Goal: Task Accomplishment & Management: Use online tool/utility

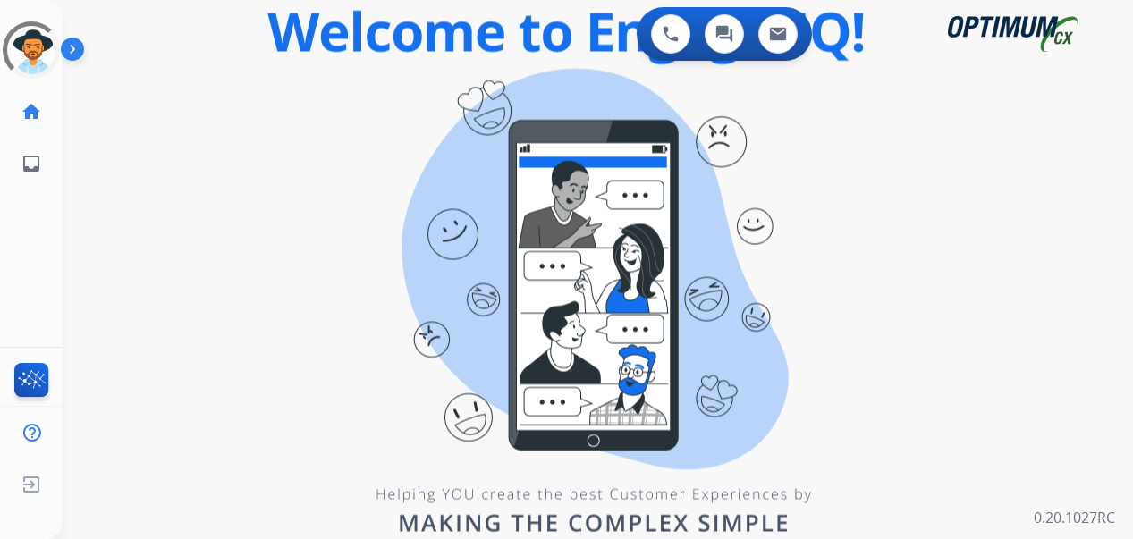
click at [359, 116] on div "swap_horiz Break voice bridge close_fullscreen Connect 3-Way Call merge_type Se…" at bounding box center [576, 107] width 1027 height 86
click at [92, 243] on div "0 Voice Interactions 0 Chat Interactions 0 Email Interactions swap_horiz Break …" at bounding box center [598, 269] width 1070 height 539
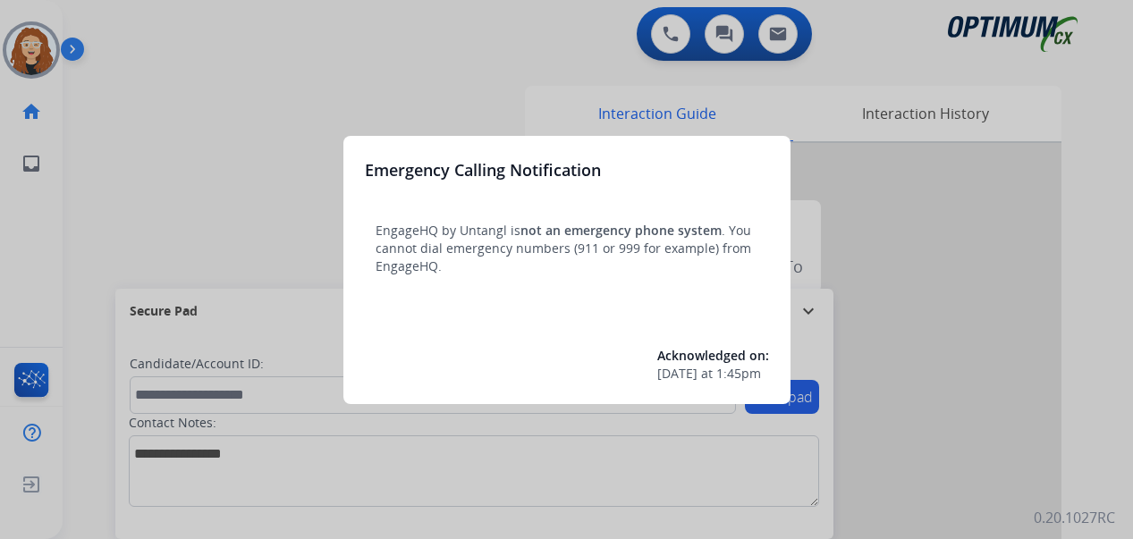
click at [206, 89] on div at bounding box center [566, 269] width 1133 height 539
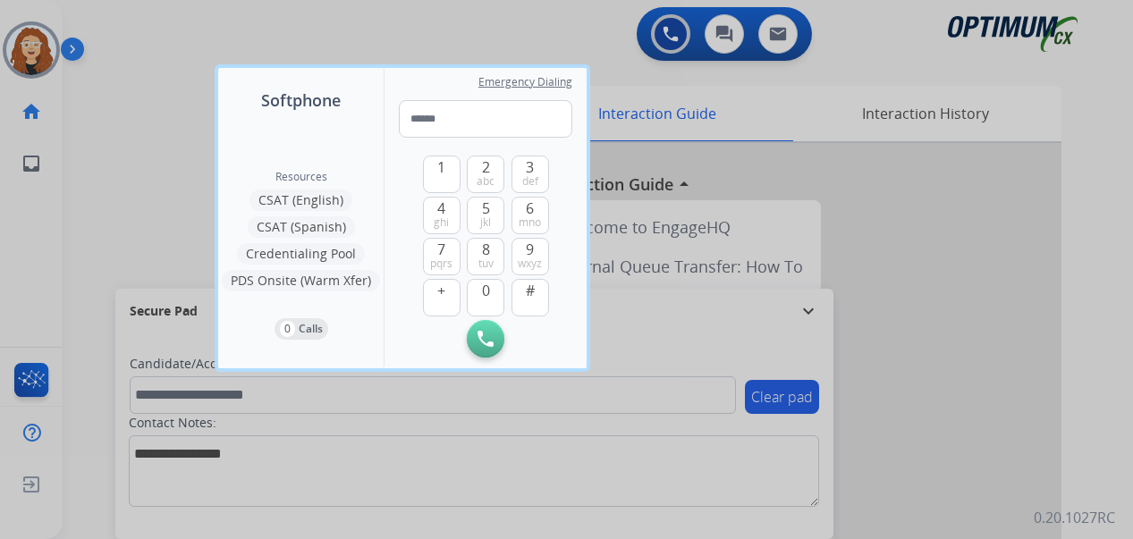
click at [147, 55] on div at bounding box center [566, 269] width 1133 height 539
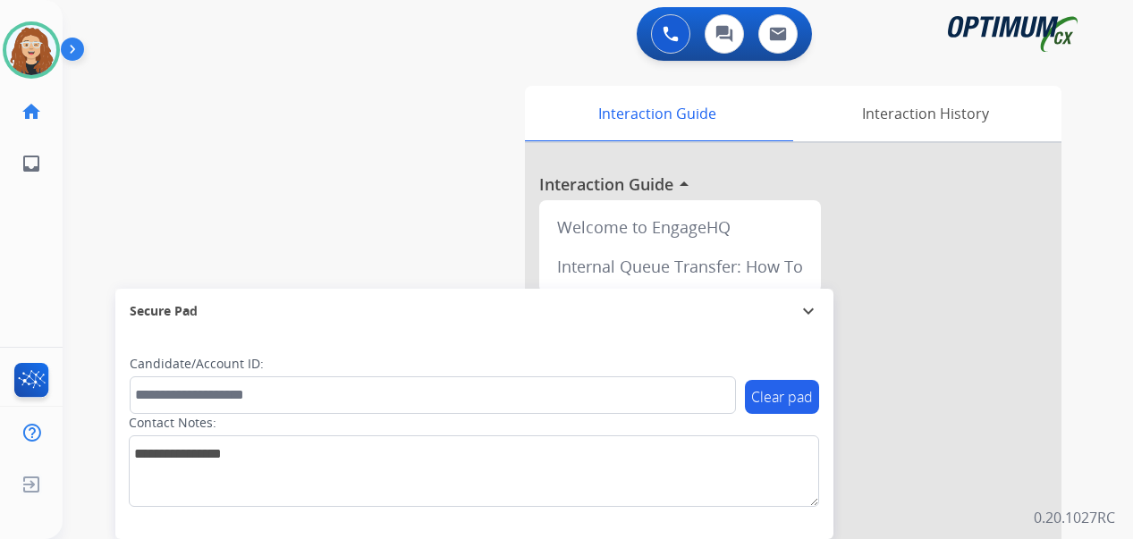
click at [85, 175] on div "swap_horiz Break voice bridge close_fullscreen Connect 3-Way Call merge_type Se…" at bounding box center [576, 437] width 1027 height 746
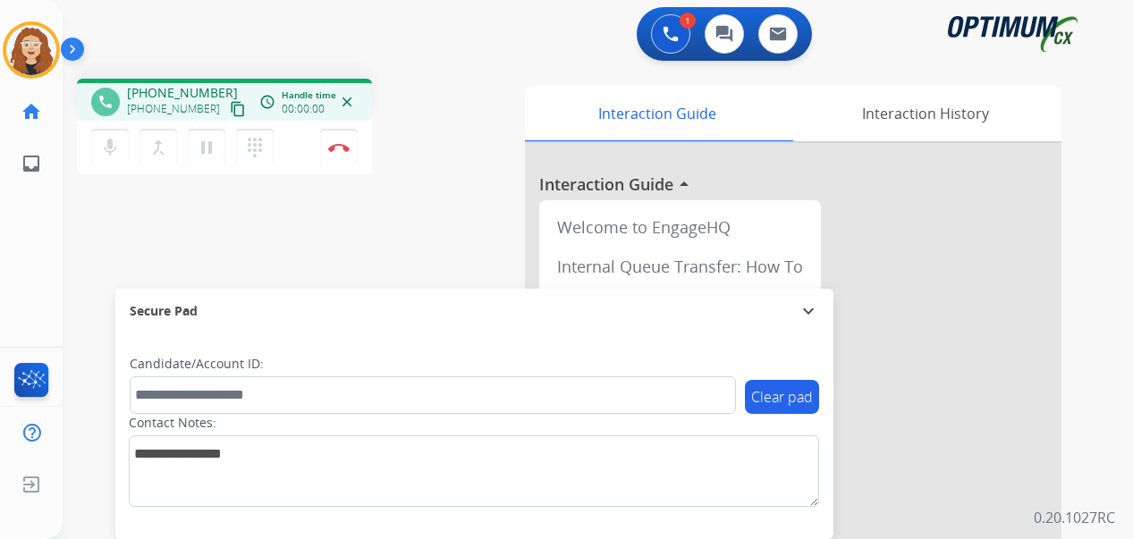
click at [76, 258] on div "phone [PHONE_NUMBER] [PHONE_NUMBER] content_copy access_time Call metrics Queue…" at bounding box center [576, 437] width 1027 height 746
drag, startPoint x: 143, startPoint y: 92, endPoint x: 215, endPoint y: 85, distance: 71.9
click at [215, 85] on div "[PHONE_NUMBER] [PHONE_NUMBER] content_copy" at bounding box center [188, 102] width 122 height 36
copy span "3054346858"
click at [341, 148] on img at bounding box center [338, 147] width 21 height 9
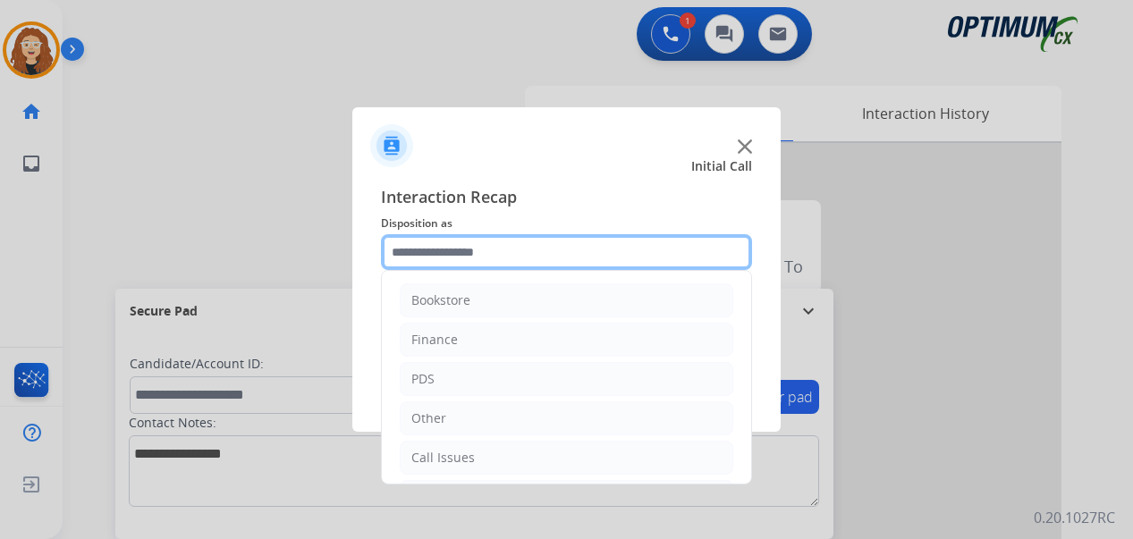
click at [452, 250] on input "text" at bounding box center [566, 252] width 371 height 36
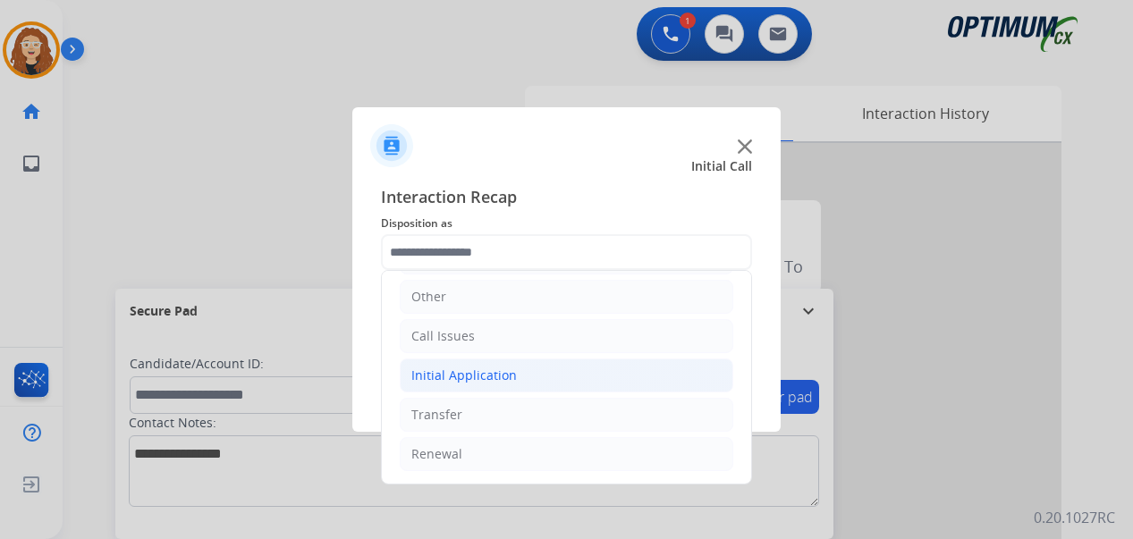
click at [514, 372] on li "Initial Application" at bounding box center [567, 376] width 334 height 34
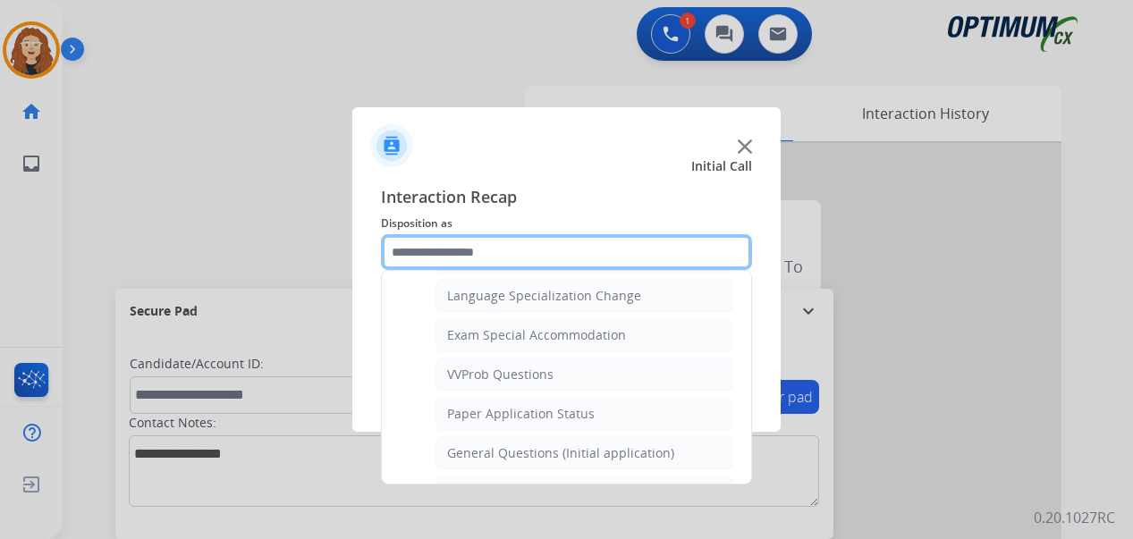
scroll to position [909, 0]
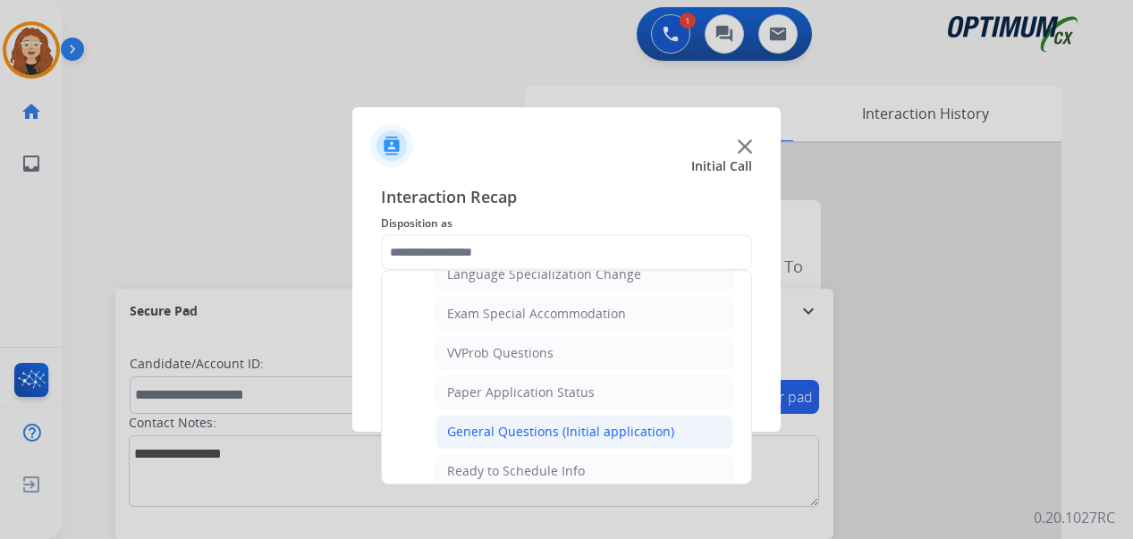
click at [583, 428] on div "General Questions (Initial application)" at bounding box center [560, 432] width 227 height 18
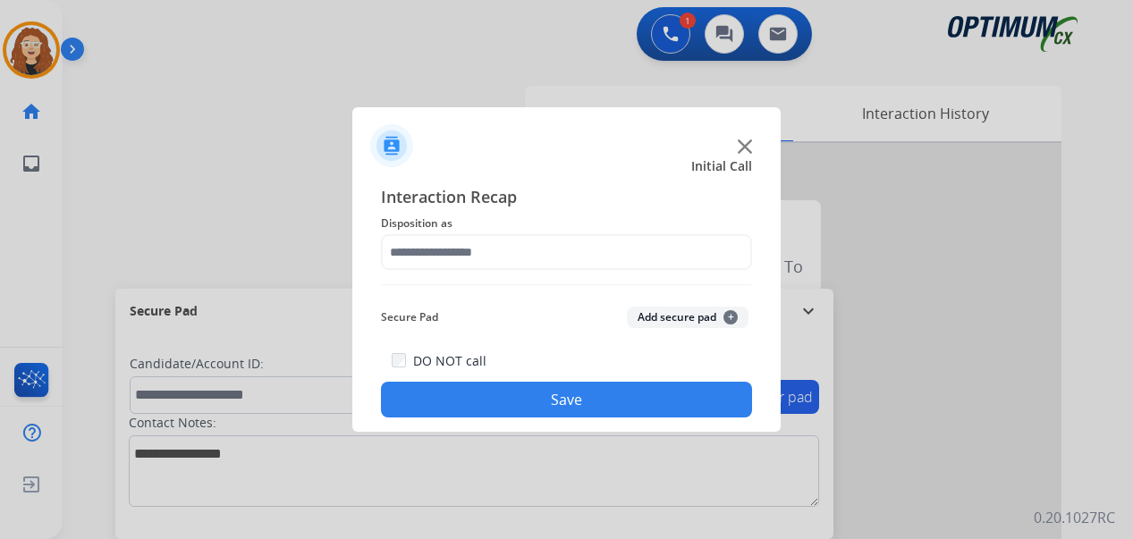
type input "**********"
click at [561, 407] on button "Save" at bounding box center [566, 400] width 371 height 36
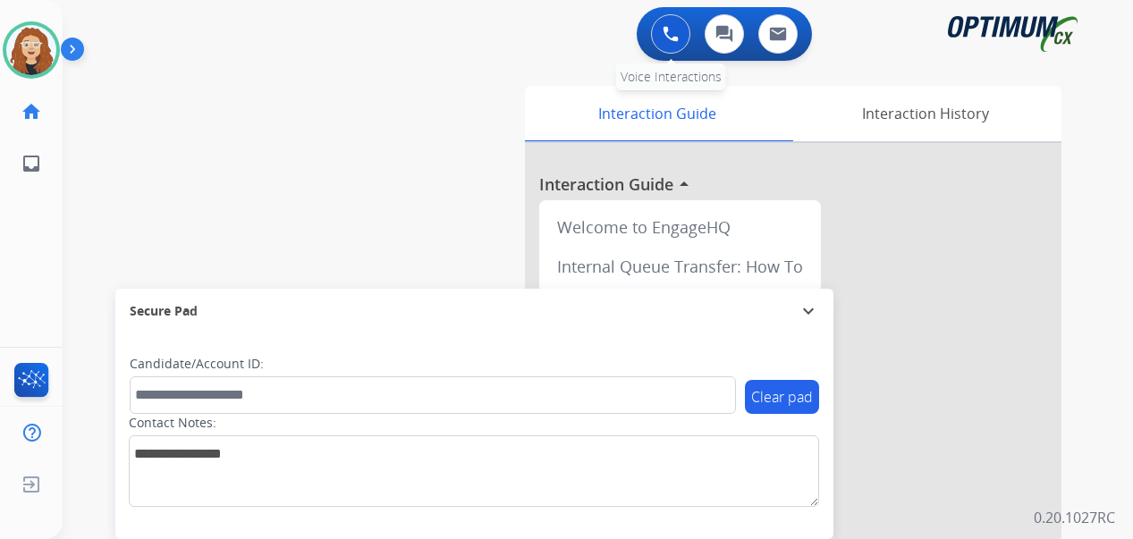
click at [670, 36] on img at bounding box center [671, 34] width 16 height 16
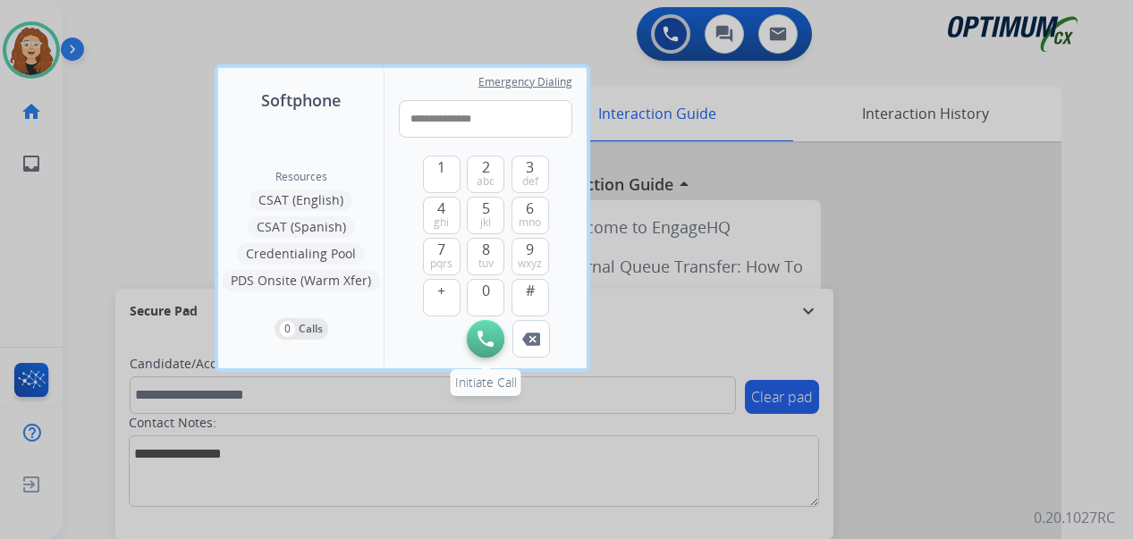
type input "**********"
click at [480, 339] on img at bounding box center [485, 339] width 16 height 16
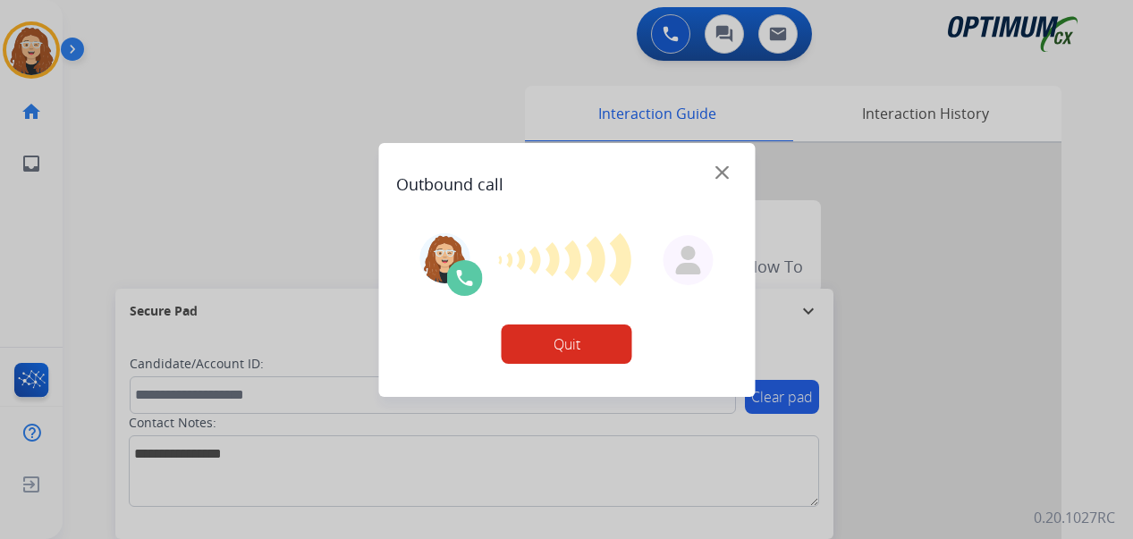
click at [73, 276] on div at bounding box center [566, 269] width 1133 height 539
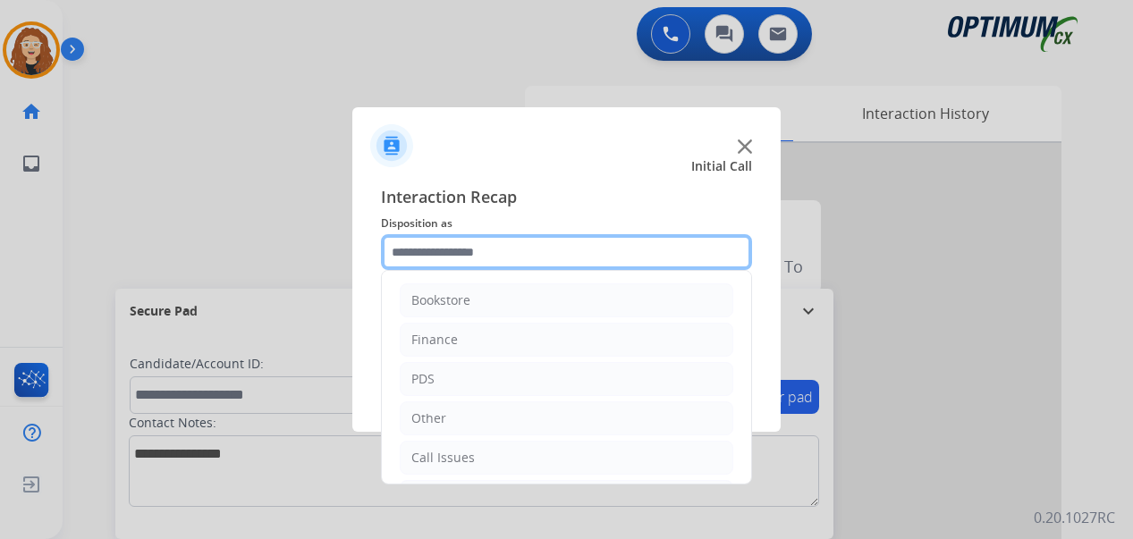
click at [425, 257] on input "text" at bounding box center [566, 252] width 371 height 36
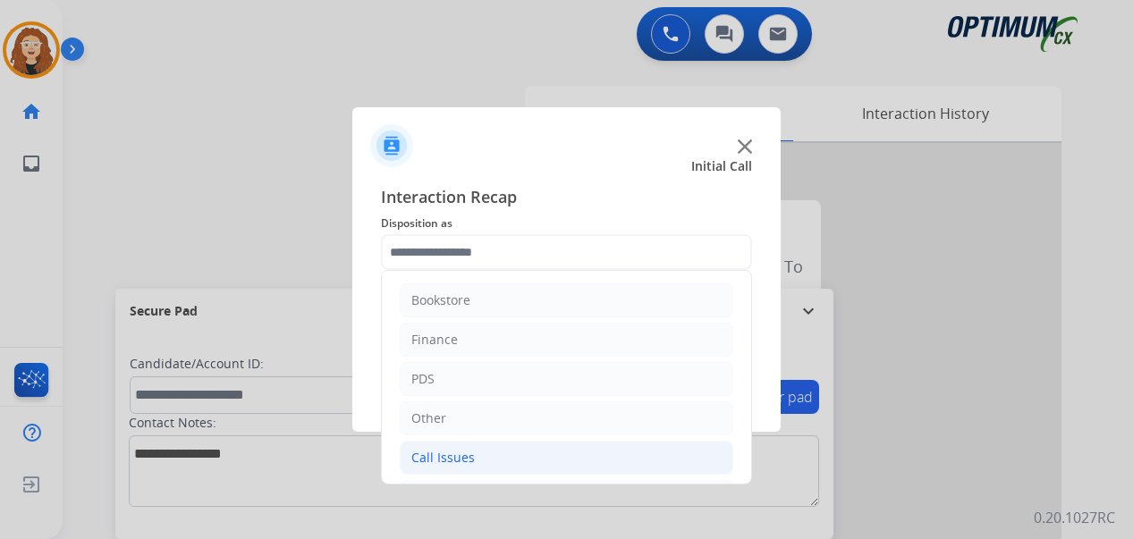
click at [526, 464] on li "Call Issues" at bounding box center [567, 458] width 334 height 34
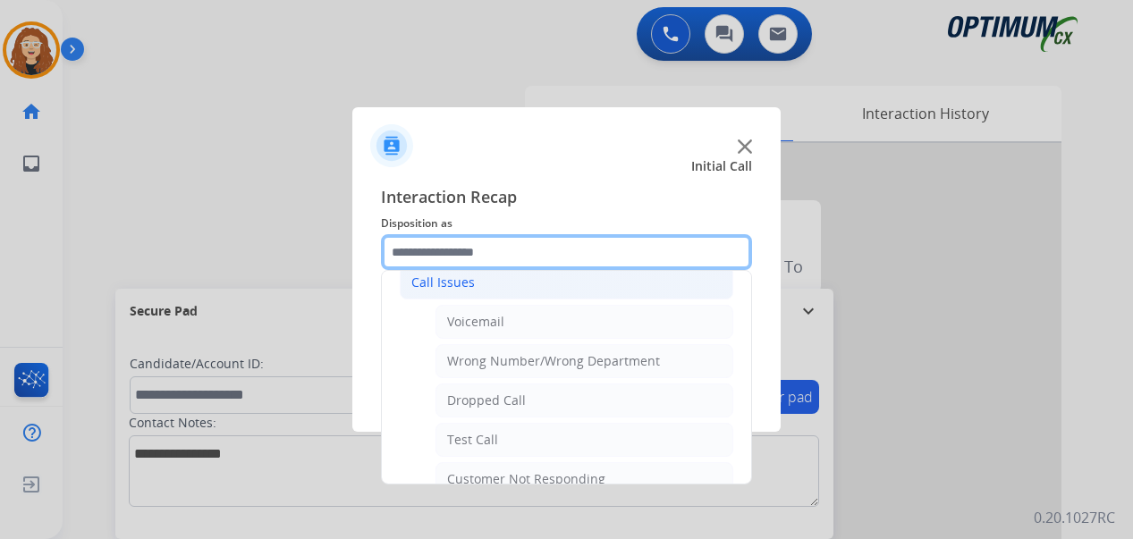
scroll to position [185, 0]
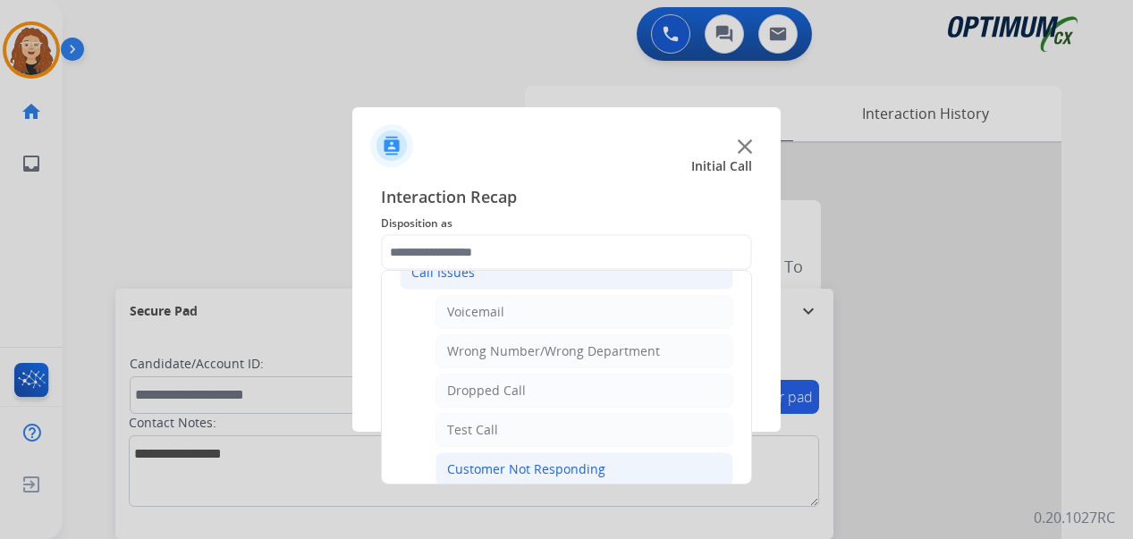
click at [575, 468] on div "Customer Not Responding" at bounding box center [526, 470] width 158 height 18
type input "**********"
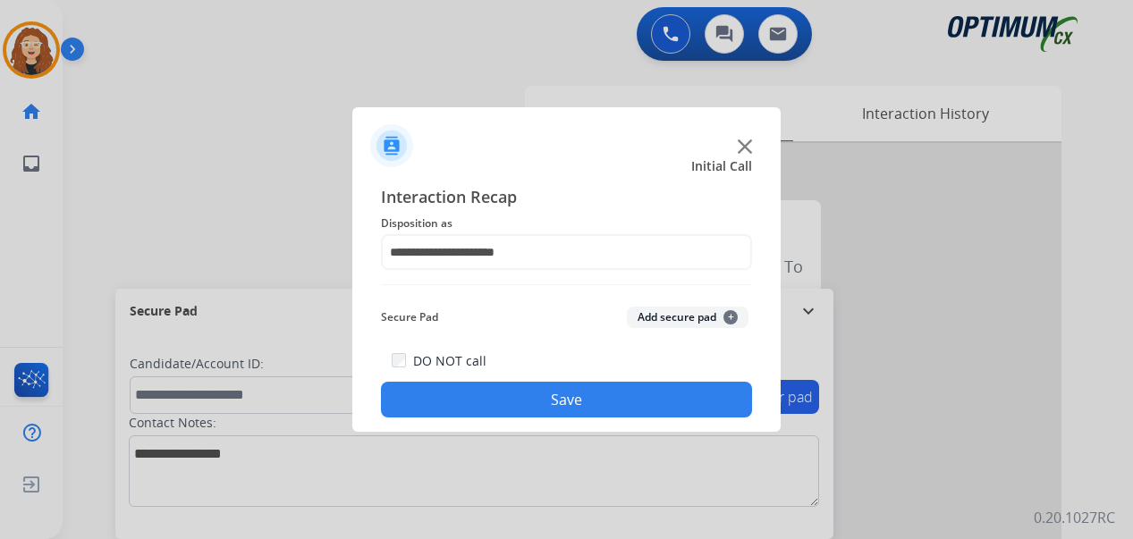
click at [545, 410] on button "Save" at bounding box center [566, 400] width 371 height 36
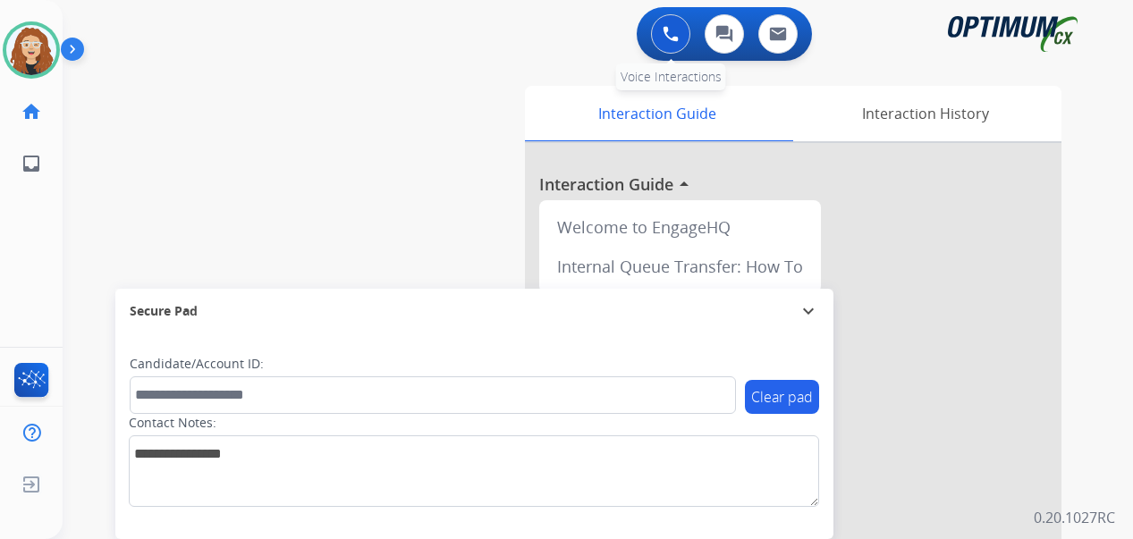
click at [672, 33] on img at bounding box center [671, 34] width 16 height 16
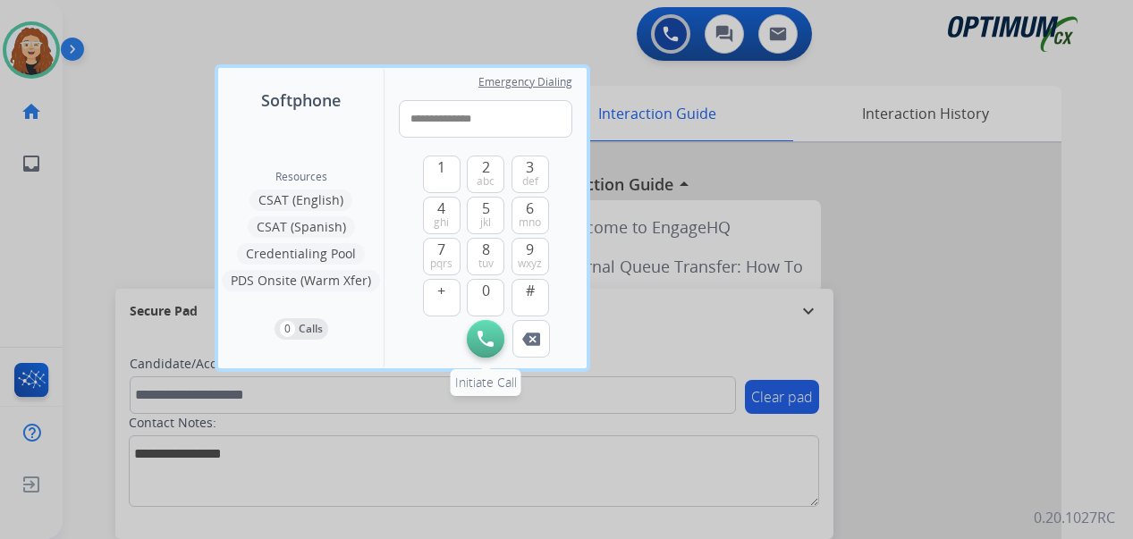
type input "**********"
click at [485, 350] on button "Initiate Call" at bounding box center [486, 339] width 38 height 38
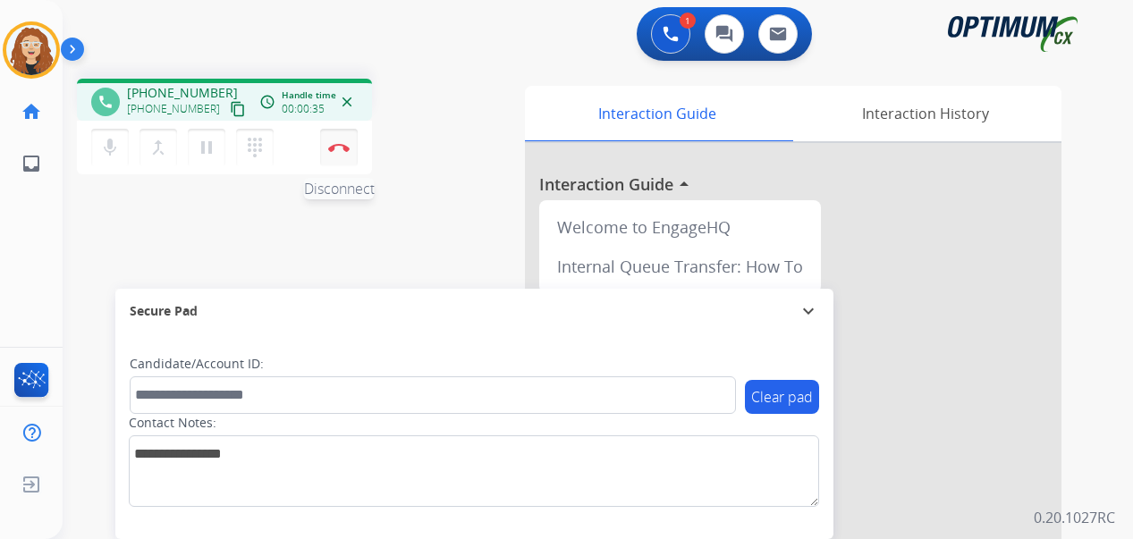
click at [339, 152] on button "Disconnect" at bounding box center [339, 148] width 38 height 38
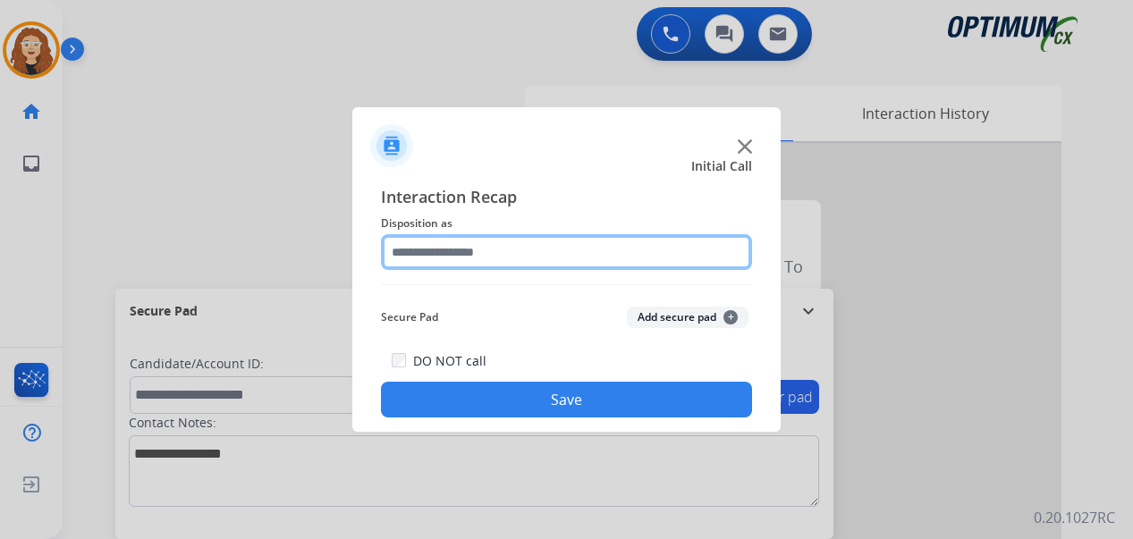
click at [436, 251] on input "text" at bounding box center [566, 252] width 371 height 36
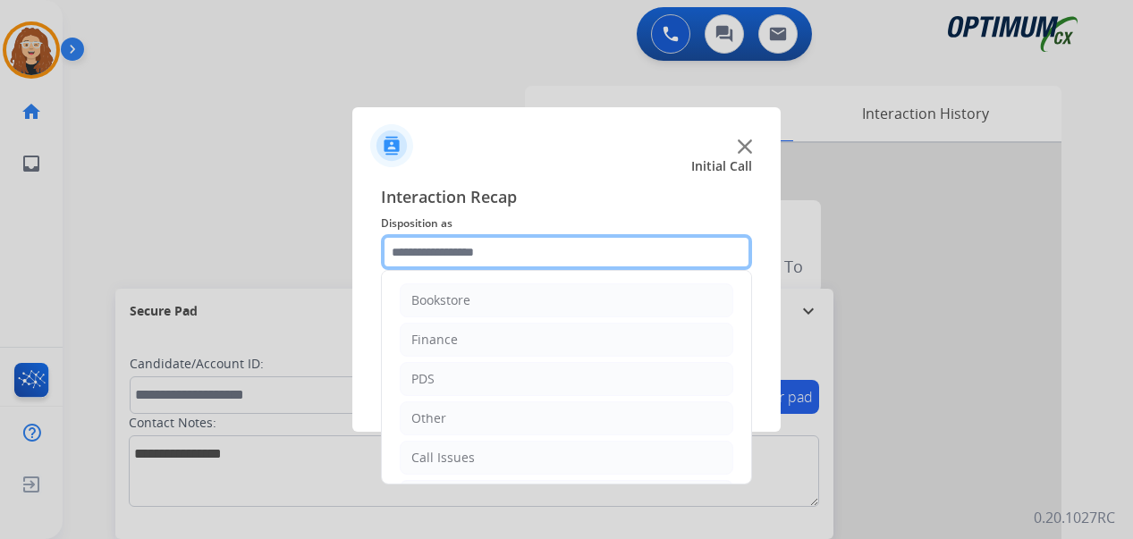
scroll to position [122, 0]
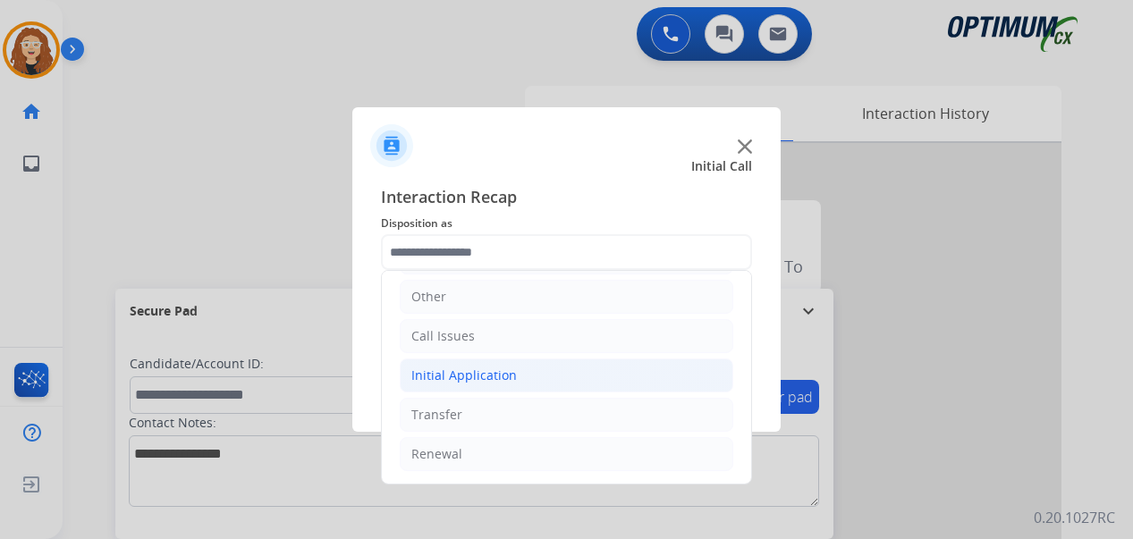
click at [536, 373] on li "Initial Application" at bounding box center [567, 376] width 334 height 34
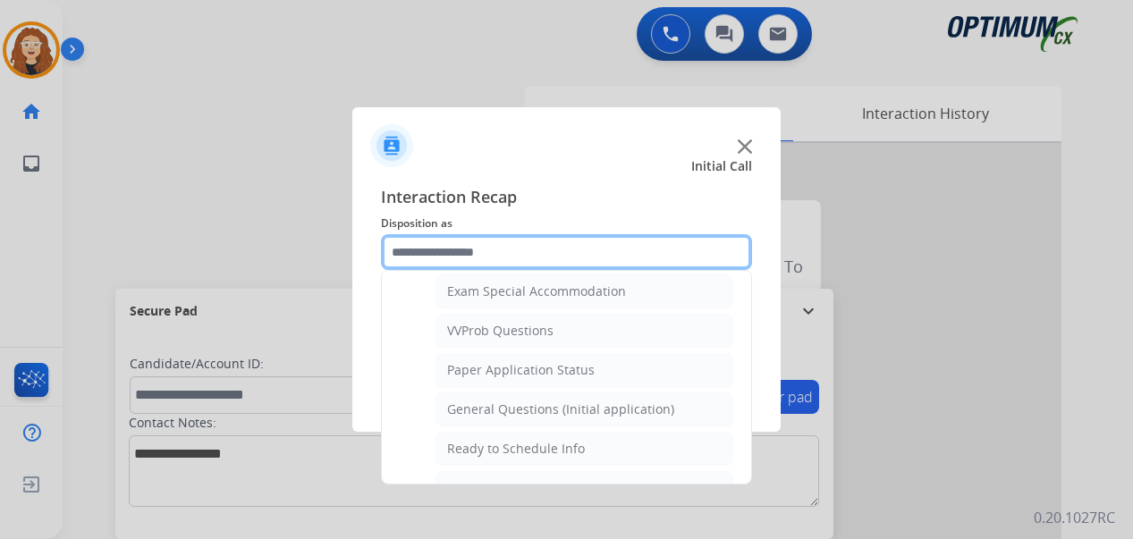
scroll to position [936, 0]
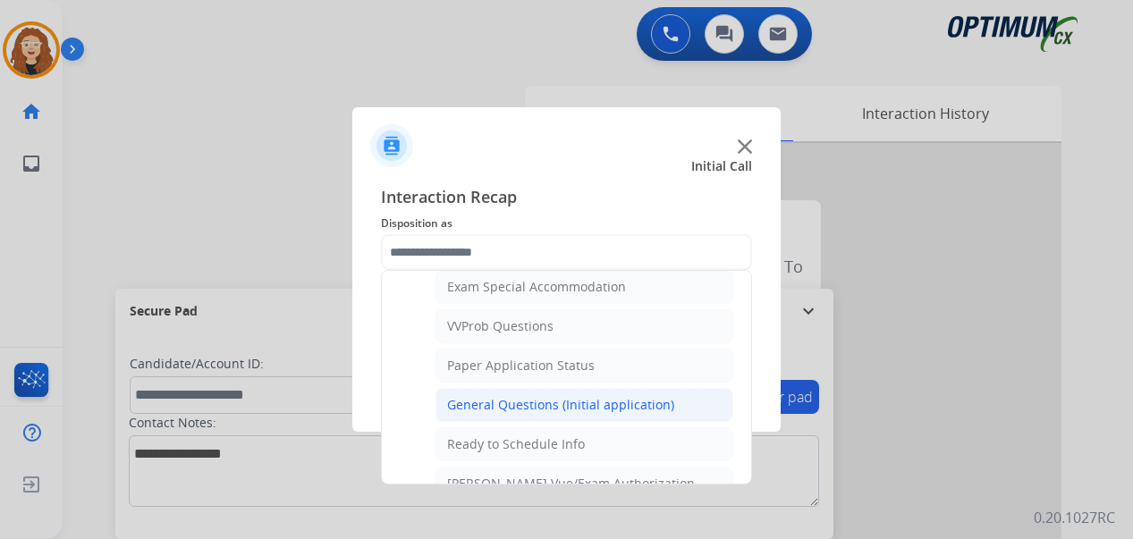
click at [621, 406] on div "General Questions (Initial application)" at bounding box center [560, 405] width 227 height 18
type input "**********"
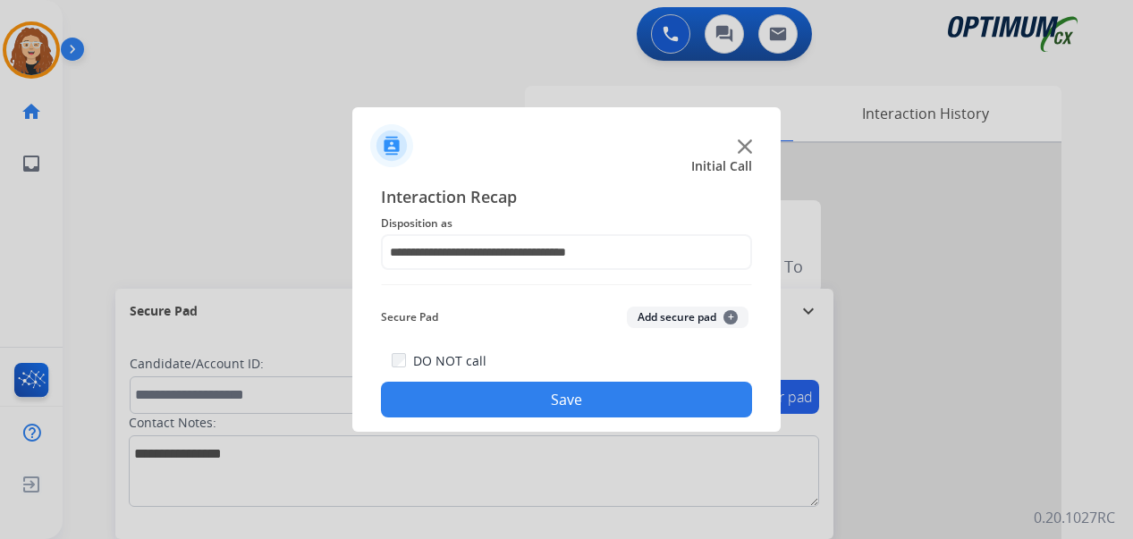
click at [608, 401] on button "Save" at bounding box center [566, 400] width 371 height 36
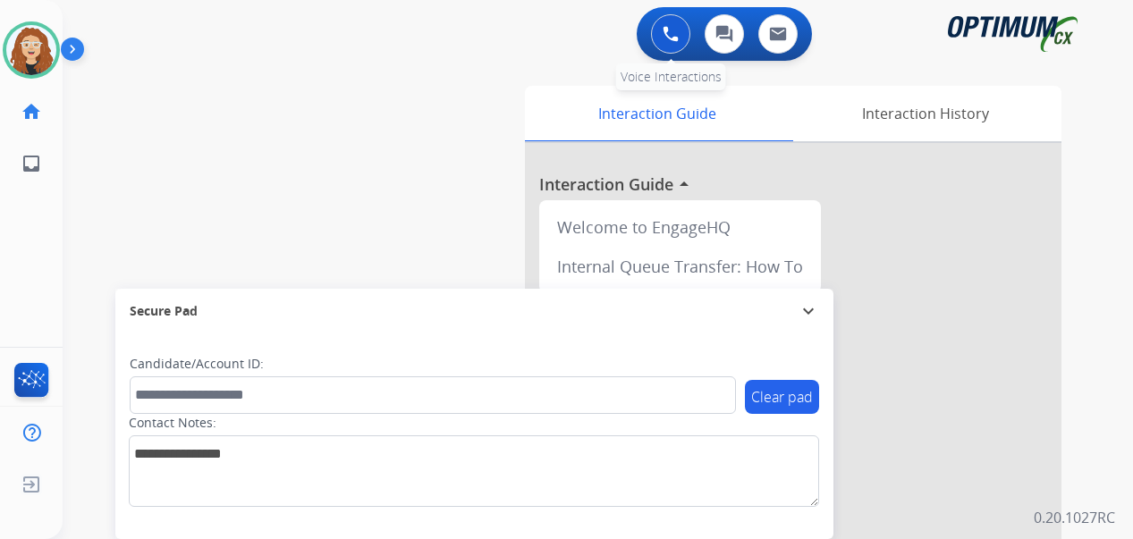
click at [669, 39] on img at bounding box center [671, 34] width 16 height 16
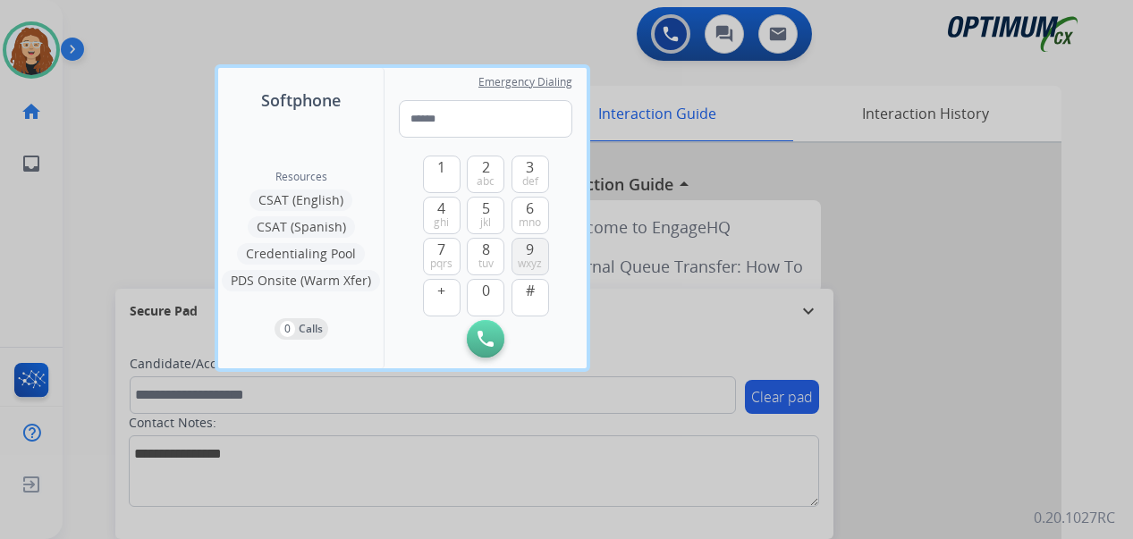
type input "**********"
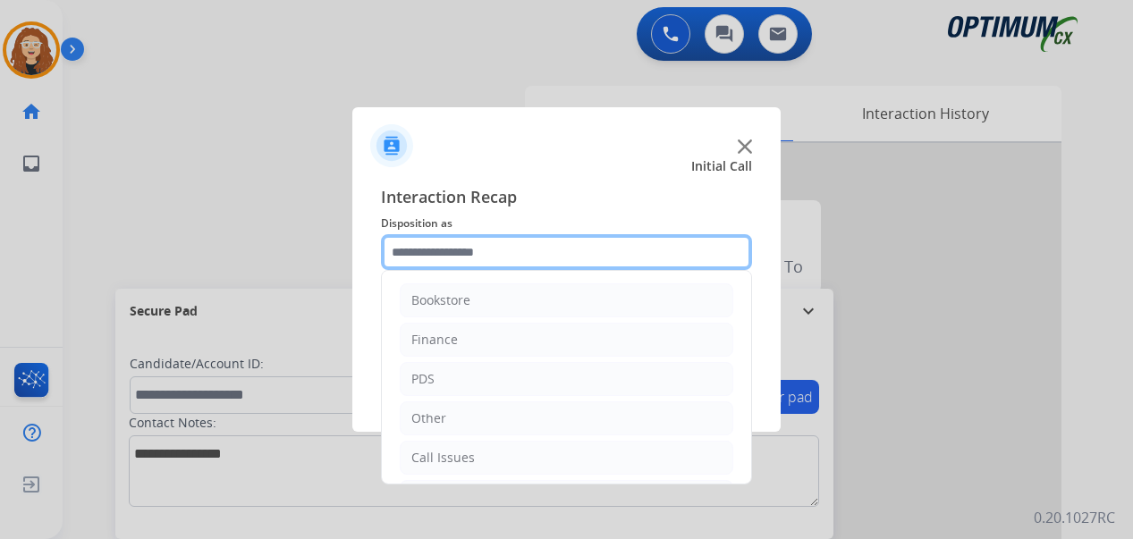
click at [463, 257] on input "text" at bounding box center [566, 252] width 371 height 36
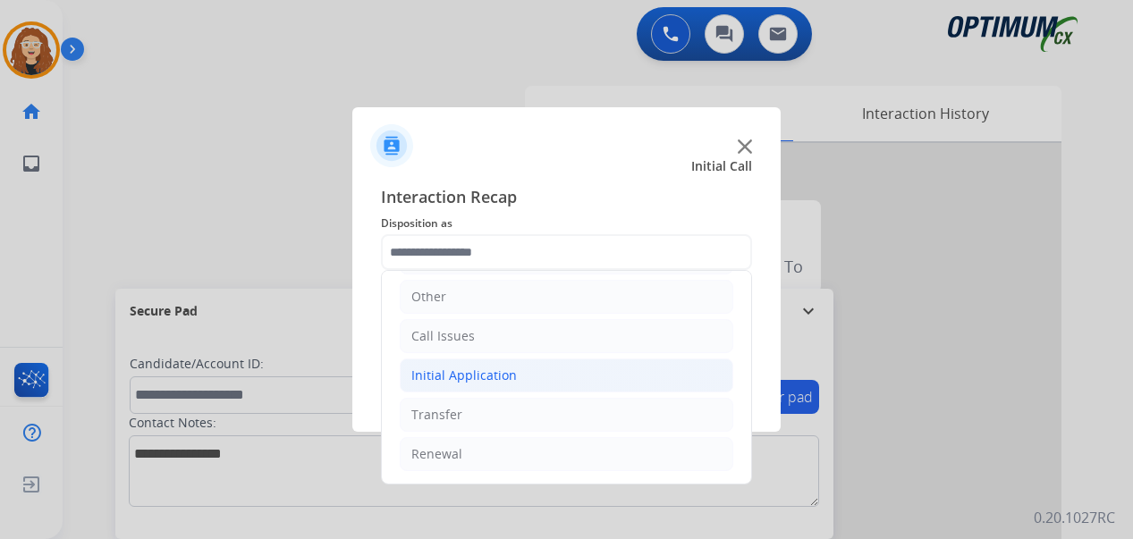
click at [461, 376] on div "Initial Application" at bounding box center [464, 376] width 106 height 18
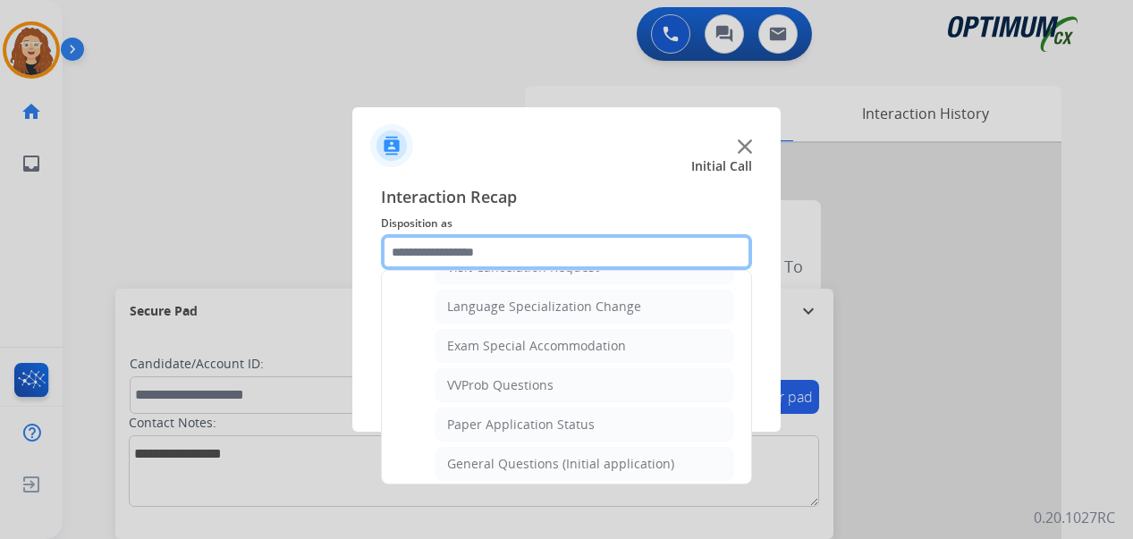
scroll to position [898, 0]
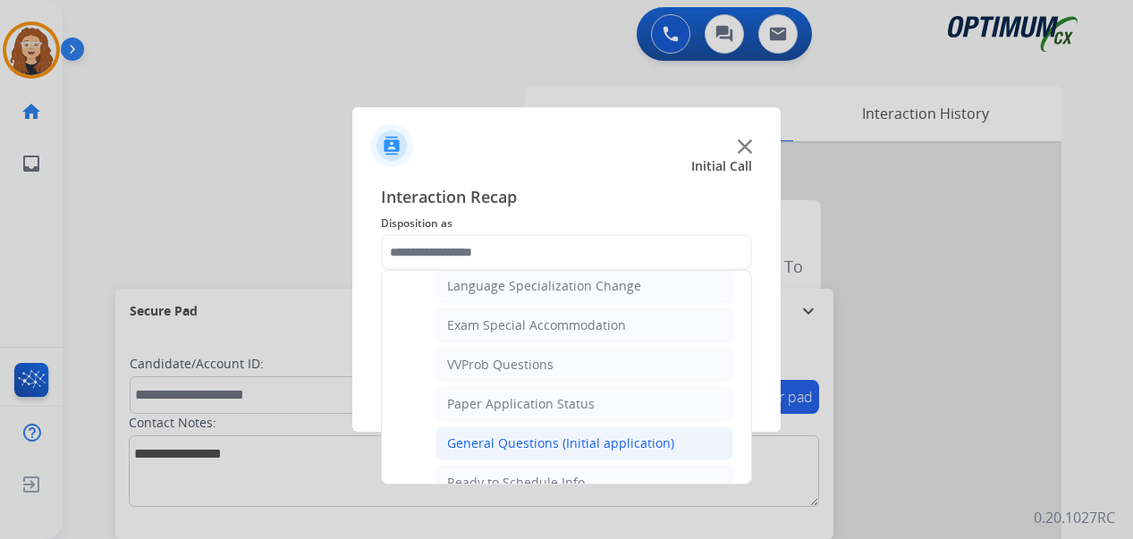
click at [611, 442] on div "General Questions (Initial application)" at bounding box center [560, 444] width 227 height 18
type input "**********"
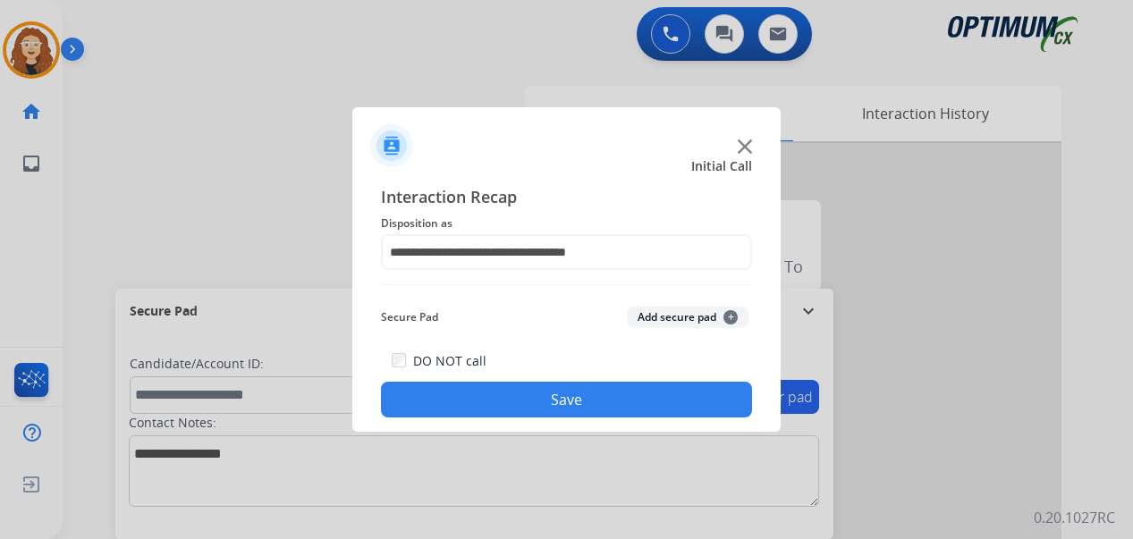
click at [554, 397] on button "Save" at bounding box center [566, 400] width 371 height 36
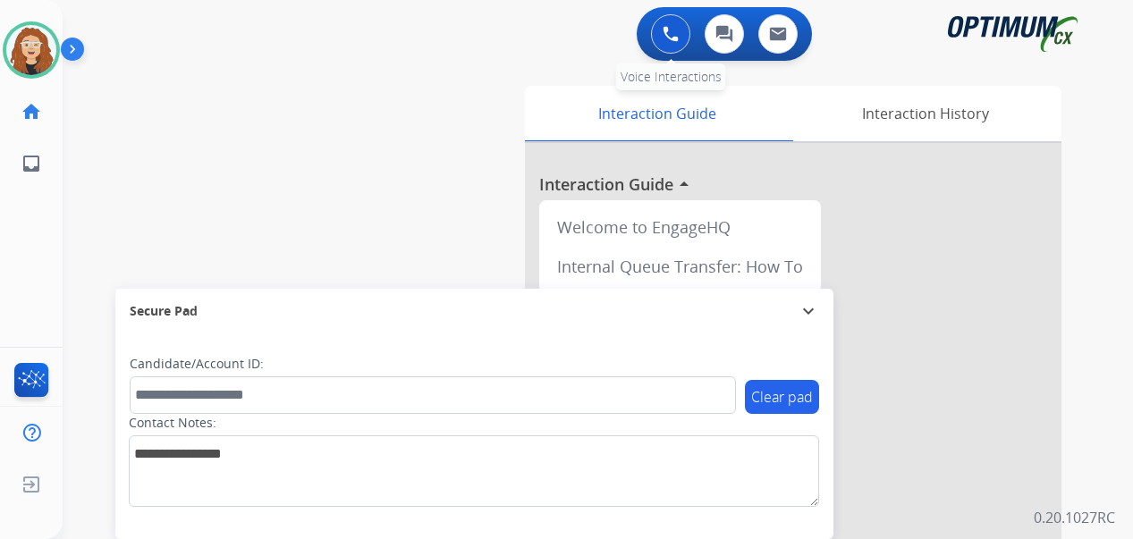
click at [672, 36] on img at bounding box center [671, 34] width 16 height 16
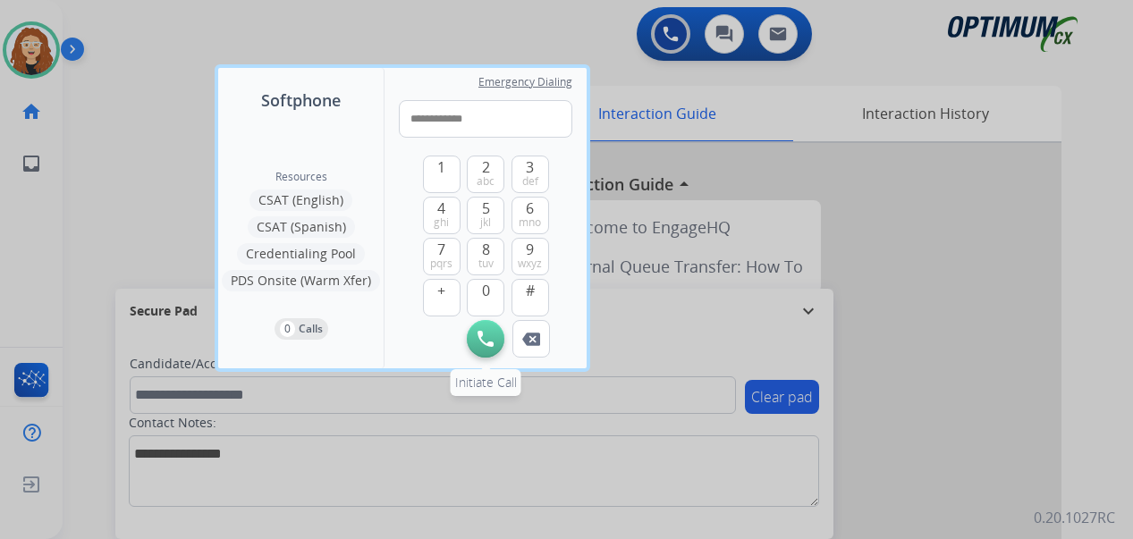
type input "**********"
click at [489, 347] on button "Initiate Call" at bounding box center [486, 339] width 38 height 38
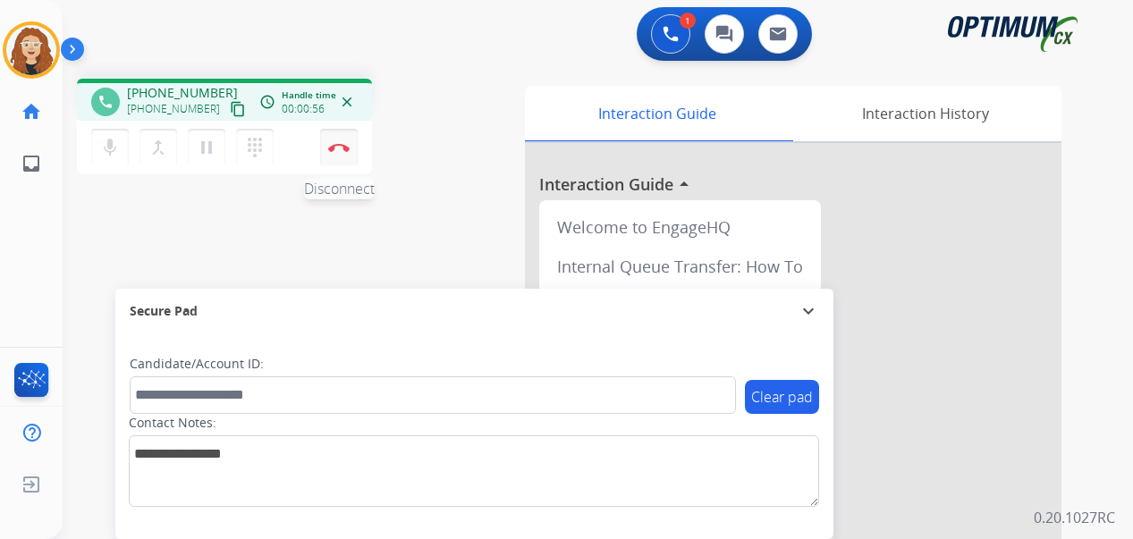
click at [344, 153] on button "Disconnect" at bounding box center [339, 148] width 38 height 38
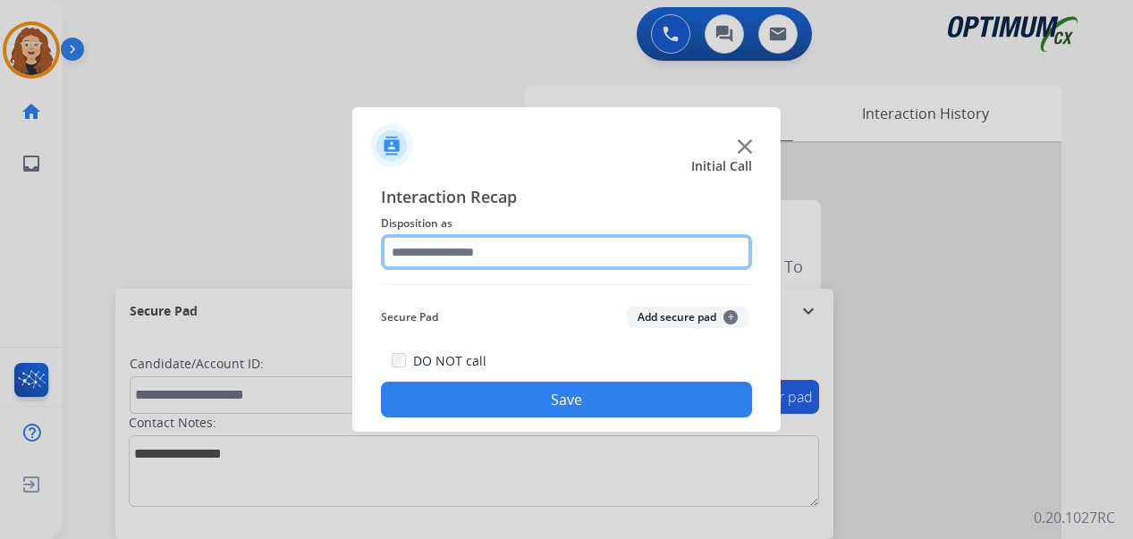
click at [444, 249] on input "text" at bounding box center [566, 252] width 371 height 36
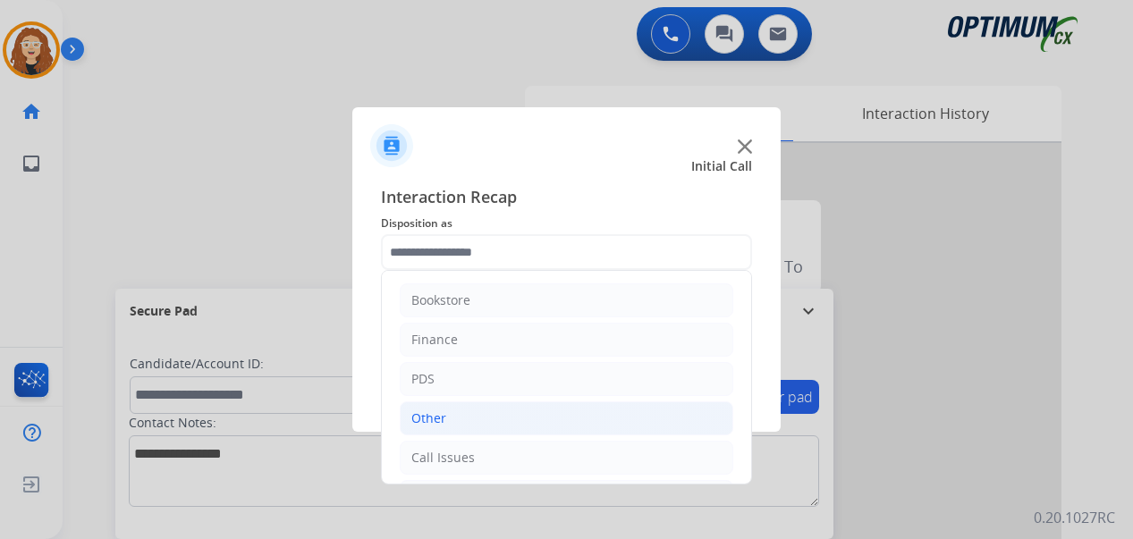
click at [504, 418] on li "Other" at bounding box center [567, 418] width 334 height 34
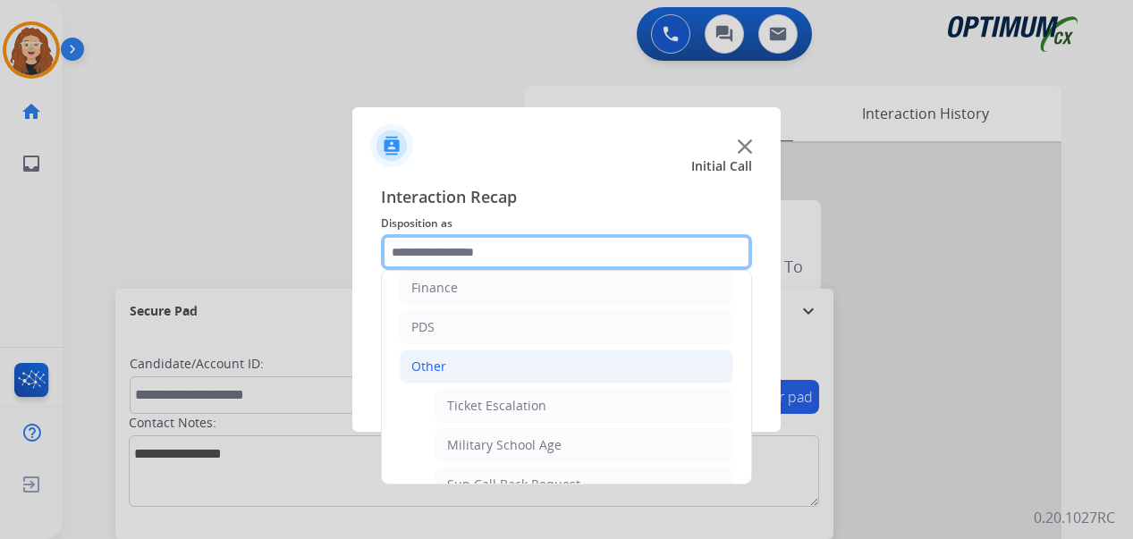
scroll to position [65, 0]
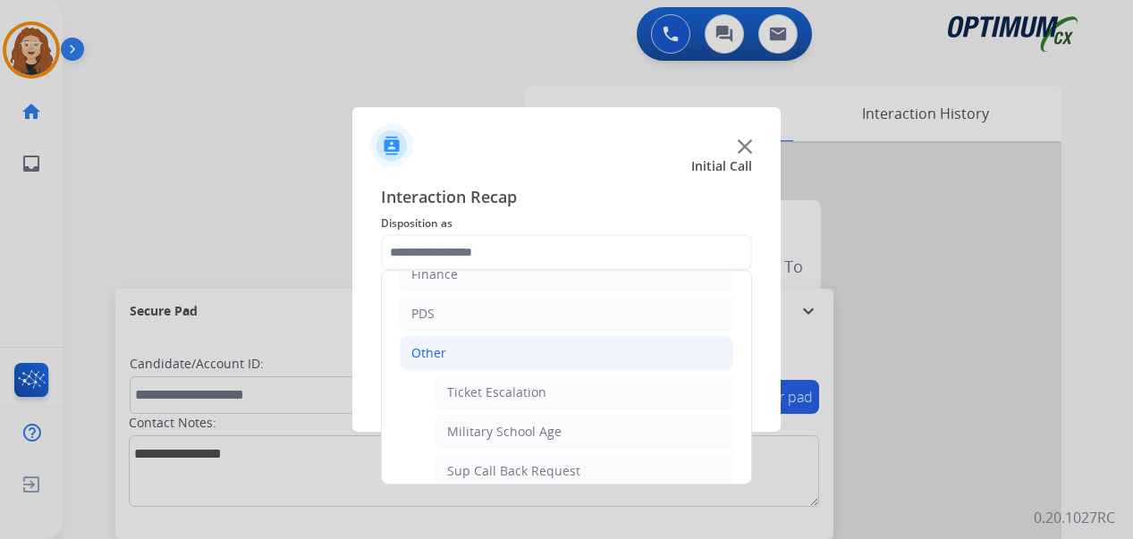
drag, startPoint x: 735, startPoint y: 336, endPoint x: 735, endPoint y: 351, distance: 14.3
click at [735, 351] on ul "Bookstore Finance PDS Other Ticket Escalation Military School Age Sup Call Back…" at bounding box center [566, 530] width 369 height 649
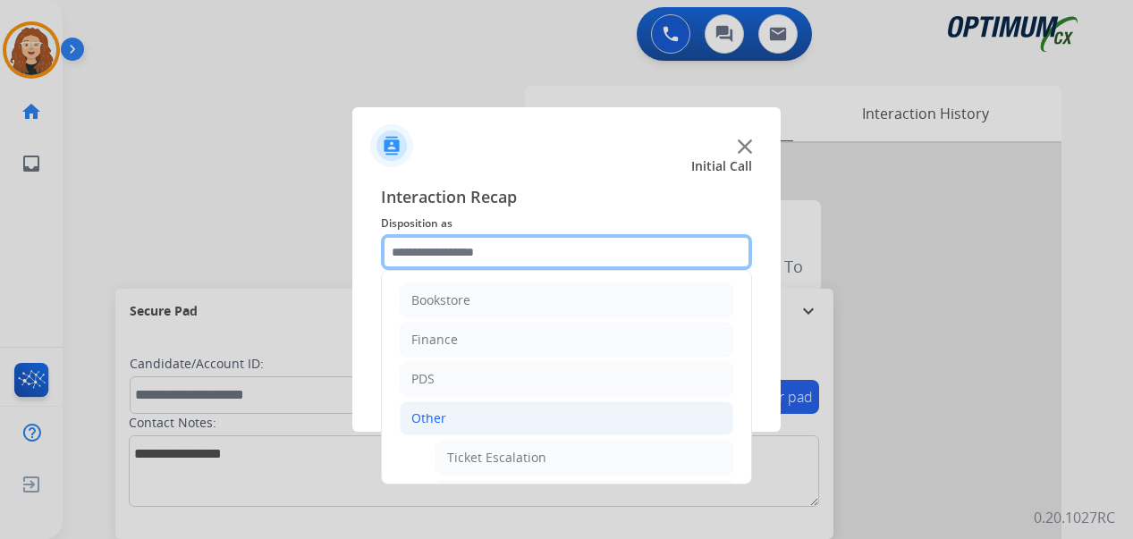
click at [463, 248] on input "text" at bounding box center [566, 252] width 371 height 36
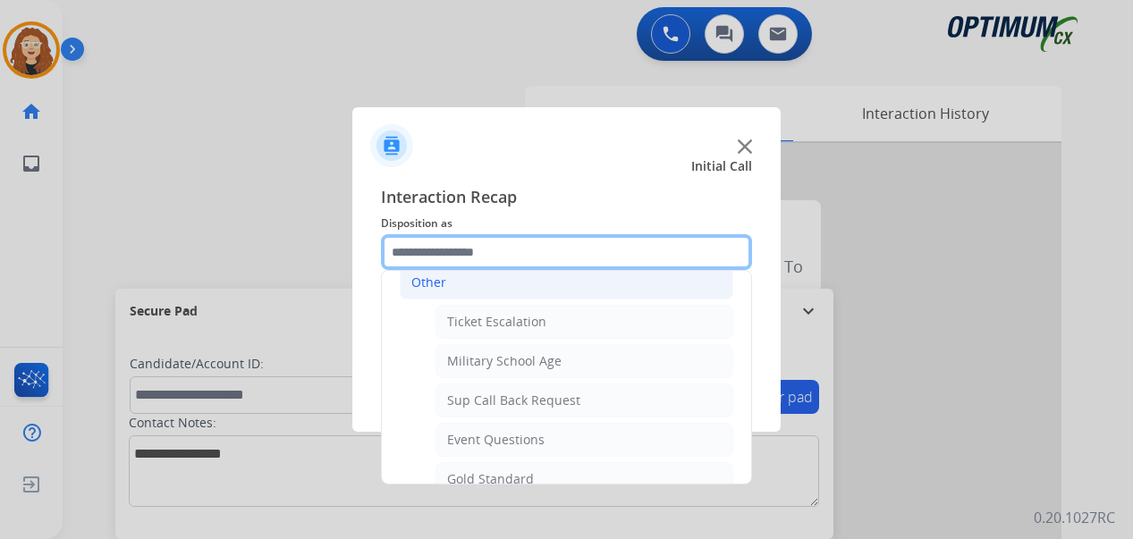
scroll to position [145, 0]
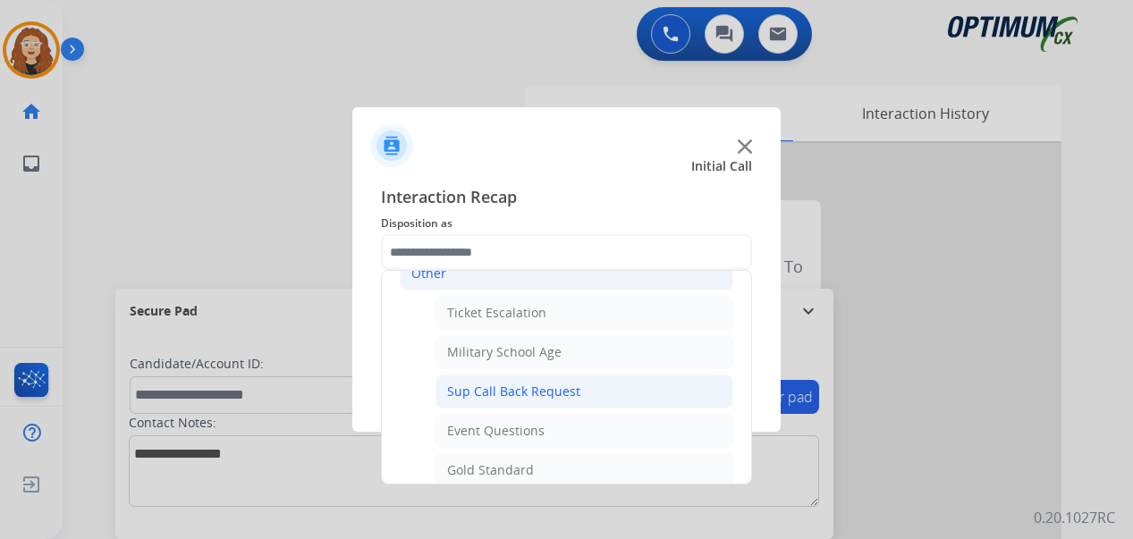
click at [593, 390] on li "Sup Call Back Request" at bounding box center [584, 392] width 298 height 34
type input "**********"
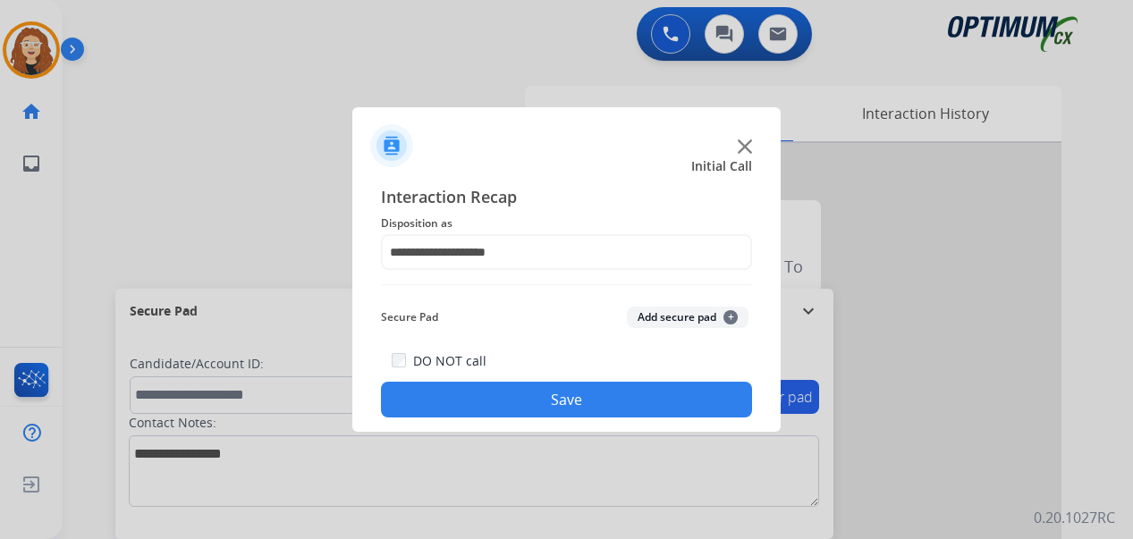
click at [615, 387] on button "Save" at bounding box center [566, 400] width 371 height 36
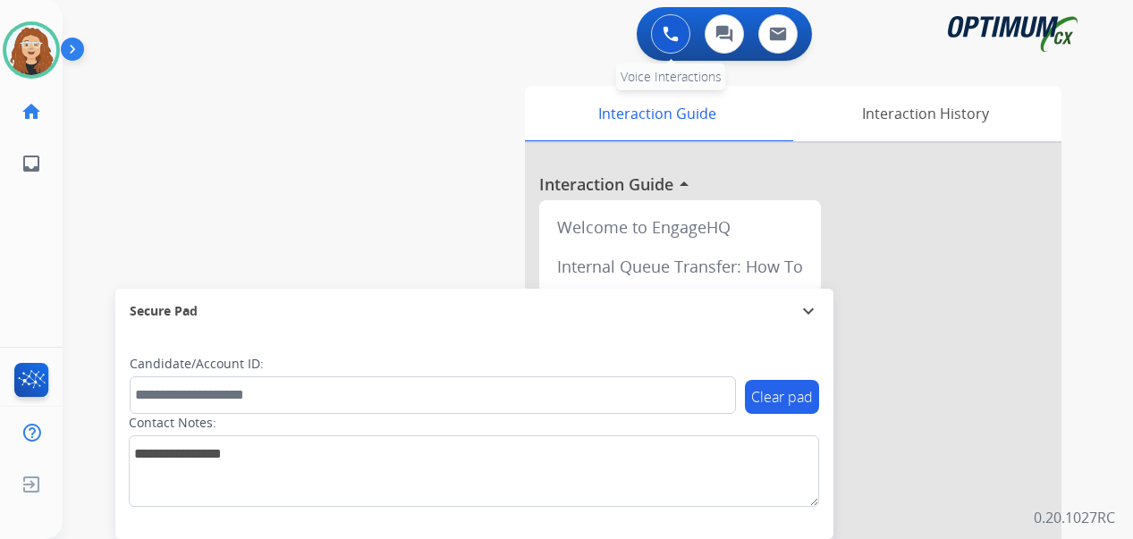
click at [662, 29] on button at bounding box center [670, 33] width 39 height 39
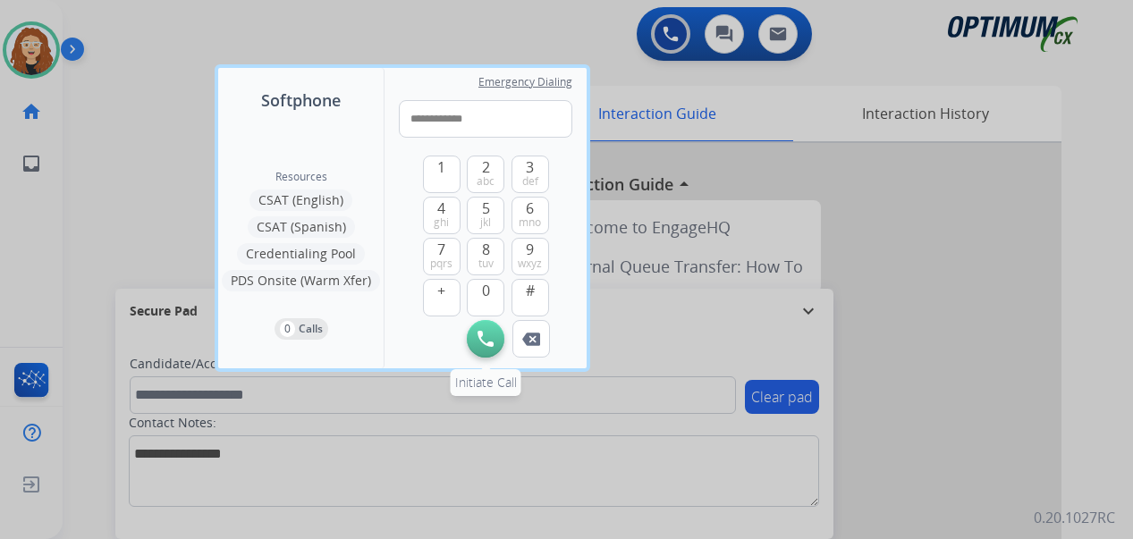
type input "**********"
click at [485, 336] on img at bounding box center [485, 339] width 16 height 16
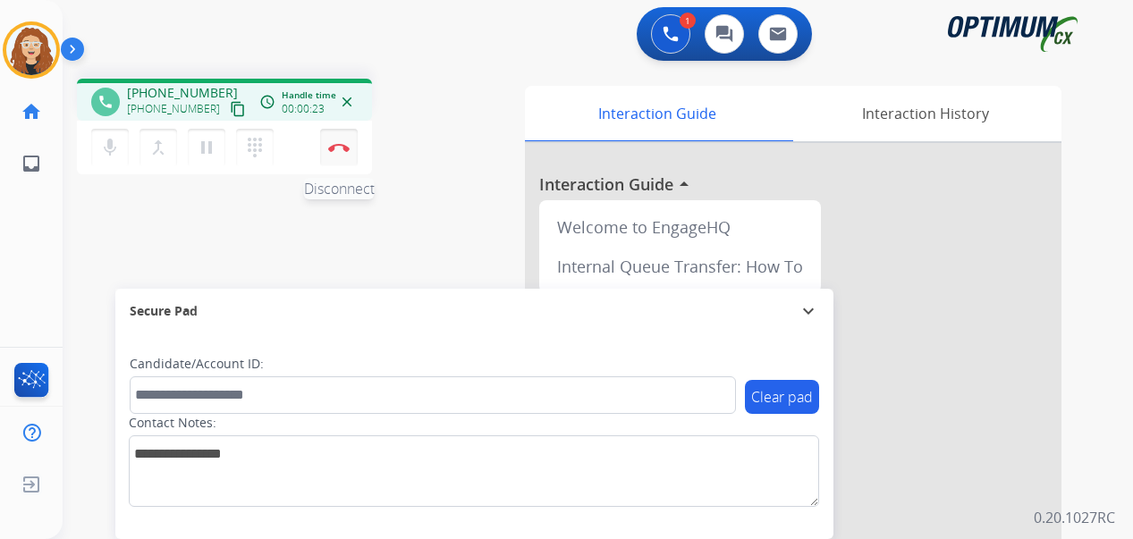
click at [341, 153] on button "Disconnect" at bounding box center [339, 148] width 38 height 38
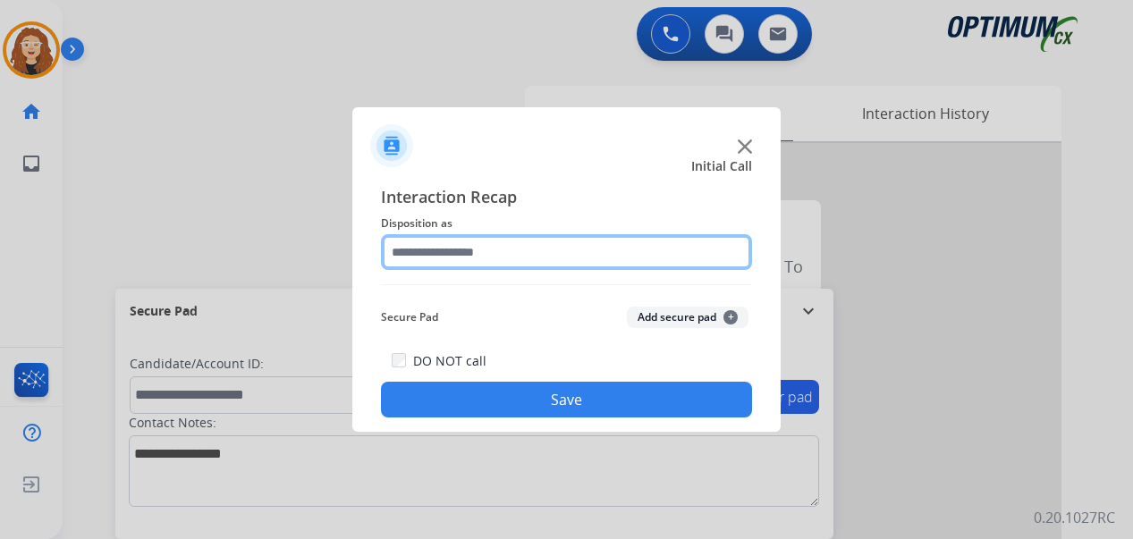
click at [500, 251] on input "text" at bounding box center [566, 252] width 371 height 36
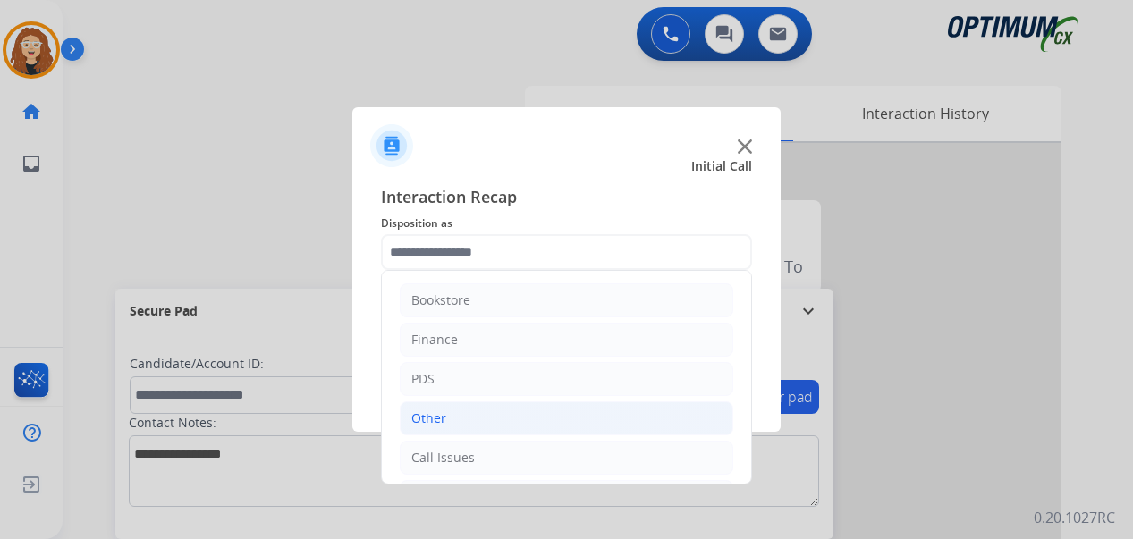
click at [469, 414] on li "Other" at bounding box center [567, 418] width 334 height 34
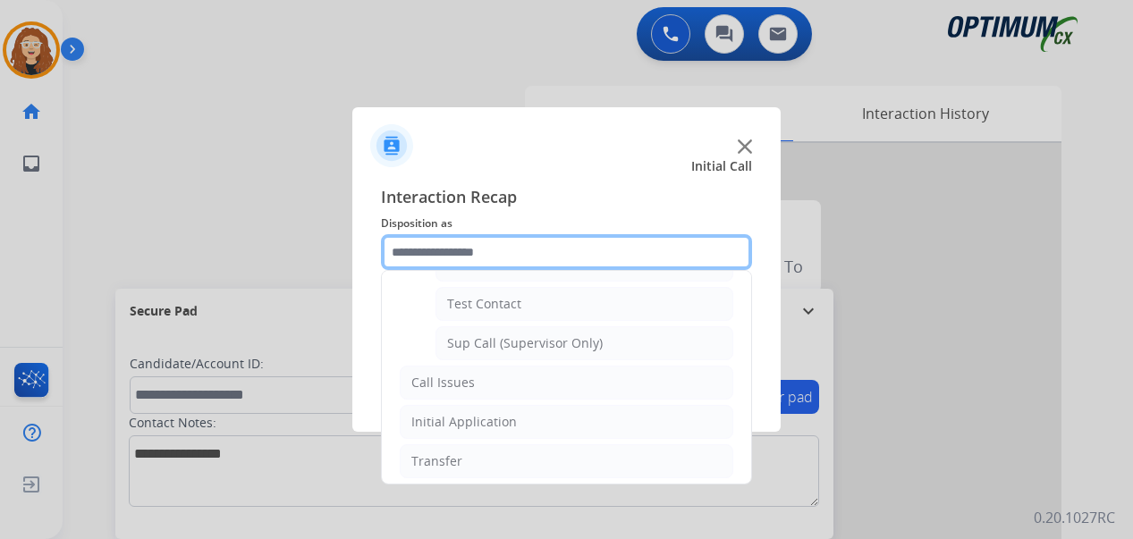
scroll to position [398, 0]
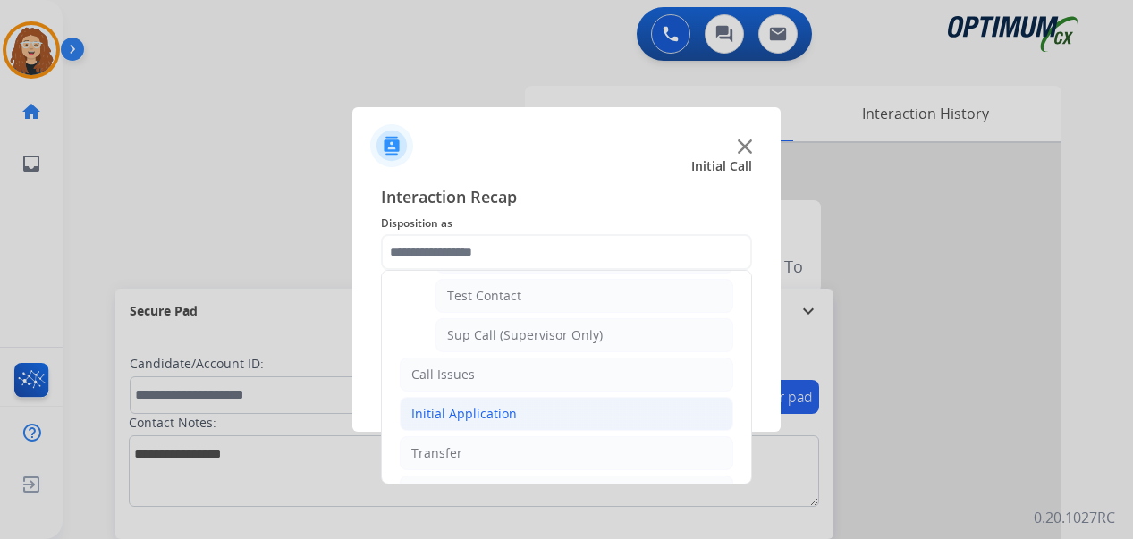
click at [552, 413] on li "Initial Application" at bounding box center [567, 414] width 334 height 34
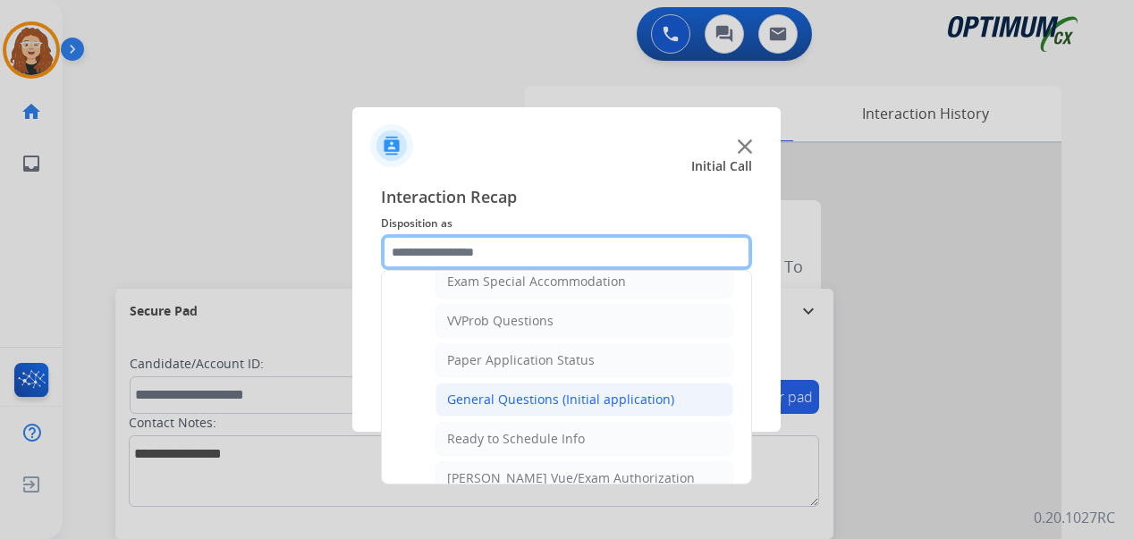
scroll to position [932, 0]
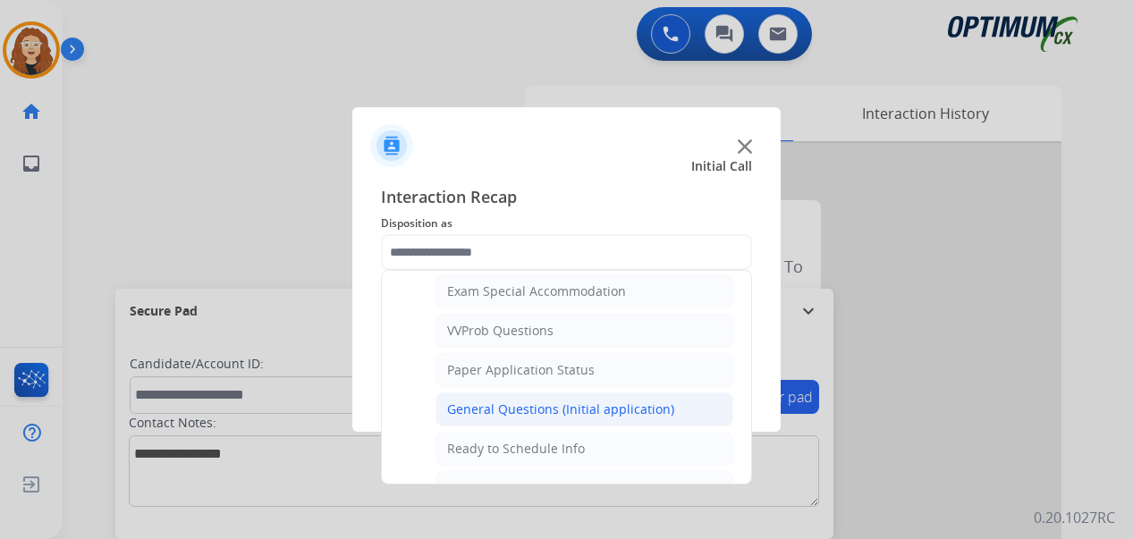
click at [640, 409] on div "General Questions (Initial application)" at bounding box center [560, 410] width 227 height 18
type input "**********"
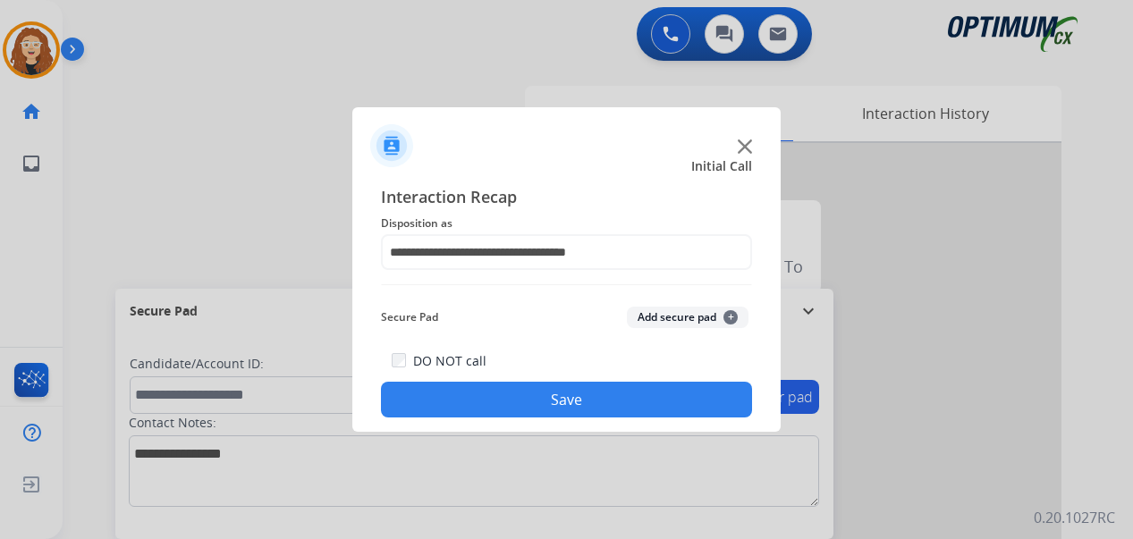
click at [630, 399] on button "Save" at bounding box center [566, 400] width 371 height 36
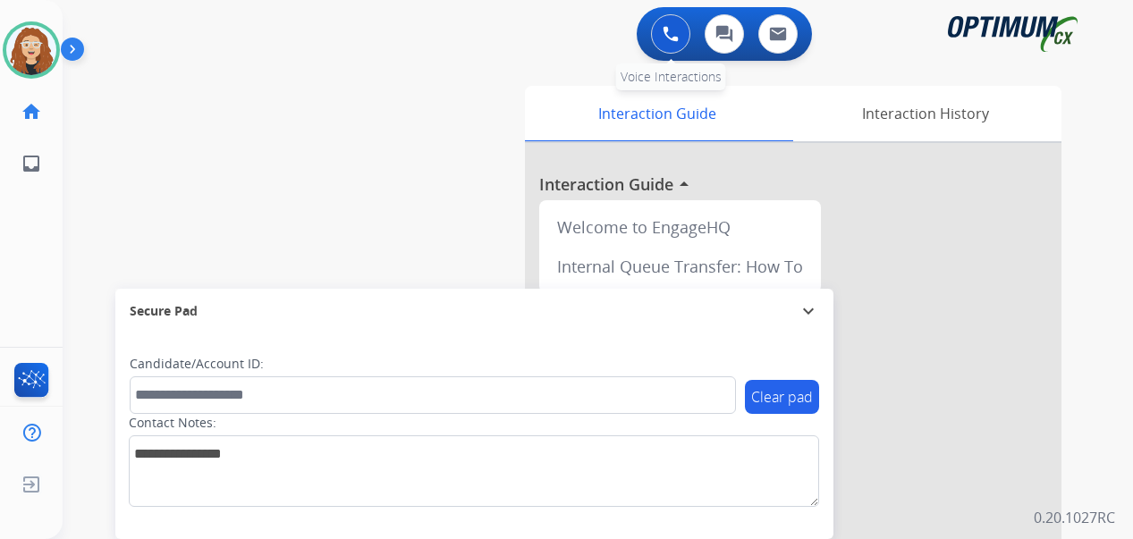
click at [663, 36] on img at bounding box center [671, 34] width 16 height 16
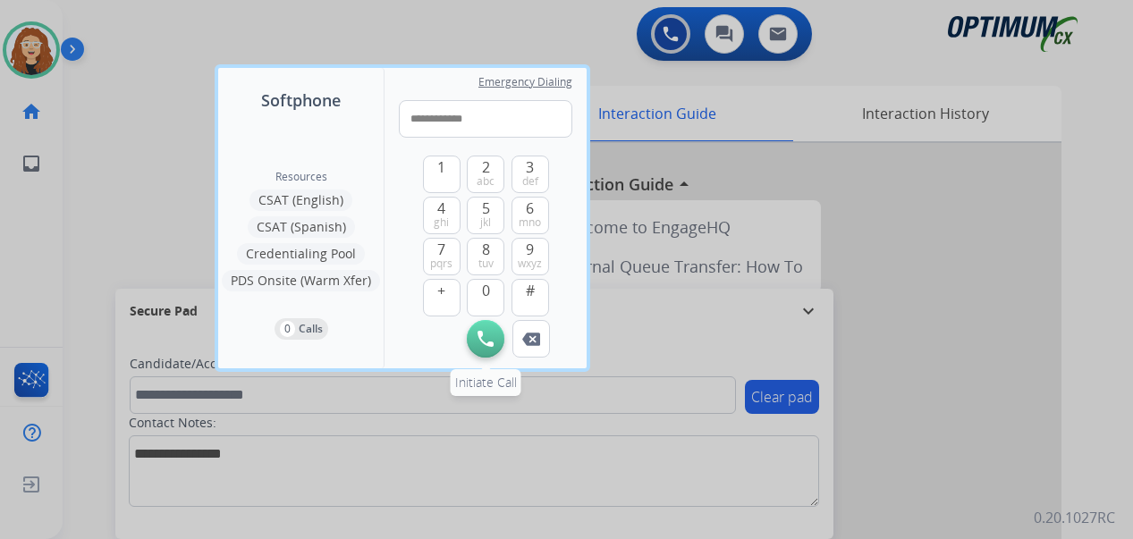
type input "**********"
click at [491, 336] on img at bounding box center [485, 339] width 16 height 16
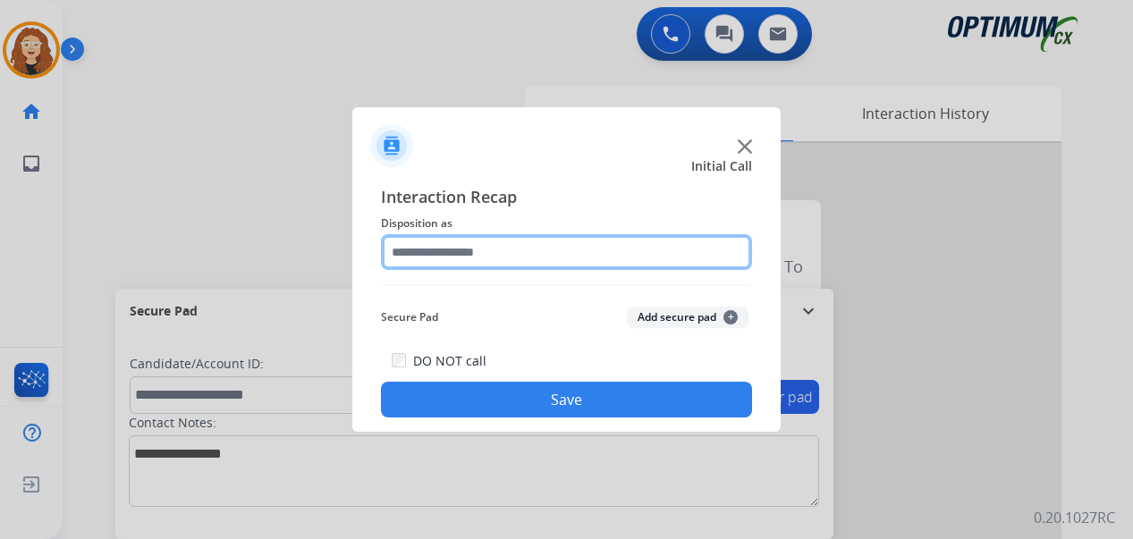
click at [448, 250] on input "text" at bounding box center [566, 252] width 371 height 36
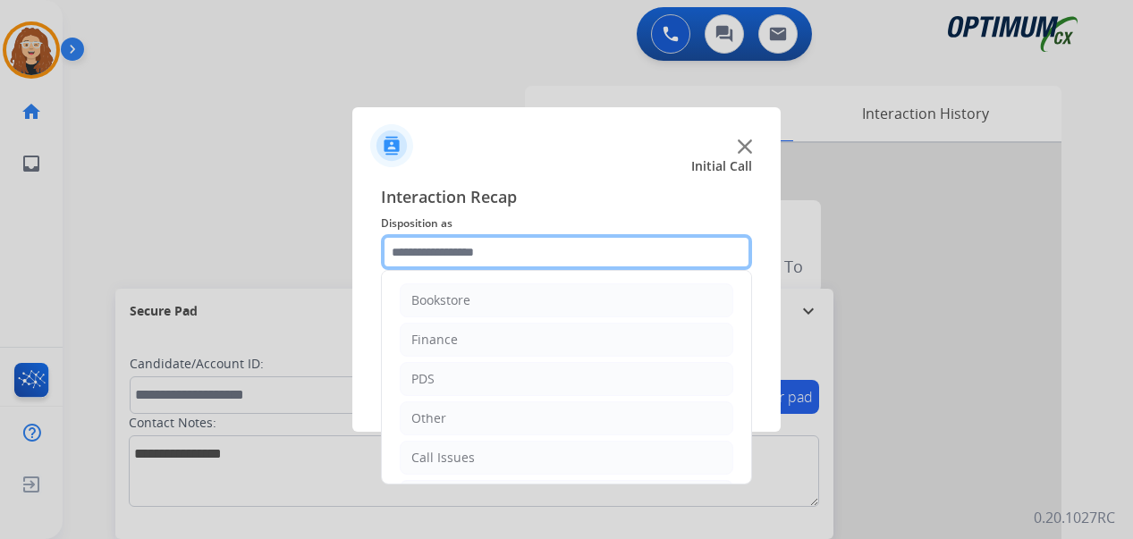
scroll to position [122, 0]
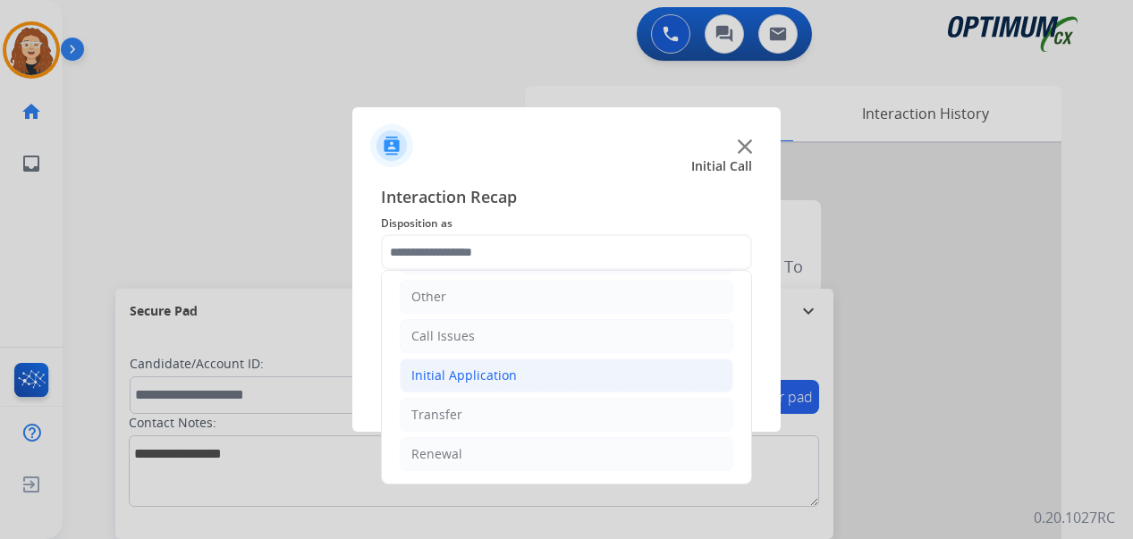
click at [516, 371] on li "Initial Application" at bounding box center [567, 376] width 334 height 34
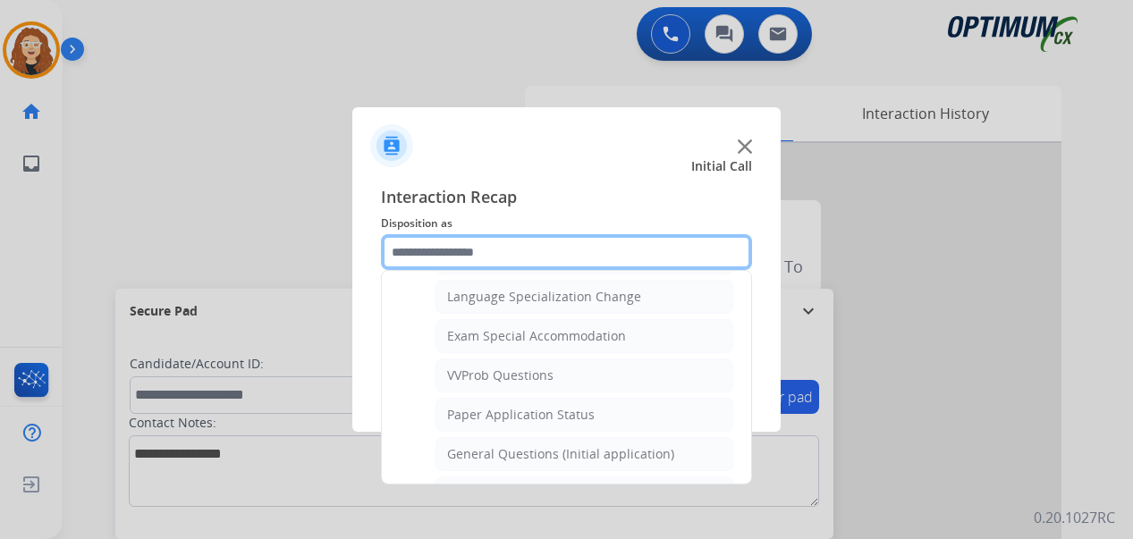
scroll to position [909, 0]
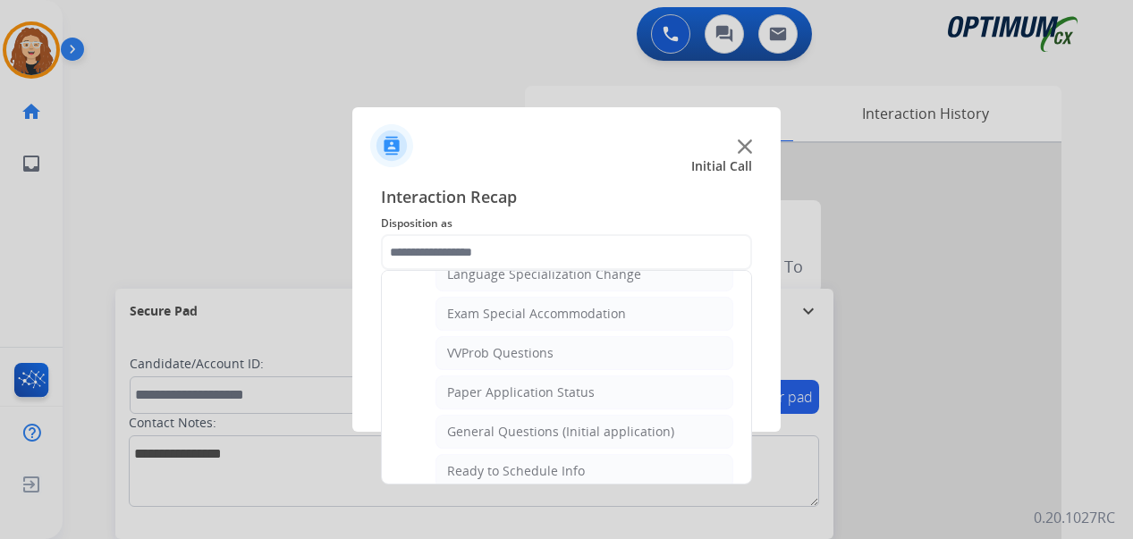
click at [651, 428] on div "General Questions (Initial application)" at bounding box center [560, 432] width 227 height 18
type input "**********"
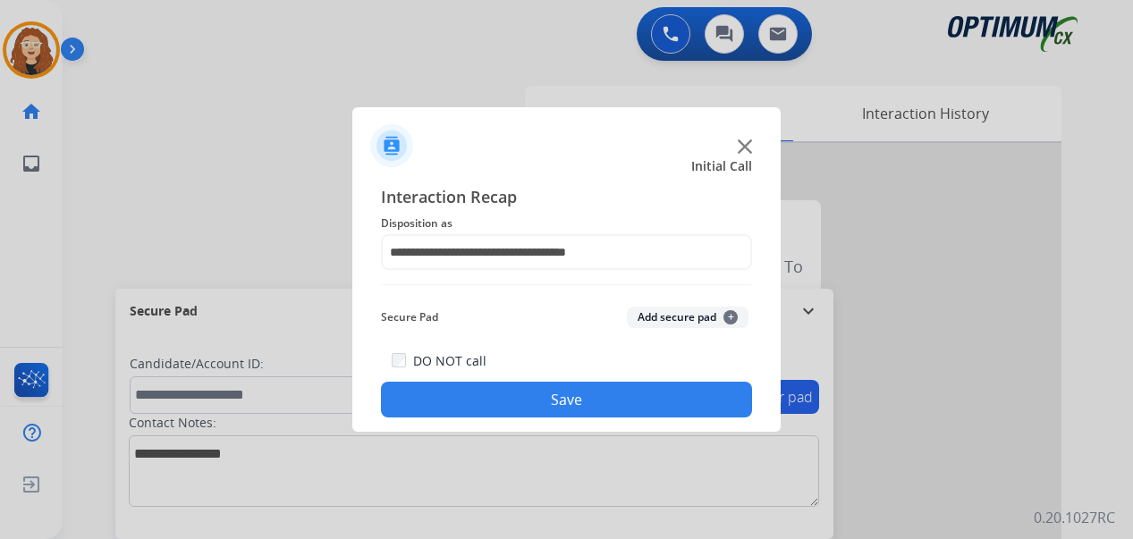
click at [613, 401] on button "Save" at bounding box center [566, 400] width 371 height 36
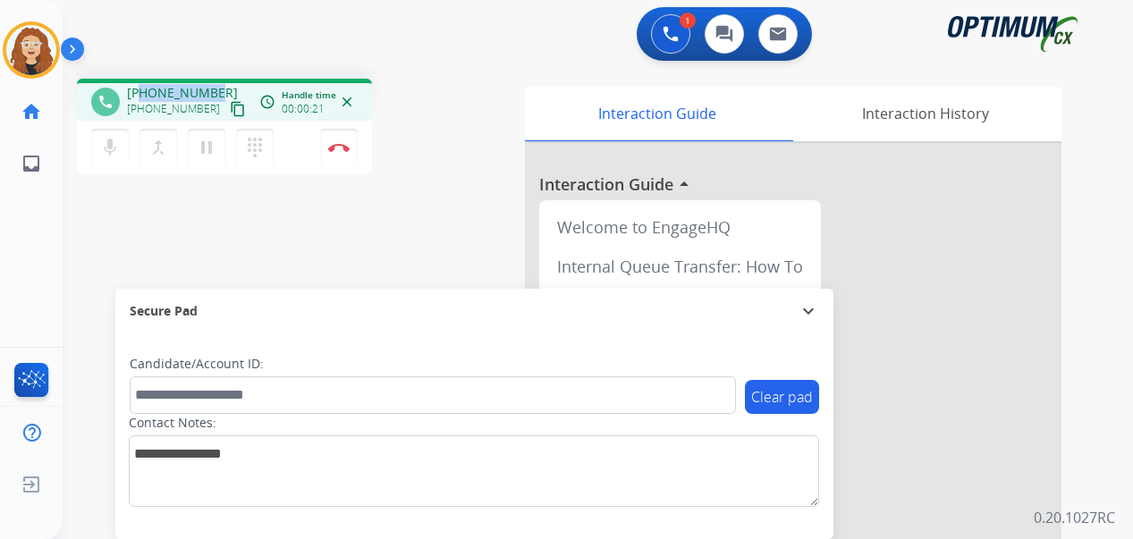
drag, startPoint x: 142, startPoint y: 91, endPoint x: 216, endPoint y: 88, distance: 74.3
click at [216, 88] on div "[PHONE_NUMBER] [PHONE_NUMBER] content_copy" at bounding box center [188, 102] width 122 height 36
copy span "4127599174"
click at [343, 152] on button "Disconnect" at bounding box center [339, 148] width 38 height 38
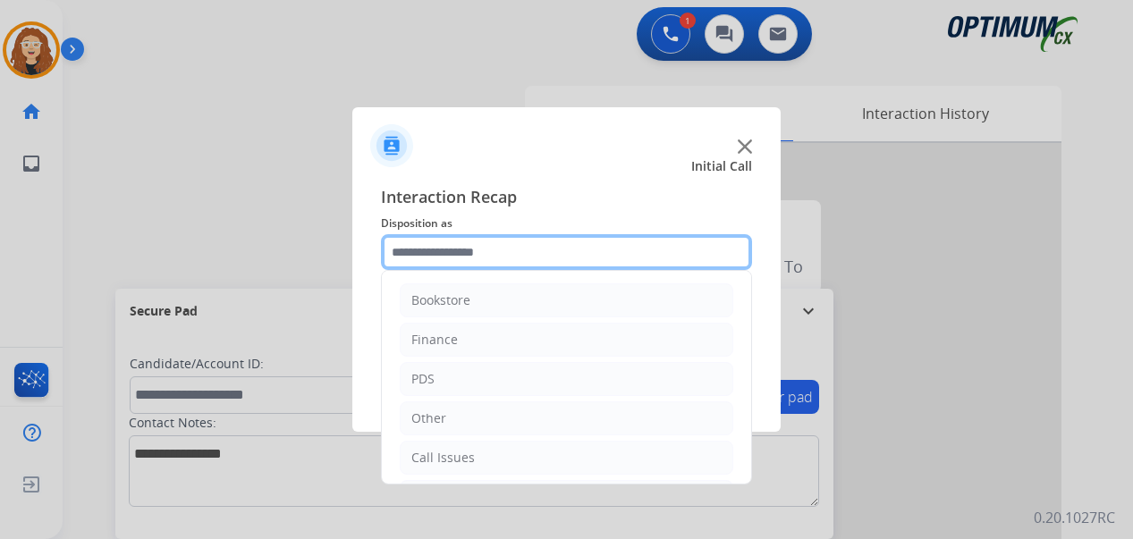
click at [477, 247] on input "text" at bounding box center [566, 252] width 371 height 36
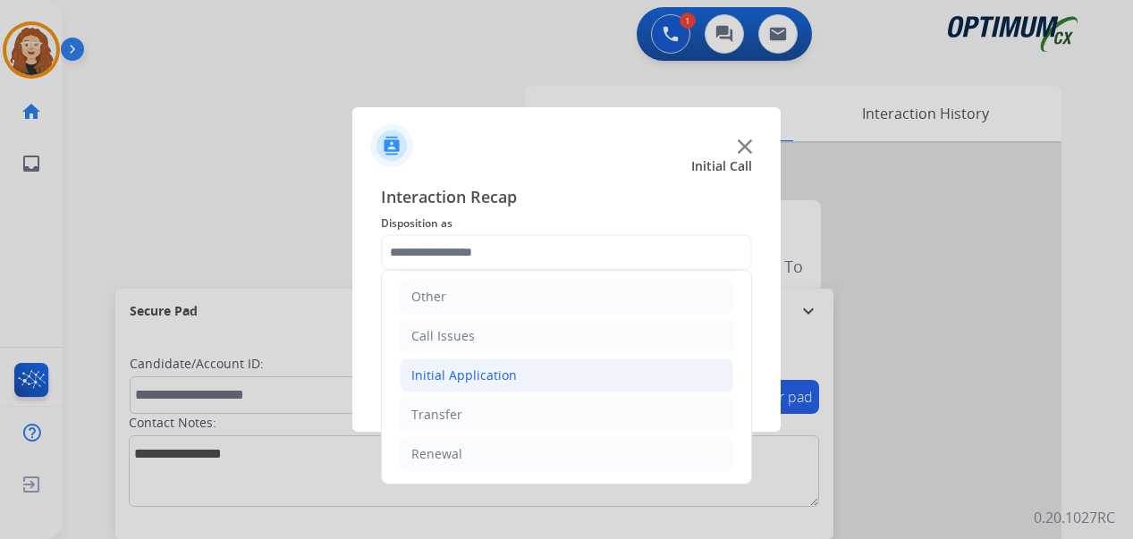
click at [445, 374] on div "Initial Application" at bounding box center [464, 376] width 106 height 18
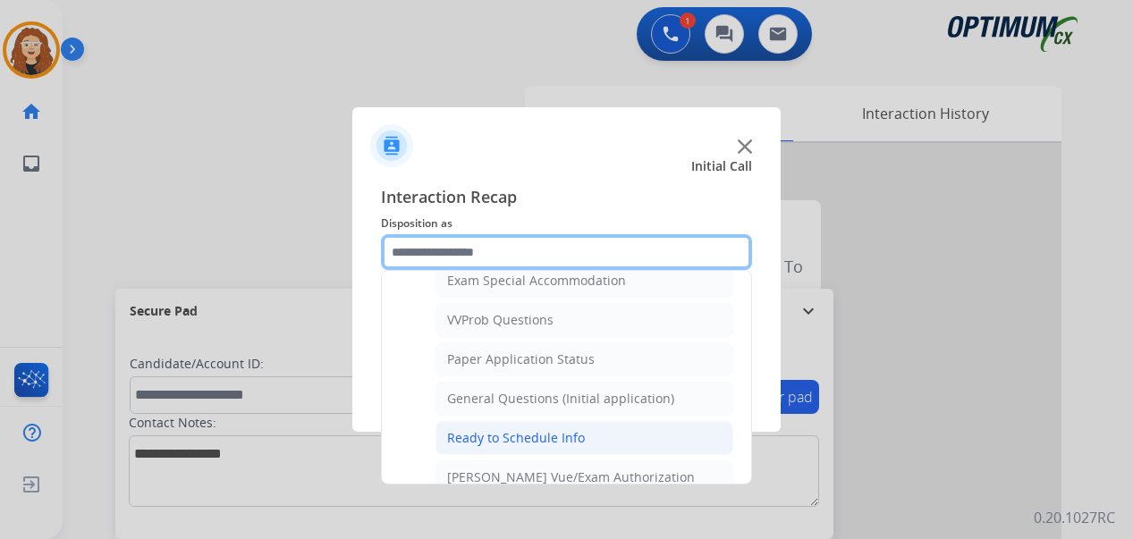
scroll to position [948, 0]
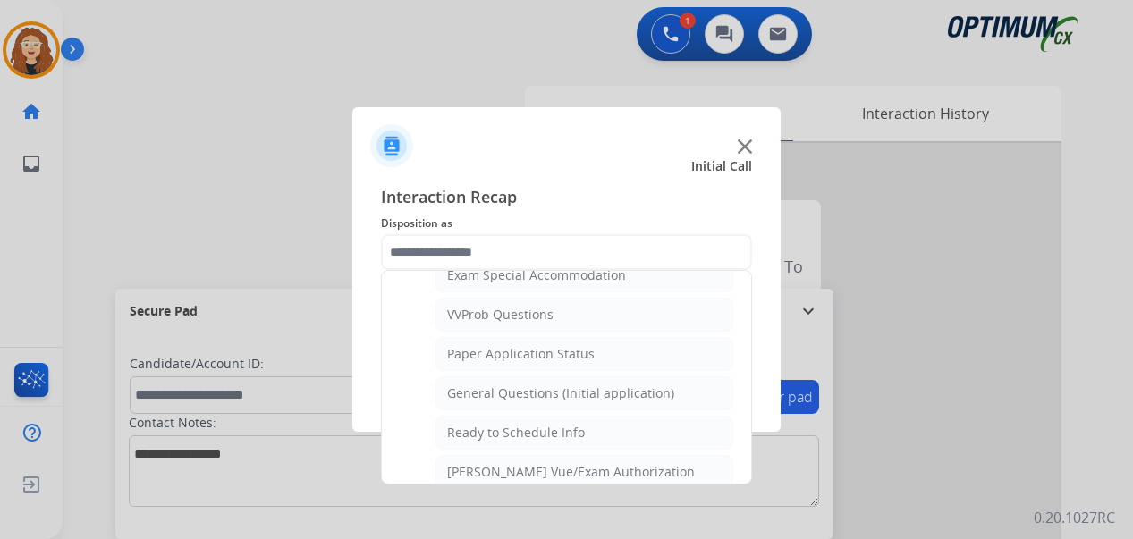
click at [593, 392] on div "General Questions (Initial application)" at bounding box center [560, 393] width 227 height 18
type input "**********"
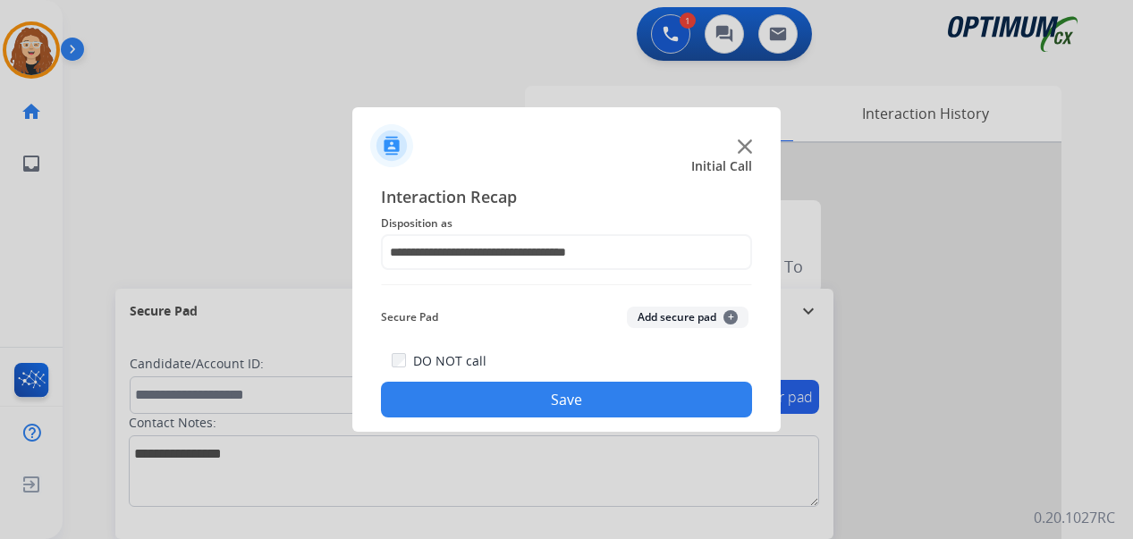
click at [590, 398] on button "Save" at bounding box center [566, 400] width 371 height 36
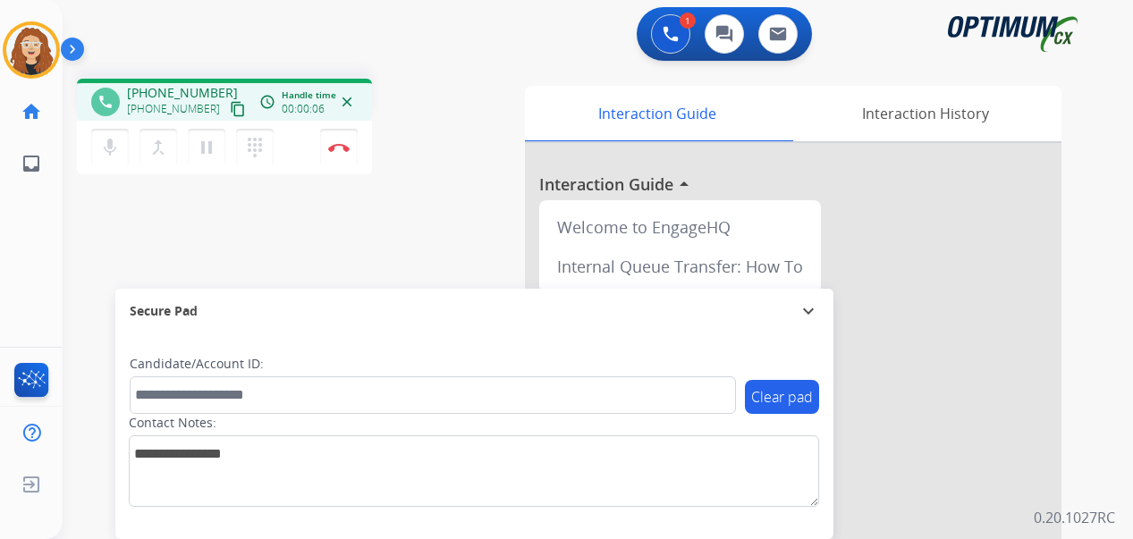
click at [89, 300] on div "phone [PHONE_NUMBER] [PHONE_NUMBER] content_copy access_time Call metrics Queue…" at bounding box center [576, 437] width 1027 height 746
drag, startPoint x: 143, startPoint y: 91, endPoint x: 222, endPoint y: 89, distance: 78.7
click at [222, 89] on div "[PHONE_NUMBER] [PHONE_NUMBER] content_copy" at bounding box center [188, 102] width 122 height 36
click at [235, 42] on div "1 Voice Interactions 0 Chat Interactions 0 Email Interactions" at bounding box center [587, 35] width 1006 height 57
drag, startPoint x: 141, startPoint y: 89, endPoint x: 205, endPoint y: 89, distance: 63.5
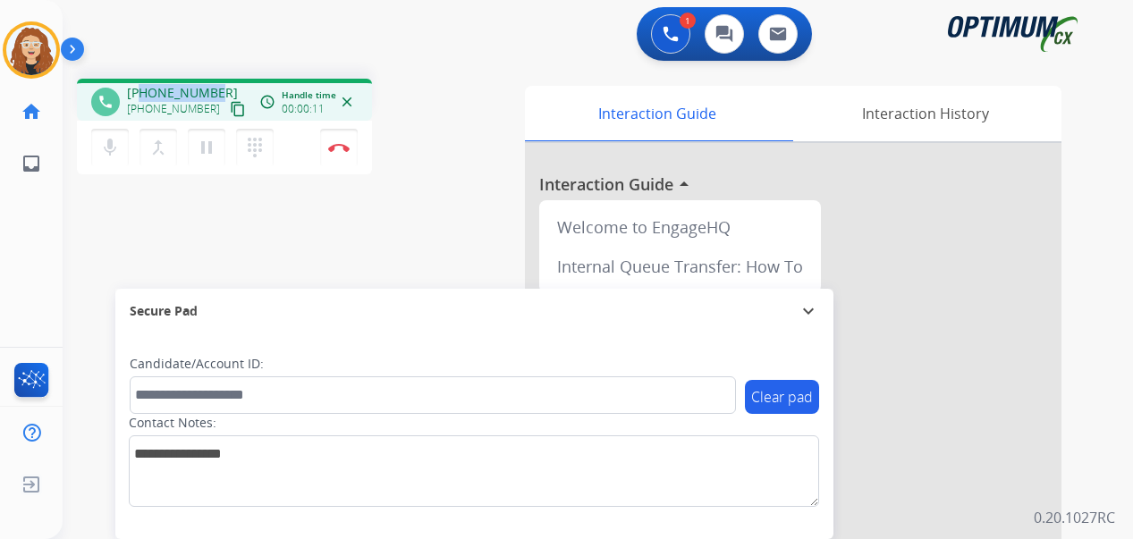
click at [215, 89] on div "[PHONE_NUMBER] [PHONE_NUMBER] content_copy" at bounding box center [188, 102] width 122 height 36
copy span "2406080142"
click at [344, 149] on img at bounding box center [338, 147] width 21 height 9
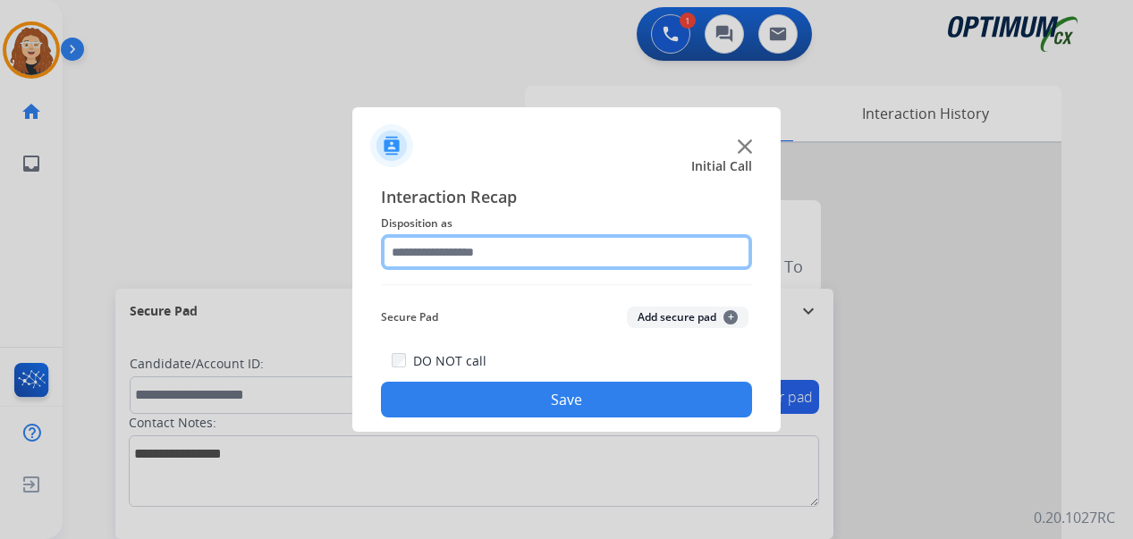
click at [463, 242] on input "text" at bounding box center [566, 252] width 371 height 36
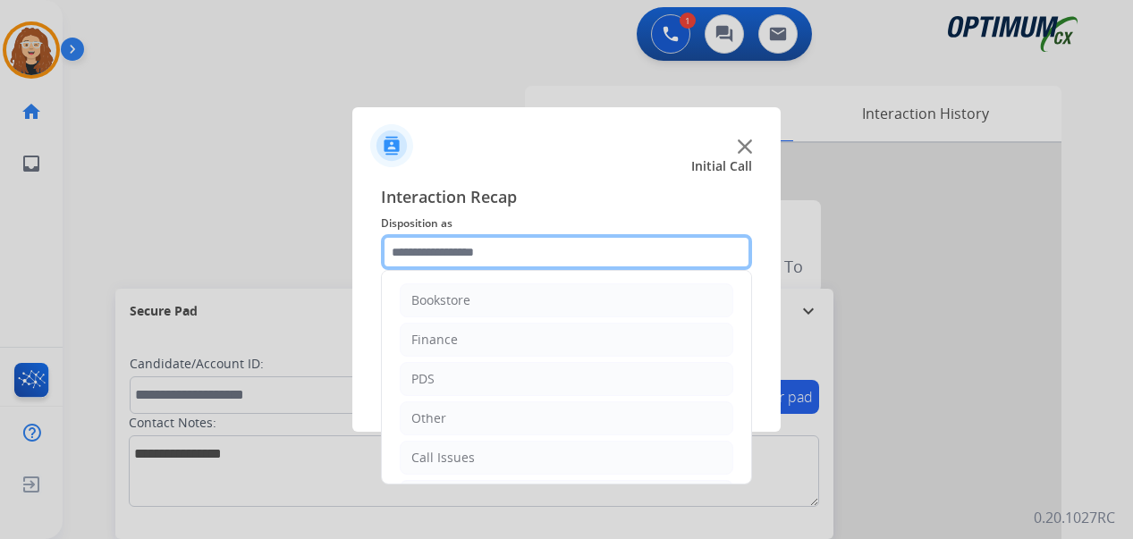
scroll to position [122, 0]
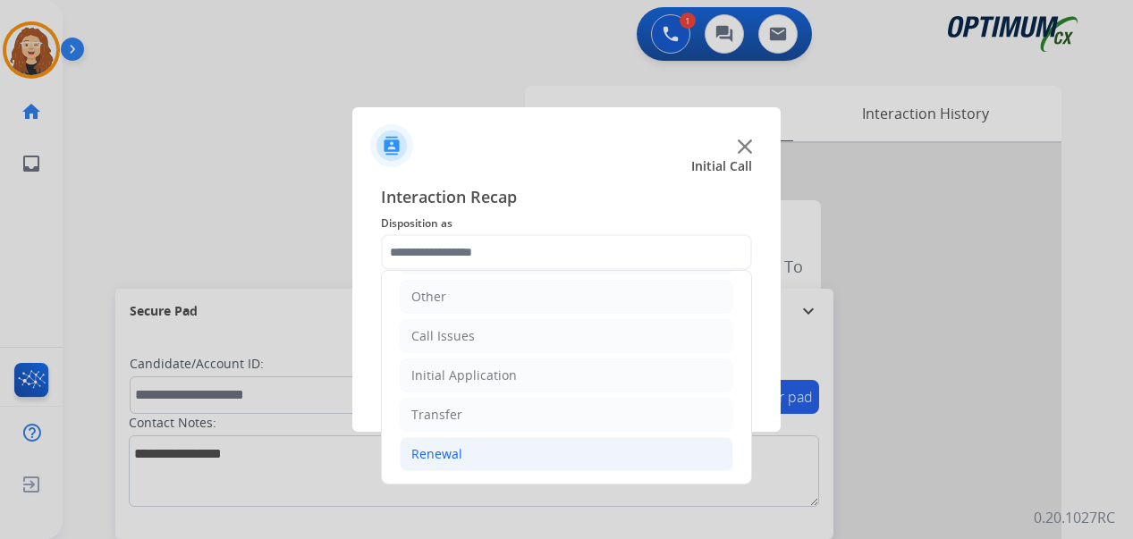
click at [580, 462] on li "Renewal" at bounding box center [567, 454] width 334 height 34
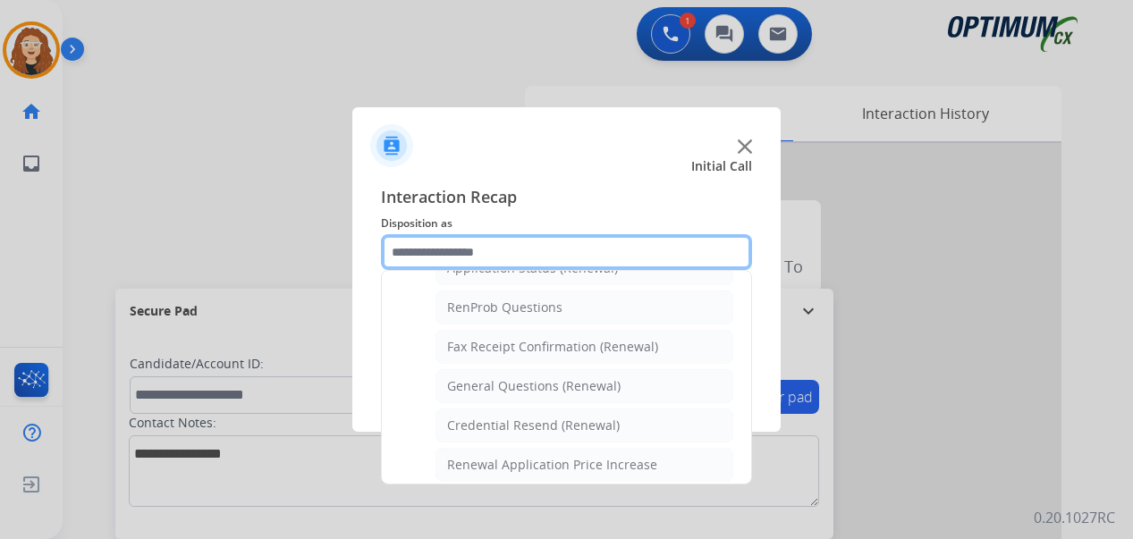
scroll to position [455, 0]
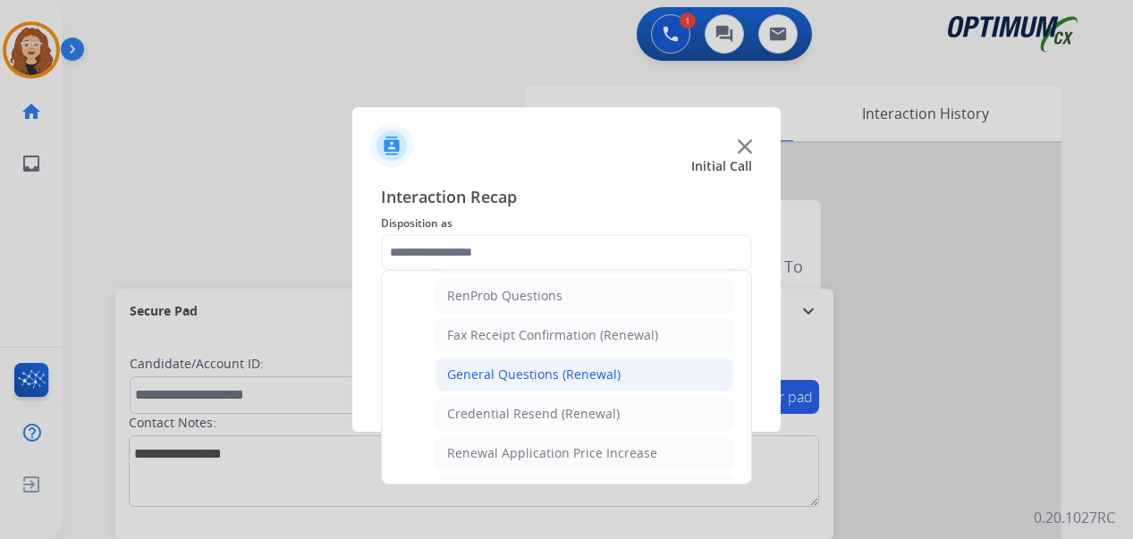
click at [626, 379] on li "General Questions (Renewal)" at bounding box center [584, 375] width 298 height 34
type input "**********"
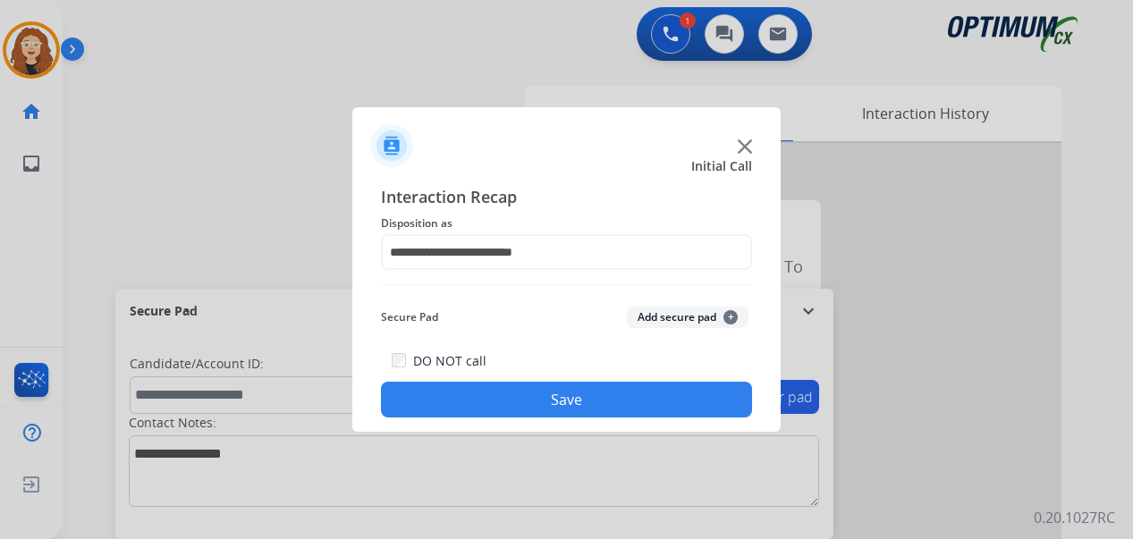
click at [612, 395] on button "Save" at bounding box center [566, 400] width 371 height 36
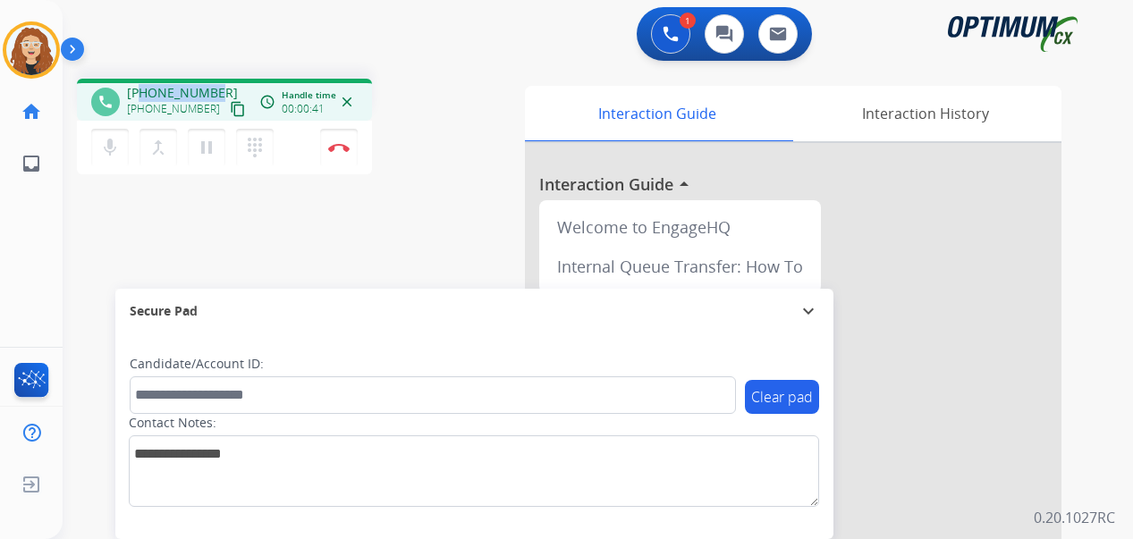
drag, startPoint x: 141, startPoint y: 92, endPoint x: 213, endPoint y: 91, distance: 71.5
click at [213, 91] on span "[PHONE_NUMBER]" at bounding box center [182, 93] width 111 height 18
copy span "2544668550"
click at [342, 152] on button "Disconnect" at bounding box center [339, 148] width 38 height 38
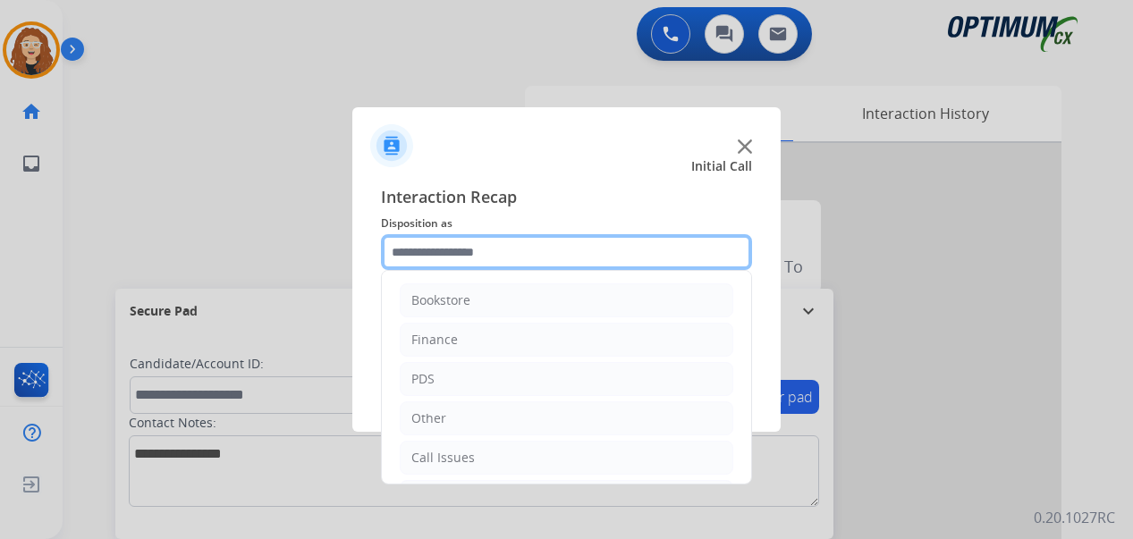
click at [442, 248] on input "text" at bounding box center [566, 252] width 371 height 36
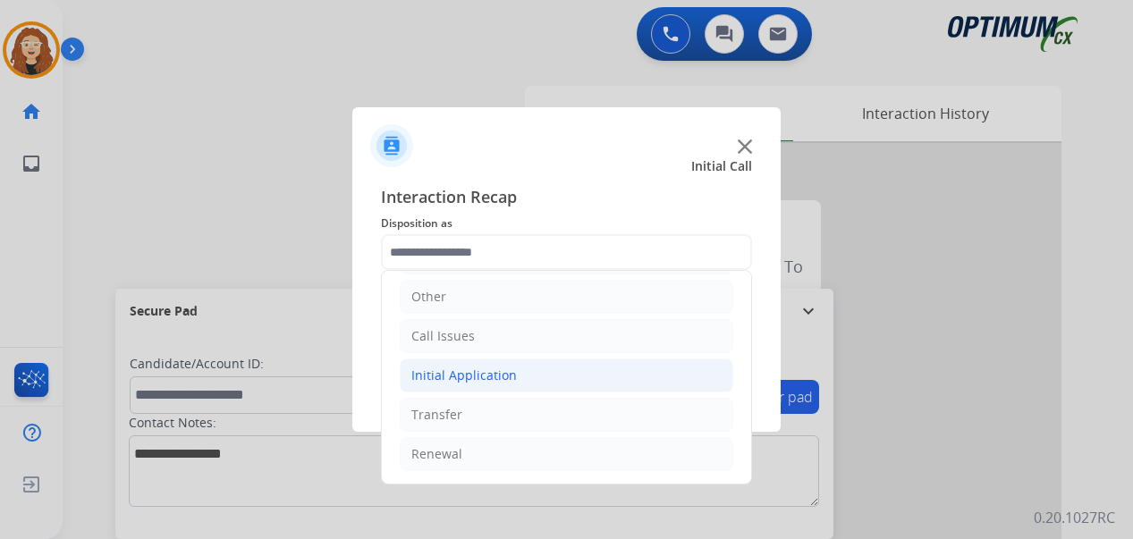
drag, startPoint x: 502, startPoint y: 374, endPoint x: 536, endPoint y: 390, distance: 37.6
click at [505, 375] on div "Initial Application" at bounding box center [464, 376] width 106 height 18
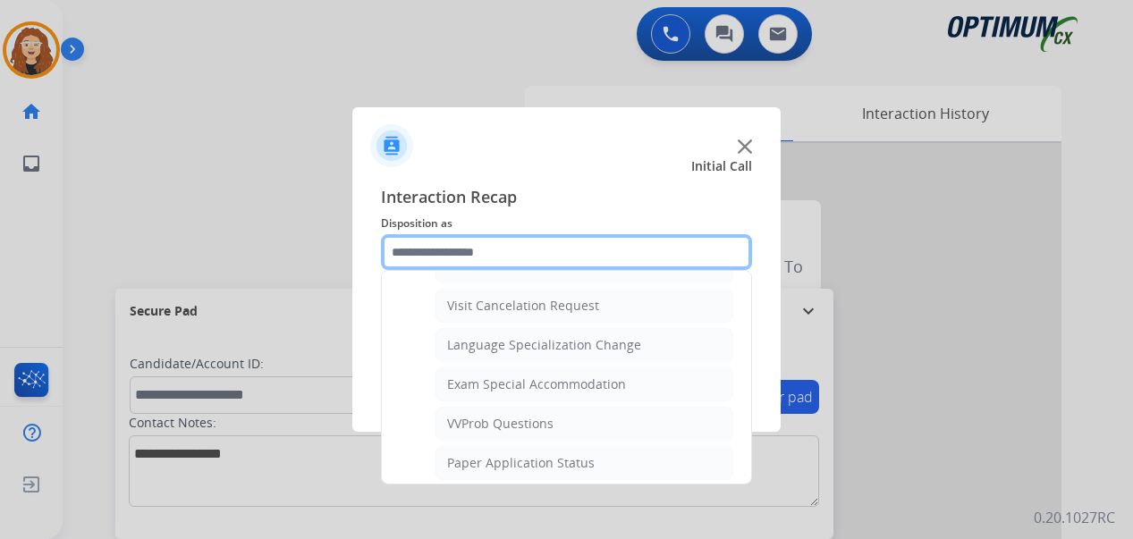
scroll to position [751, 0]
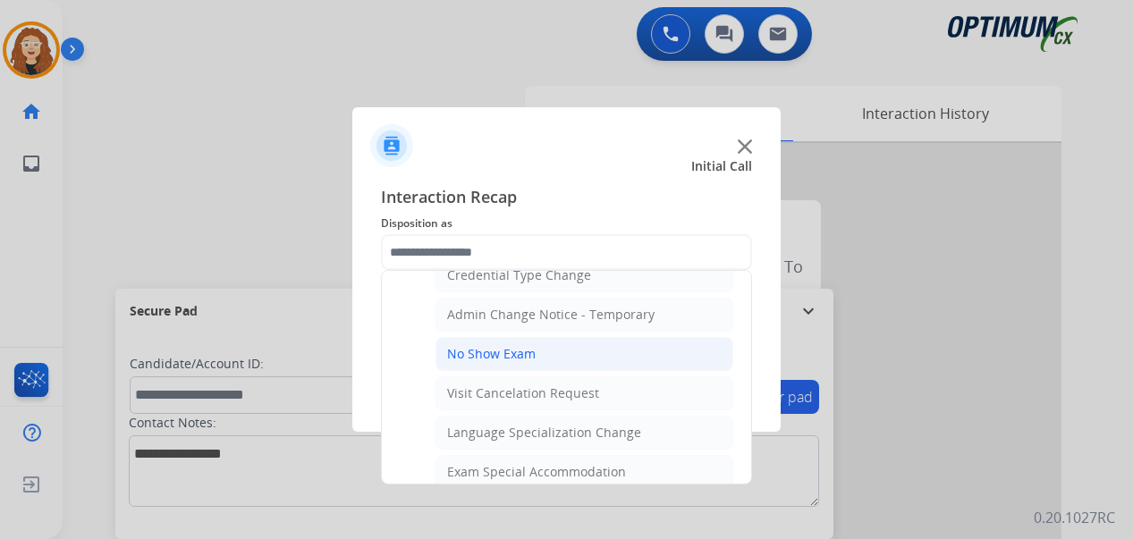
click at [572, 357] on li "No Show Exam" at bounding box center [584, 354] width 298 height 34
type input "**********"
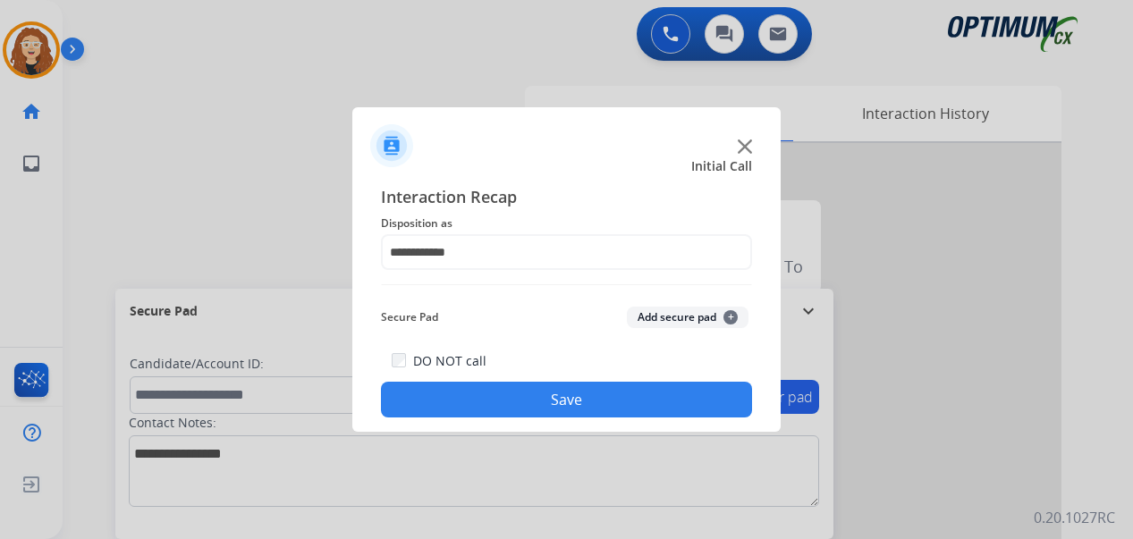
click at [559, 400] on button "Save" at bounding box center [566, 400] width 371 height 36
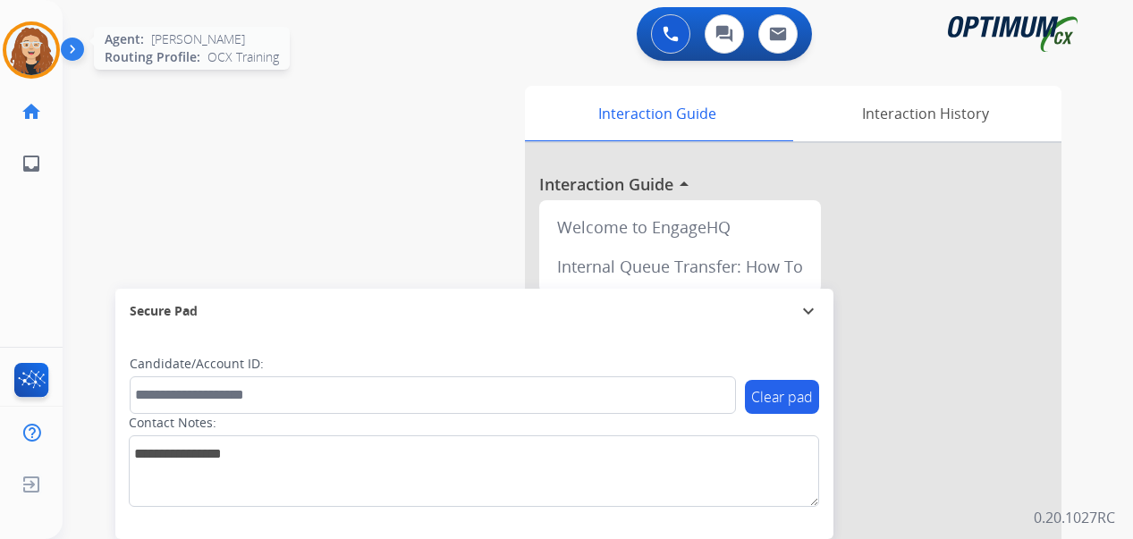
click at [45, 58] on img at bounding box center [31, 50] width 50 height 50
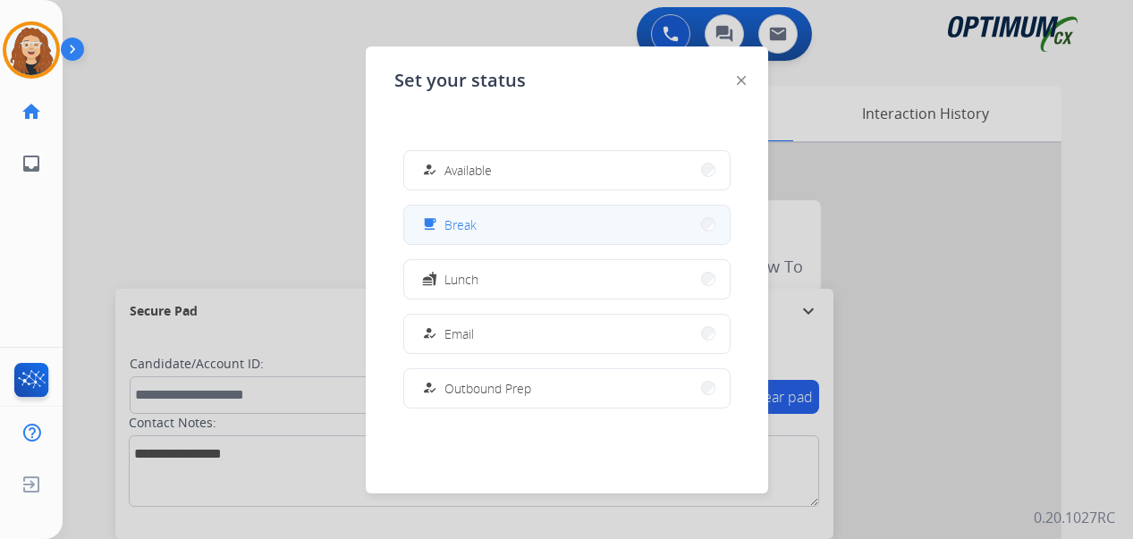
click at [483, 224] on button "free_breakfast Break" at bounding box center [566, 225] width 325 height 38
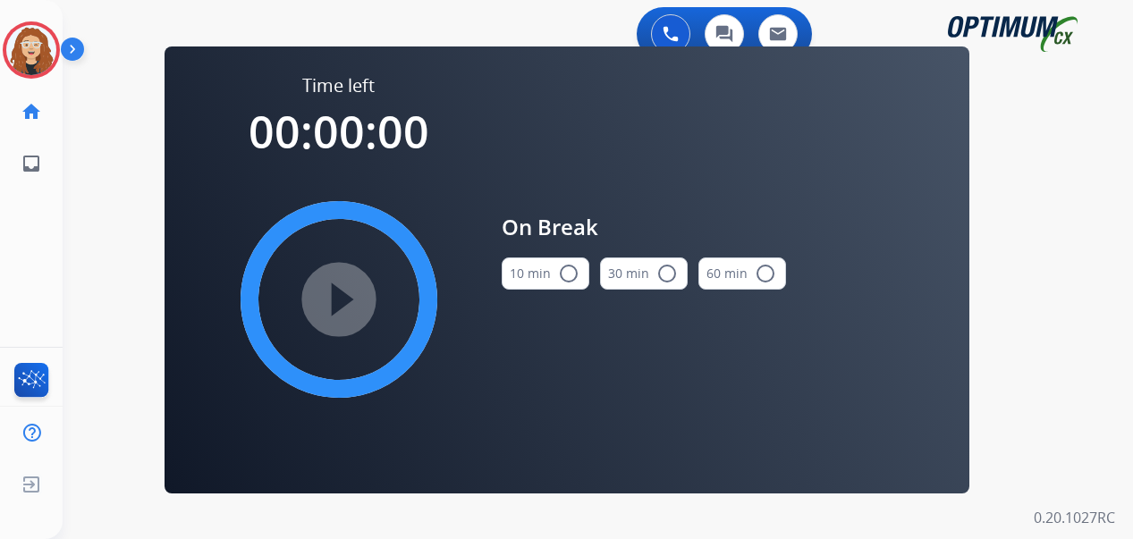
click at [565, 281] on mat-icon "radio_button_unchecked" at bounding box center [568, 273] width 21 height 21
click at [350, 299] on mat-icon "play_circle_filled" at bounding box center [338, 299] width 21 height 21
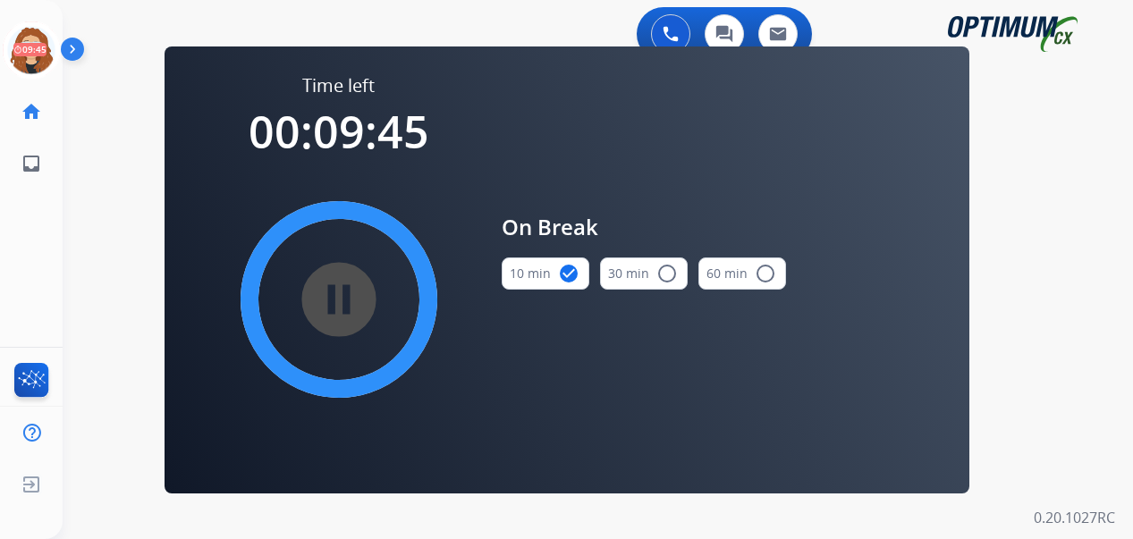
click at [1076, 316] on div "0 Voice Interactions 0 Chat Interactions 0 Email Interactions swap_horiz Break …" at bounding box center [598, 269] width 1070 height 539
click at [403, 30] on div "0 Voice Interactions 0 Chat Interactions 0 Email Interactions" at bounding box center [587, 35] width 1006 height 57
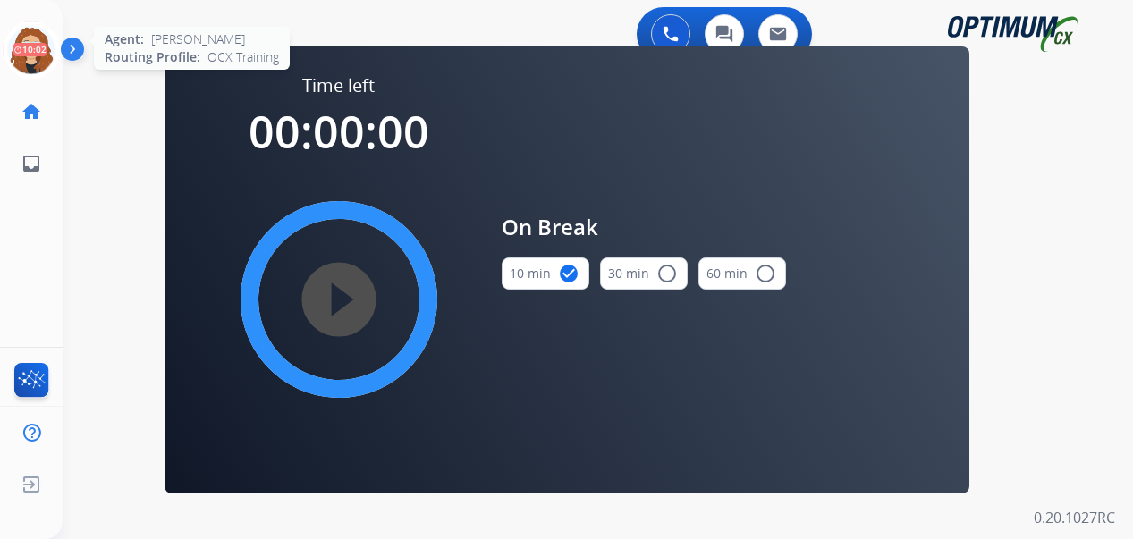
click at [34, 53] on icon at bounding box center [32, 50] width 58 height 58
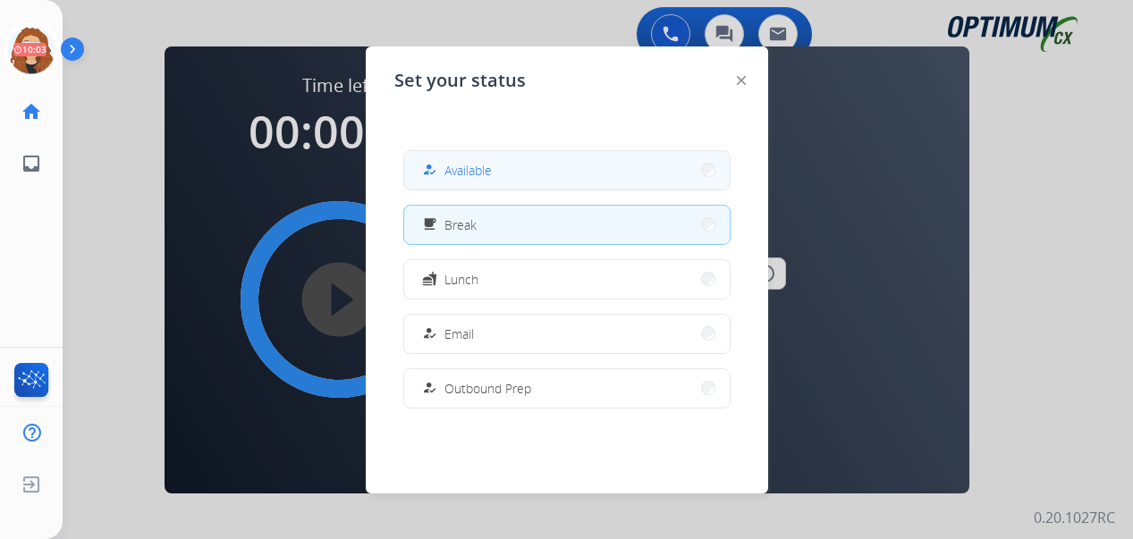
click at [464, 178] on span "Available" at bounding box center [467, 170] width 47 height 19
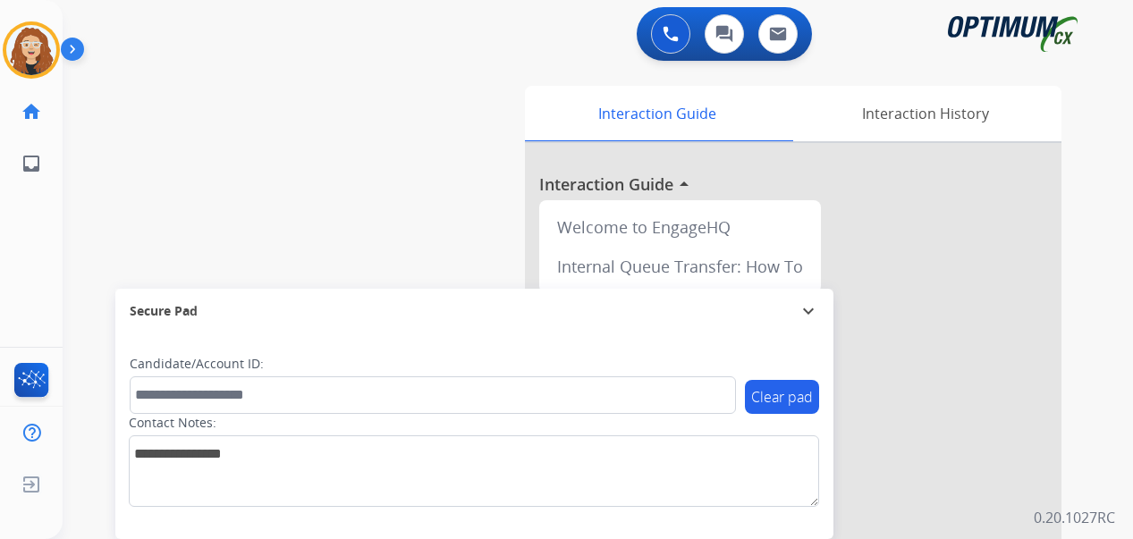
click at [88, 185] on div "swap_horiz Break voice bridge close_fullscreen Connect 3-Way Call merge_type Se…" at bounding box center [576, 437] width 1027 height 746
click at [99, 149] on div "swap_horiz Break voice bridge close_fullscreen Connect 3-Way Call merge_type Se…" at bounding box center [576, 437] width 1027 height 746
click at [667, 34] on img at bounding box center [671, 34] width 16 height 16
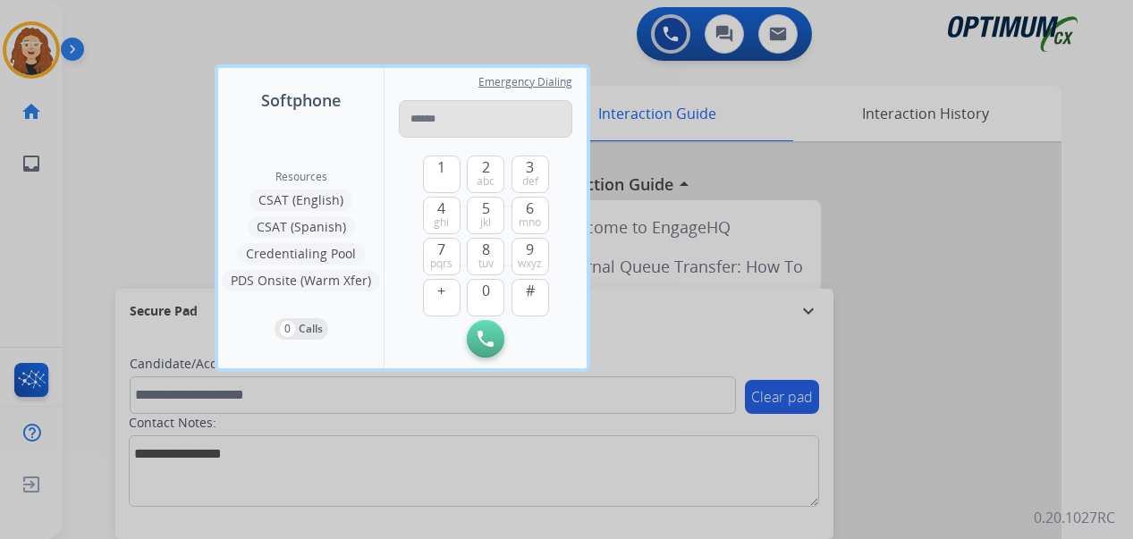
click at [452, 115] on input "tel" at bounding box center [485, 119] width 173 height 38
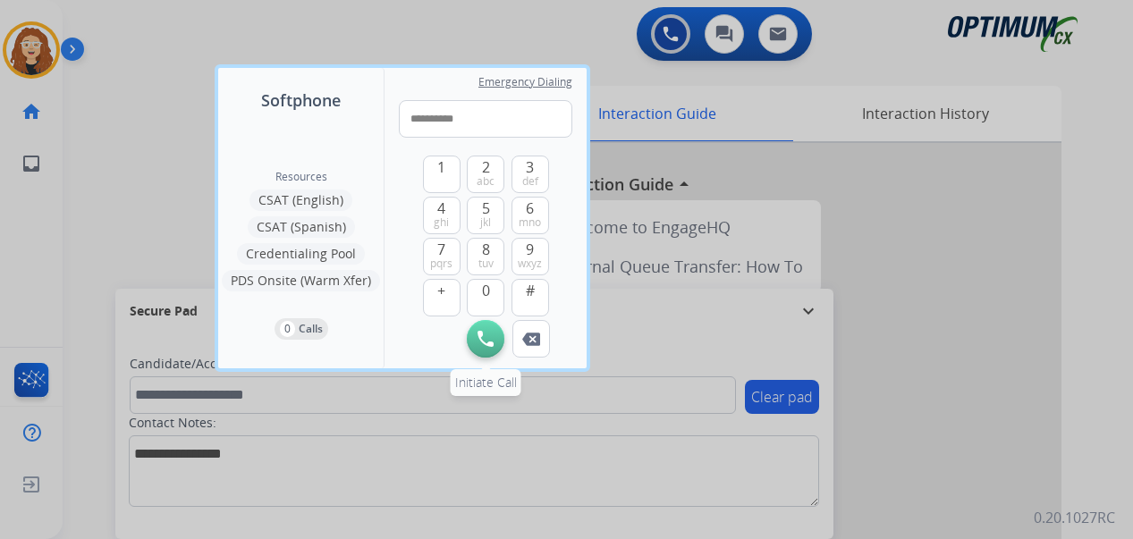
type input "**********"
drag, startPoint x: 487, startPoint y: 347, endPoint x: 534, endPoint y: 495, distance: 155.5
click at [486, 347] on button "Initiate Call" at bounding box center [486, 339] width 38 height 38
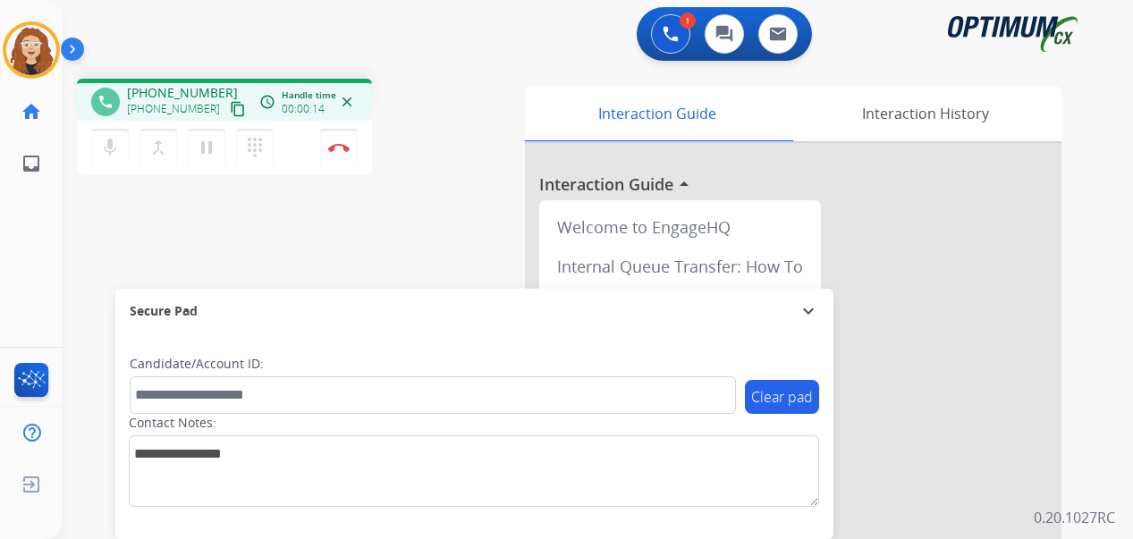
click at [93, 295] on div "phone [PHONE_NUMBER] [PHONE_NUMBER] content_copy access_time Call metrics Queue…" at bounding box center [576, 437] width 1027 height 746
click at [345, 151] on img at bounding box center [338, 147] width 21 height 9
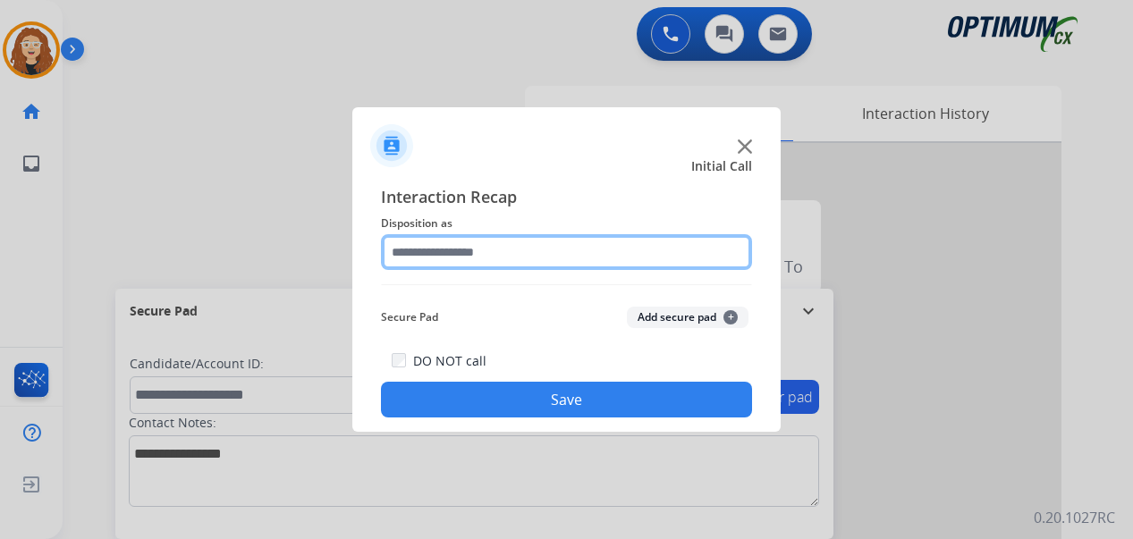
click at [489, 248] on input "text" at bounding box center [566, 252] width 371 height 36
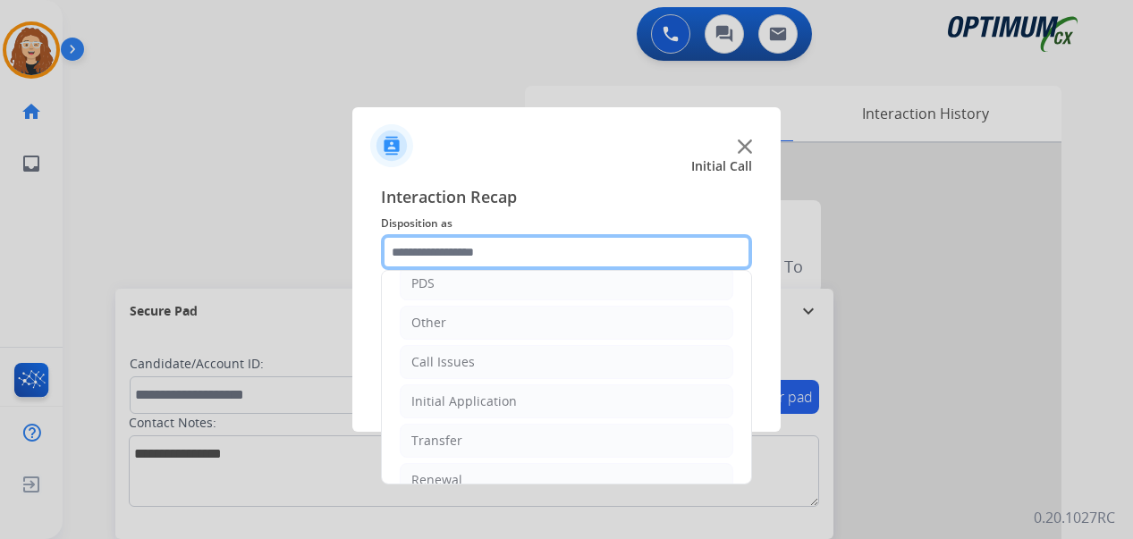
scroll to position [122, 0]
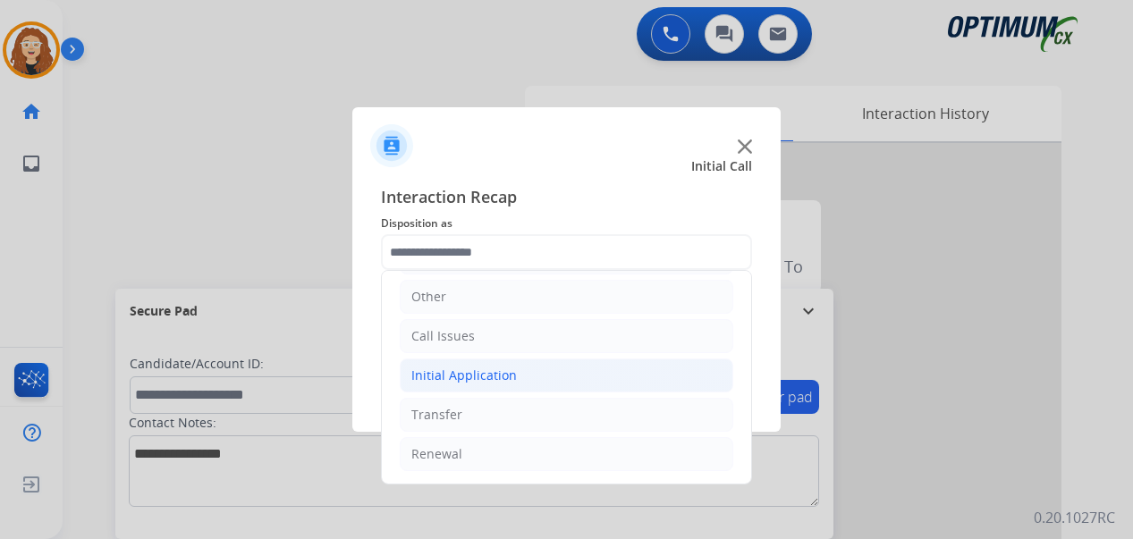
click at [557, 378] on li "Initial Application" at bounding box center [567, 376] width 334 height 34
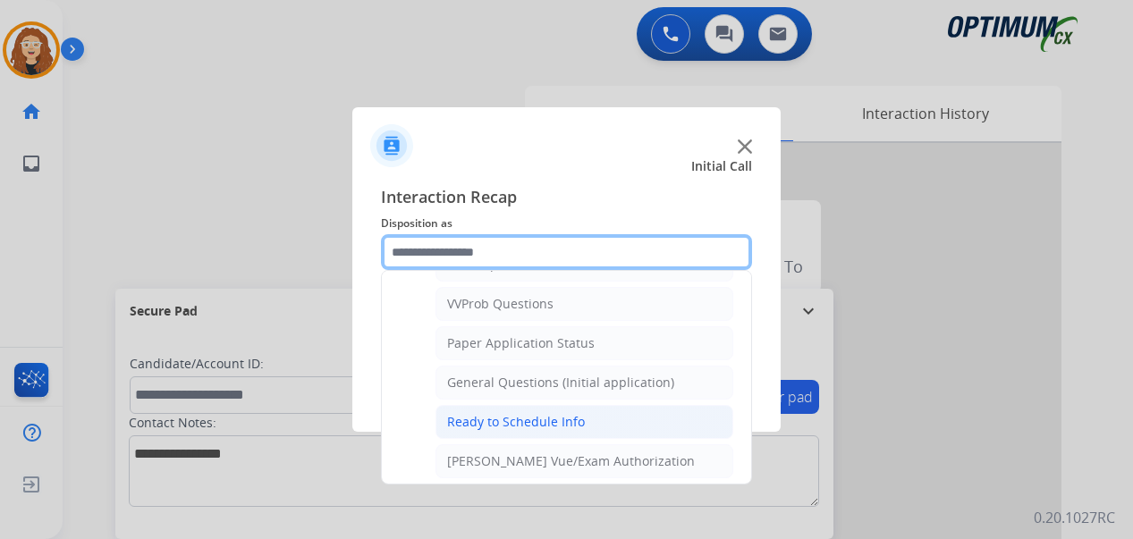
scroll to position [969, 0]
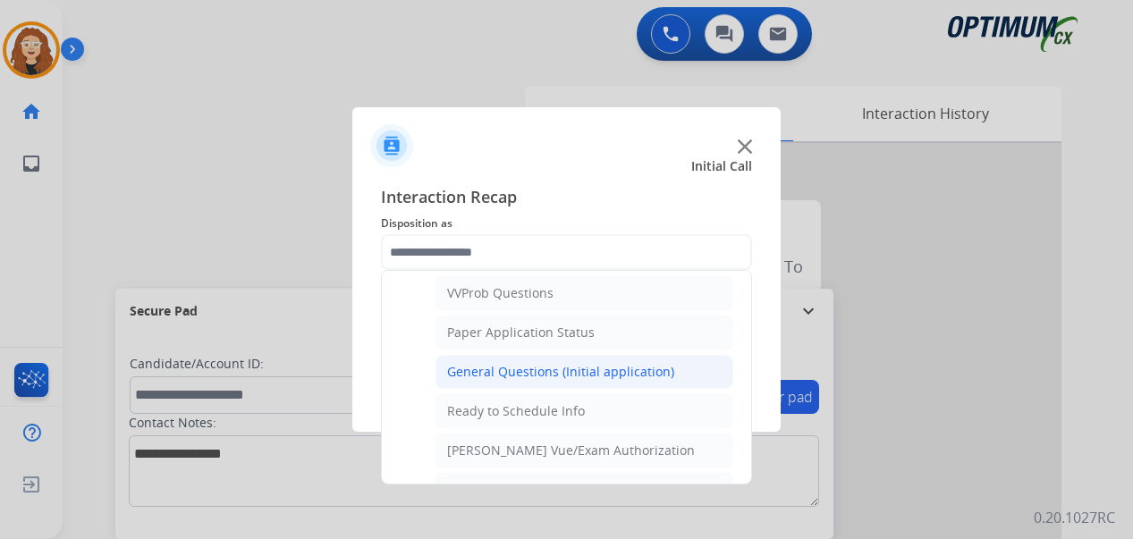
click at [619, 376] on div "General Questions (Initial application)" at bounding box center [560, 372] width 227 height 18
type input "**********"
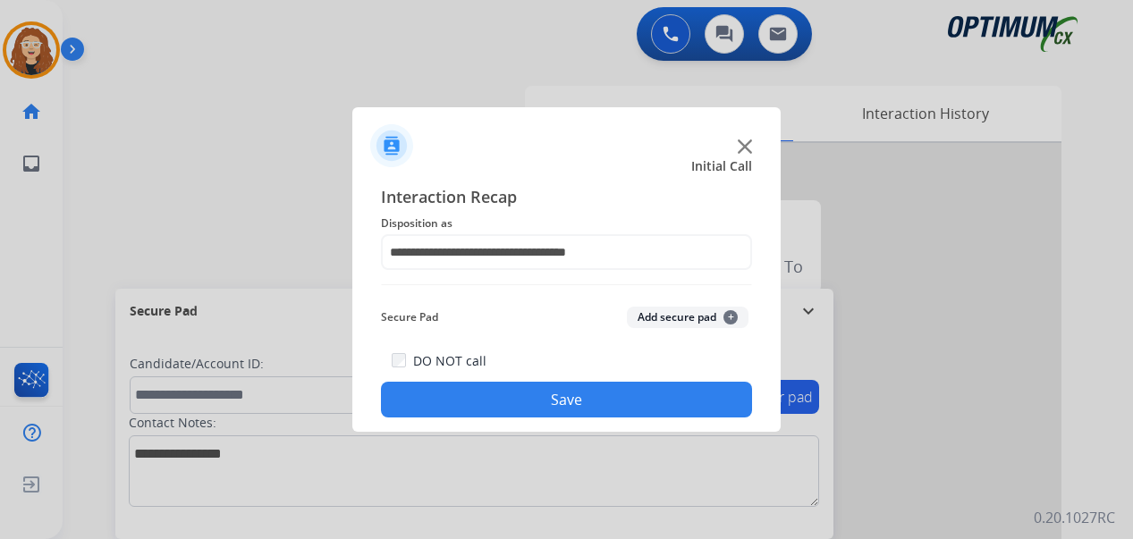
click at [609, 393] on button "Save" at bounding box center [566, 400] width 371 height 36
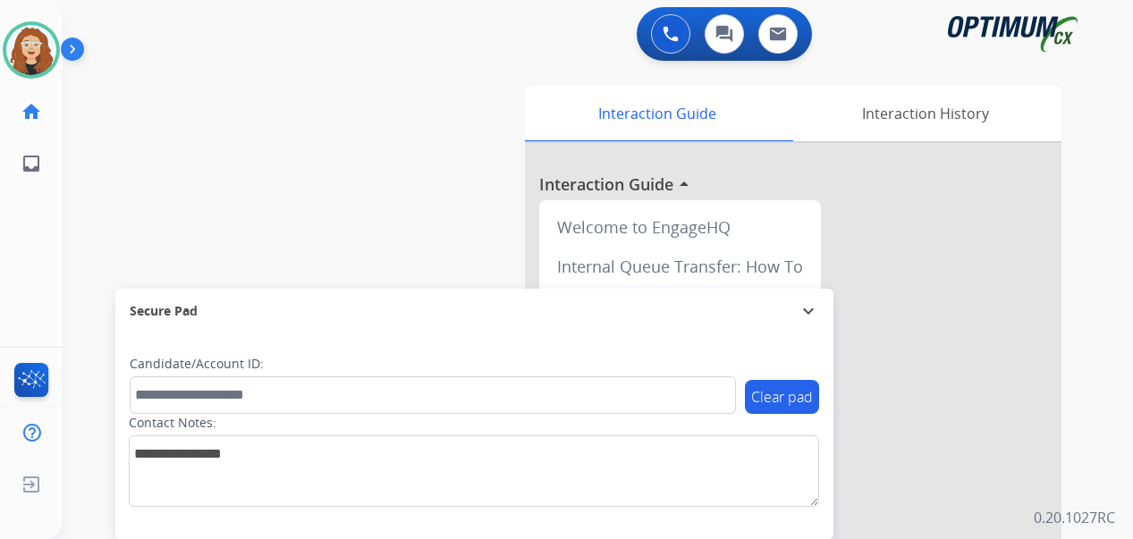
click at [1080, 210] on div "Interaction Guide Interaction History Interaction Guide arrow_drop_up Welcome t…" at bounding box center [800, 444] width 579 height 731
click at [84, 157] on div "swap_horiz Break voice bridge close_fullscreen Connect 3-Way Call merge_type Se…" at bounding box center [576, 437] width 1027 height 746
click at [95, 247] on div "swap_horiz Break voice bridge close_fullscreen Connect 3-Way Call merge_type Se…" at bounding box center [576, 437] width 1027 height 746
click at [92, 226] on div "swap_horiz Break voice bridge close_fullscreen Connect 3-Way Call merge_type Se…" at bounding box center [576, 437] width 1027 height 746
click at [669, 38] on img at bounding box center [671, 34] width 16 height 16
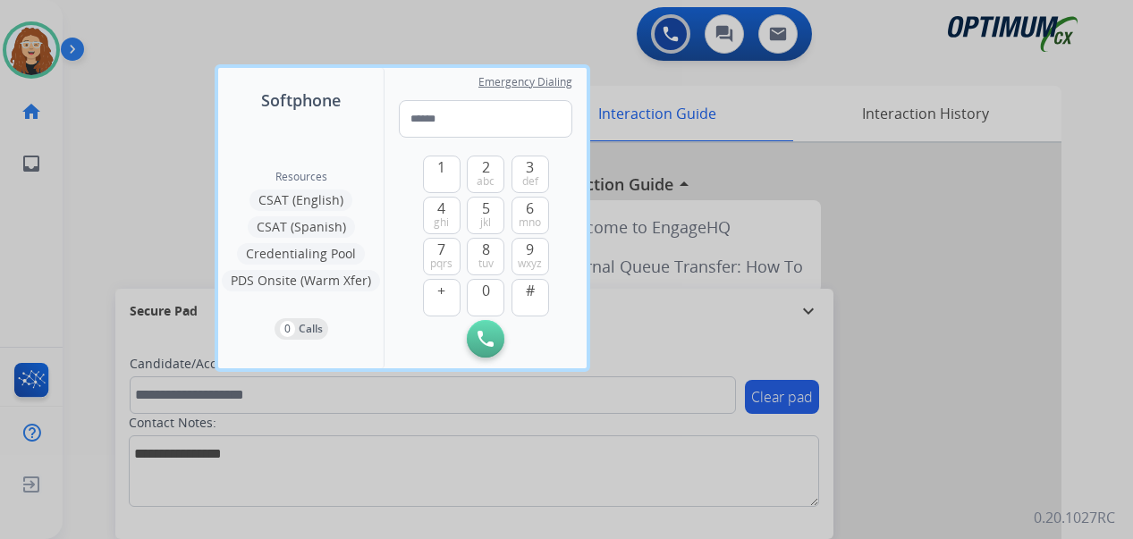
click at [545, 38] on div at bounding box center [566, 269] width 1133 height 539
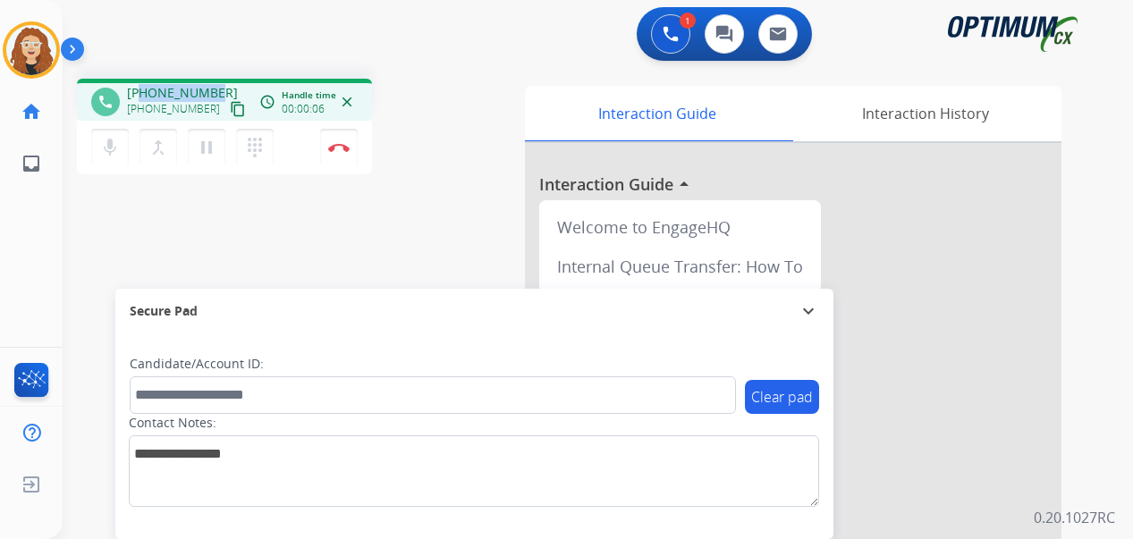
drag, startPoint x: 148, startPoint y: 92, endPoint x: 212, endPoint y: 91, distance: 63.5
click at [215, 90] on div "[PHONE_NUMBER] [PHONE_NUMBER] content_copy" at bounding box center [188, 102] width 122 height 36
copy span "4792594901"
click at [344, 148] on img at bounding box center [338, 147] width 21 height 9
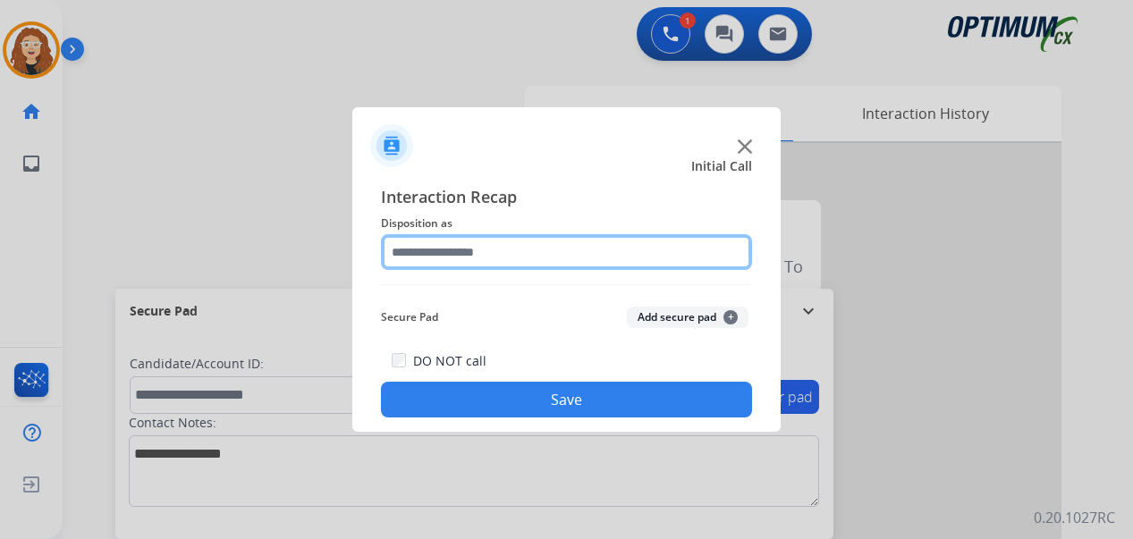
click at [439, 246] on input "text" at bounding box center [566, 252] width 371 height 36
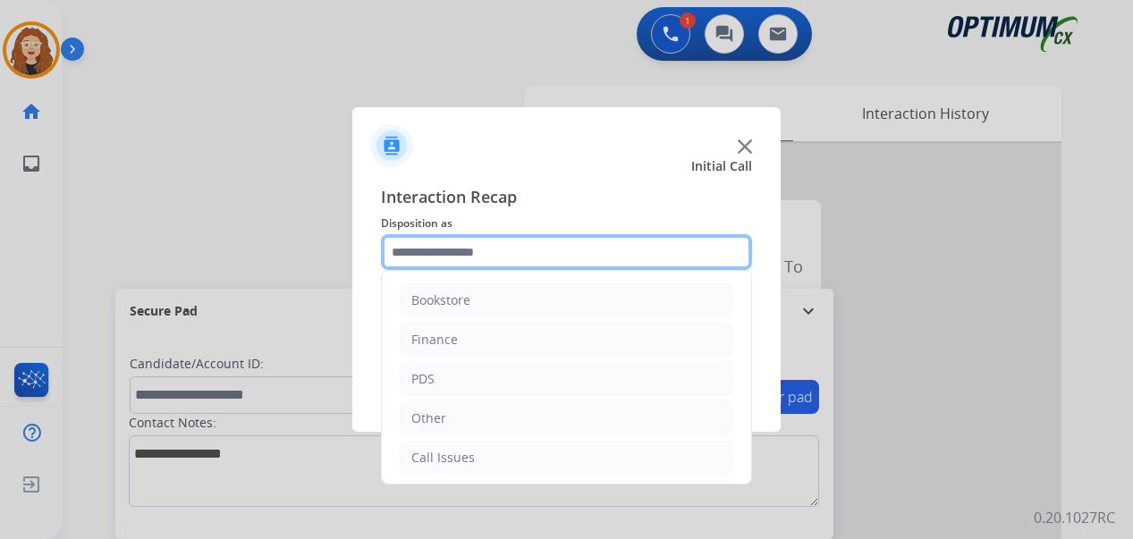
scroll to position [122, 0]
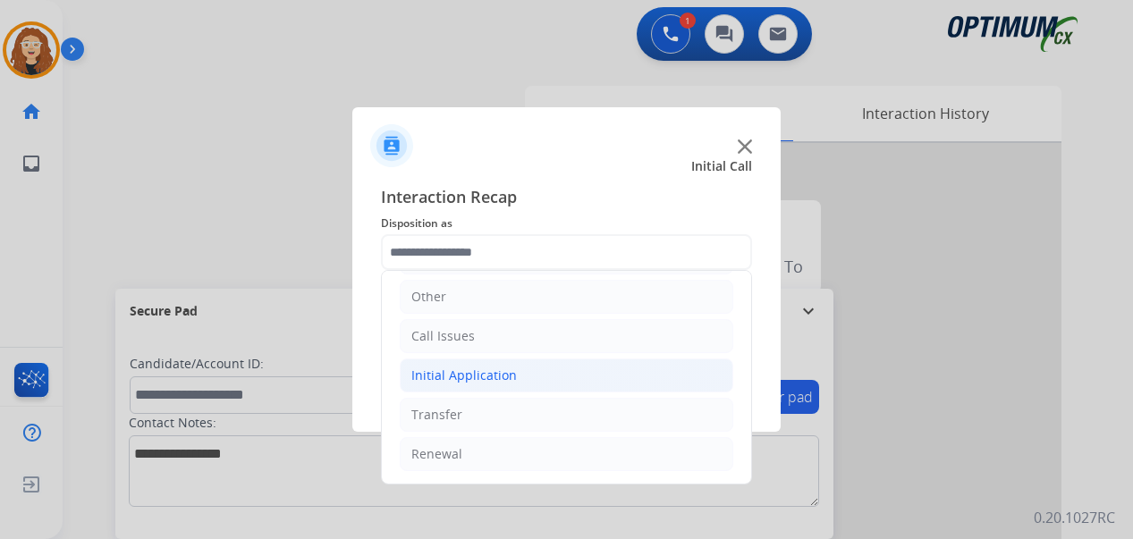
click at [494, 377] on div "Initial Application" at bounding box center [464, 376] width 106 height 18
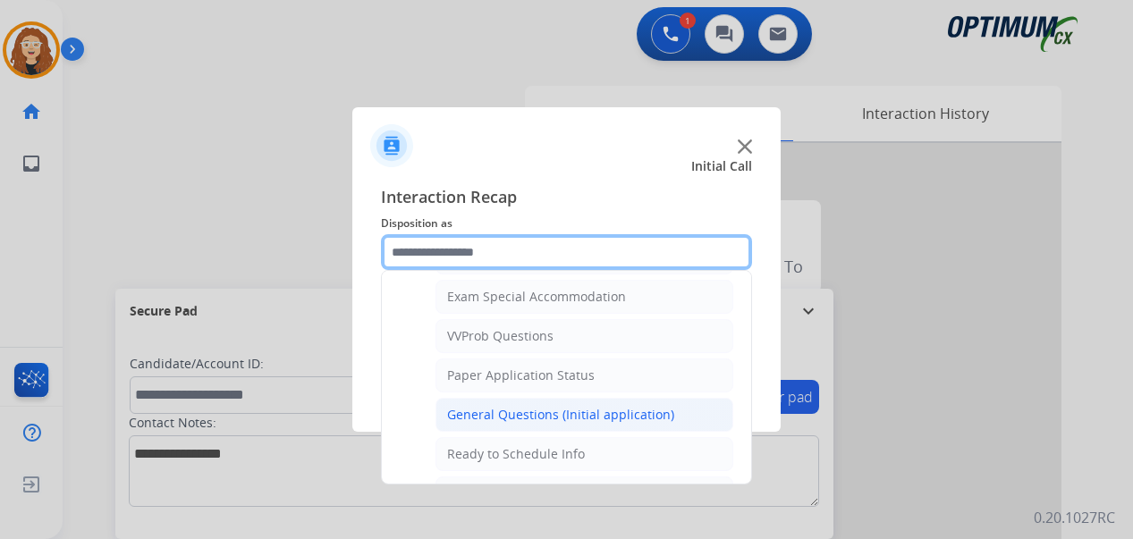
scroll to position [920, 0]
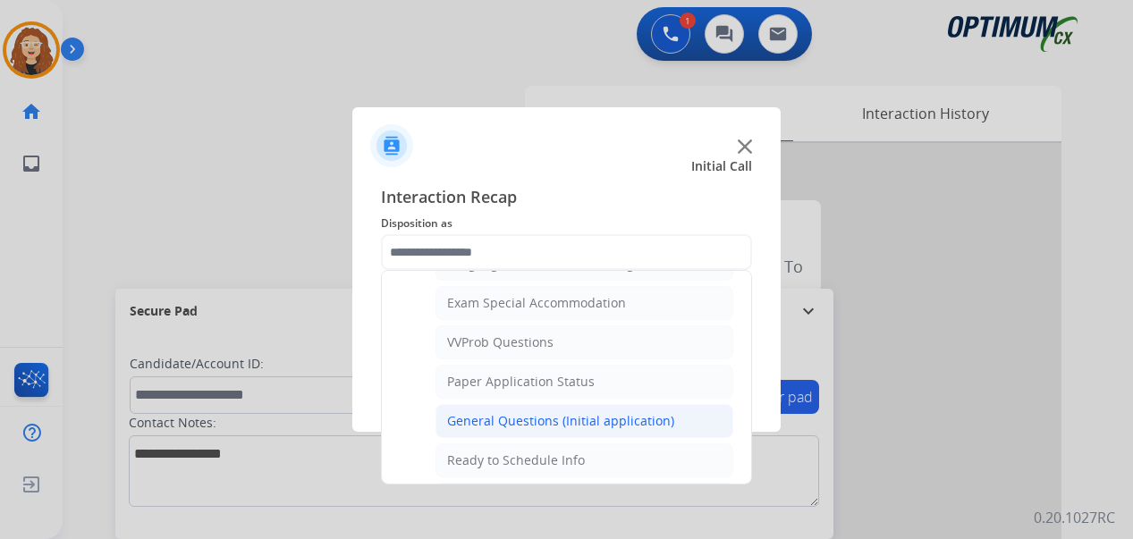
click at [663, 415] on div "General Questions (Initial application)" at bounding box center [560, 421] width 227 height 18
type input "**********"
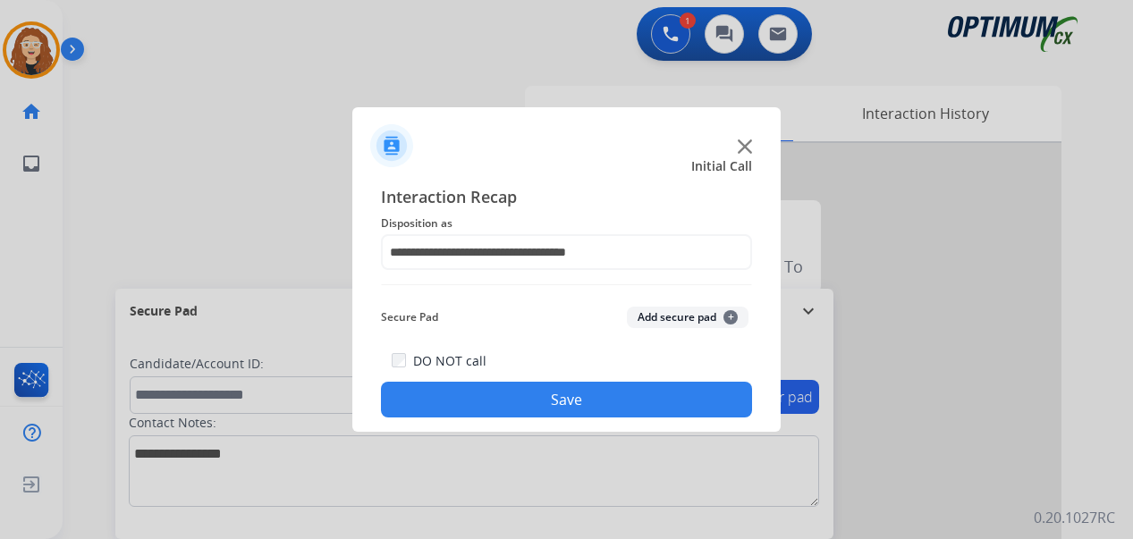
drag, startPoint x: 641, startPoint y: 402, endPoint x: 628, endPoint y: 400, distance: 13.7
click at [640, 401] on button "Save" at bounding box center [566, 400] width 371 height 36
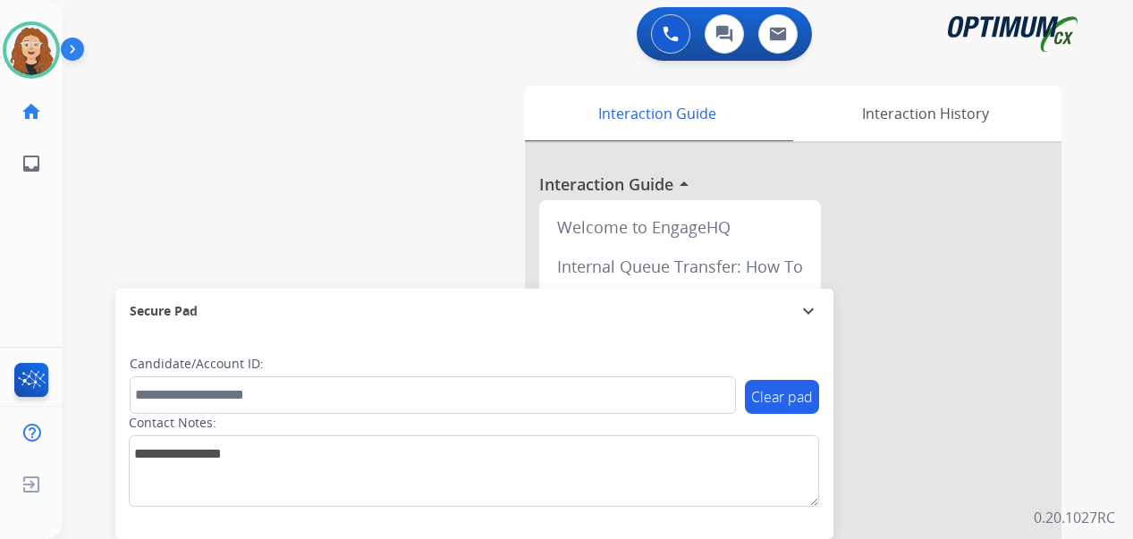
click at [84, 186] on div "swap_horiz Break voice bridge close_fullscreen Connect 3-Way Call merge_type Se…" at bounding box center [576, 437] width 1027 height 746
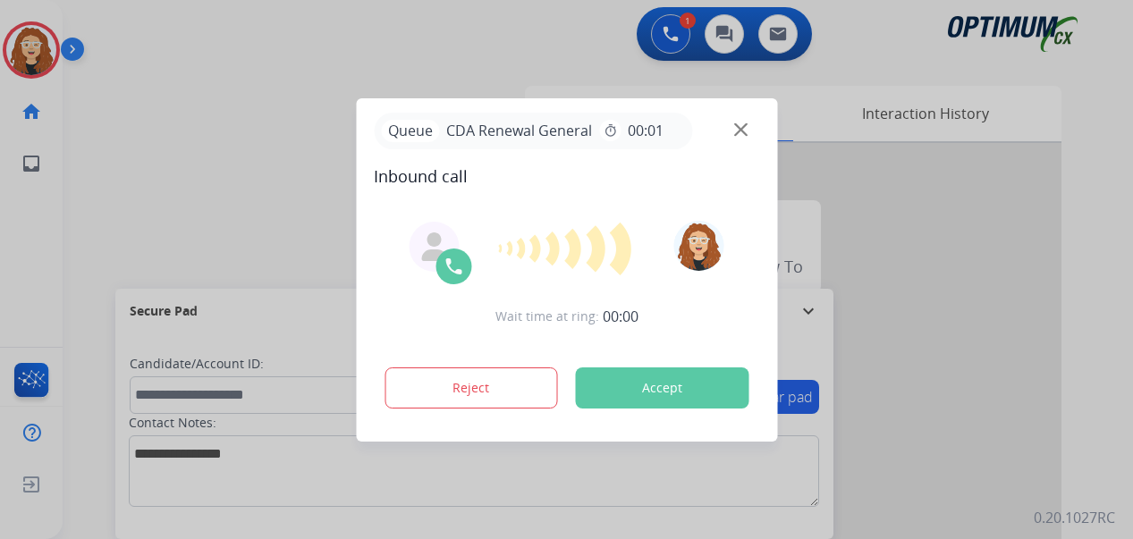
click at [87, 269] on div at bounding box center [566, 269] width 1133 height 539
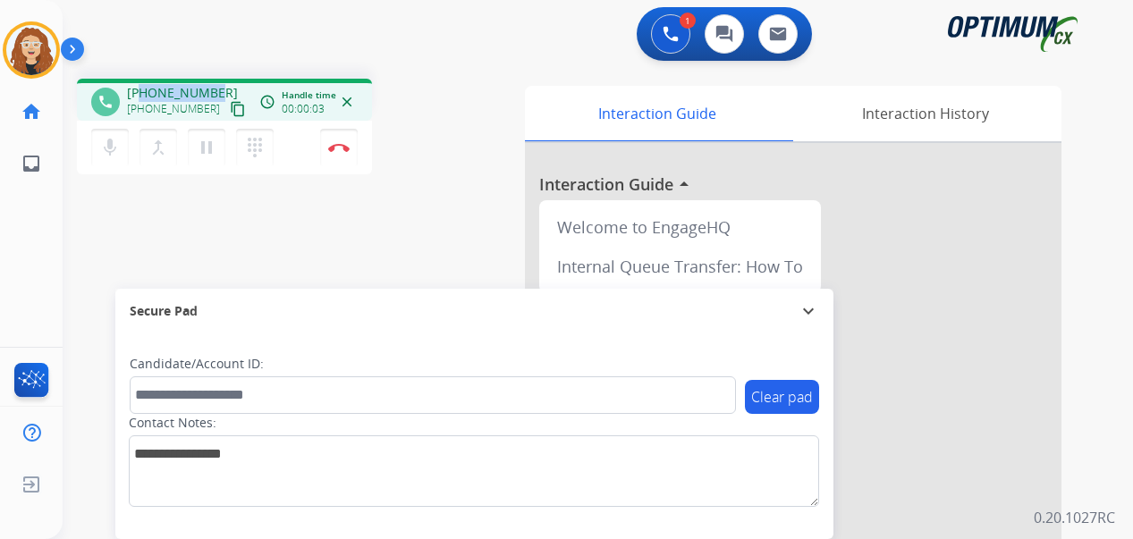
drag, startPoint x: 145, startPoint y: 90, endPoint x: 216, endPoint y: 90, distance: 71.5
click at [216, 90] on div "[PHONE_NUMBER] [PHONE_NUMBER] content_copy" at bounding box center [188, 102] width 122 height 36
copy span "9783977422"
click at [343, 152] on button "Disconnect" at bounding box center [339, 148] width 38 height 38
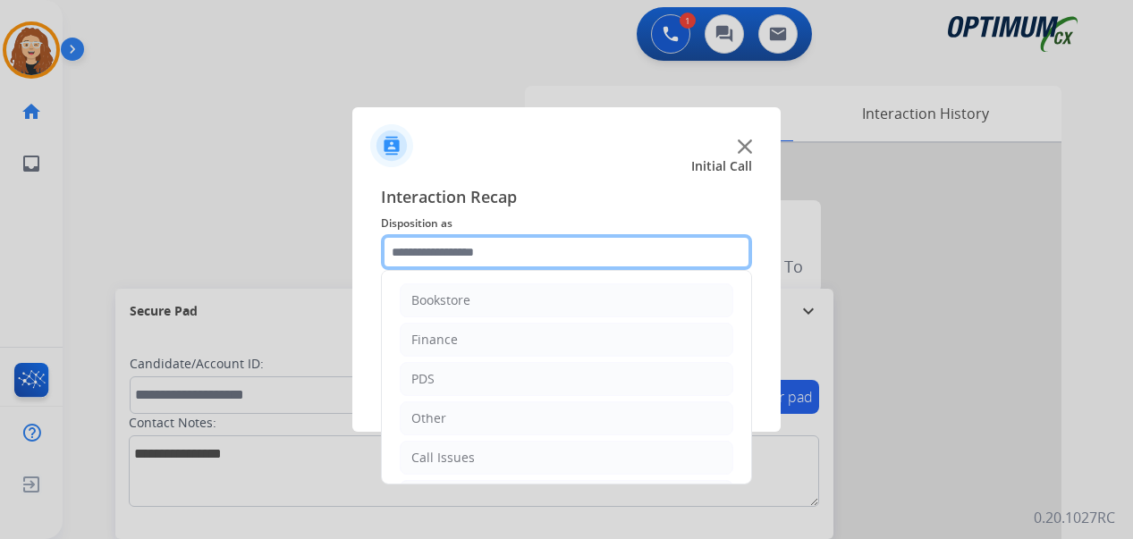
click at [461, 249] on input "text" at bounding box center [566, 252] width 371 height 36
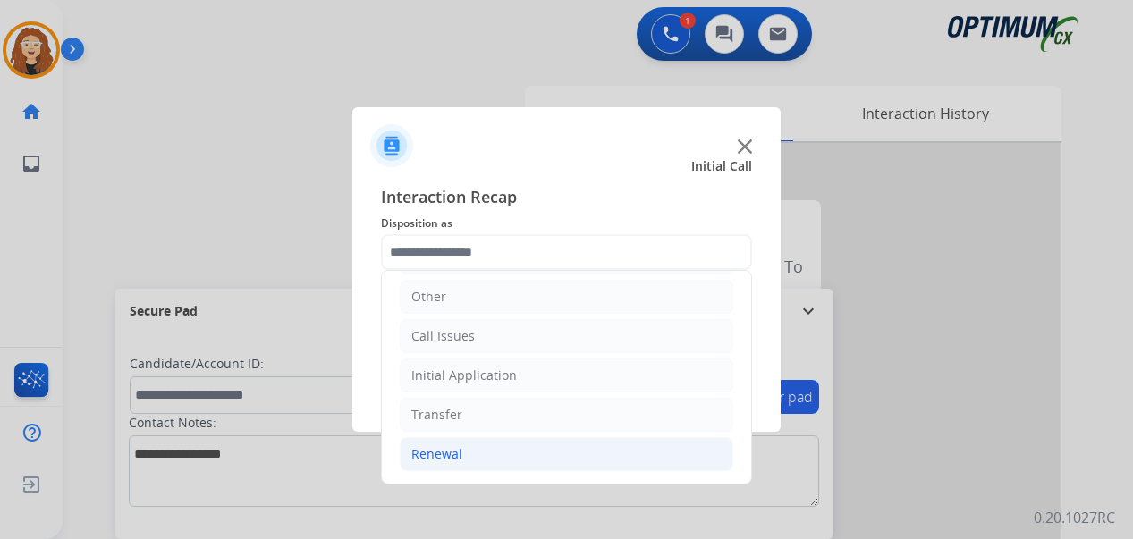
click at [567, 451] on li "Renewal" at bounding box center [567, 454] width 334 height 34
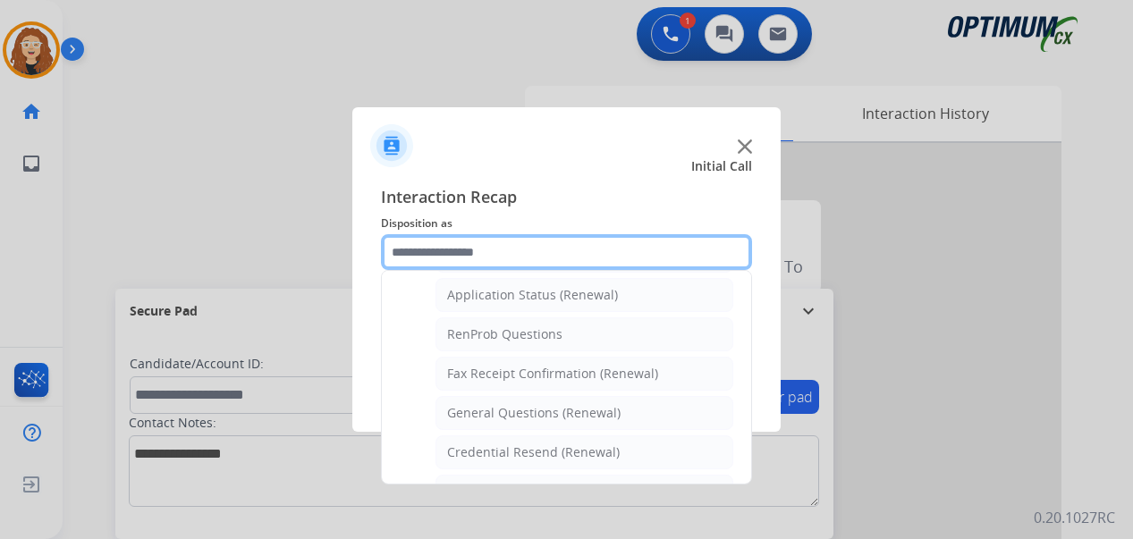
scroll to position [421, 0]
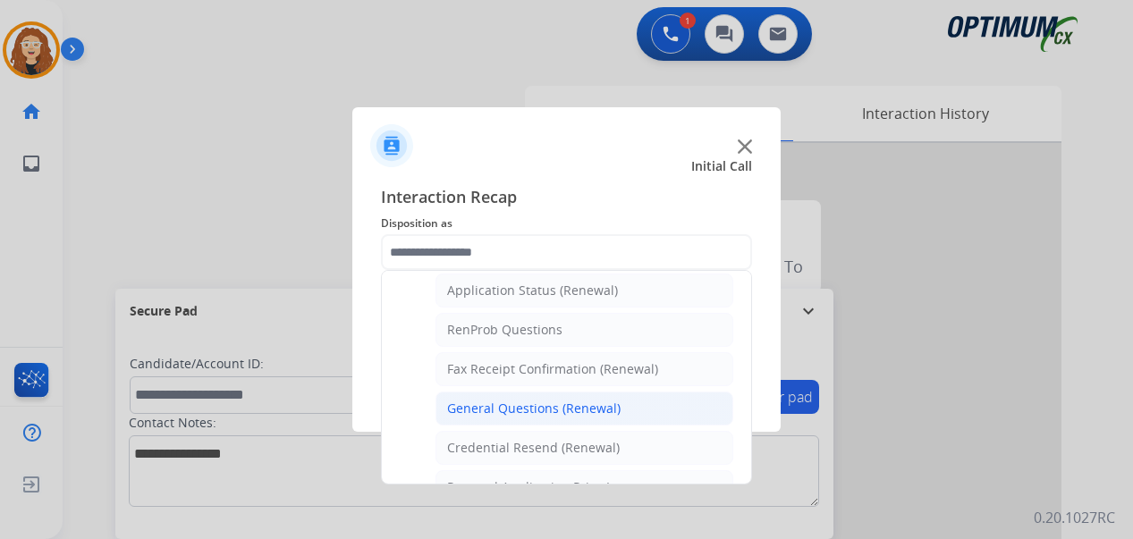
click at [670, 415] on li "General Questions (Renewal)" at bounding box center [584, 409] width 298 height 34
type input "**********"
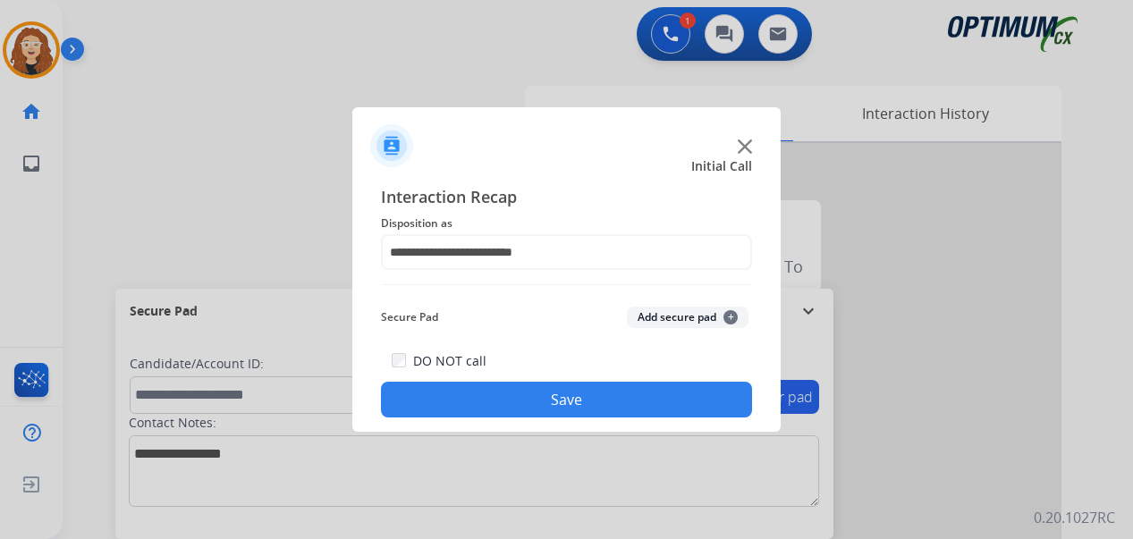
click at [617, 401] on button "Save" at bounding box center [566, 400] width 371 height 36
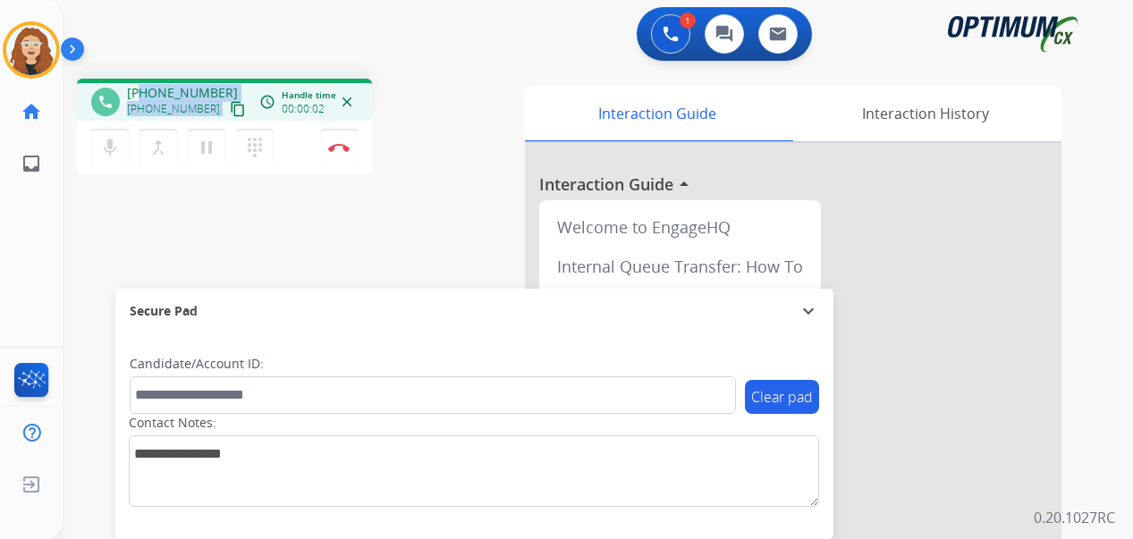
drag, startPoint x: 140, startPoint y: 90, endPoint x: 220, endPoint y: 91, distance: 79.6
click at [220, 91] on div "[PHONE_NUMBER] [PHONE_NUMBER] content_copy" at bounding box center [188, 102] width 122 height 36
click at [235, 209] on div "phone [PHONE_NUMBER] [PHONE_NUMBER] content_copy access_time Call metrics Queue…" at bounding box center [576, 437] width 1027 height 746
drag, startPoint x: 156, startPoint y: 92, endPoint x: 215, endPoint y: 90, distance: 59.0
click at [215, 90] on div "[PHONE_NUMBER] [PHONE_NUMBER] content_copy" at bounding box center [188, 102] width 122 height 36
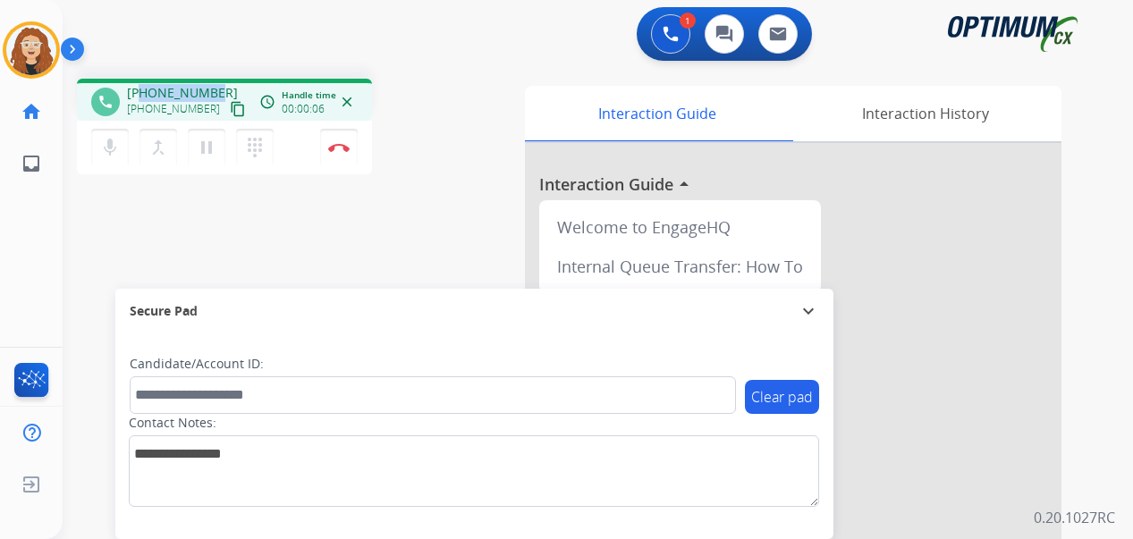
copy span "2543714656"
click at [344, 148] on img at bounding box center [338, 147] width 21 height 9
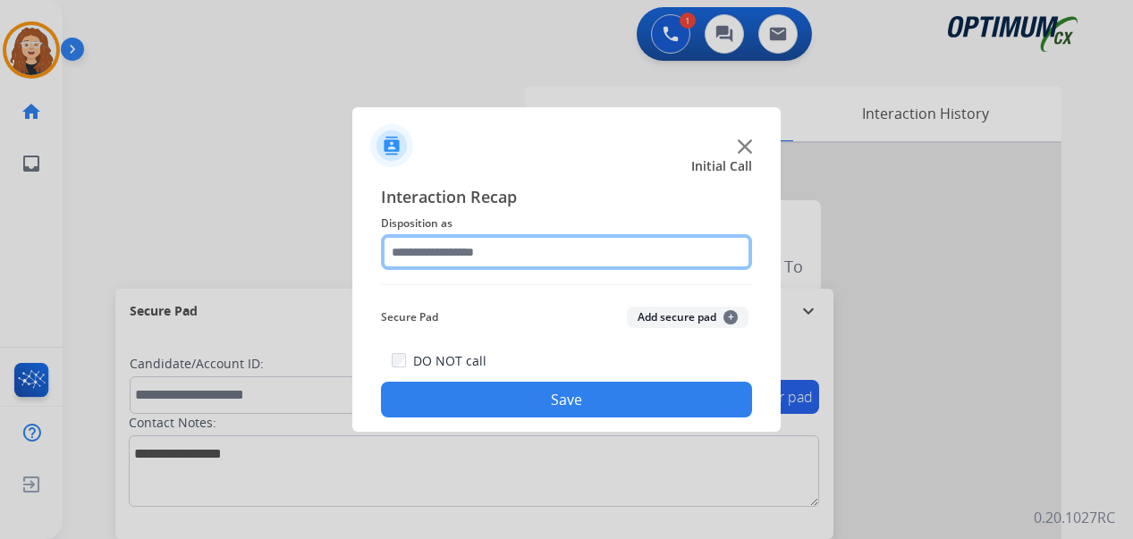
click at [487, 249] on input "text" at bounding box center [566, 252] width 371 height 36
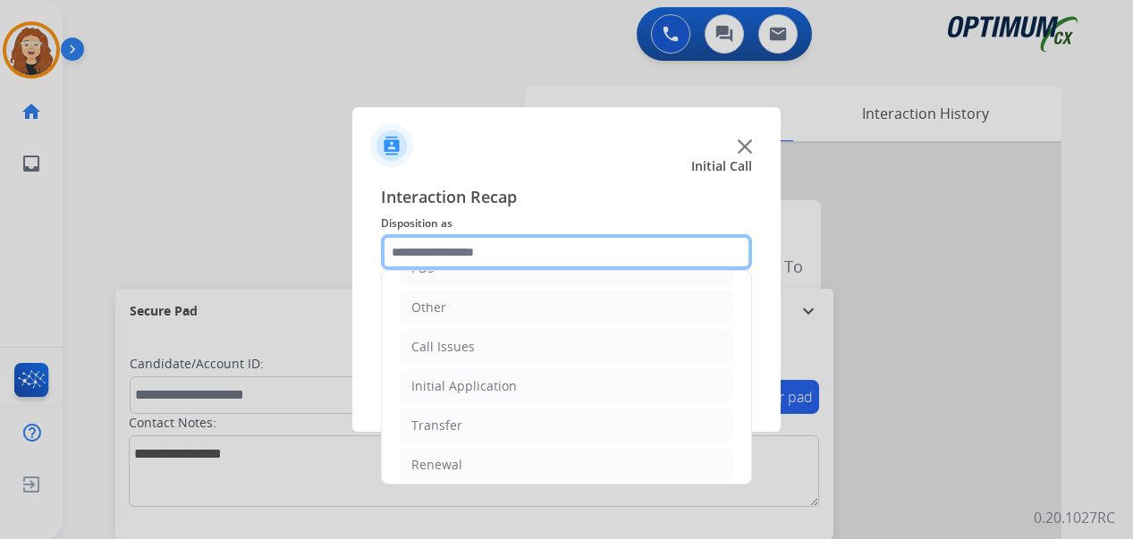
scroll to position [122, 0]
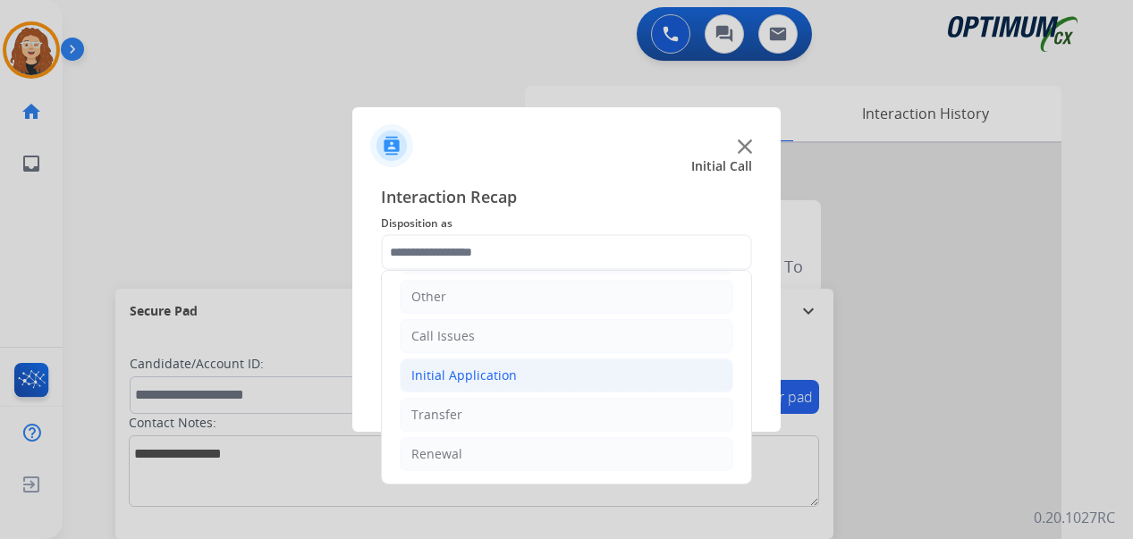
click at [516, 378] on li "Initial Application" at bounding box center [567, 376] width 334 height 34
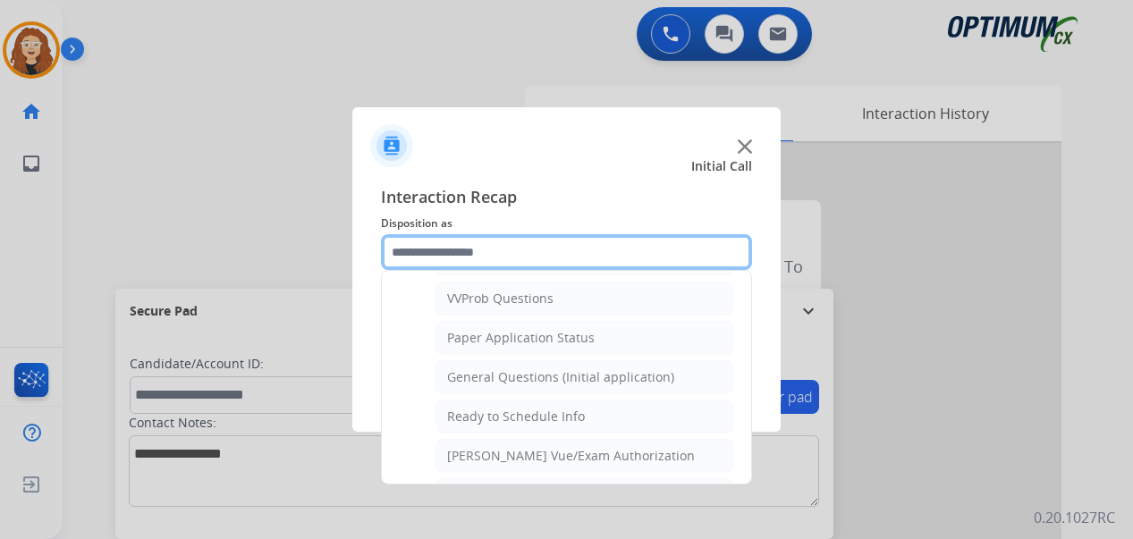
scroll to position [969, 0]
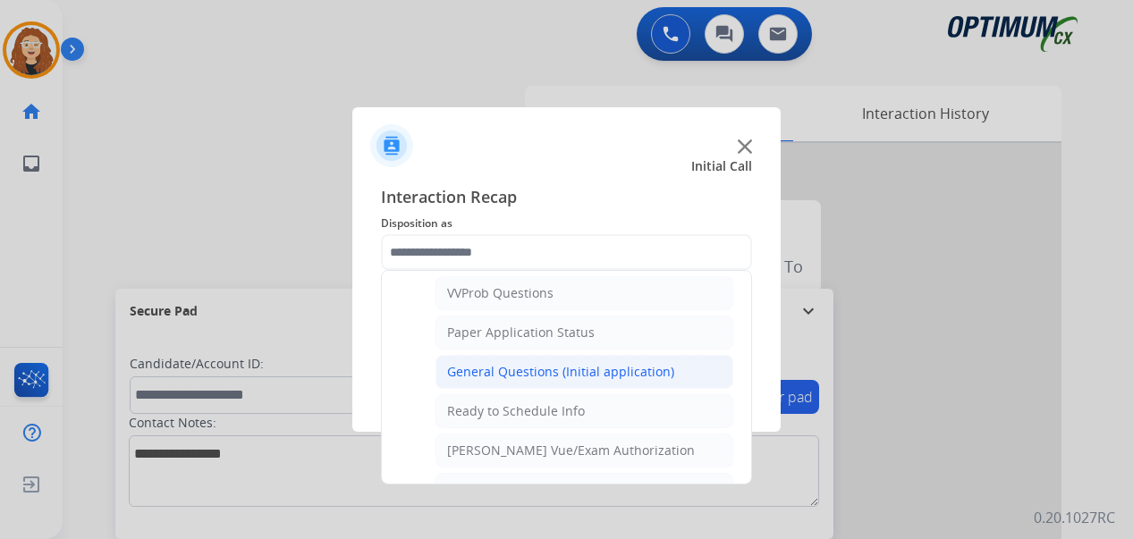
click at [605, 376] on div "General Questions (Initial application)" at bounding box center [560, 372] width 227 height 18
type input "**********"
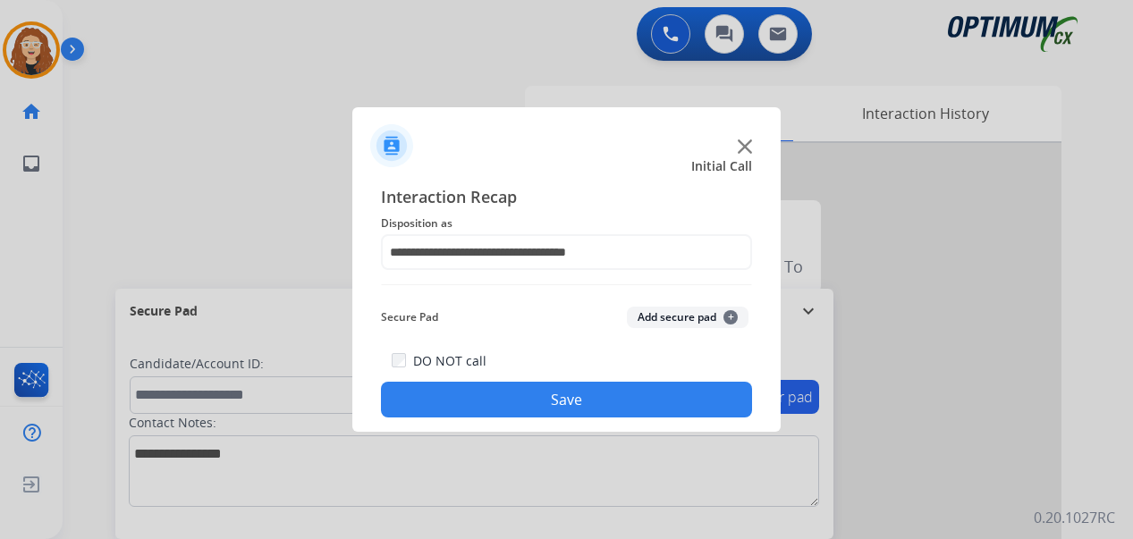
click at [582, 397] on button "Save" at bounding box center [566, 400] width 371 height 36
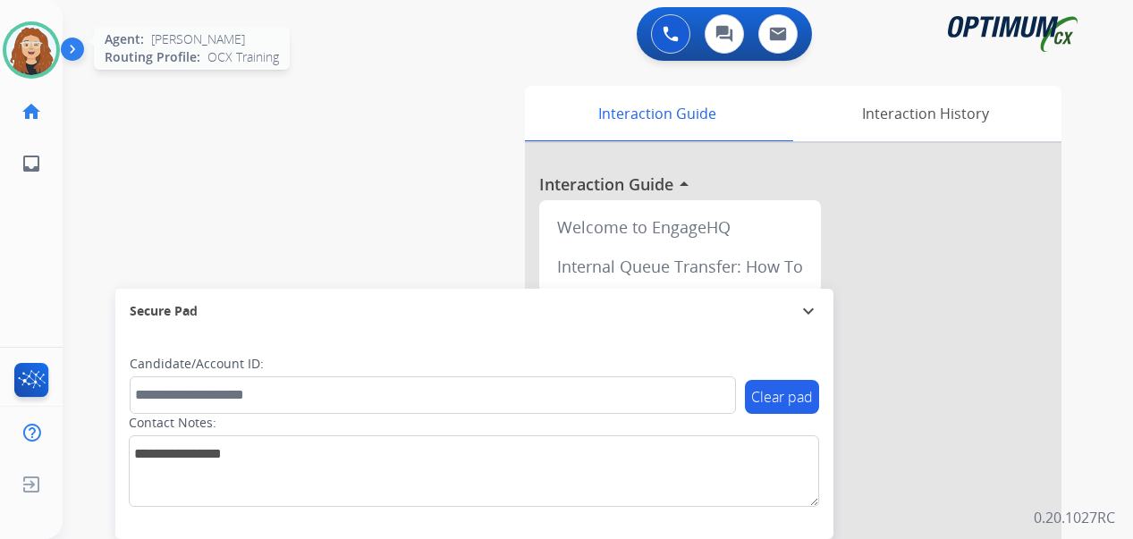
click at [22, 43] on img at bounding box center [31, 50] width 50 height 50
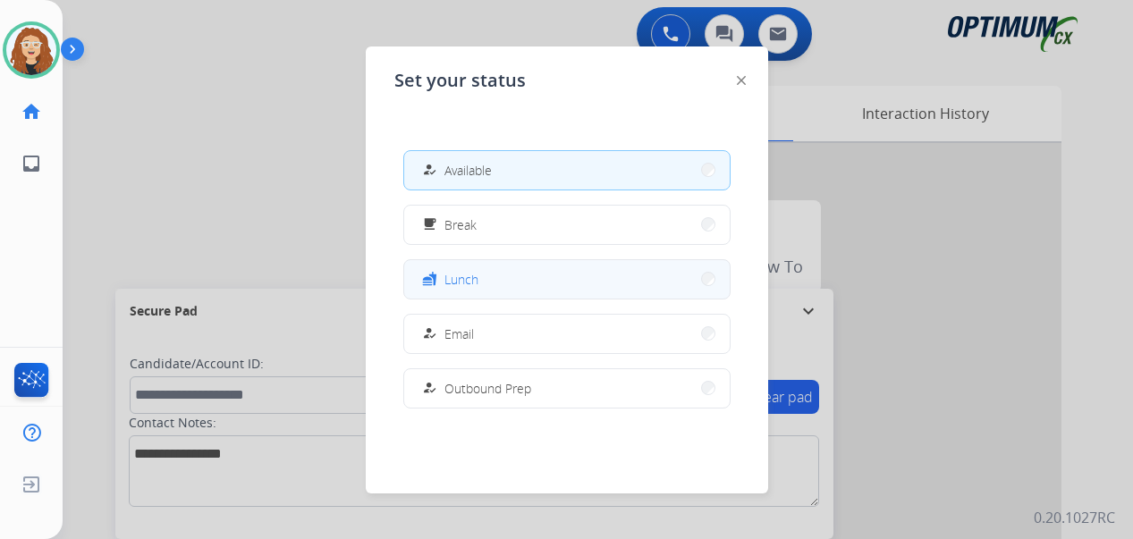
click at [490, 277] on button "fastfood Lunch" at bounding box center [566, 279] width 325 height 38
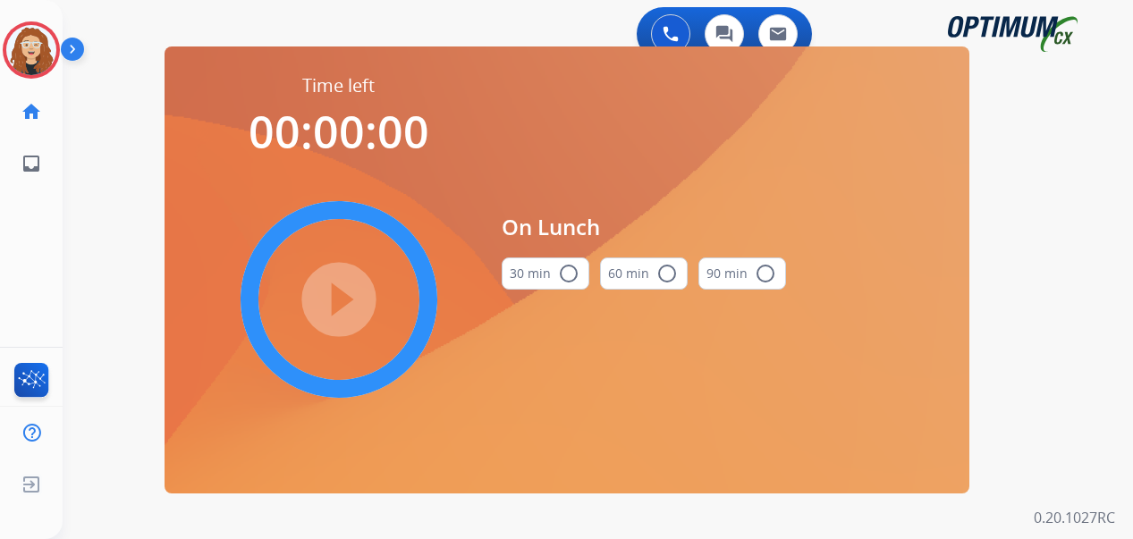
click at [569, 275] on mat-icon "radio_button_unchecked" at bounding box center [568, 273] width 21 height 21
click at [332, 296] on mat-icon "play_circle_filled" at bounding box center [338, 299] width 21 height 21
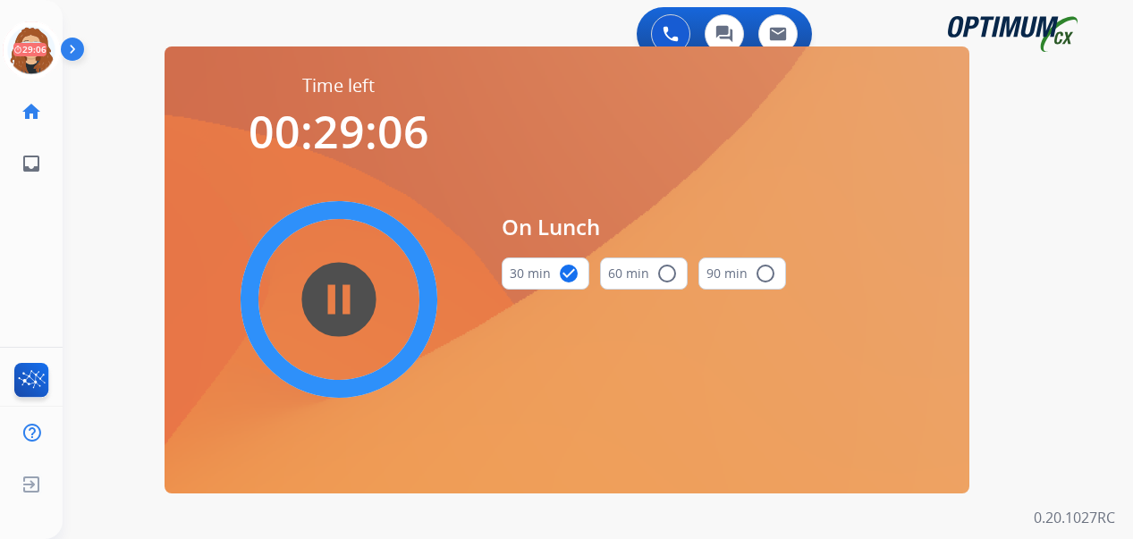
click at [84, 255] on div "0 Voice Interactions 0 Chat Interactions 0 Email Interactions swap_horiz Break …" at bounding box center [598, 269] width 1070 height 539
drag, startPoint x: 93, startPoint y: 237, endPoint x: 89, endPoint y: 183, distance: 53.8
click at [93, 235] on div "0 Voice Interactions 0 Chat Interactions 0 Email Interactions swap_horiz Break …" at bounding box center [598, 269] width 1070 height 539
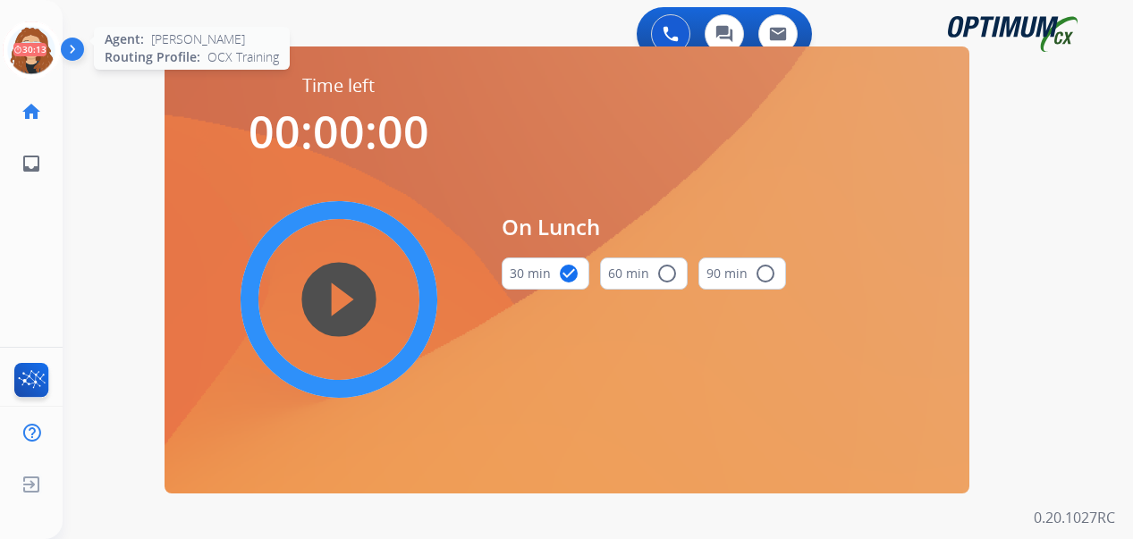
click at [14, 49] on icon at bounding box center [32, 50] width 58 height 58
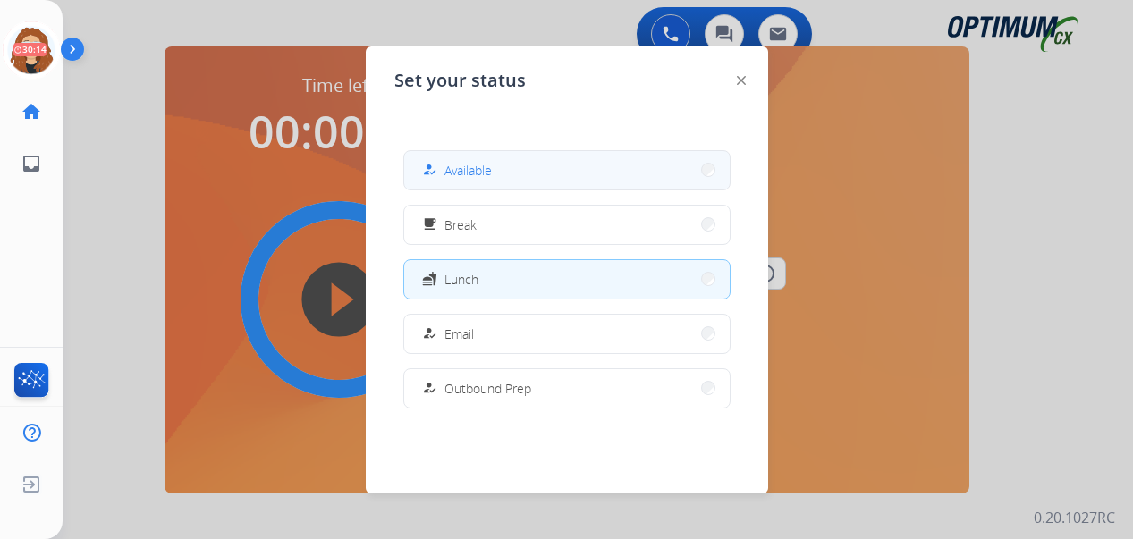
click at [470, 163] on span "Available" at bounding box center [467, 170] width 47 height 19
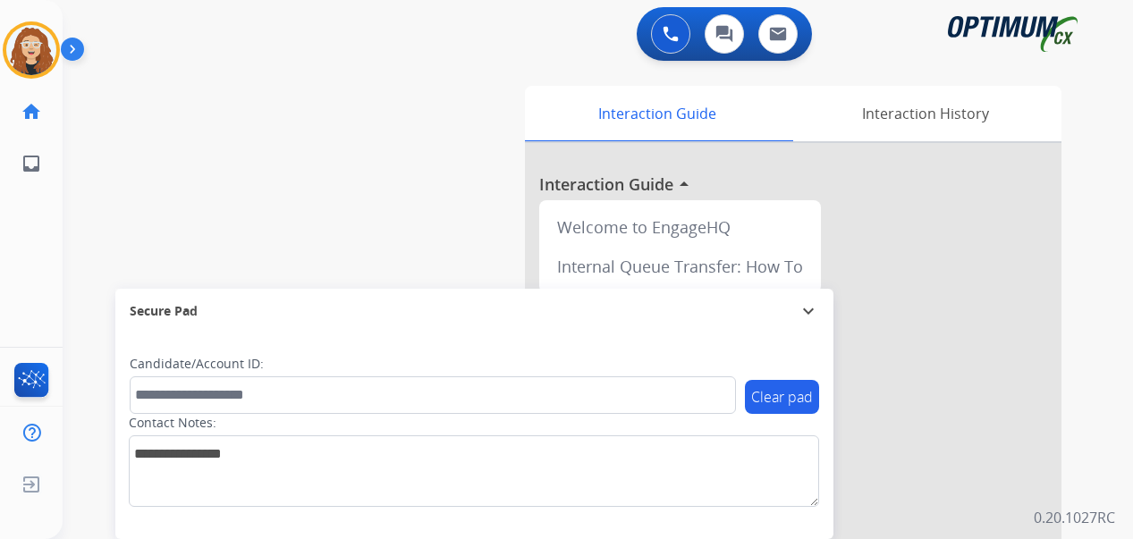
click at [1096, 300] on div "0 Voice Interactions 0 Chat Interactions 0 Email Interactions swap_horiz Break …" at bounding box center [598, 269] width 1070 height 539
click at [72, 329] on div "swap_horiz Break voice bridge close_fullscreen Connect 3-Way Call merge_type Se…" at bounding box center [576, 437] width 1027 height 746
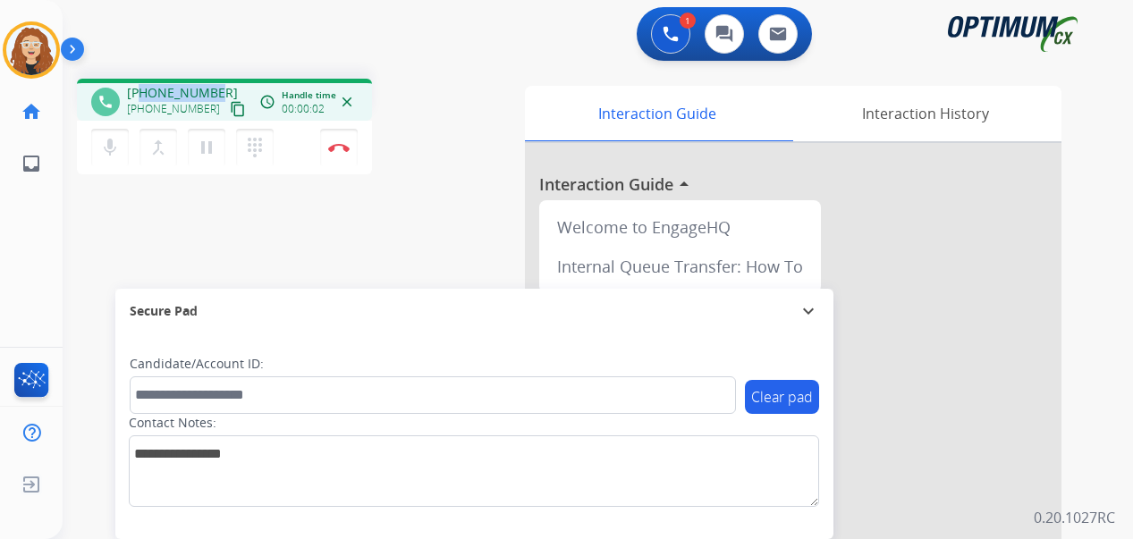
drag, startPoint x: 143, startPoint y: 92, endPoint x: 218, endPoint y: 88, distance: 75.2
click at [218, 88] on div "[PHONE_NUMBER] [PHONE_NUMBER] content_copy" at bounding box center [188, 102] width 122 height 36
copy span "4144397129"
click at [341, 144] on img at bounding box center [338, 147] width 21 height 9
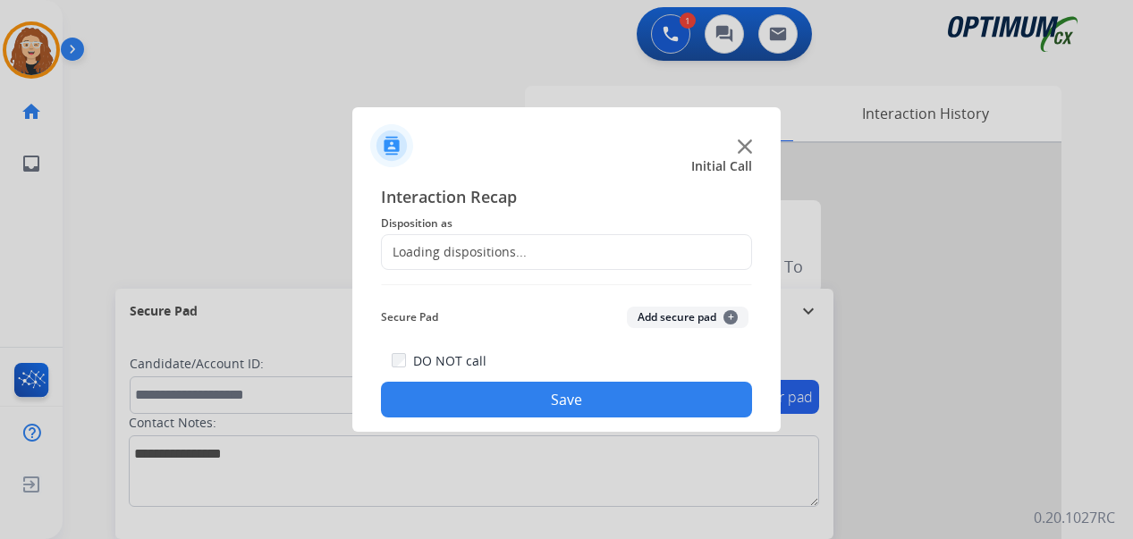
click at [445, 244] on div "Loading dispositions..." at bounding box center [454, 252] width 145 height 18
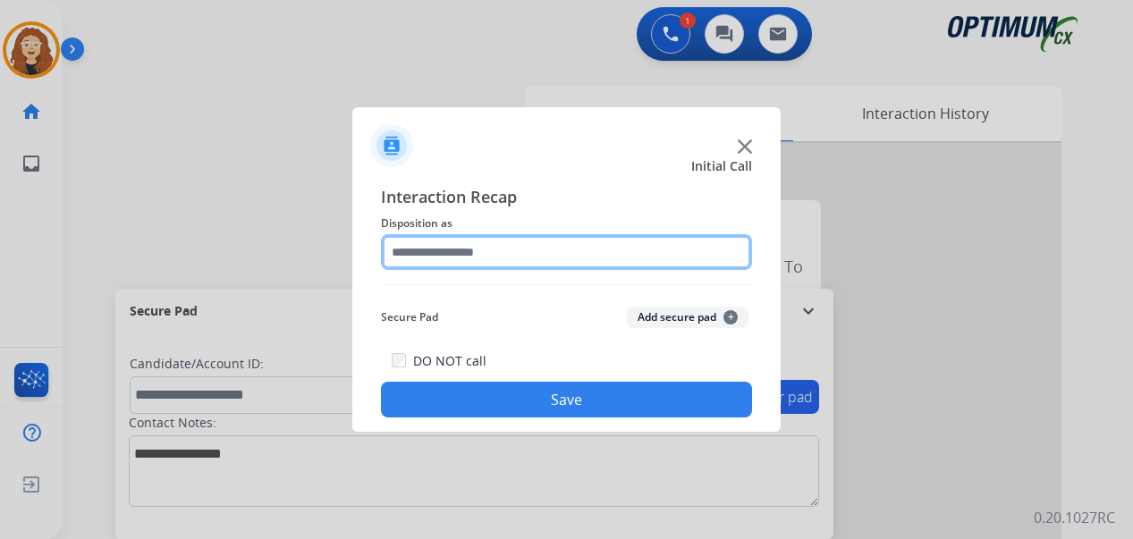
click at [477, 256] on input "text" at bounding box center [566, 252] width 371 height 36
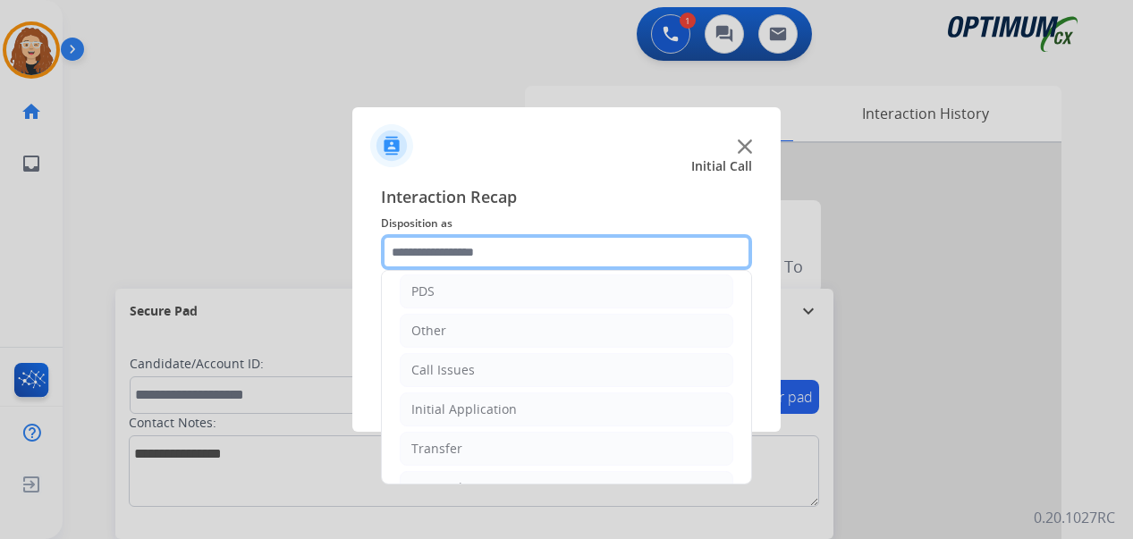
scroll to position [122, 0]
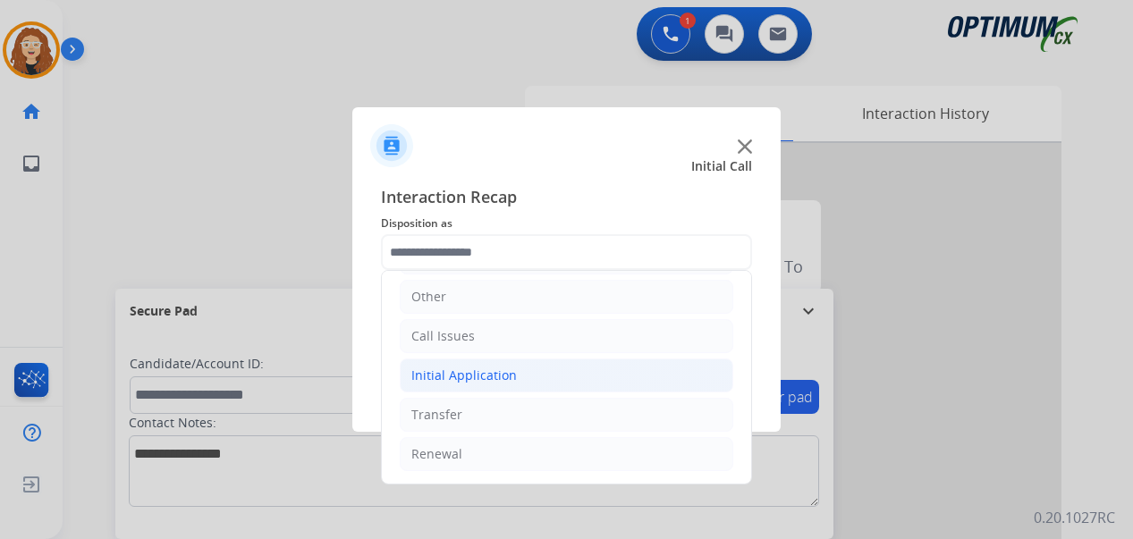
click at [554, 367] on li "Initial Application" at bounding box center [567, 376] width 334 height 34
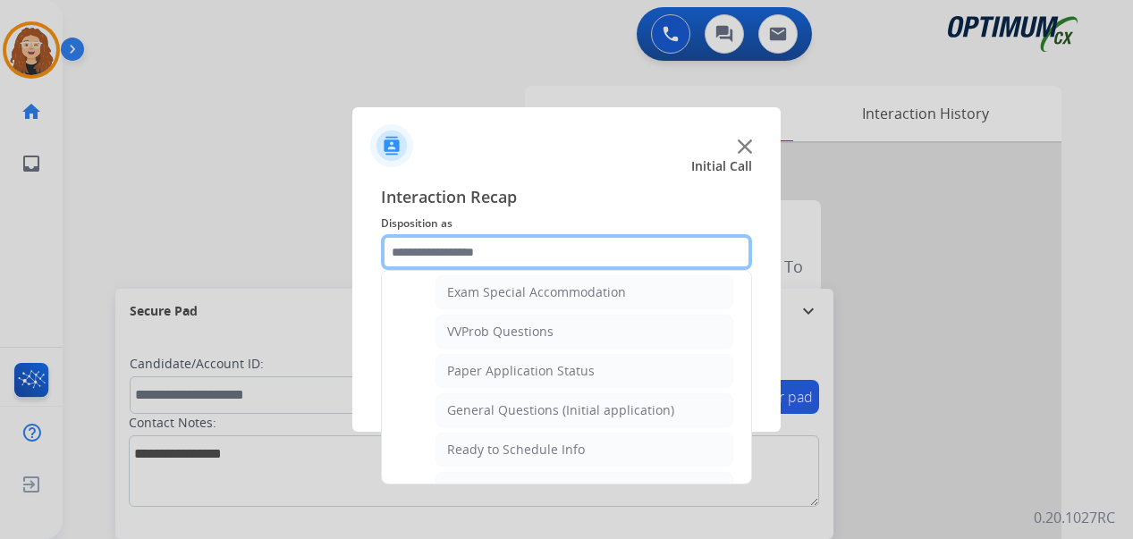
scroll to position [937, 0]
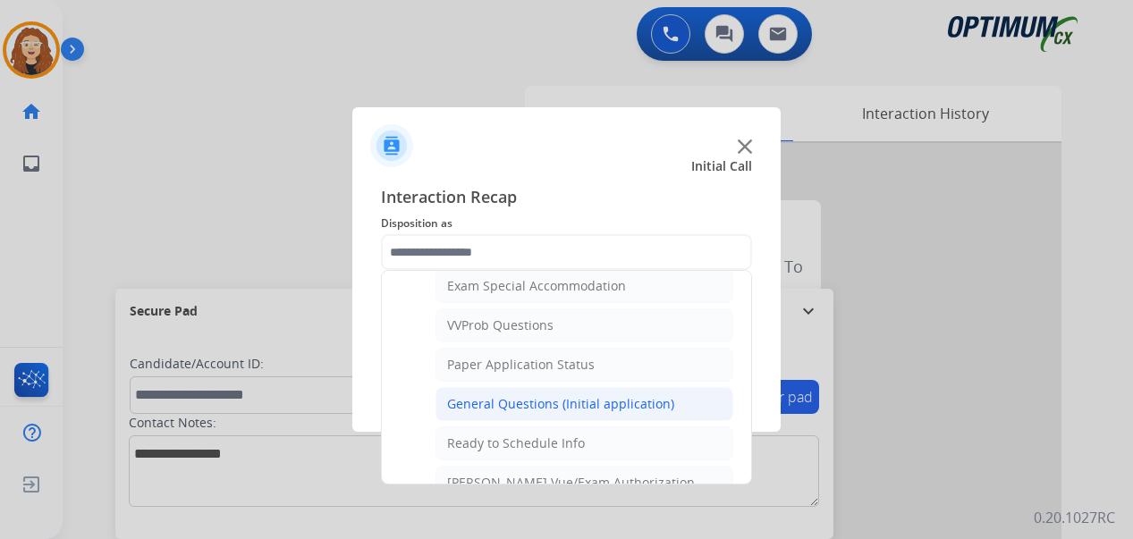
click at [653, 402] on div "General Questions (Initial application)" at bounding box center [560, 404] width 227 height 18
type input "**********"
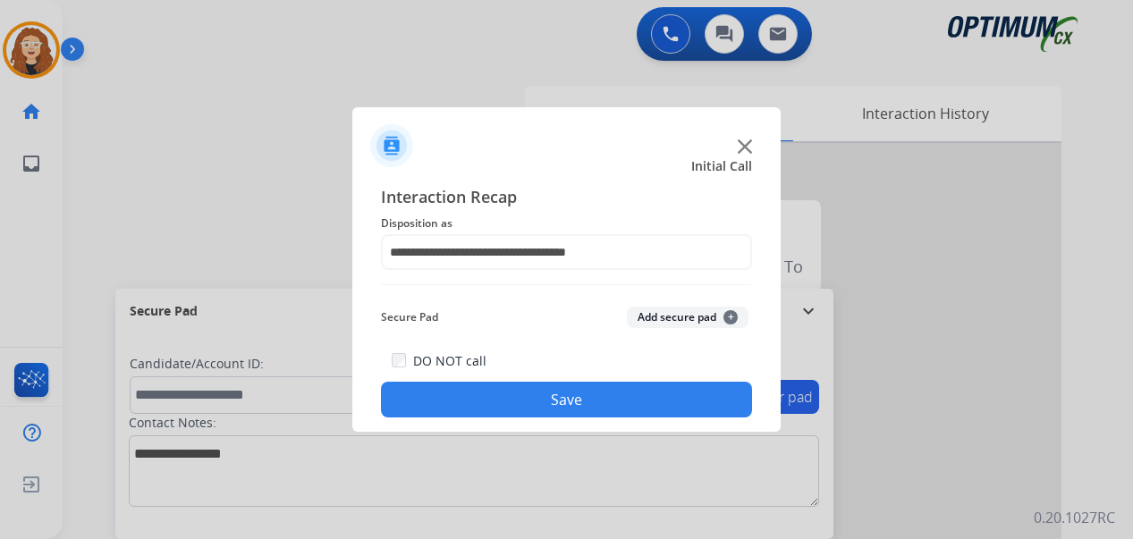
click at [618, 392] on button "Save" at bounding box center [566, 400] width 371 height 36
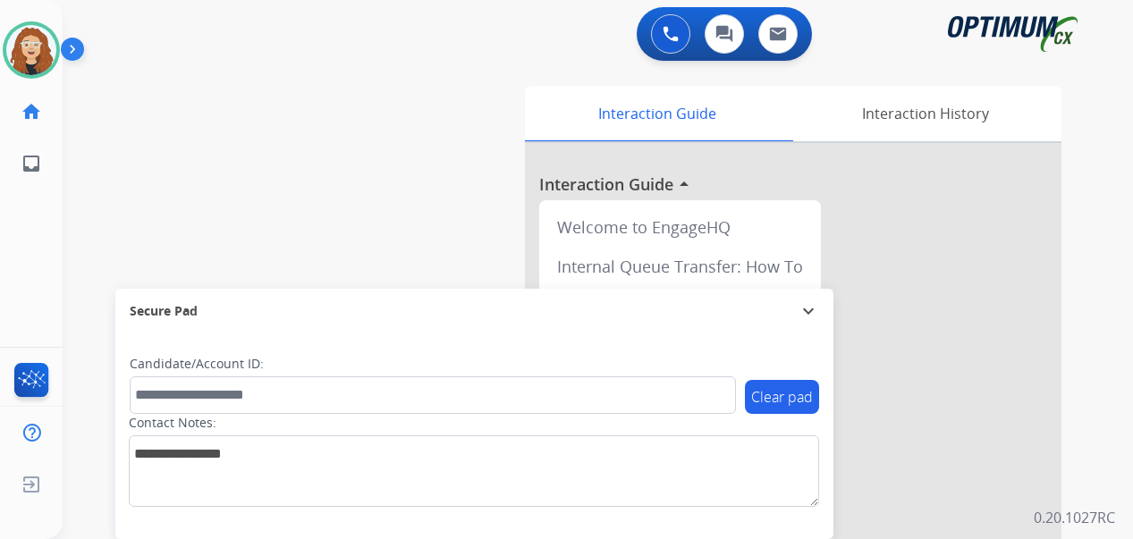
click at [85, 279] on div "swap_horiz Break voice bridge close_fullscreen Connect 3-Way Call merge_type Se…" at bounding box center [576, 437] width 1027 height 746
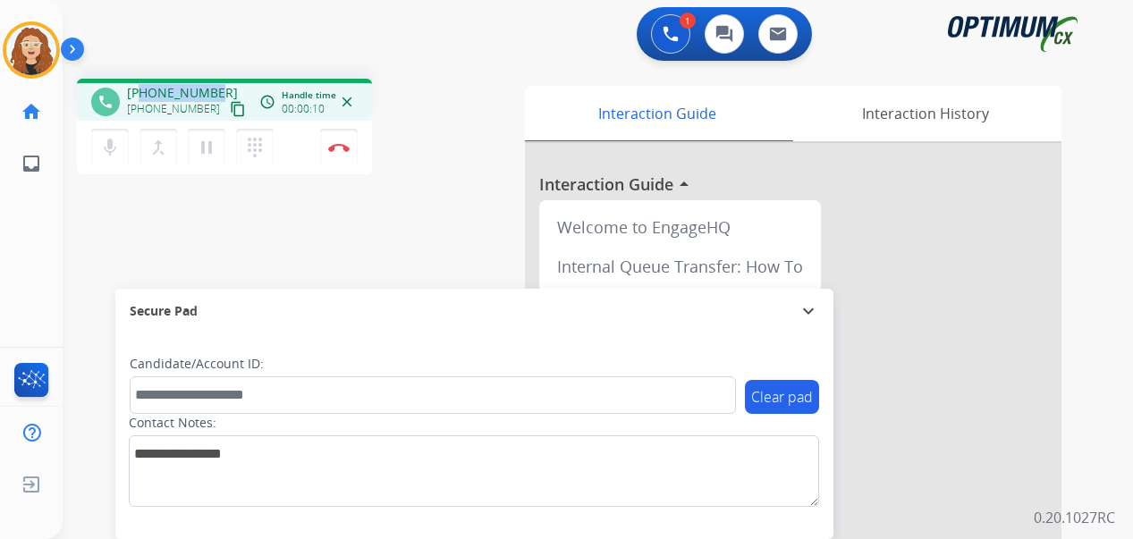
drag, startPoint x: 143, startPoint y: 88, endPoint x: 214, endPoint y: 88, distance: 70.6
click at [214, 88] on div "[PHONE_NUMBER] [PHONE_NUMBER] content_copy" at bounding box center [188, 102] width 122 height 36
copy span "9047296961"
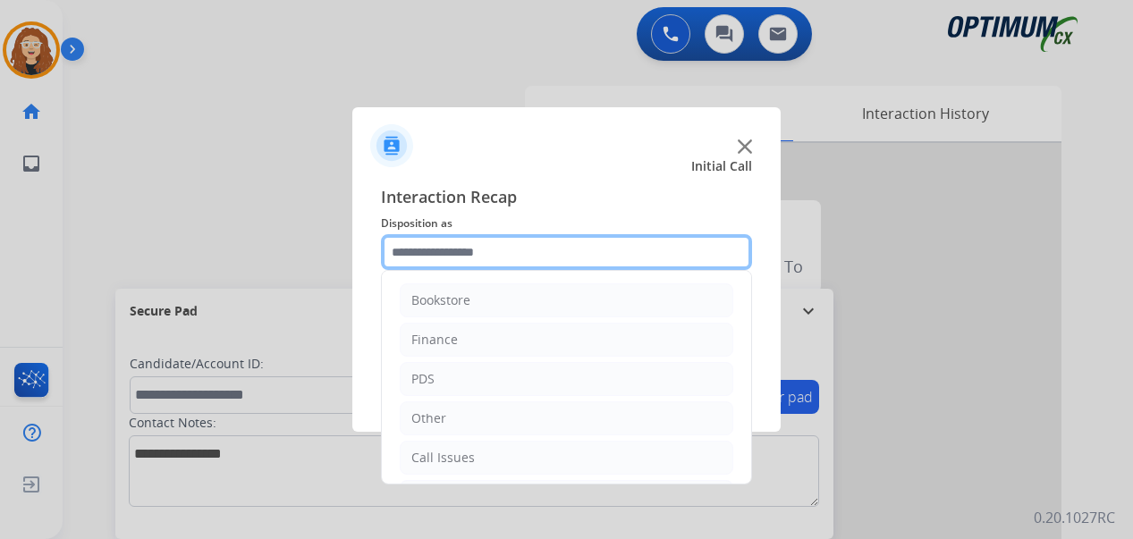
click at [464, 250] on input "text" at bounding box center [566, 252] width 371 height 36
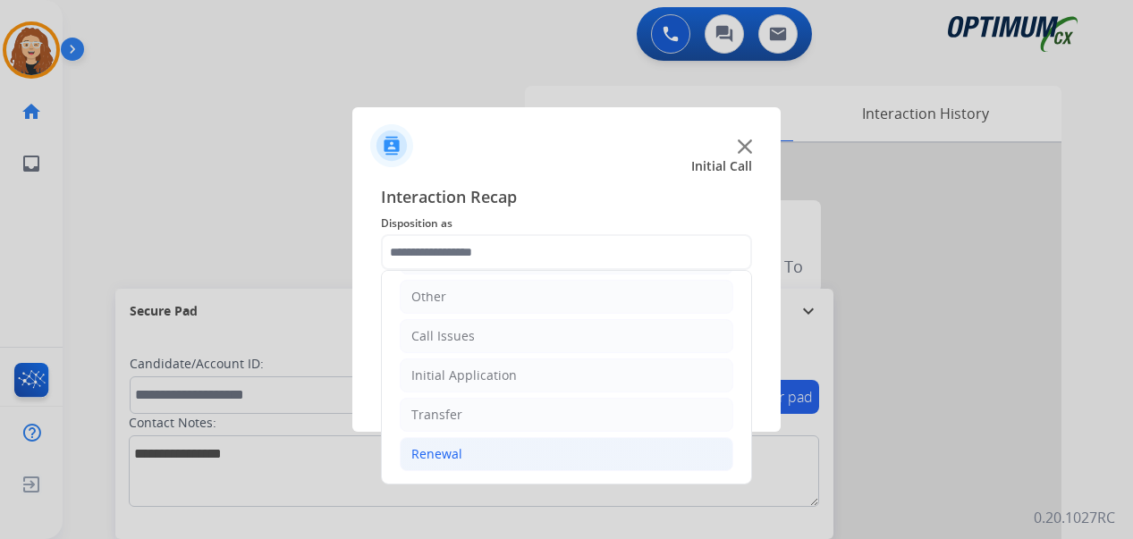
click at [587, 468] on li "Renewal" at bounding box center [567, 454] width 334 height 34
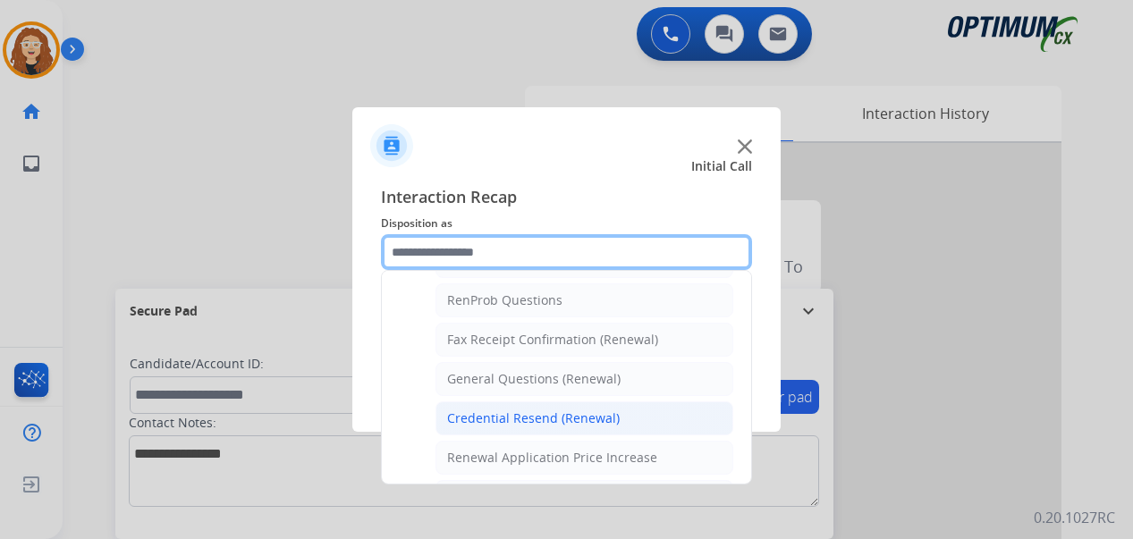
scroll to position [452, 0]
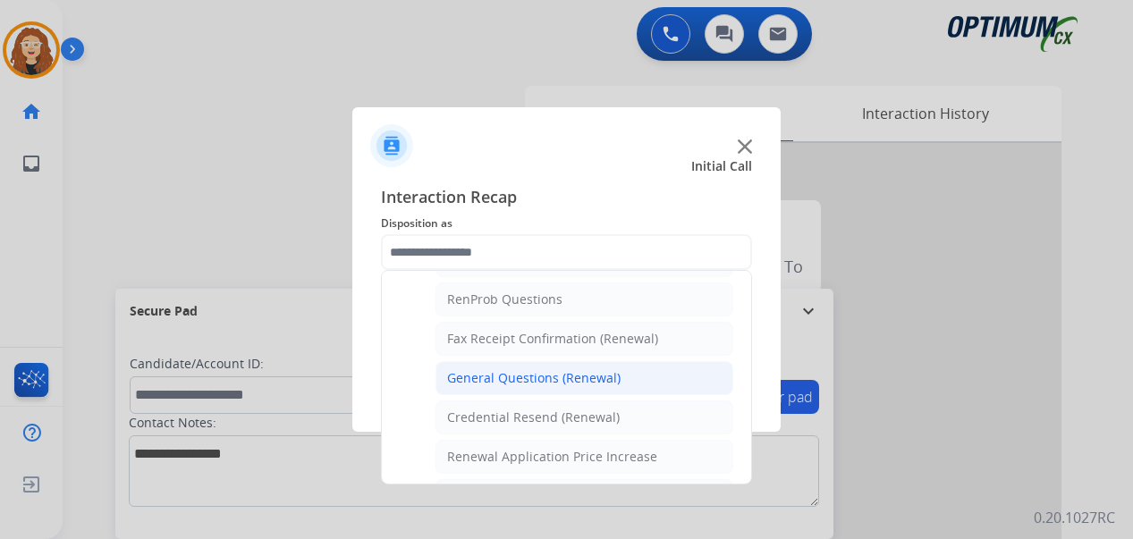
click at [572, 377] on div "General Questions (Renewal)" at bounding box center [533, 378] width 173 height 18
type input "**********"
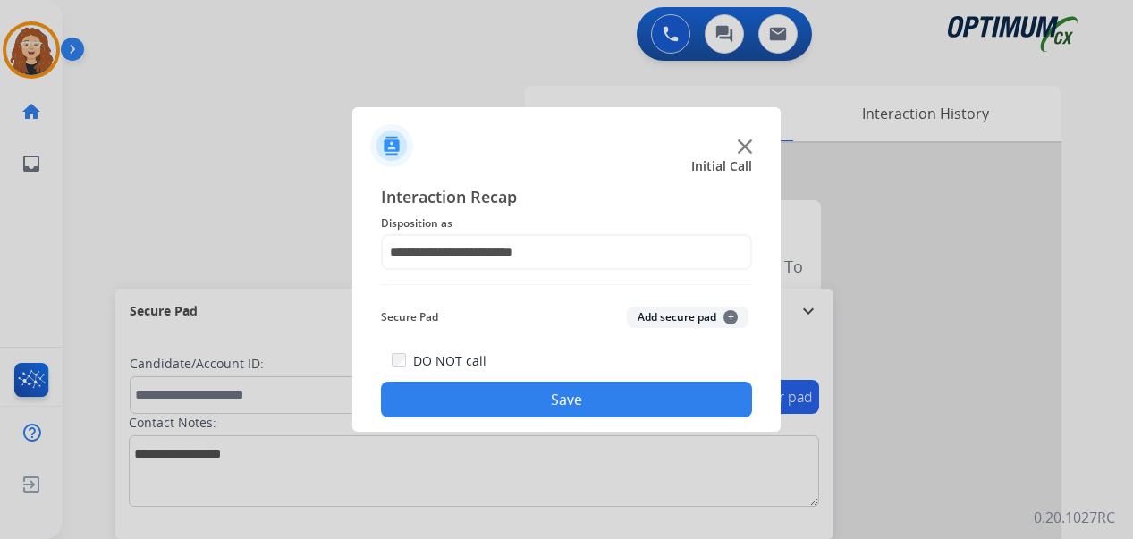
click at [550, 396] on button "Save" at bounding box center [566, 400] width 371 height 36
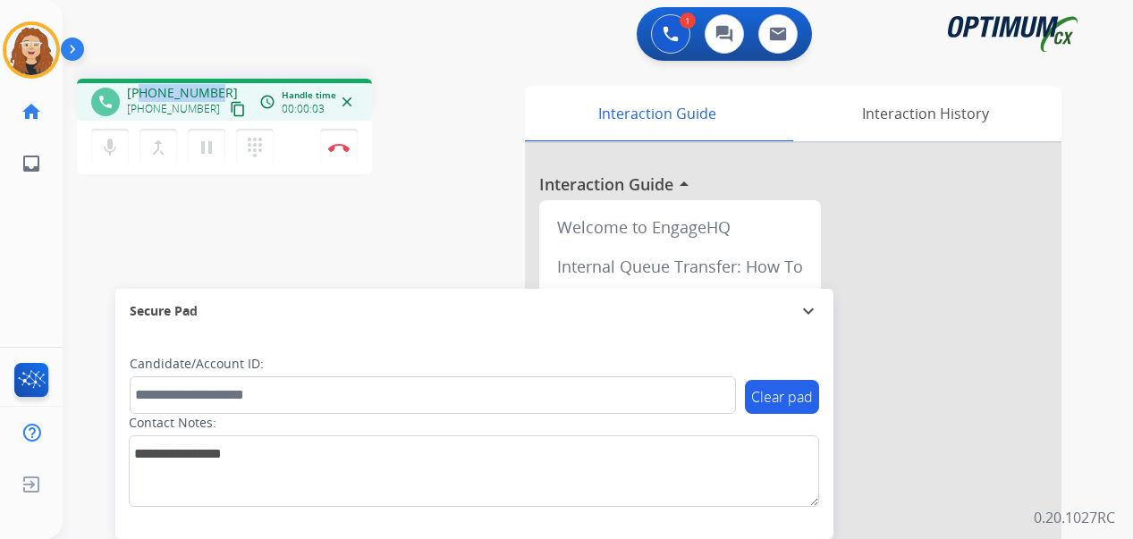
drag, startPoint x: 142, startPoint y: 89, endPoint x: 216, endPoint y: 87, distance: 74.3
click at [216, 87] on div "[PHONE_NUMBER] [PHONE_NUMBER] content_copy" at bounding box center [188, 102] width 122 height 36
copy span "4787833752"
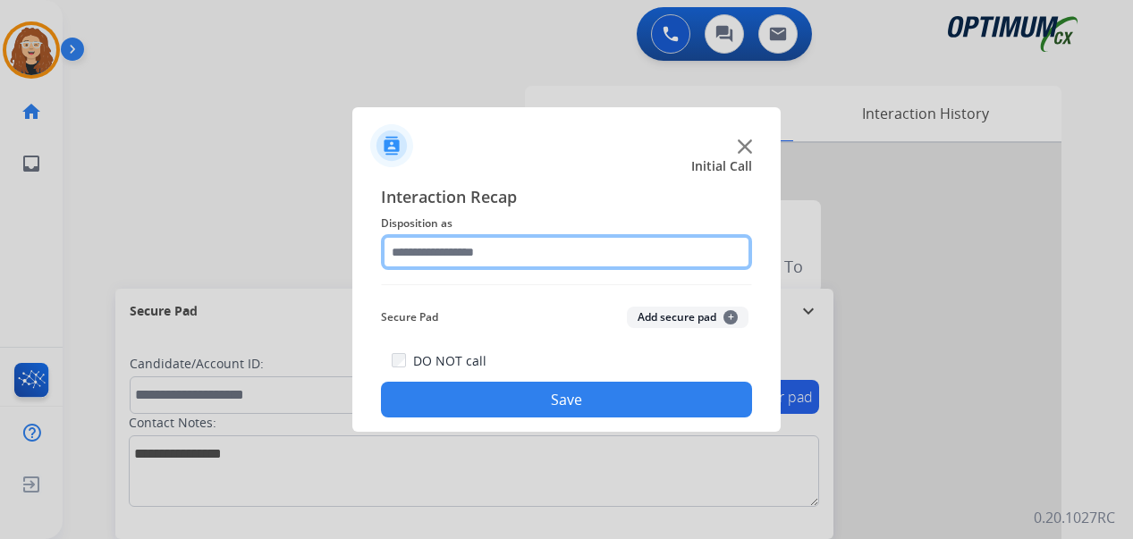
click at [485, 253] on input "text" at bounding box center [566, 252] width 371 height 36
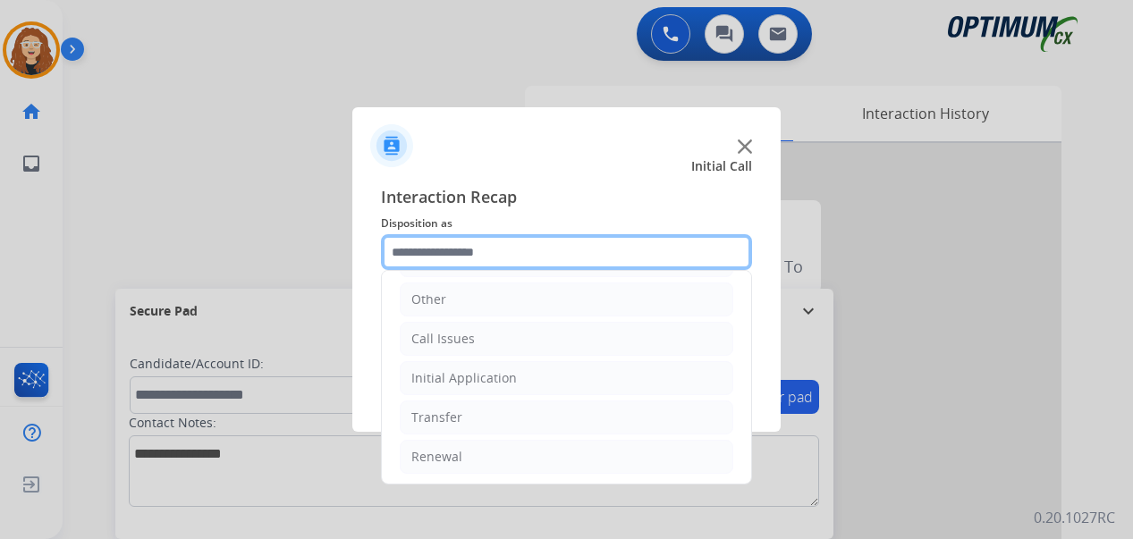
scroll to position [122, 0]
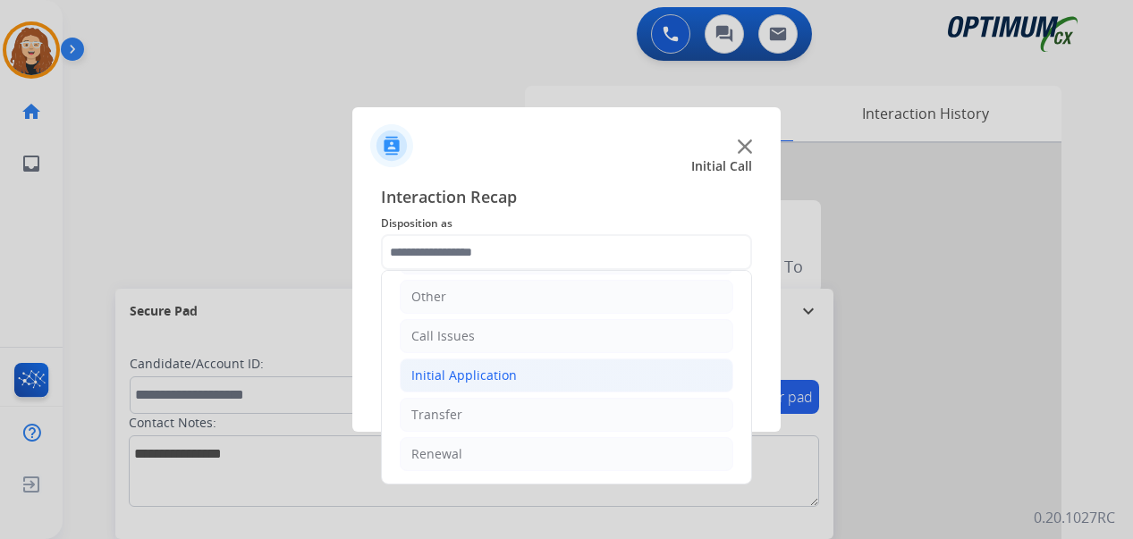
click at [561, 377] on li "Initial Application" at bounding box center [567, 376] width 334 height 34
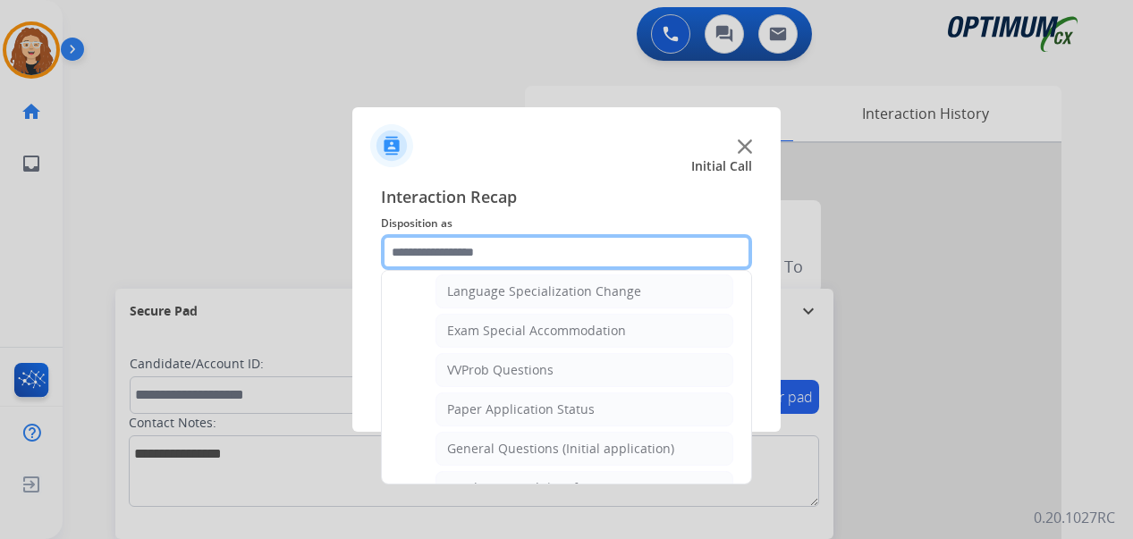
scroll to position [909, 0]
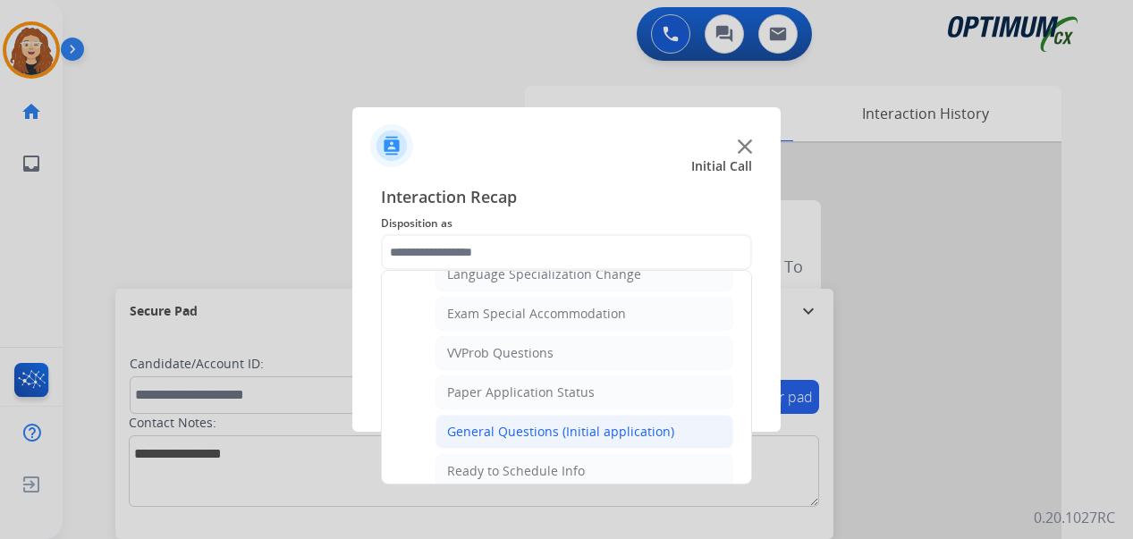
click at [561, 433] on div "General Questions (Initial application)" at bounding box center [560, 432] width 227 height 18
type input "**********"
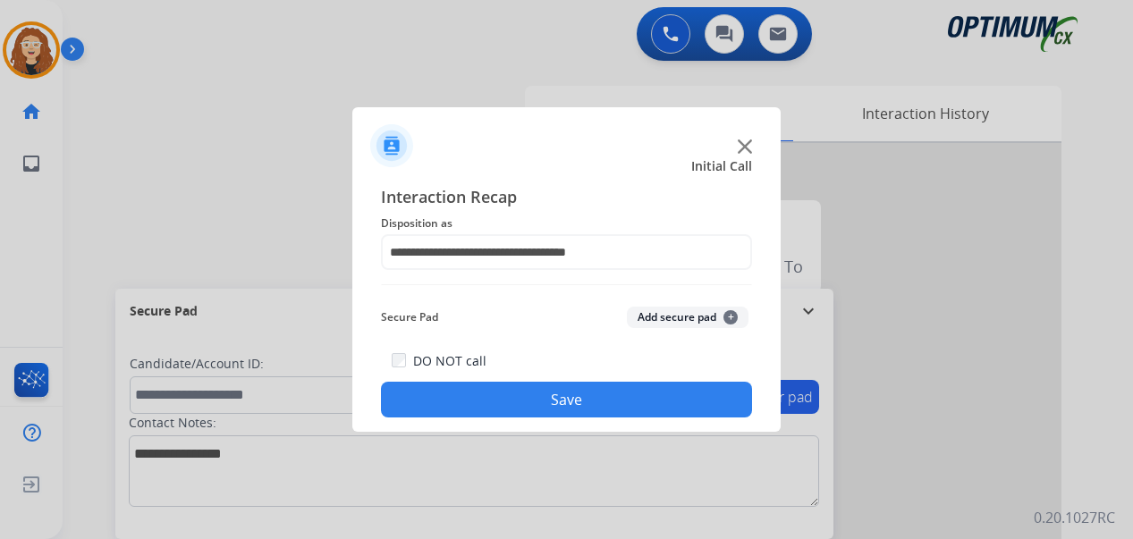
click at [537, 408] on button "Save" at bounding box center [566, 400] width 371 height 36
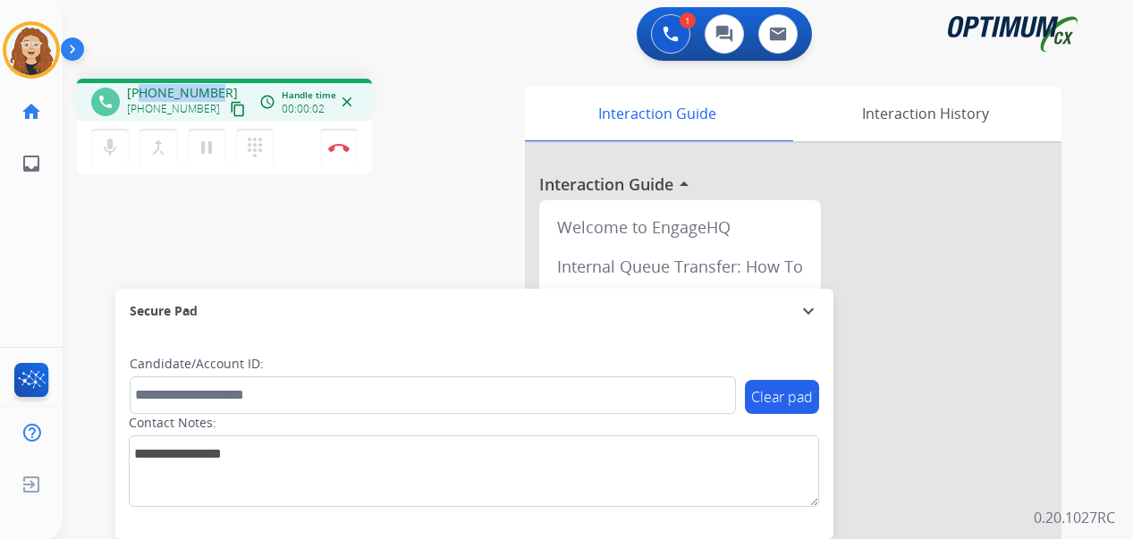
drag, startPoint x: 142, startPoint y: 93, endPoint x: 216, endPoint y: 83, distance: 74.9
click at [216, 83] on div "phone [PHONE_NUMBER] [PHONE_NUMBER] content_copy access_time Call metrics Queue…" at bounding box center [224, 100] width 295 height 42
click at [345, 149] on img at bounding box center [338, 147] width 21 height 9
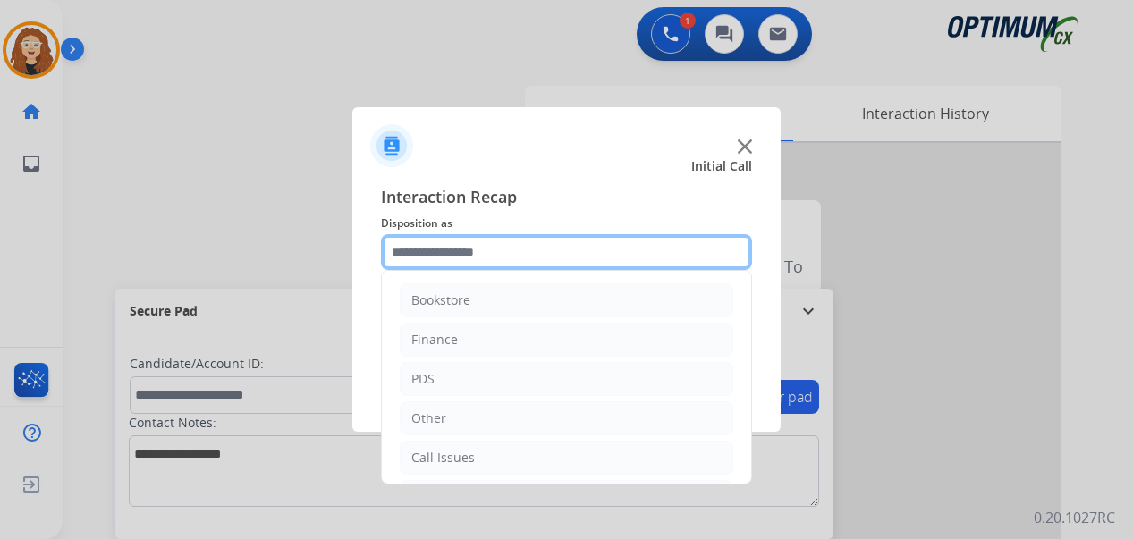
click at [475, 249] on input "text" at bounding box center [566, 252] width 371 height 36
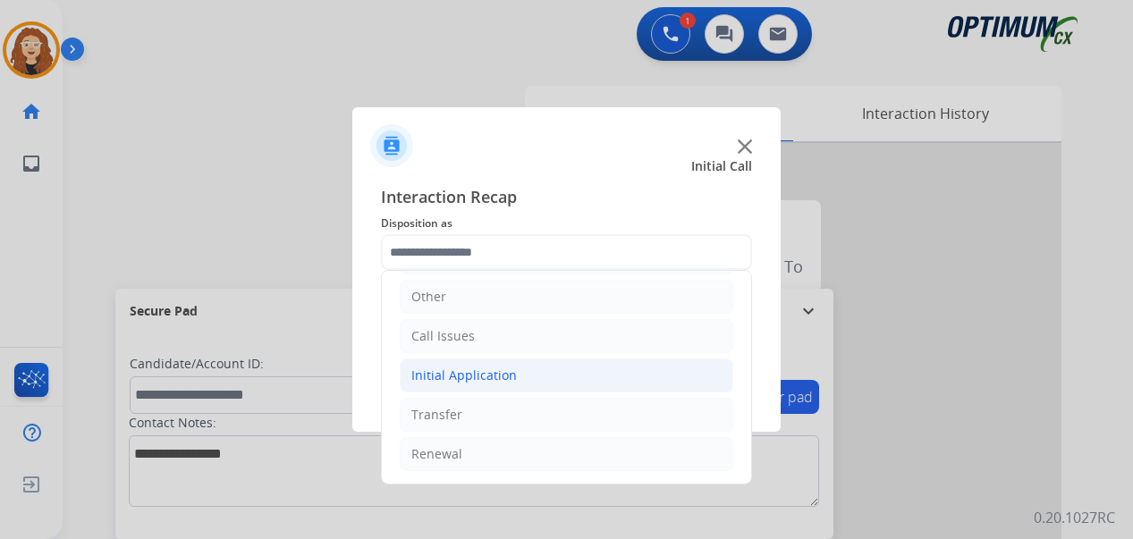
click at [521, 375] on li "Initial Application" at bounding box center [567, 376] width 334 height 34
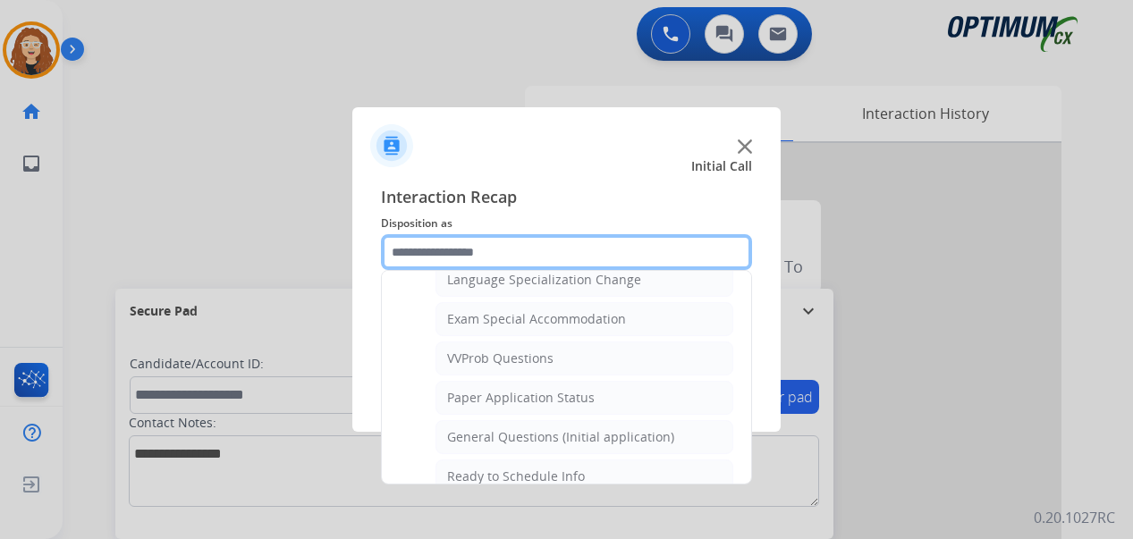
scroll to position [964, 0]
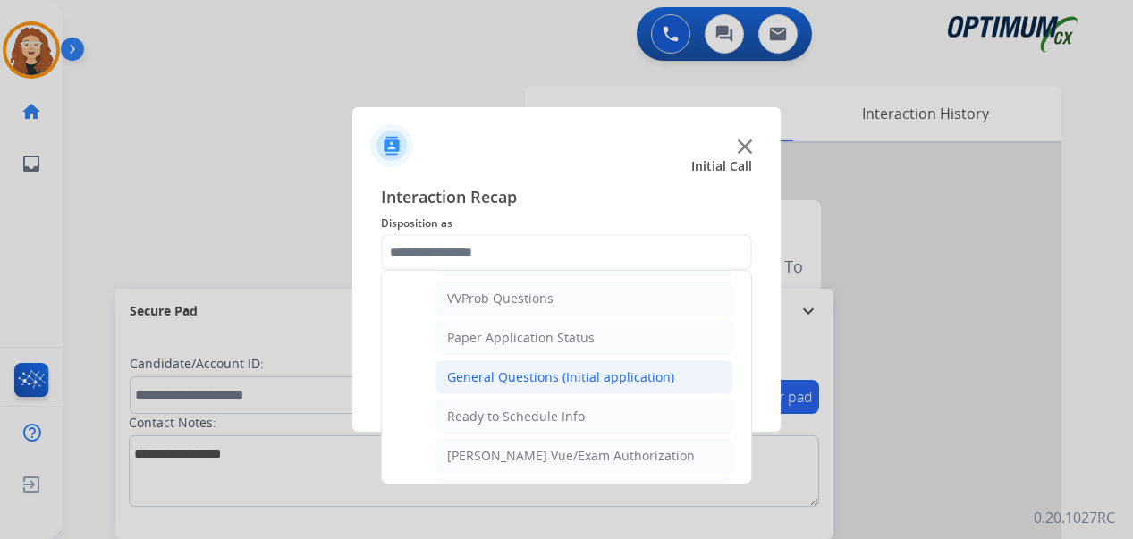
click at [613, 379] on div "General Questions (Initial application)" at bounding box center [560, 377] width 227 height 18
type input "**********"
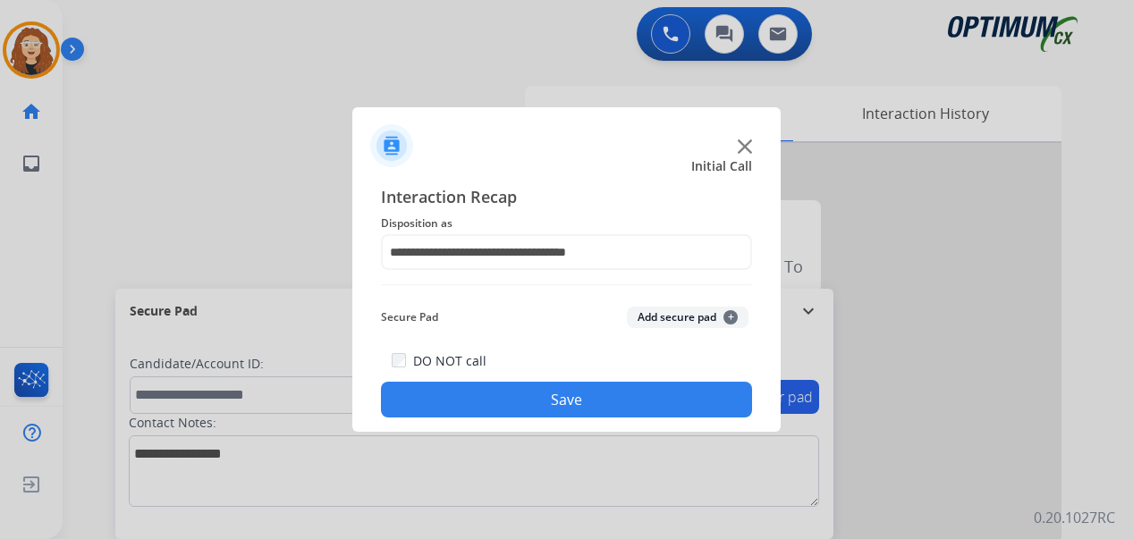
click at [612, 382] on div "DO NOT call Save" at bounding box center [566, 384] width 371 height 68
click at [567, 397] on button "Save" at bounding box center [566, 400] width 371 height 36
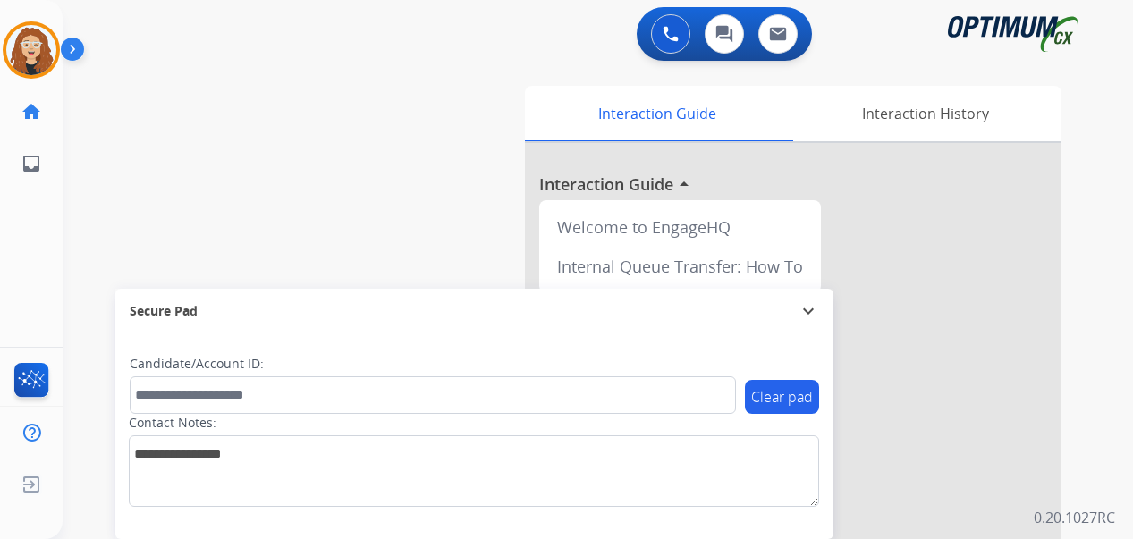
click at [91, 287] on div "swap_horiz Break voice bridge close_fullscreen Connect 3-Way Call merge_type Se…" at bounding box center [576, 437] width 1027 height 746
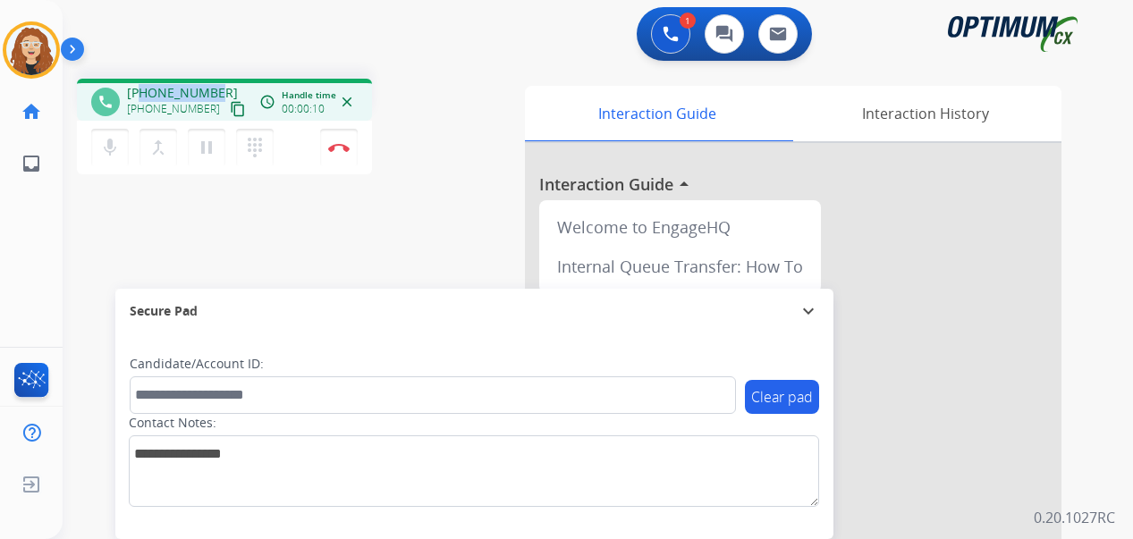
drag, startPoint x: 143, startPoint y: 92, endPoint x: 217, endPoint y: 83, distance: 74.8
click at [217, 83] on div "phone [PHONE_NUMBER] [PHONE_NUMBER] content_copy access_time Call metrics Queue…" at bounding box center [224, 100] width 295 height 42
click at [342, 148] on img at bounding box center [338, 147] width 21 height 9
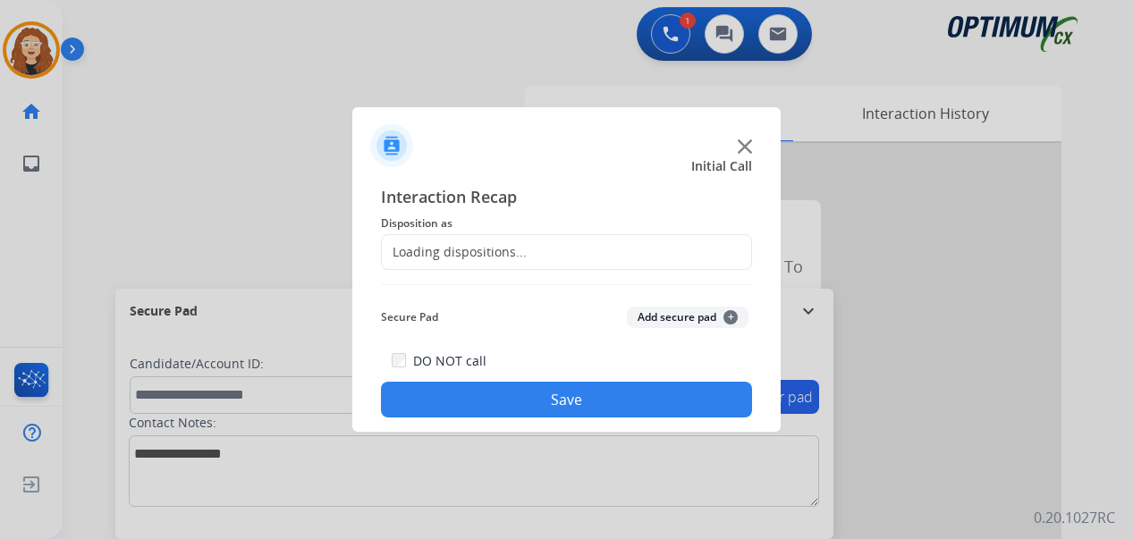
click at [443, 249] on div "Loading dispositions..." at bounding box center [454, 252] width 145 height 18
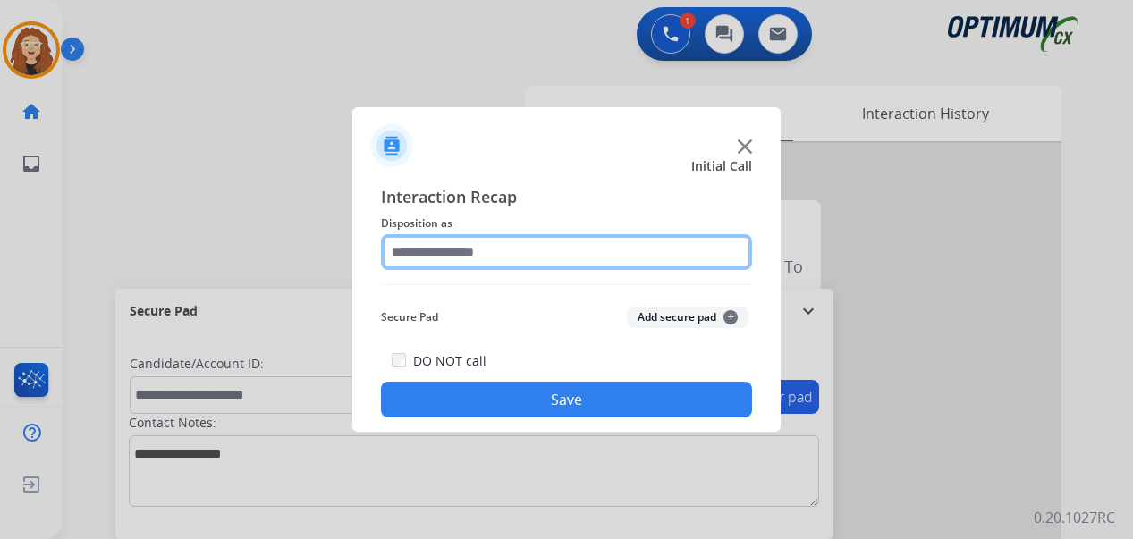
click at [465, 258] on input "text" at bounding box center [566, 252] width 371 height 36
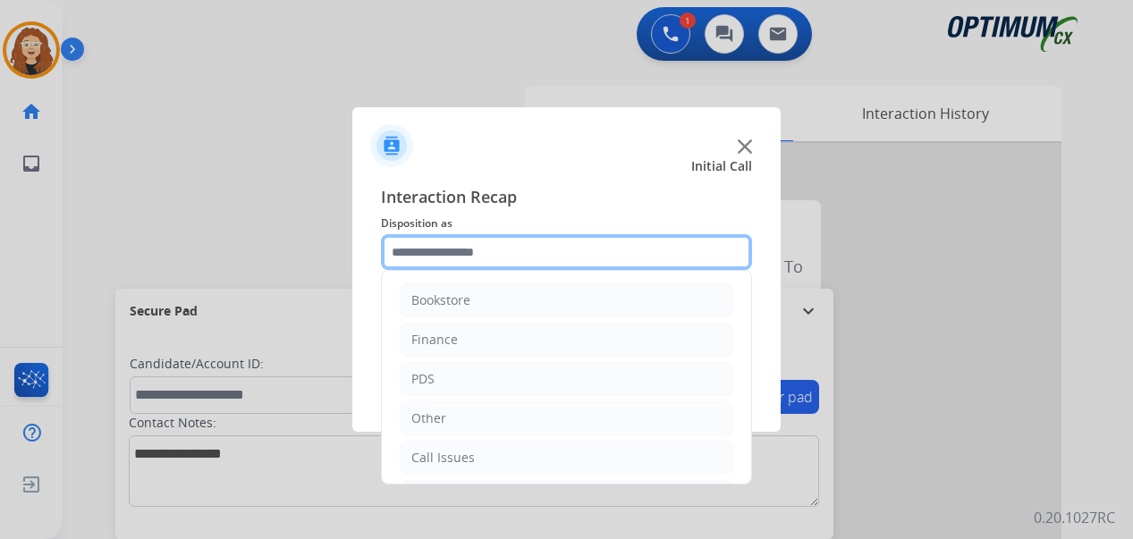
scroll to position [122, 0]
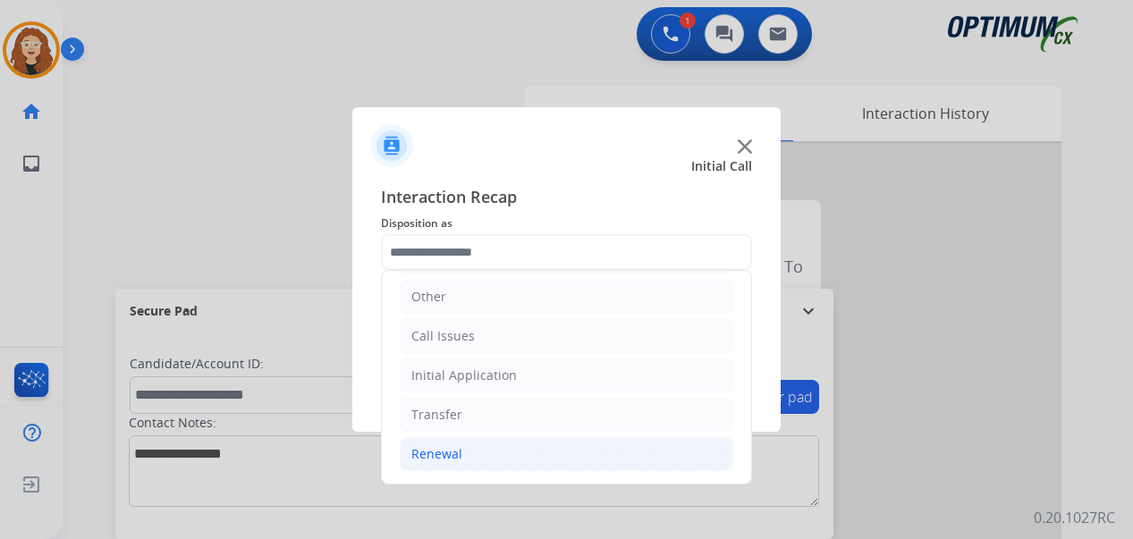
click at [484, 461] on li "Renewal" at bounding box center [567, 454] width 334 height 34
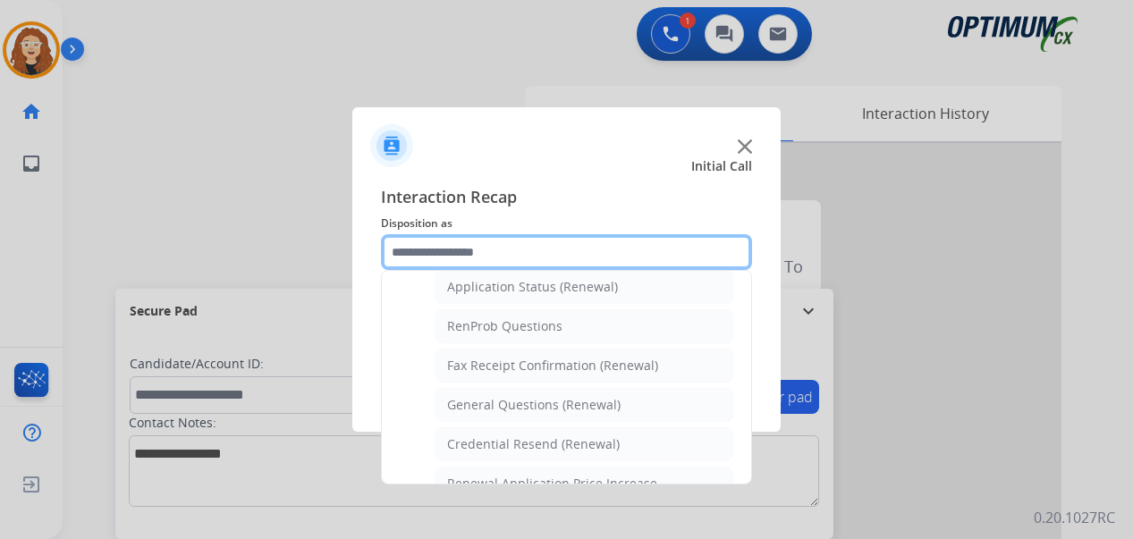
scroll to position [444, 0]
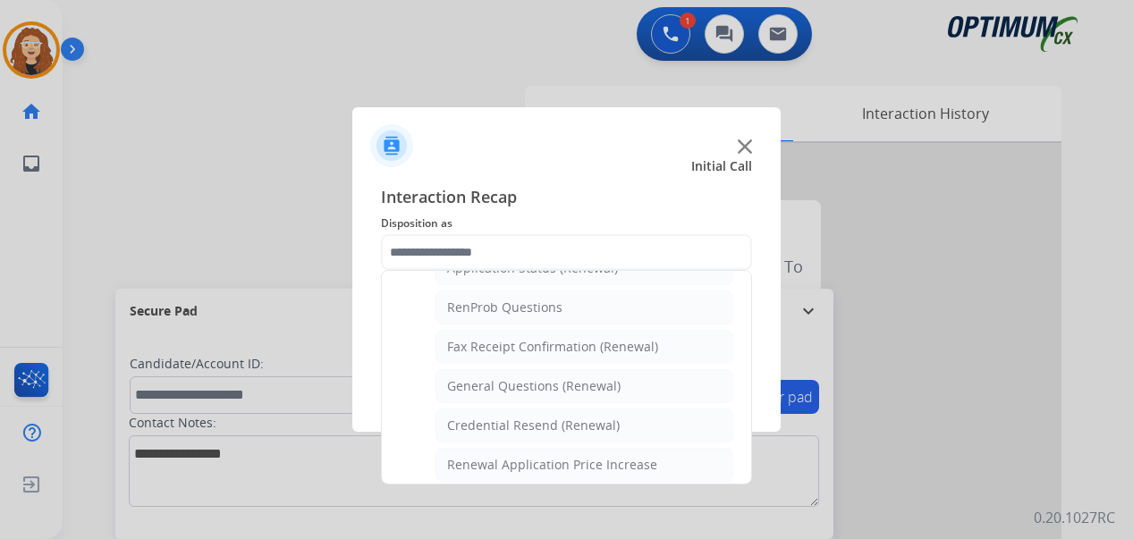
click at [586, 379] on div "General Questions (Renewal)" at bounding box center [533, 386] width 173 height 18
type input "**********"
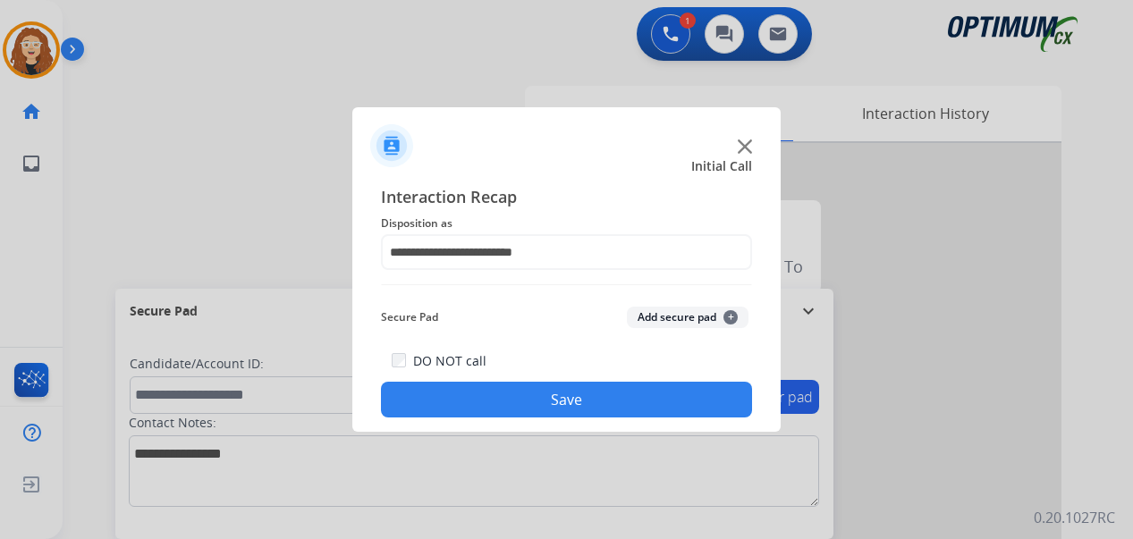
click at [574, 384] on button "Save" at bounding box center [566, 400] width 371 height 36
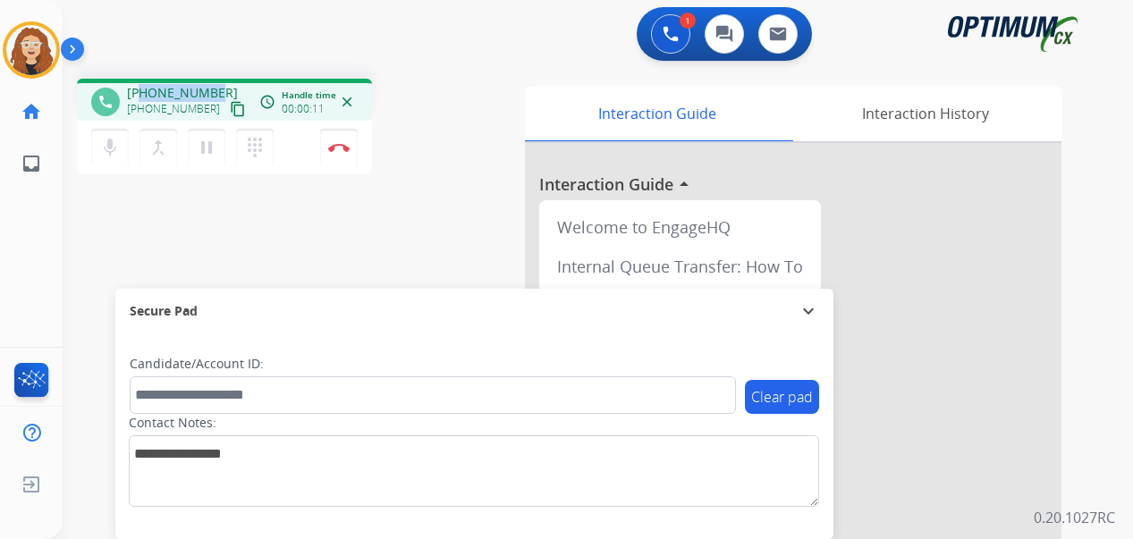
drag, startPoint x: 151, startPoint y: 89, endPoint x: 216, endPoint y: 84, distance: 65.4
click at [216, 84] on div "[PHONE_NUMBER] [PHONE_NUMBER] content_copy" at bounding box center [188, 102] width 122 height 36
click at [342, 147] on img at bounding box center [338, 147] width 21 height 9
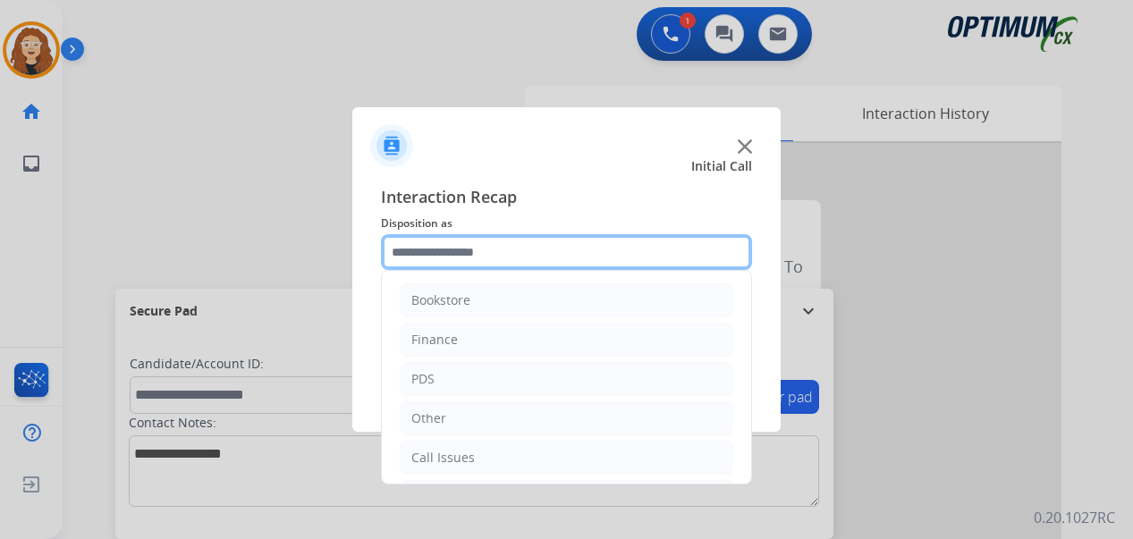
click at [463, 255] on input "text" at bounding box center [566, 252] width 371 height 36
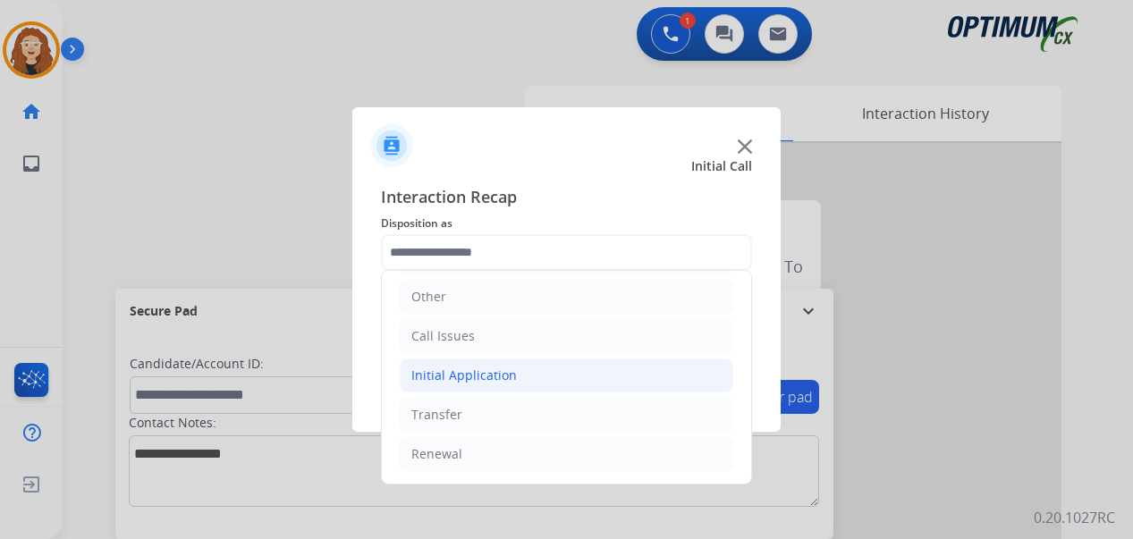
click at [466, 366] on li "Initial Application" at bounding box center [567, 376] width 334 height 34
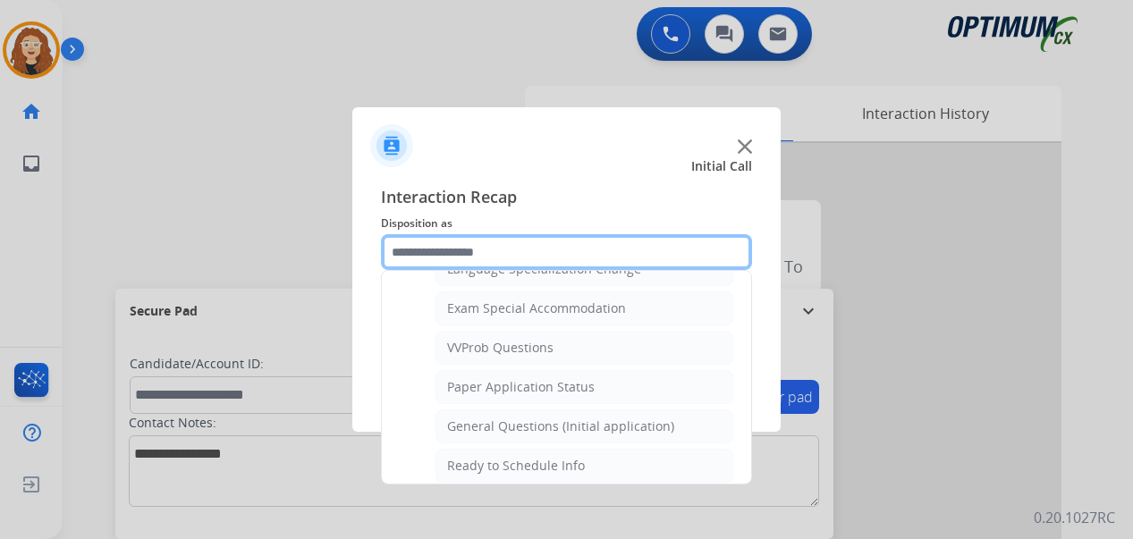
scroll to position [925, 0]
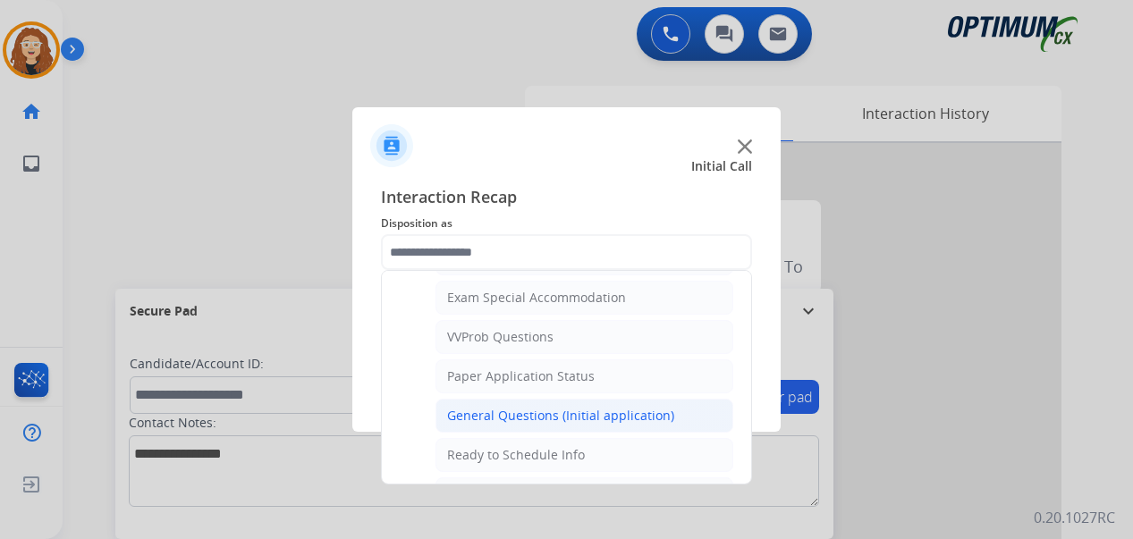
click at [645, 417] on div "General Questions (Initial application)" at bounding box center [560, 416] width 227 height 18
type input "**********"
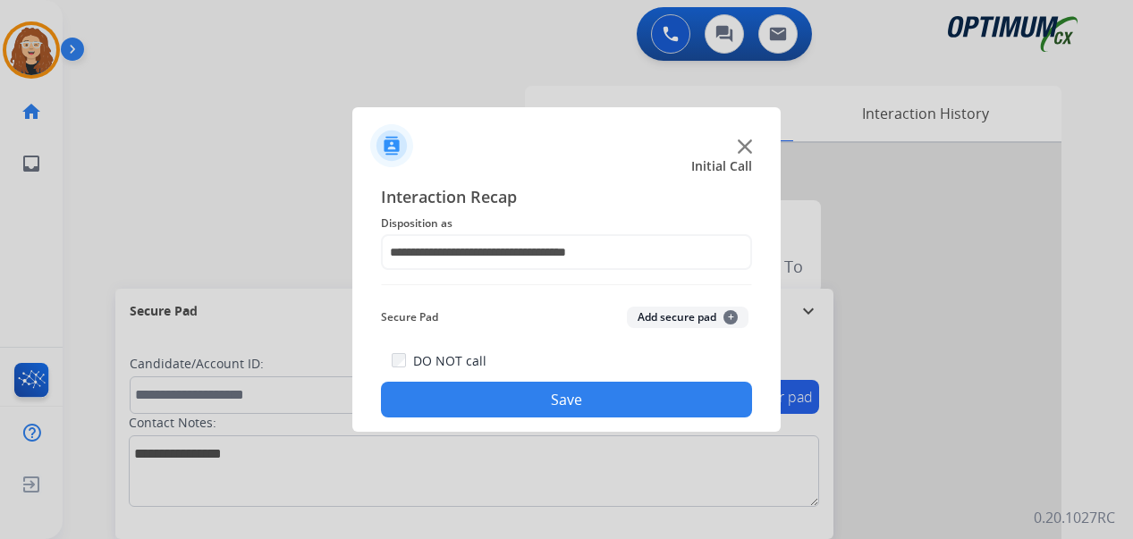
click at [608, 401] on button "Save" at bounding box center [566, 400] width 371 height 36
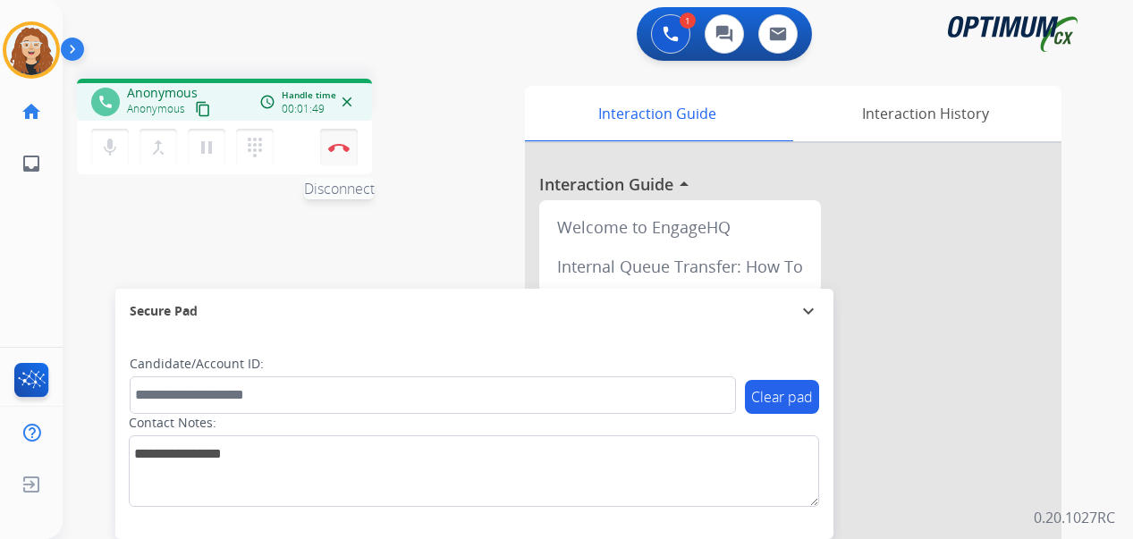
click at [342, 152] on button "Disconnect" at bounding box center [339, 148] width 38 height 38
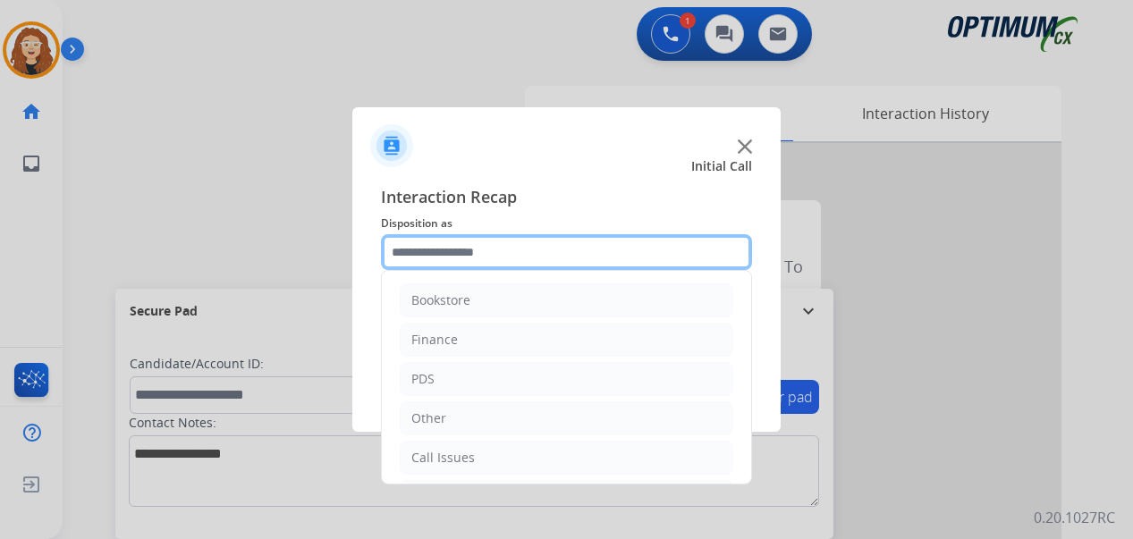
click at [444, 251] on input "text" at bounding box center [566, 252] width 371 height 36
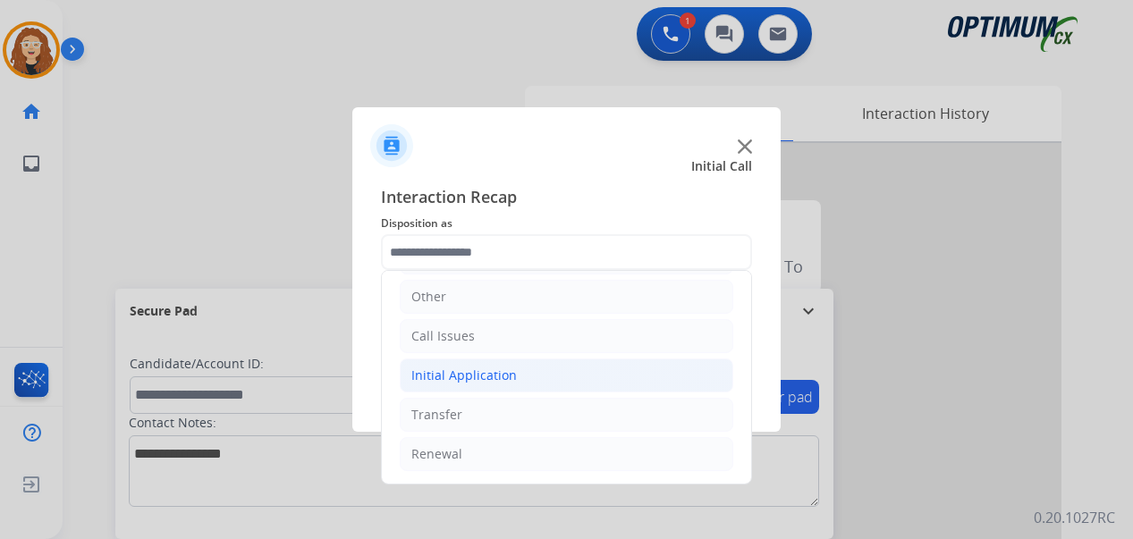
click at [452, 379] on div "Initial Application" at bounding box center [464, 376] width 106 height 18
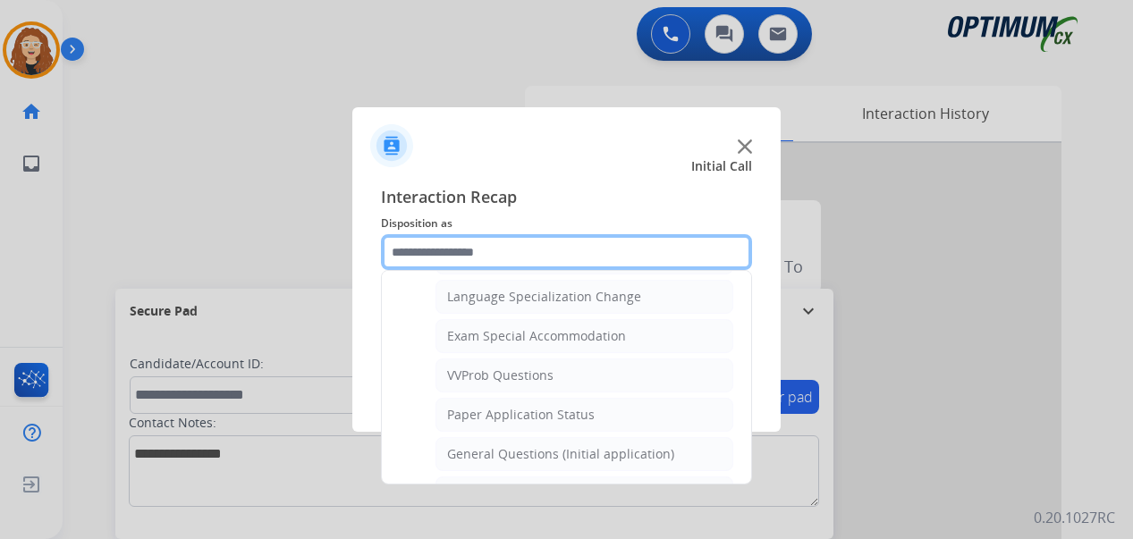
scroll to position [899, 0]
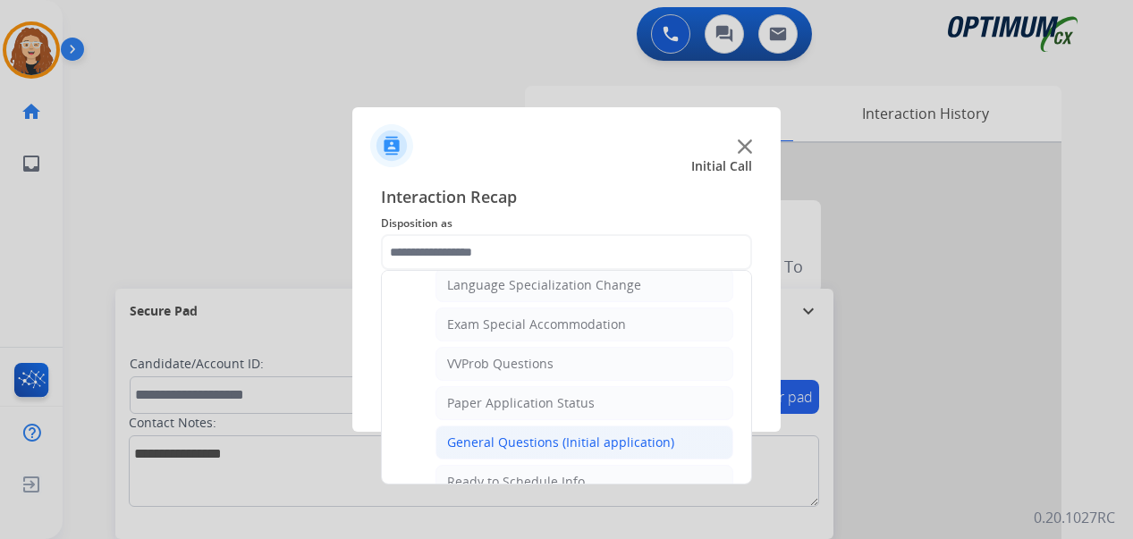
click at [608, 445] on div "General Questions (Initial application)" at bounding box center [560, 443] width 227 height 18
type input "**********"
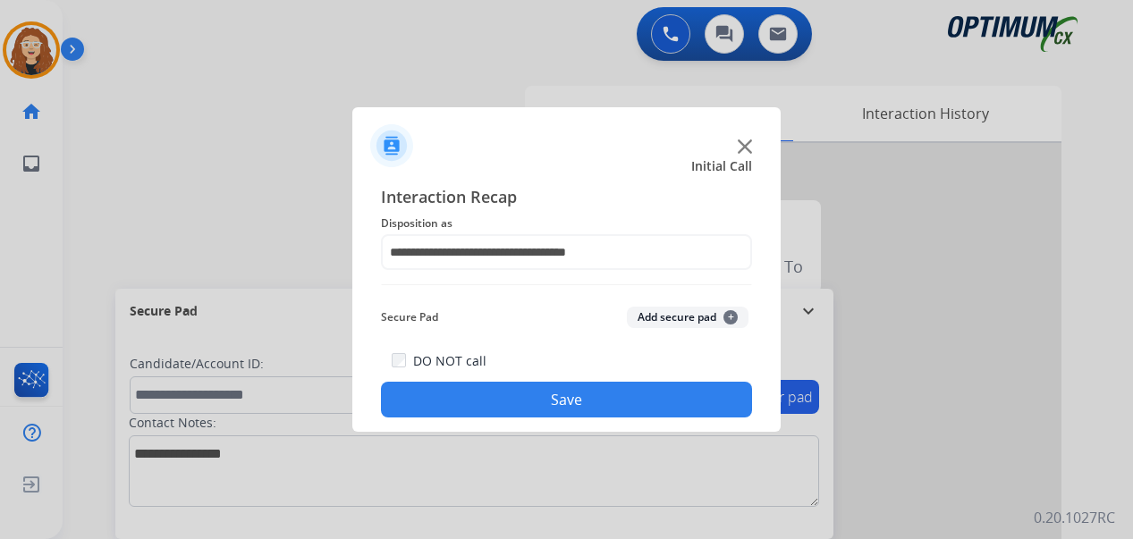
click at [579, 412] on button "Save" at bounding box center [566, 400] width 371 height 36
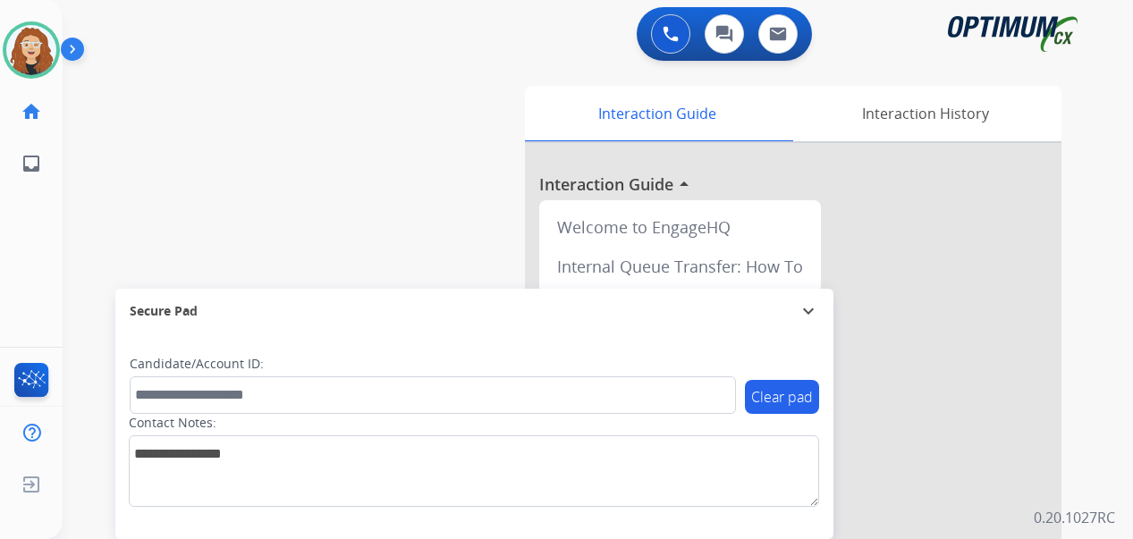
click at [85, 341] on div "swap_horiz Break voice bridge close_fullscreen Connect 3-Way Call merge_type Se…" at bounding box center [576, 437] width 1027 height 746
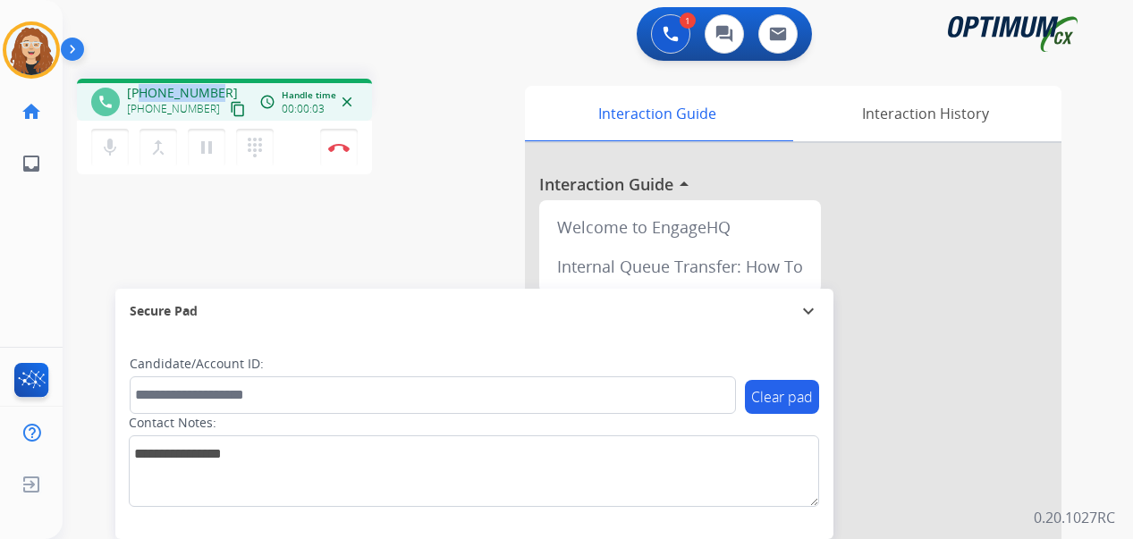
drag, startPoint x: 140, startPoint y: 92, endPoint x: 214, endPoint y: 86, distance: 73.6
click at [214, 86] on div "[PHONE_NUMBER] [PHONE_NUMBER] content_copy" at bounding box center [188, 102] width 122 height 36
click at [450, 87] on div "phone [PHONE_NUMBER] [PHONE_NUMBER] content_copy access_time Call metrics Queue…" at bounding box center [290, 129] width 427 height 101
drag, startPoint x: 144, startPoint y: 92, endPoint x: 219, endPoint y: 82, distance: 75.8
click at [219, 82] on div "phone [PHONE_NUMBER] [PHONE_NUMBER] content_copy access_time Call metrics Queue…" at bounding box center [224, 100] width 295 height 42
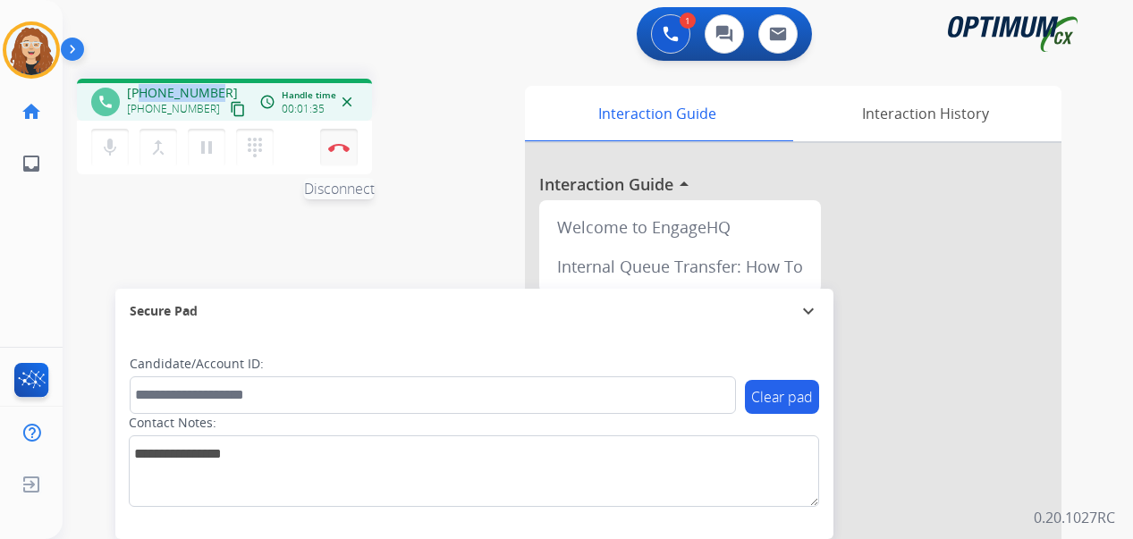
click at [342, 150] on img at bounding box center [338, 147] width 21 height 9
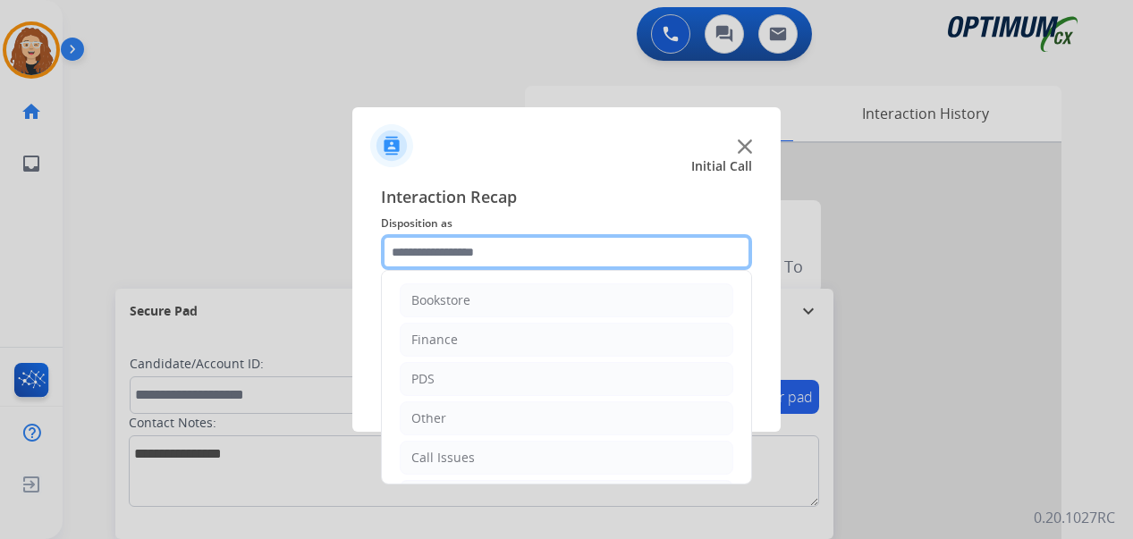
click at [444, 249] on input "text" at bounding box center [566, 252] width 371 height 36
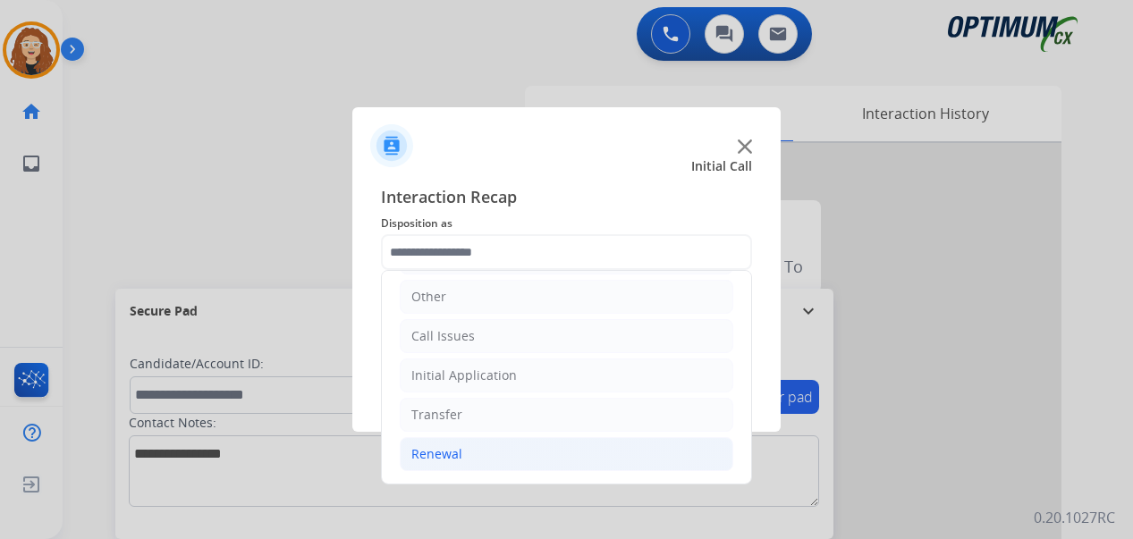
drag, startPoint x: 506, startPoint y: 452, endPoint x: 528, endPoint y: 453, distance: 21.5
click at [509, 452] on li "Renewal" at bounding box center [567, 454] width 334 height 34
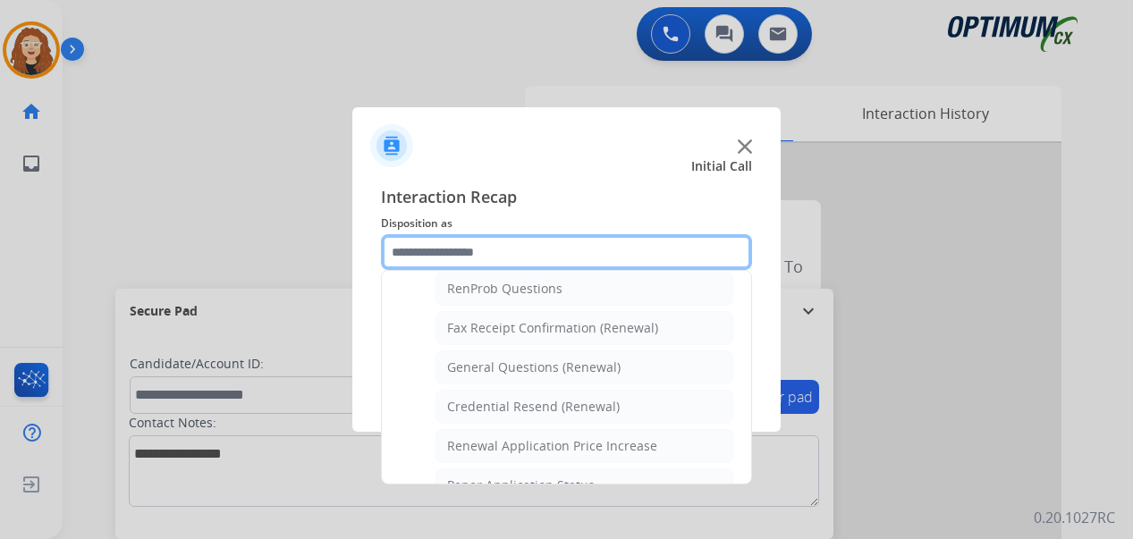
scroll to position [467, 0]
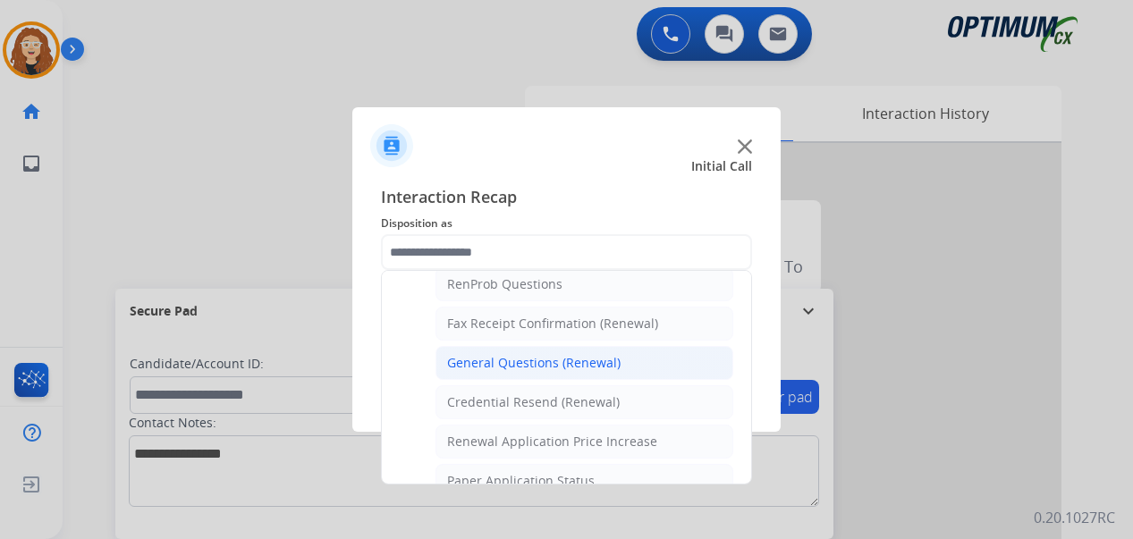
click at [597, 361] on div "General Questions (Renewal)" at bounding box center [533, 363] width 173 height 18
type input "**********"
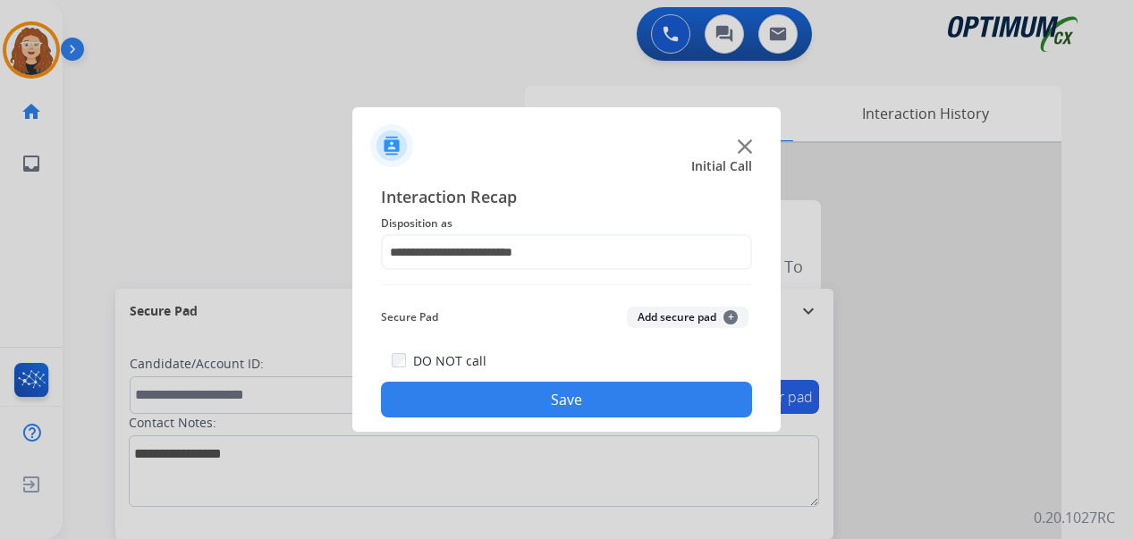
click at [575, 398] on button "Save" at bounding box center [566, 400] width 371 height 36
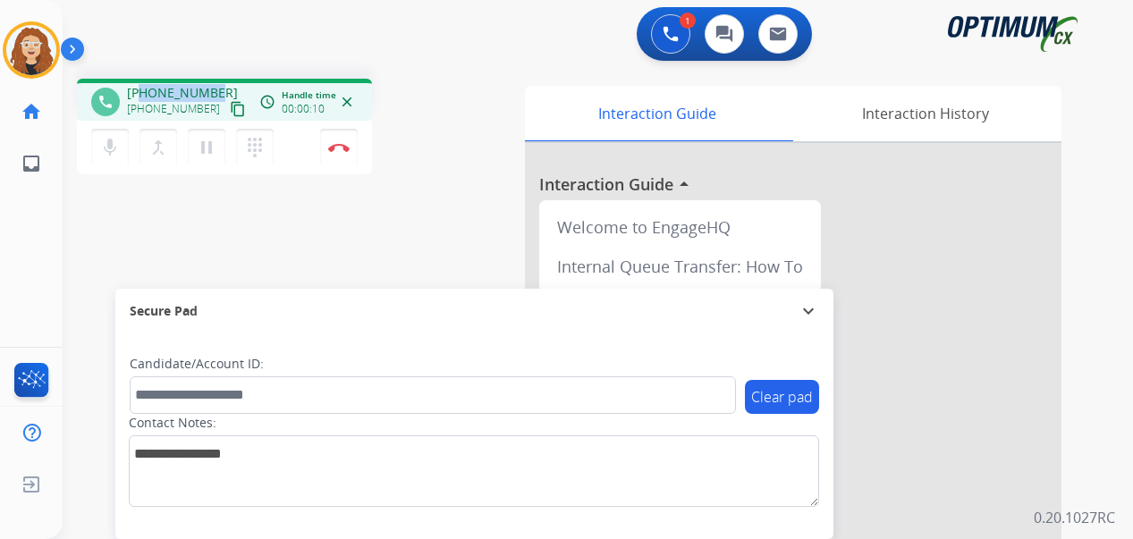
drag, startPoint x: 143, startPoint y: 88, endPoint x: 221, endPoint y: 85, distance: 77.8
click at [221, 85] on div "[PHONE_NUMBER] [PHONE_NUMBER] content_copy" at bounding box center [188, 102] width 122 height 36
click at [345, 146] on img at bounding box center [338, 147] width 21 height 9
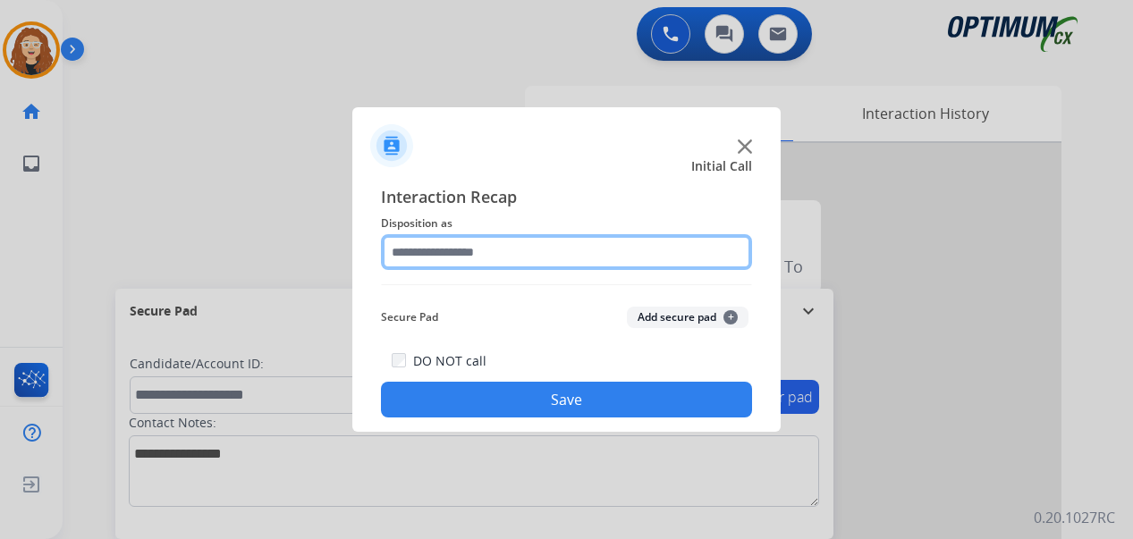
click at [469, 249] on input "text" at bounding box center [566, 252] width 371 height 36
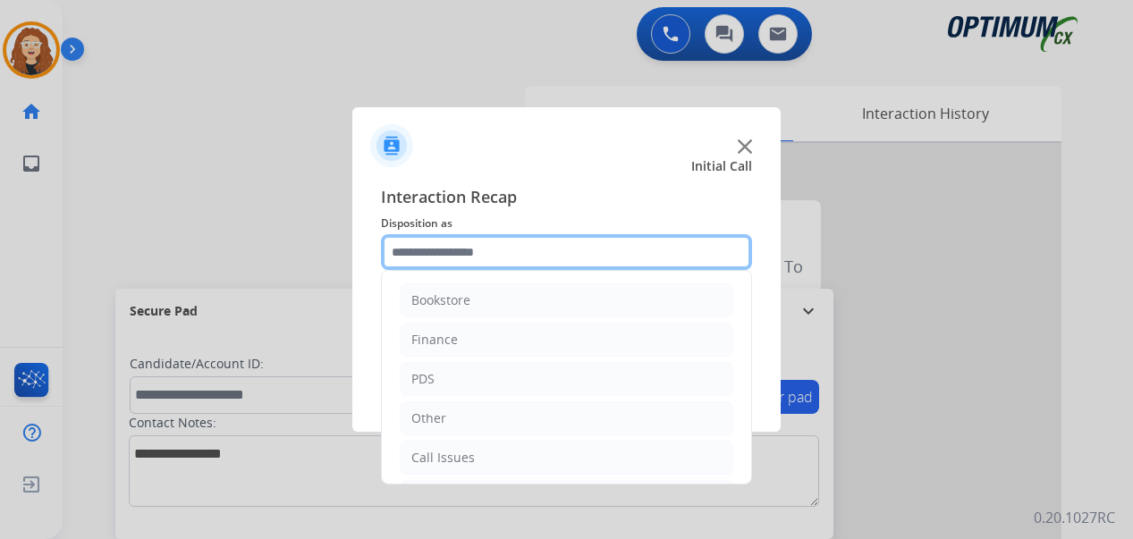
scroll to position [122, 0]
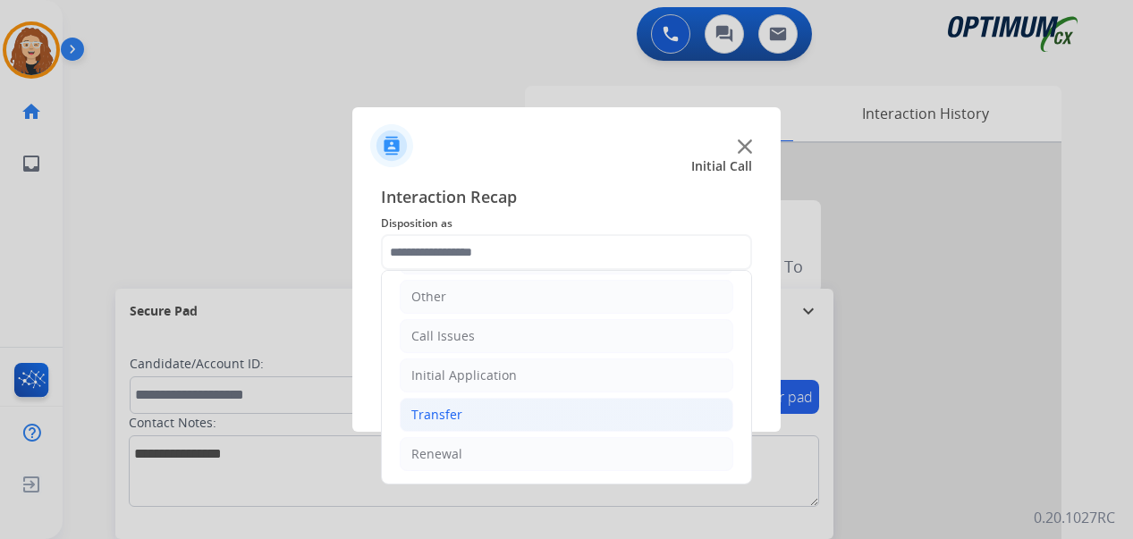
click at [471, 414] on li "Transfer" at bounding box center [567, 415] width 334 height 34
click at [506, 454] on div "Transferred for Credentialing" at bounding box center [535, 454] width 177 height 18
type input "**********"
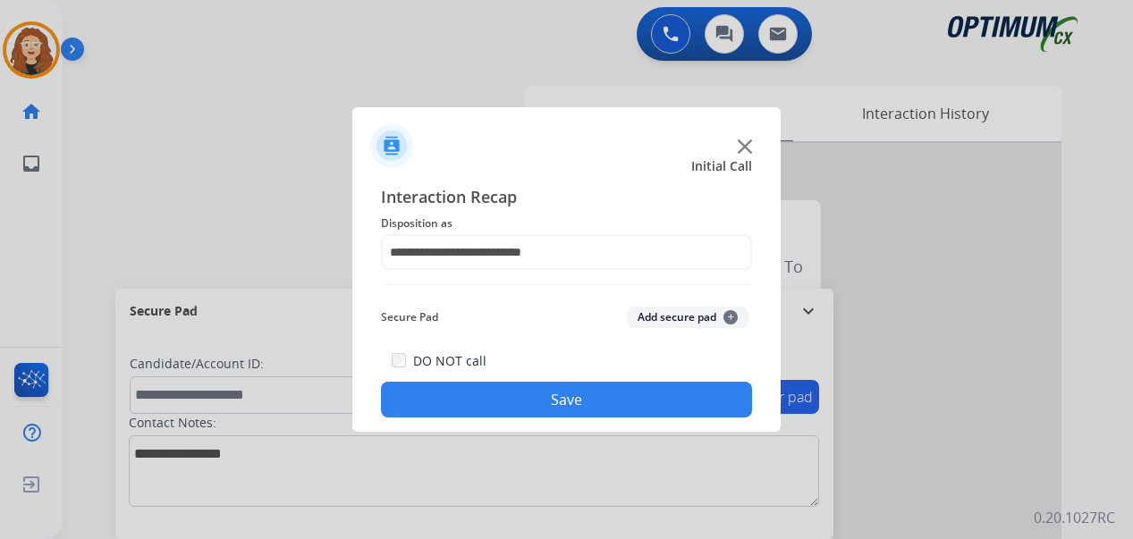
click at [570, 394] on button "Save" at bounding box center [566, 400] width 371 height 36
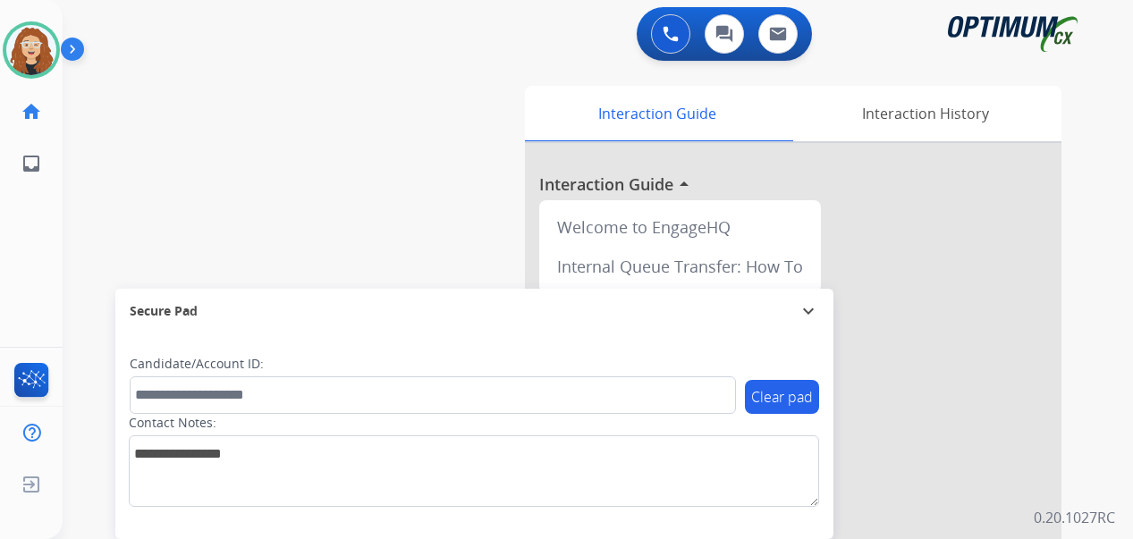
click at [386, 224] on div "swap_horiz Break voice bridge close_fullscreen Connect 3-Way Call merge_type Se…" at bounding box center [576, 437] width 1027 height 746
click at [88, 226] on div "swap_horiz Break voice bridge close_fullscreen Connect 3-Way Call merge_type Se…" at bounding box center [576, 437] width 1027 height 746
click at [18, 49] on img at bounding box center [31, 50] width 50 height 50
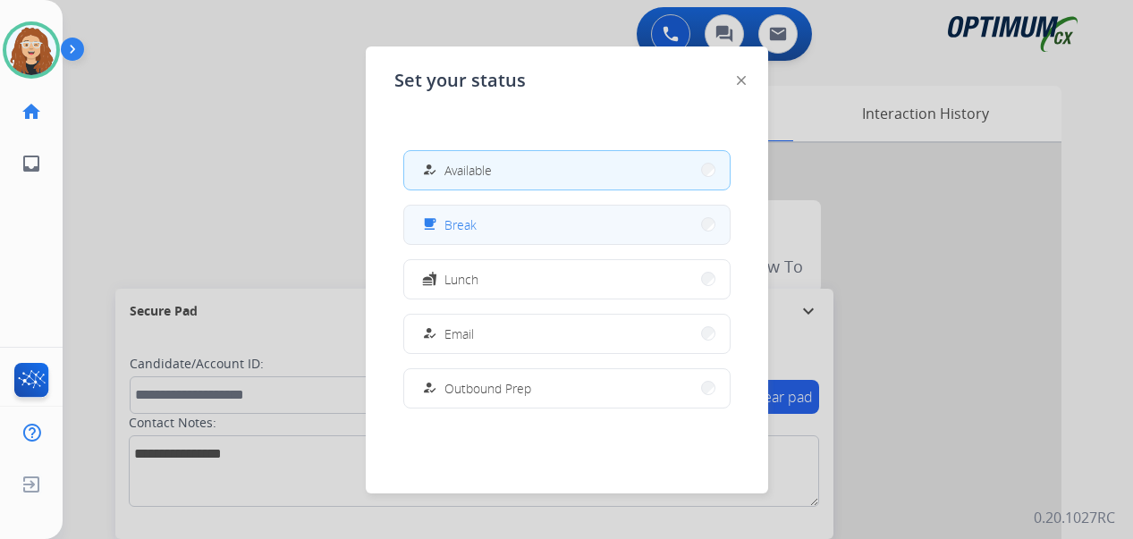
click at [478, 227] on button "free_breakfast Break" at bounding box center [566, 225] width 325 height 38
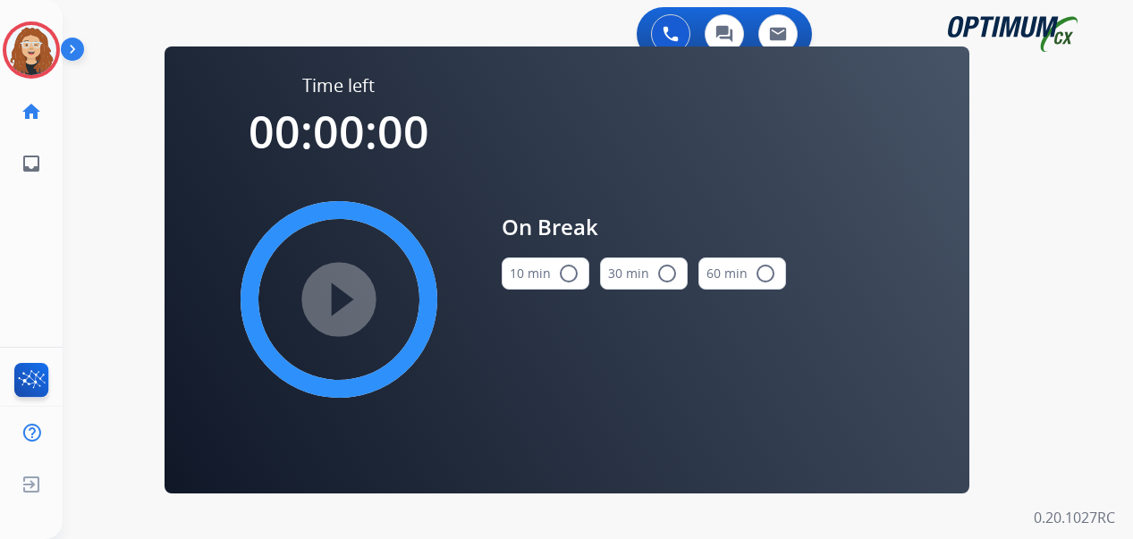
click at [570, 273] on mat-icon "radio_button_unchecked" at bounding box center [568, 273] width 21 height 21
click at [340, 294] on mat-icon "play_circle_filled" at bounding box center [338, 299] width 21 height 21
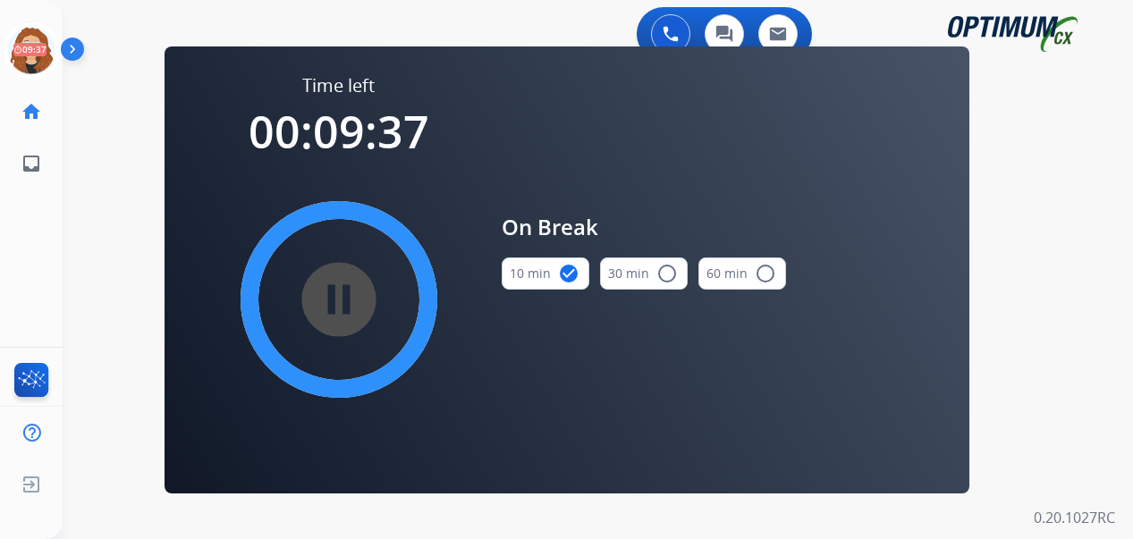
click at [77, 245] on div "0 Voice Interactions 0 Chat Interactions 0 Email Interactions swap_horiz Break …" at bounding box center [598, 269] width 1070 height 539
drag, startPoint x: 89, startPoint y: 221, endPoint x: 85, endPoint y: 199, distance: 22.6
click at [88, 219] on div "0 Voice Interactions 0 Chat Interactions 0 Email Interactions swap_horiz Break …" at bounding box center [598, 269] width 1070 height 539
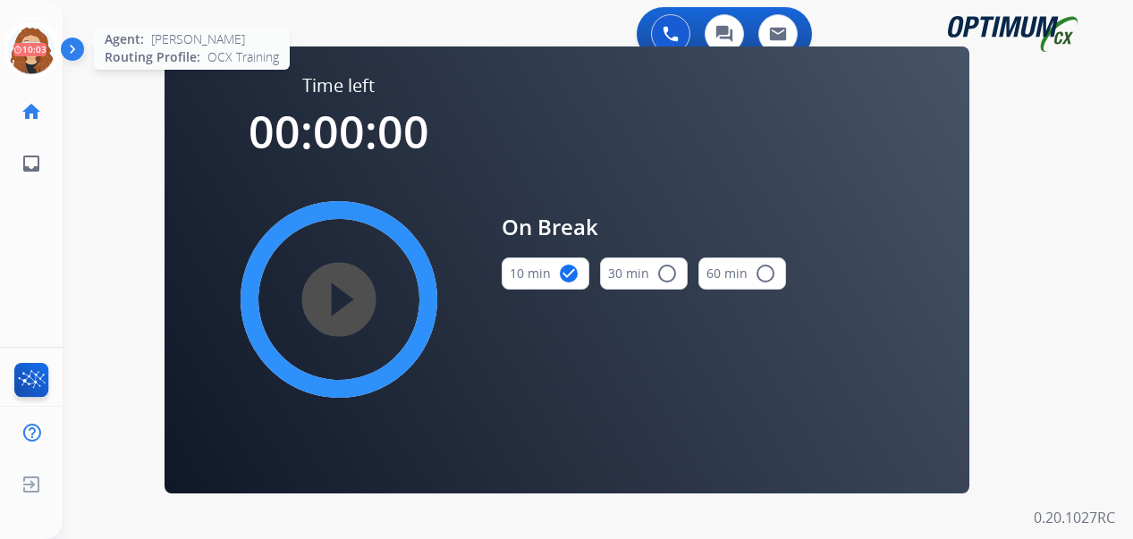
click at [30, 51] on icon at bounding box center [32, 50] width 58 height 58
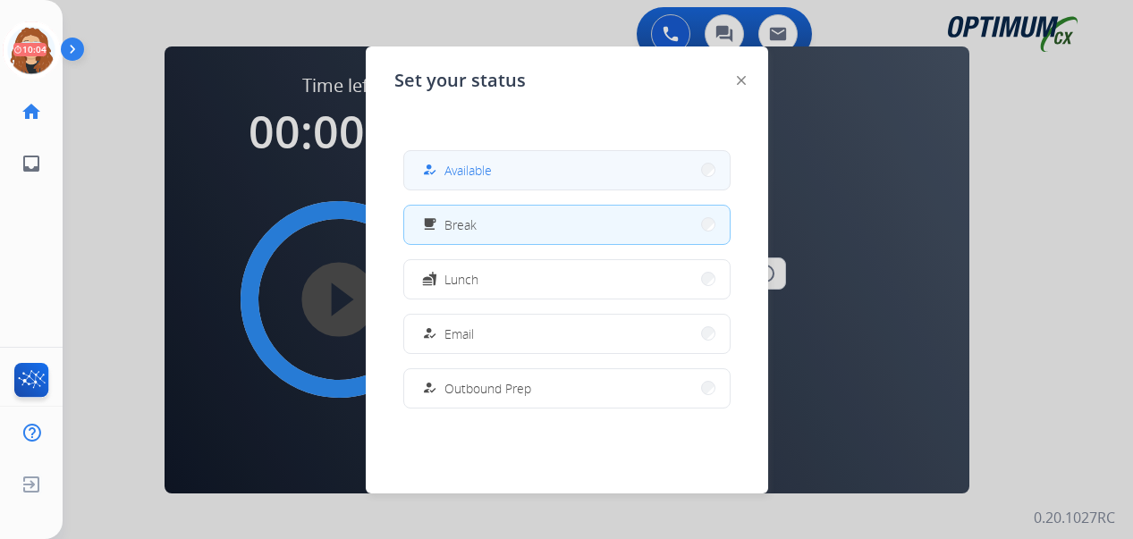
click at [448, 162] on div "how_to_reg Available" at bounding box center [454, 169] width 73 height 21
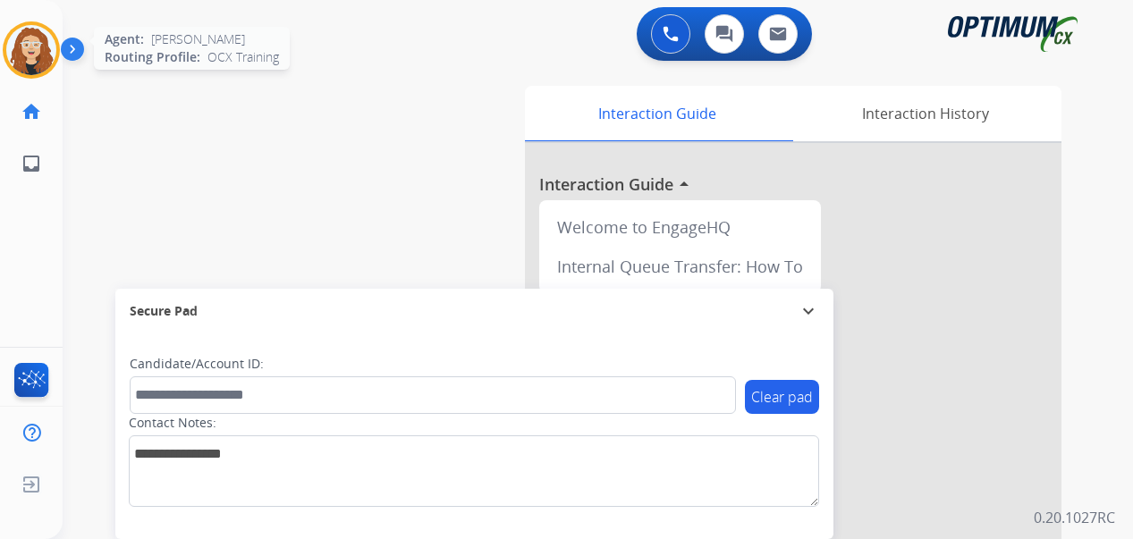
click at [38, 44] on img at bounding box center [31, 50] width 50 height 50
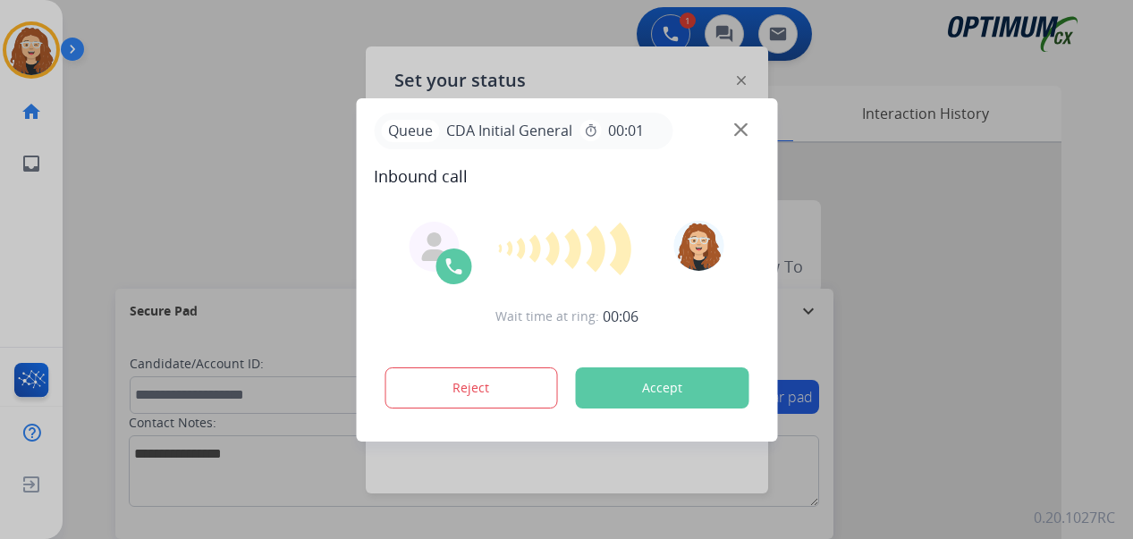
click at [258, 201] on div at bounding box center [566, 269] width 1133 height 539
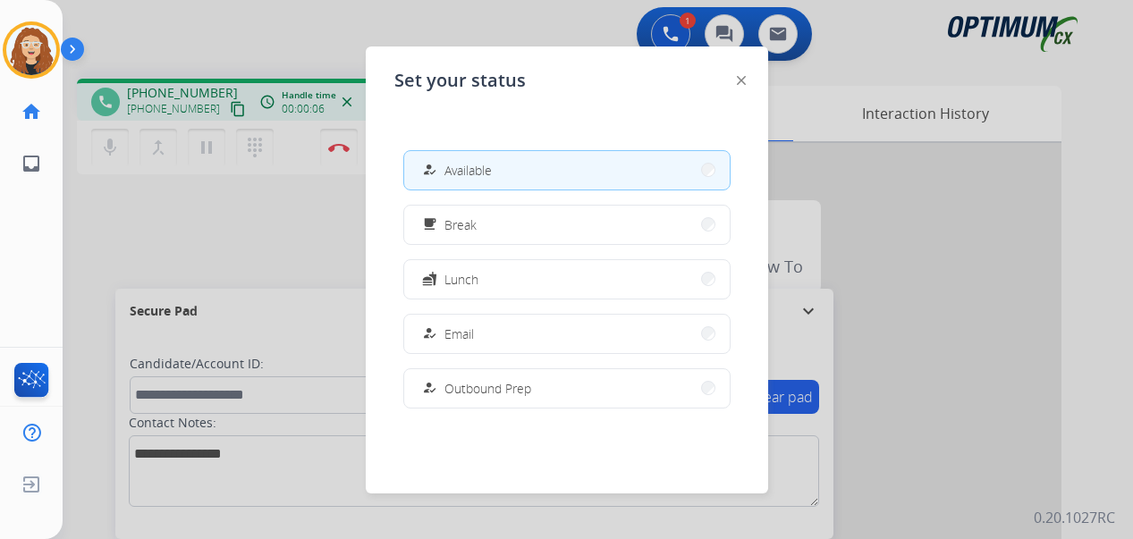
click at [404, 18] on div at bounding box center [566, 269] width 1133 height 539
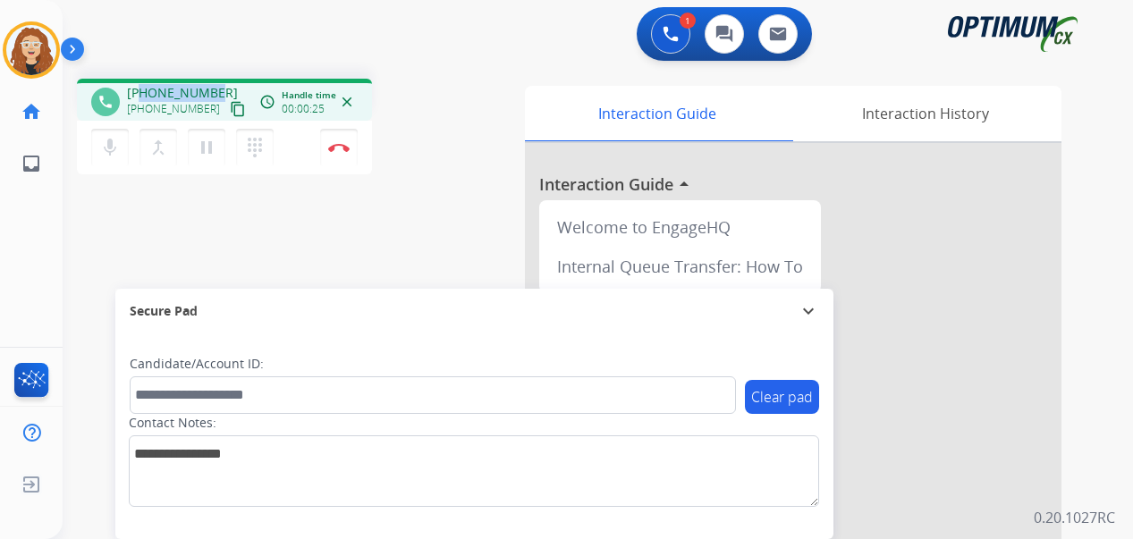
drag, startPoint x: 141, startPoint y: 89, endPoint x: 213, endPoint y: 89, distance: 71.5
click at [213, 89] on span "[PHONE_NUMBER]" at bounding box center [182, 93] width 111 height 18
click at [338, 149] on img at bounding box center [338, 147] width 21 height 9
click at [340, 146] on img at bounding box center [338, 147] width 21 height 9
click at [339, 150] on img at bounding box center [338, 147] width 21 height 9
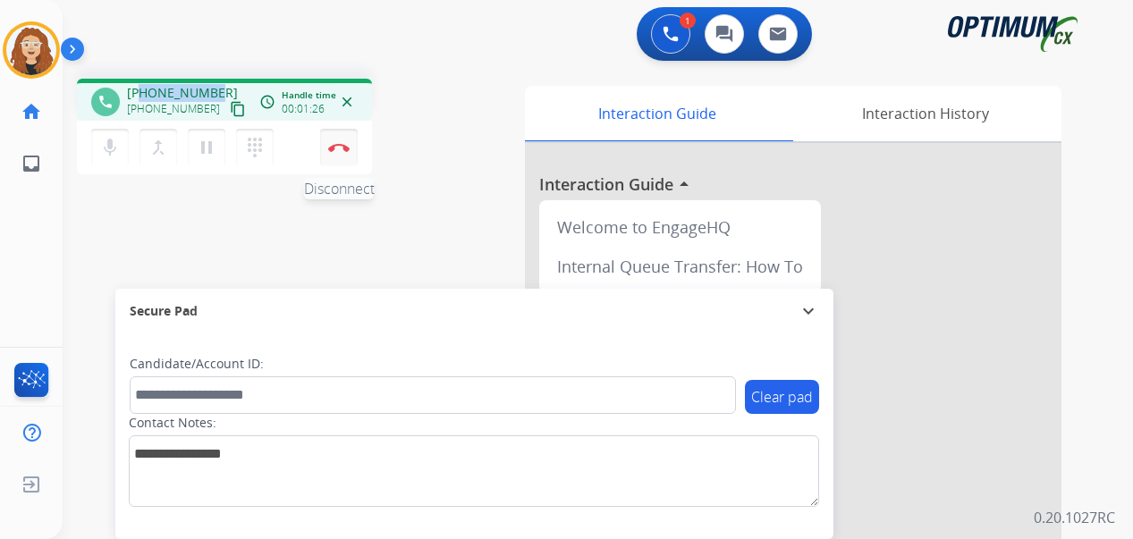
click at [339, 150] on img at bounding box center [338, 147] width 21 height 9
click at [339, 149] on img at bounding box center [338, 147] width 21 height 9
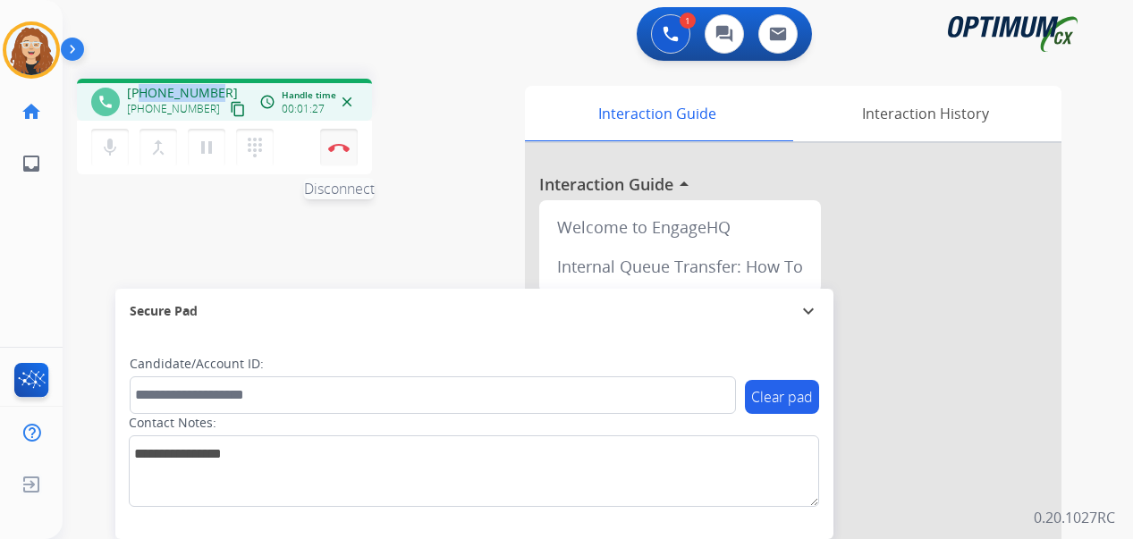
click at [339, 148] on img at bounding box center [338, 147] width 21 height 9
click at [338, 148] on img at bounding box center [338, 147] width 21 height 9
click at [338, 147] on img at bounding box center [338, 147] width 21 height 9
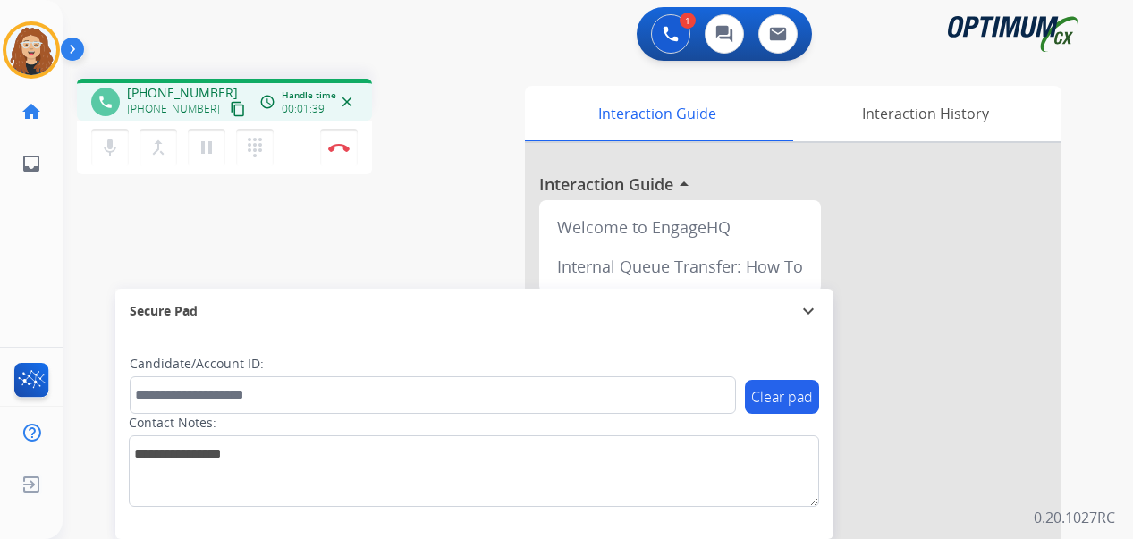
click at [444, 158] on div "phone [PHONE_NUMBER] [PHONE_NUMBER] content_copy access_time Call metrics Queue…" at bounding box center [290, 129] width 427 height 101
click at [340, 152] on button "Disconnect" at bounding box center [339, 148] width 38 height 38
click at [342, 152] on button "Disconnect" at bounding box center [339, 148] width 38 height 38
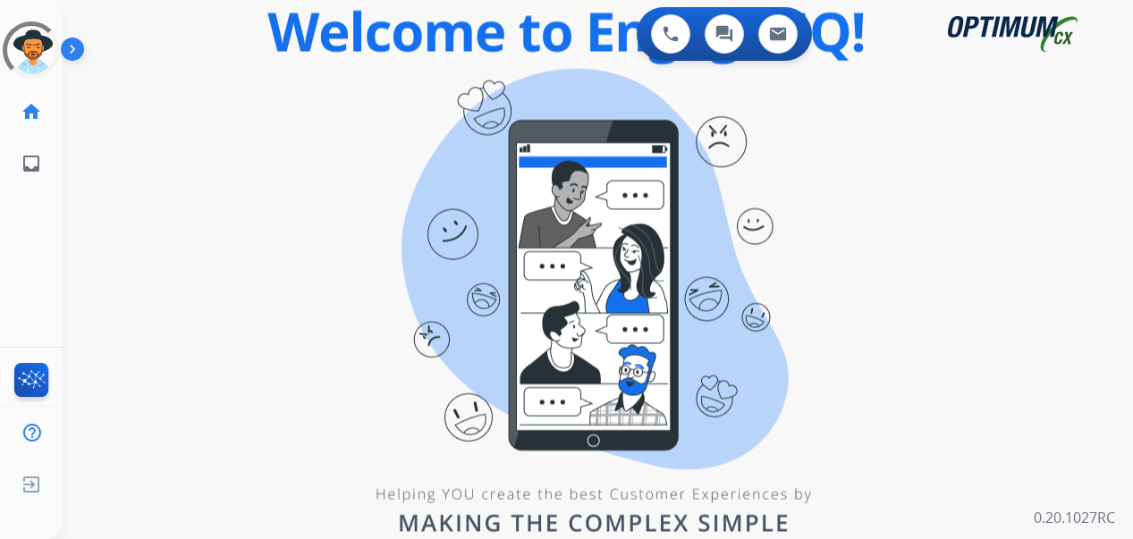
click at [386, 125] on div "swap_horiz Break voice bridge close_fullscreen Connect 3-Way Call merge_type Se…" at bounding box center [576, 107] width 1027 height 86
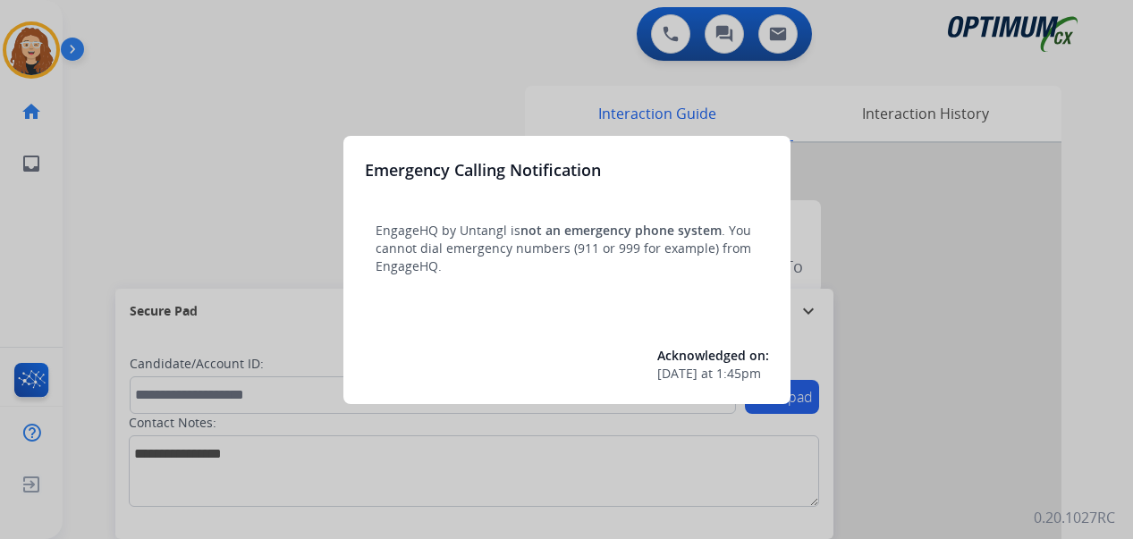
click at [221, 117] on div at bounding box center [566, 269] width 1133 height 539
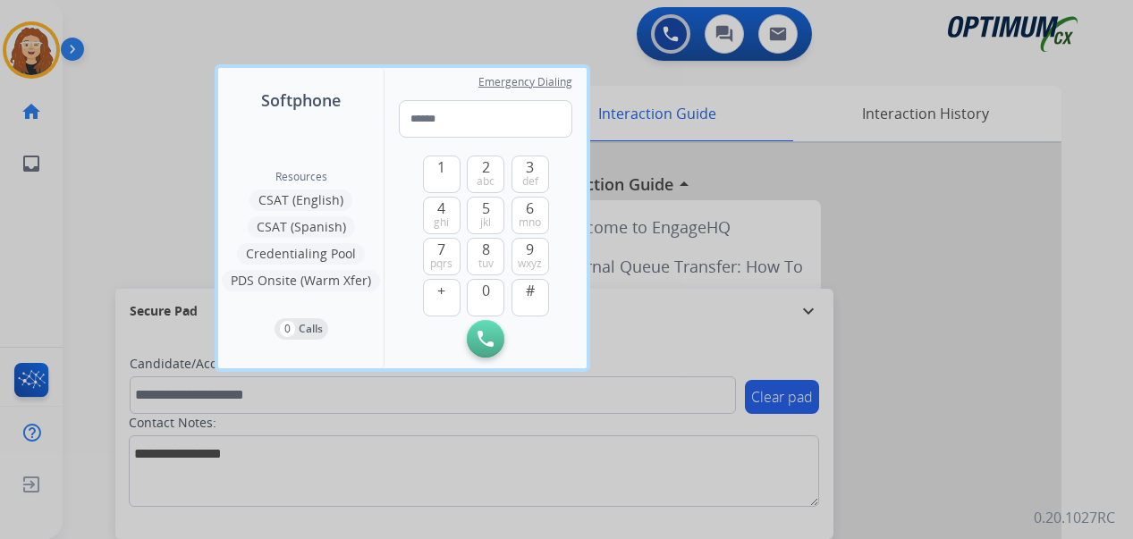
click at [164, 33] on div at bounding box center [566, 269] width 1133 height 539
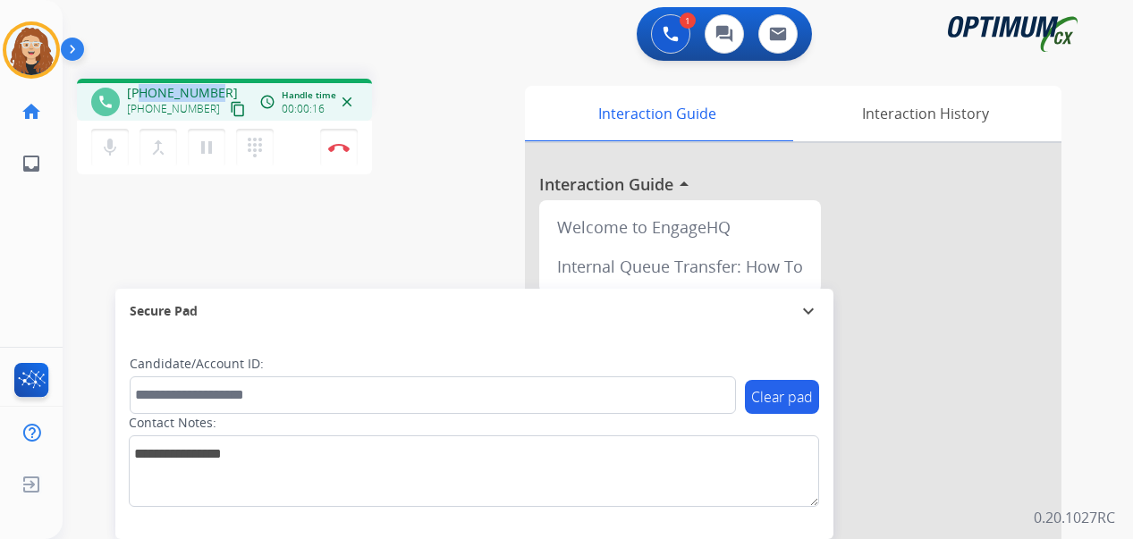
drag, startPoint x: 140, startPoint y: 90, endPoint x: 215, endPoint y: 90, distance: 75.1
click at [215, 90] on div "[PHONE_NUMBER] [PHONE_NUMBER] content_copy" at bounding box center [188, 102] width 122 height 36
copy span "9124320012"
click at [340, 147] on img at bounding box center [338, 147] width 21 height 9
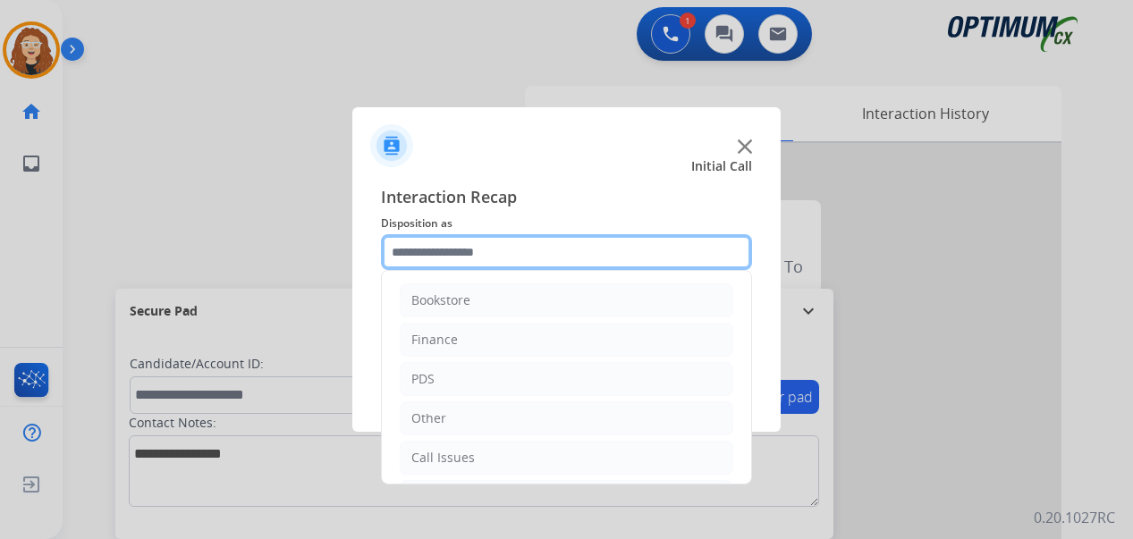
click at [460, 250] on input "text" at bounding box center [566, 252] width 371 height 36
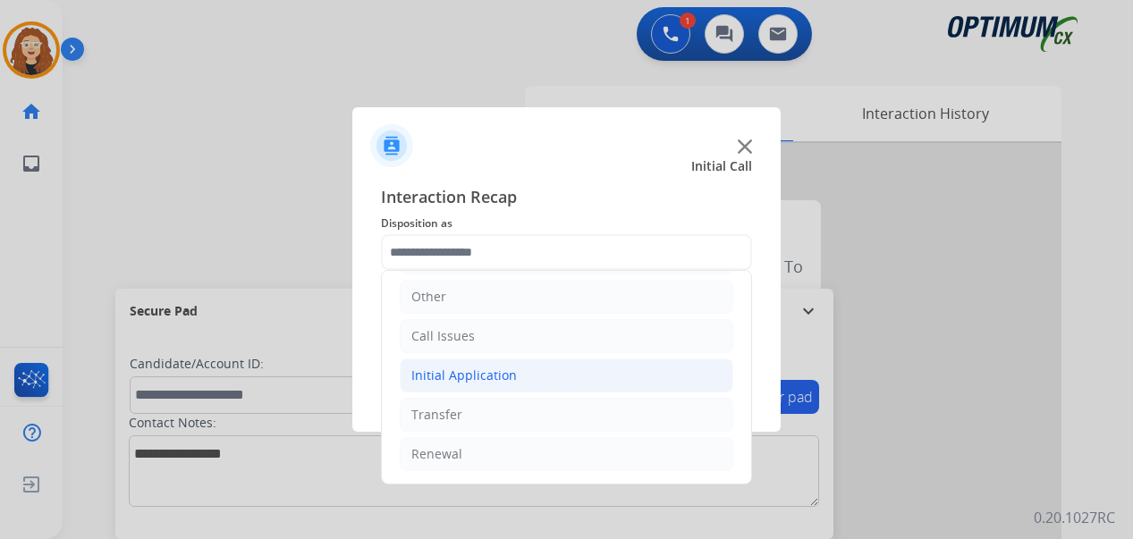
click at [518, 376] on li "Initial Application" at bounding box center [567, 376] width 334 height 34
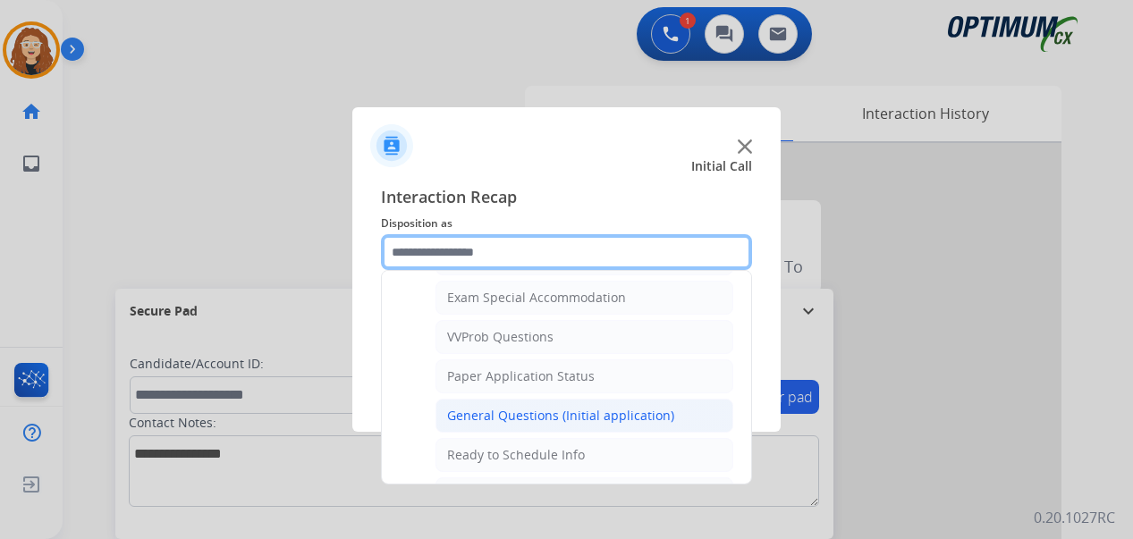
scroll to position [932, 0]
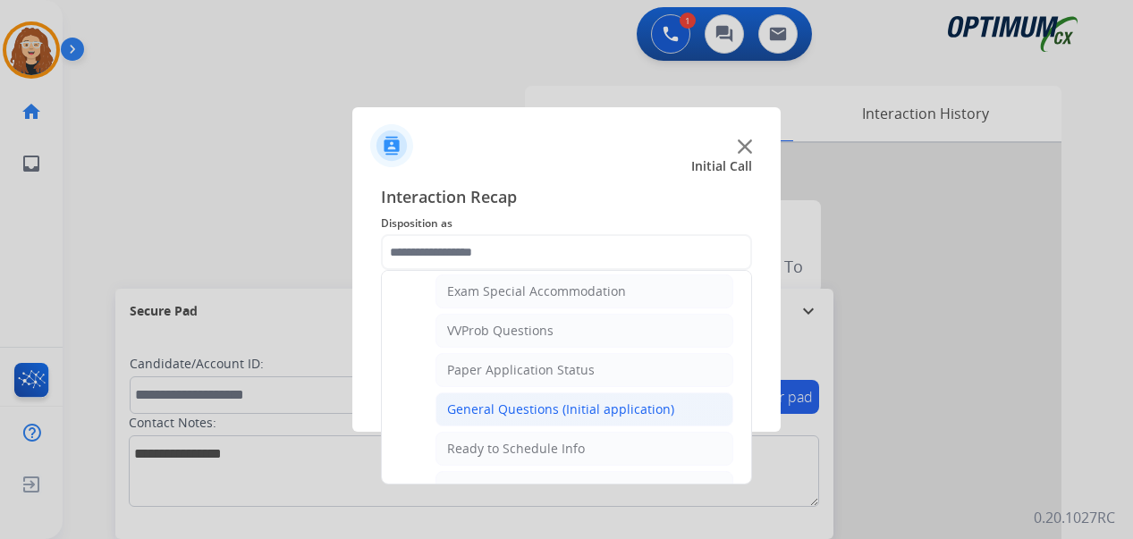
click at [643, 410] on div "General Questions (Initial application)" at bounding box center [560, 410] width 227 height 18
type input "**********"
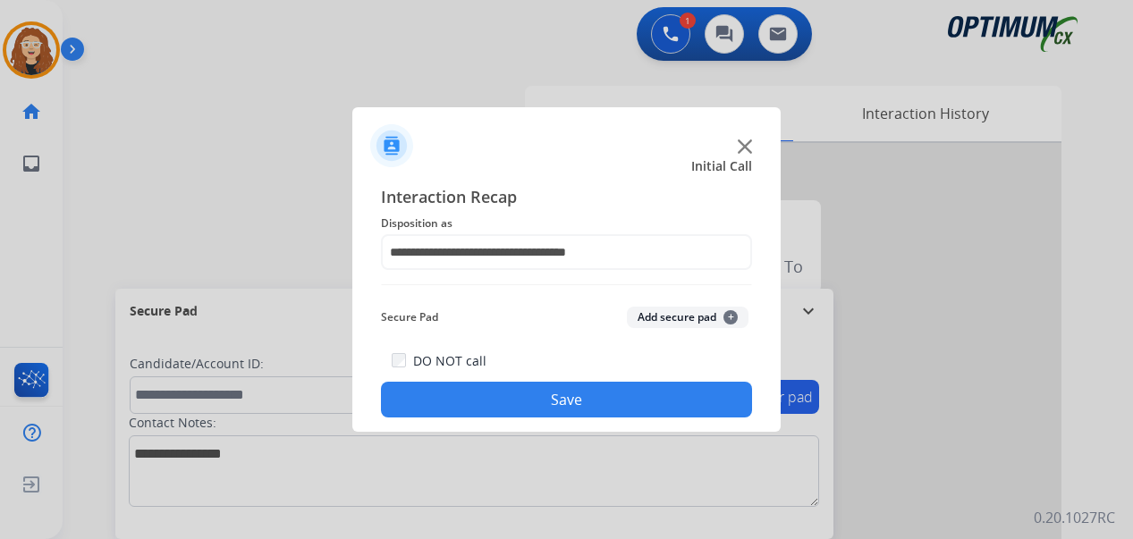
click at [632, 401] on button "Save" at bounding box center [566, 400] width 371 height 36
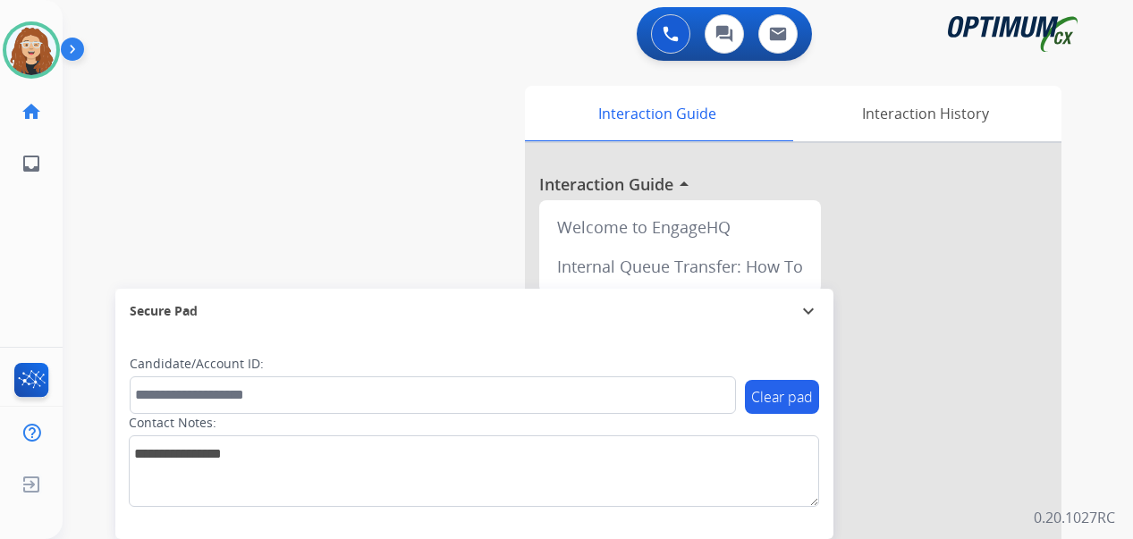
click at [88, 317] on div "swap_horiz Break voice bridge close_fullscreen Connect 3-Way Call merge_type Se…" at bounding box center [576, 437] width 1027 height 746
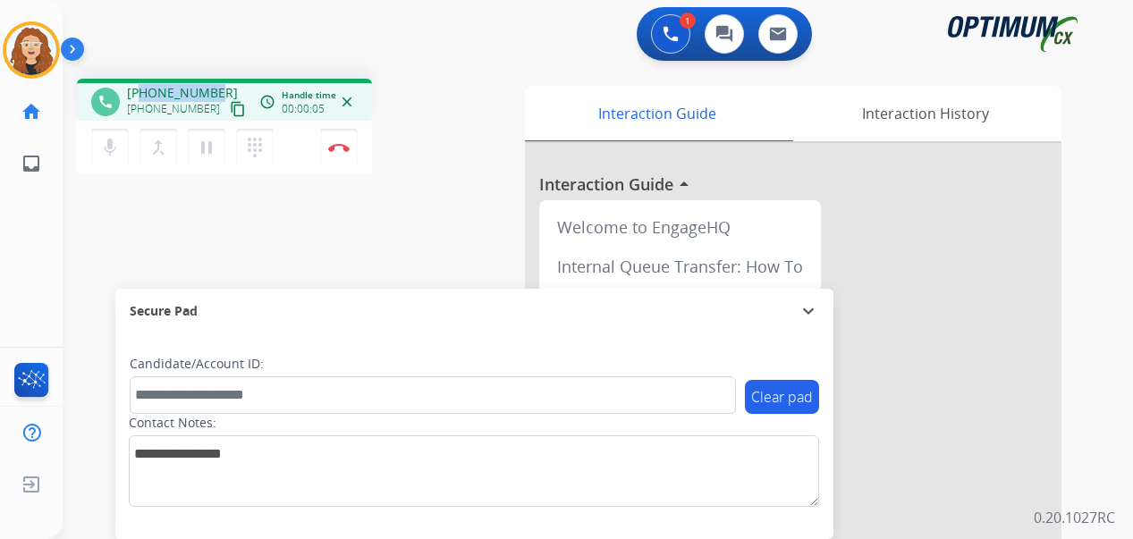
drag, startPoint x: 142, startPoint y: 87, endPoint x: 218, endPoint y: 86, distance: 76.0
click at [219, 86] on div "+12483798757 +12483798757 content_copy" at bounding box center [188, 102] width 122 height 36
copy span "2483798757"
click at [337, 149] on img at bounding box center [338, 147] width 21 height 9
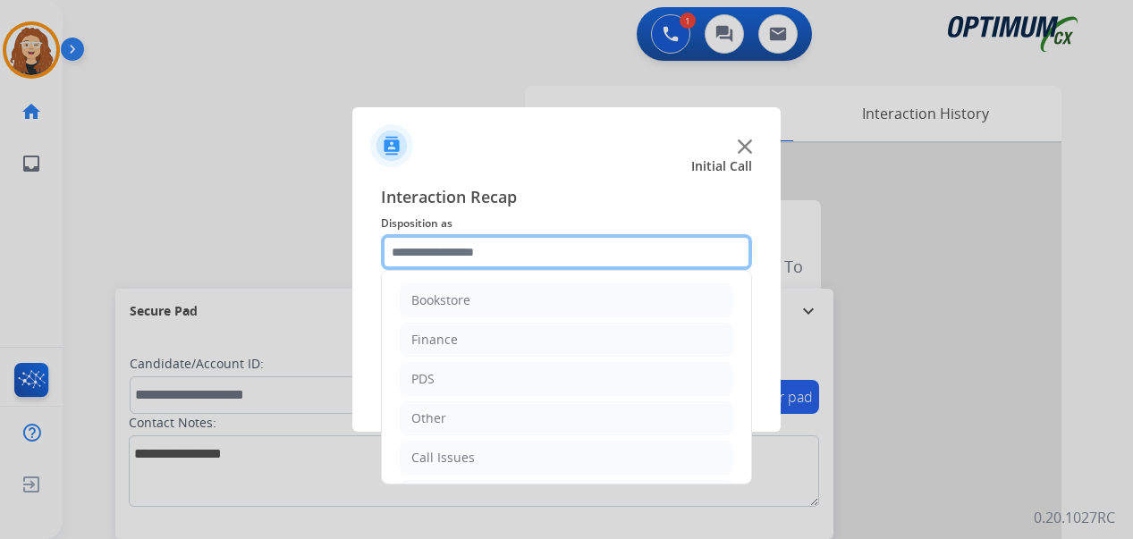
click at [452, 249] on input "text" at bounding box center [566, 252] width 371 height 36
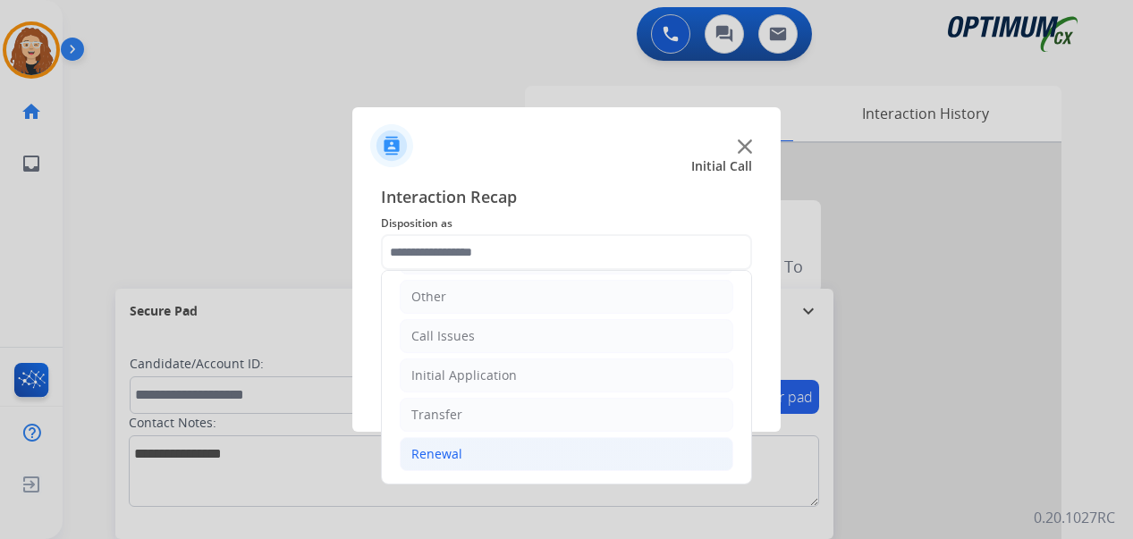
click at [453, 460] on div "Renewal" at bounding box center [436, 454] width 51 height 18
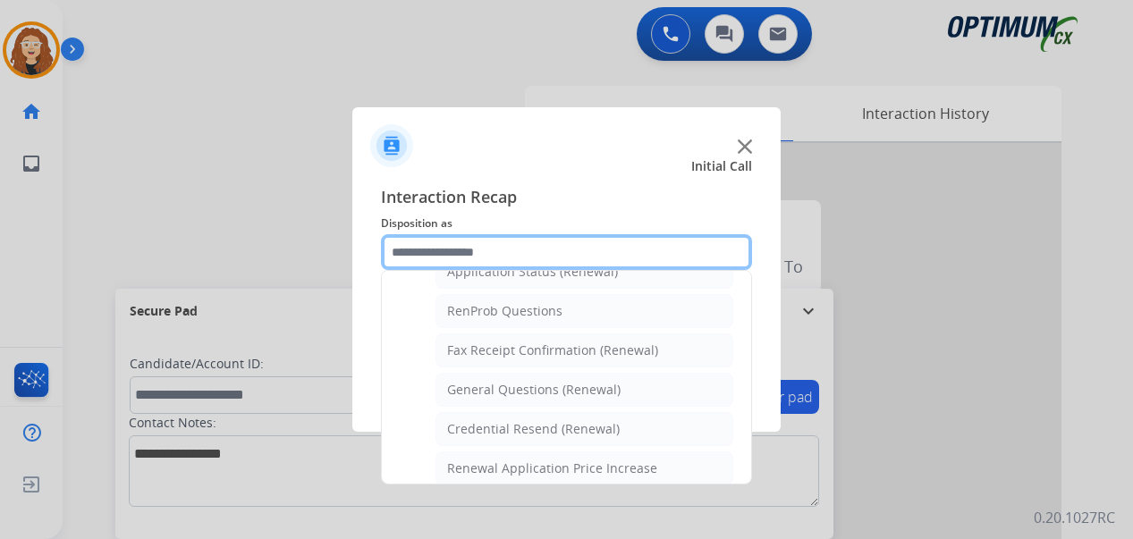
scroll to position [444, 0]
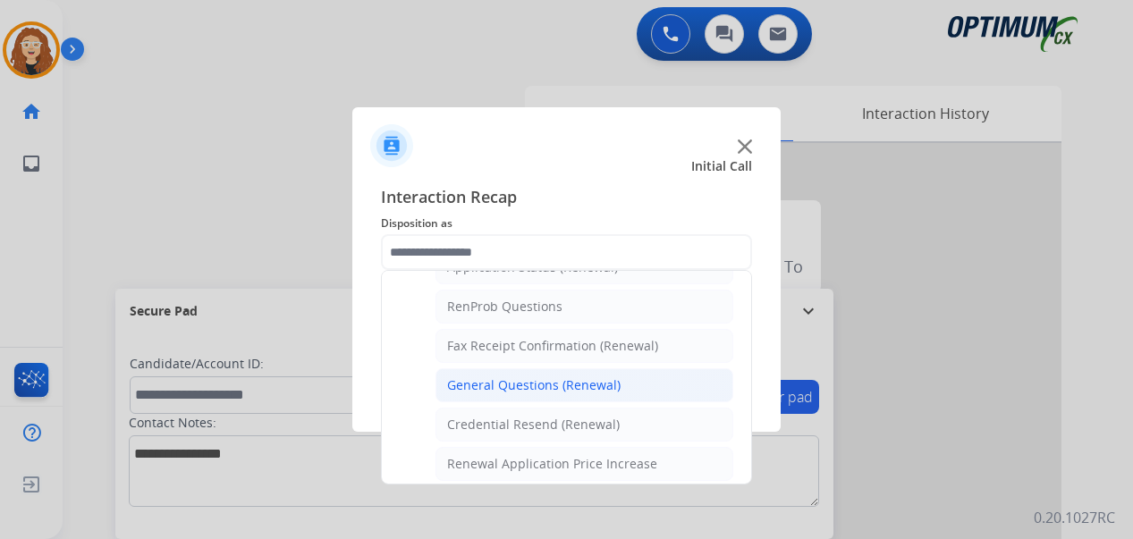
click at [587, 380] on div "General Questions (Renewal)" at bounding box center [533, 385] width 173 height 18
type input "**********"
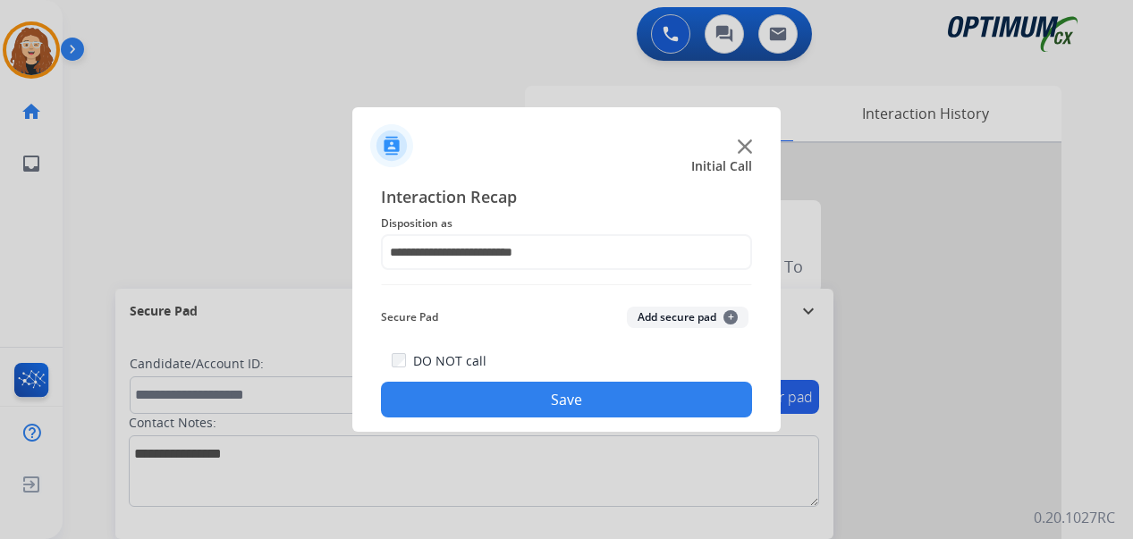
click at [579, 387] on button "Save" at bounding box center [566, 400] width 371 height 36
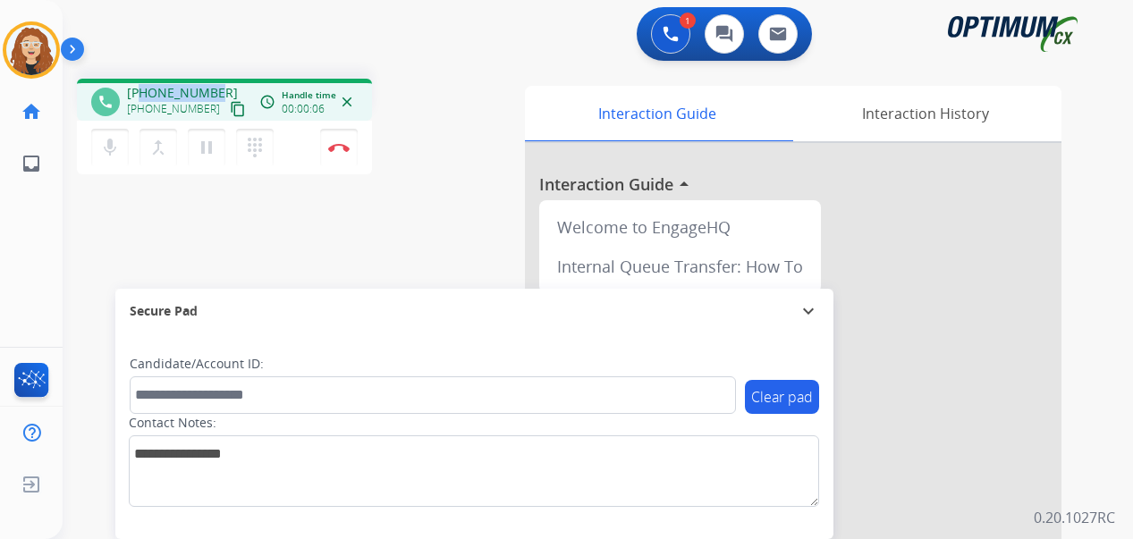
drag, startPoint x: 142, startPoint y: 91, endPoint x: 214, endPoint y: 88, distance: 71.6
click at [214, 88] on div "+13025218297 +13025218297 content_copy" at bounding box center [188, 102] width 122 height 36
copy span "3025218297"
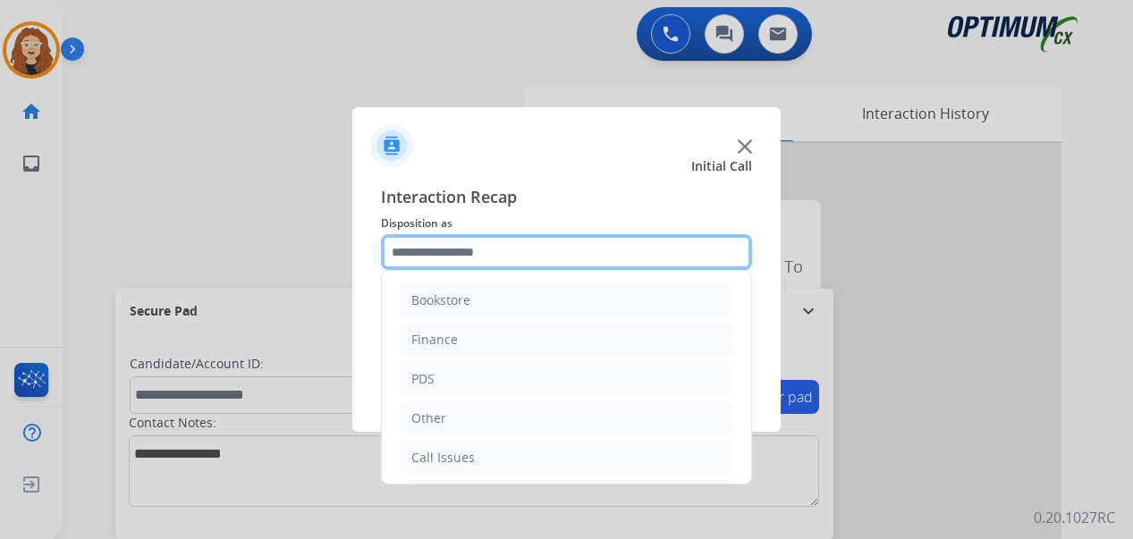
click at [435, 247] on input "text" at bounding box center [566, 252] width 371 height 36
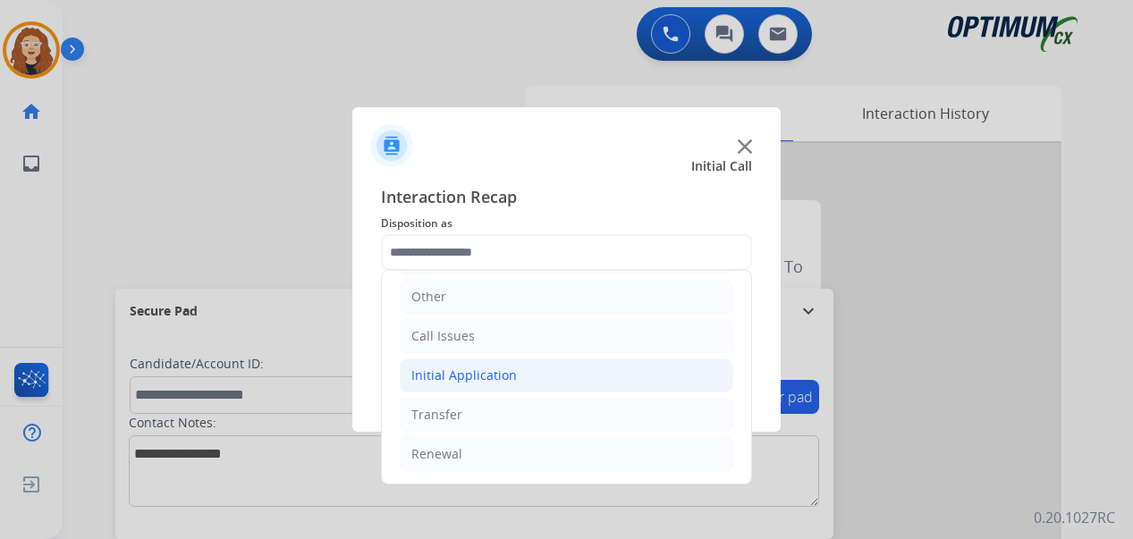
click at [512, 376] on li "Initial Application" at bounding box center [567, 376] width 334 height 34
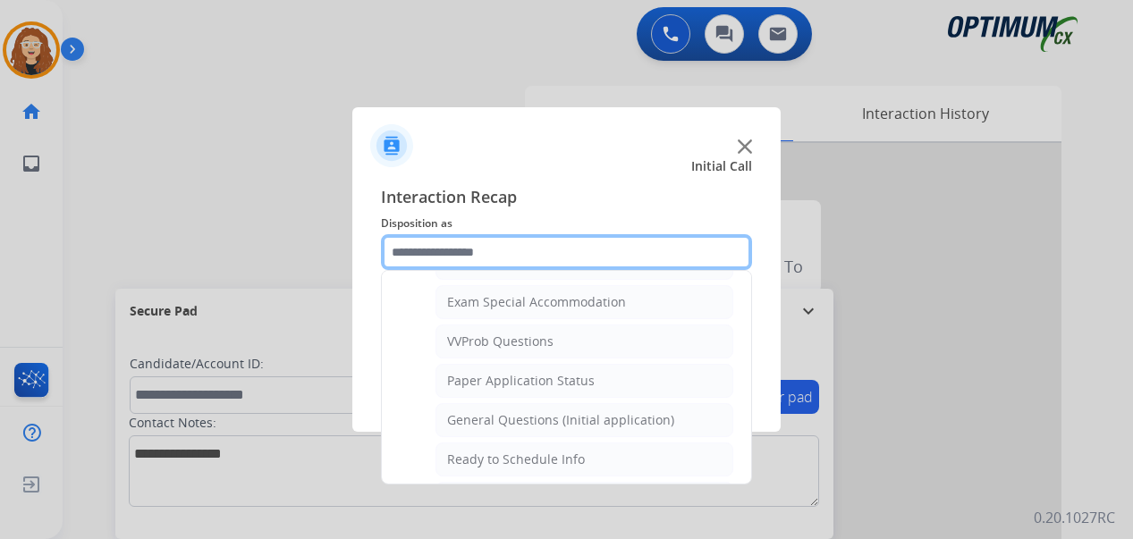
scroll to position [953, 0]
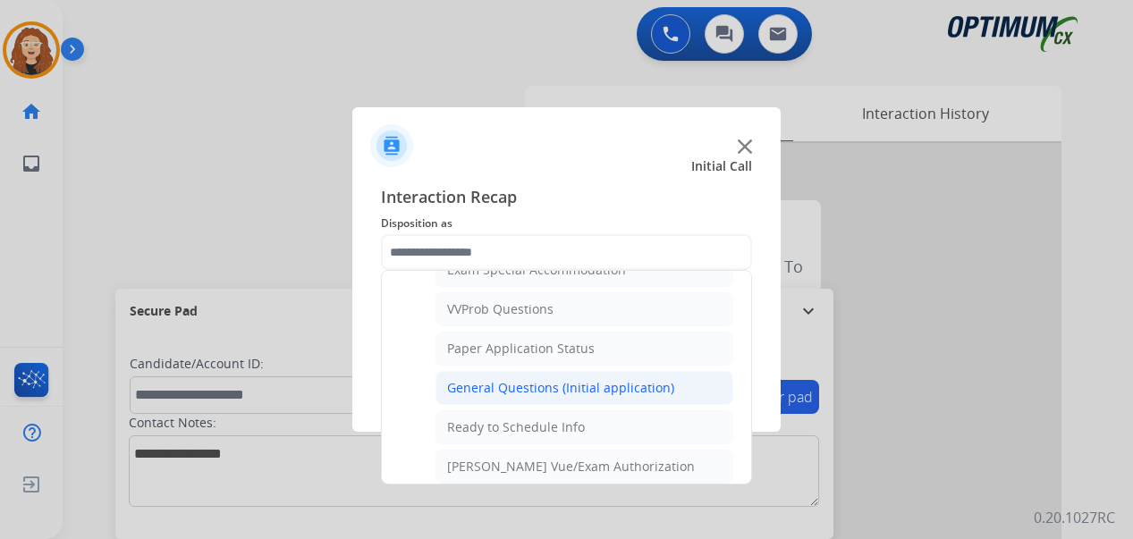
click at [610, 387] on div "General Questions (Initial application)" at bounding box center [560, 388] width 227 height 18
type input "**********"
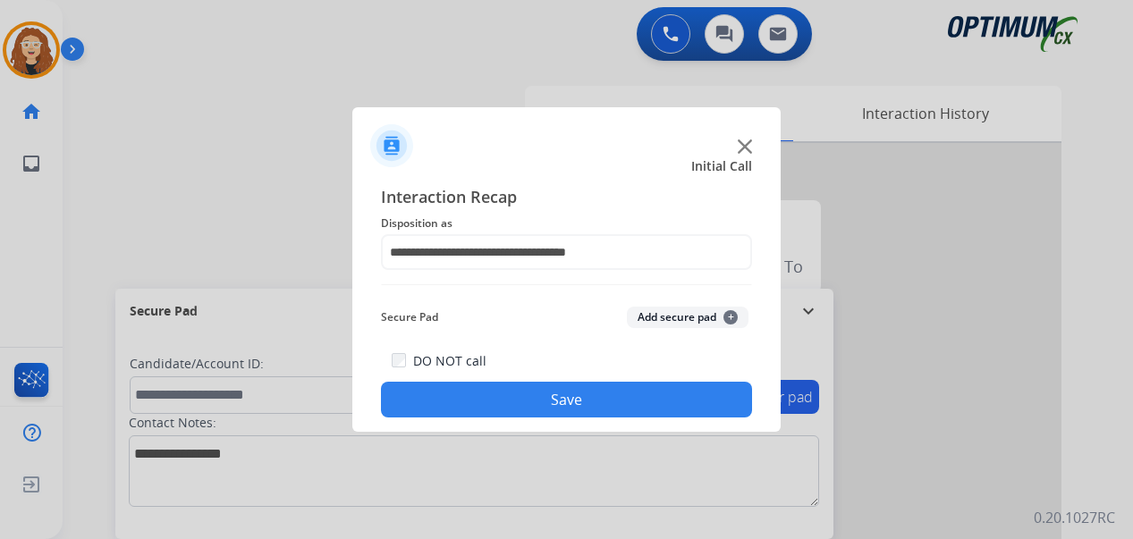
click at [604, 392] on button "Save" at bounding box center [566, 400] width 371 height 36
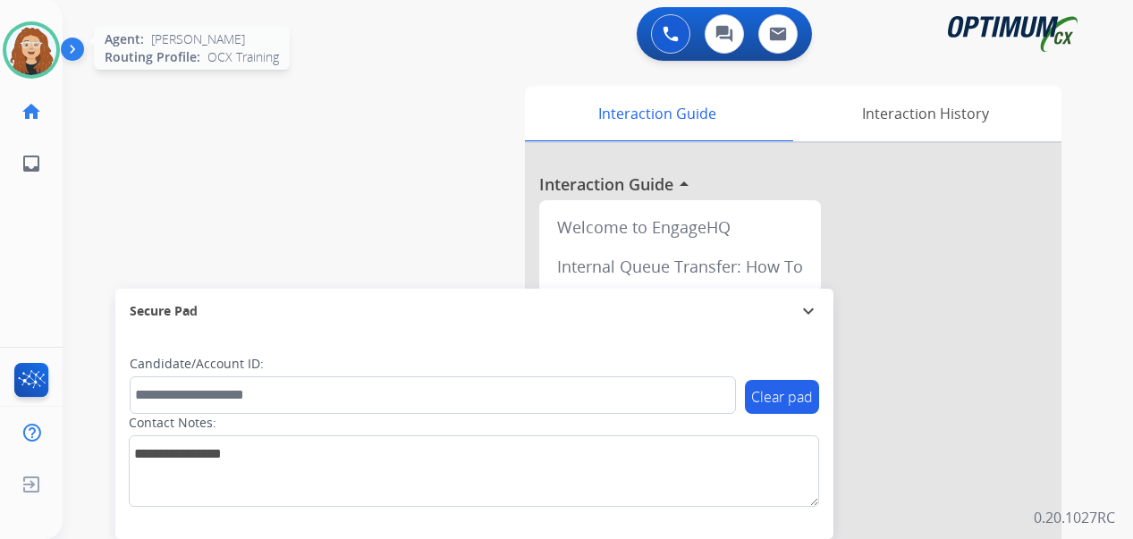
click at [40, 39] on img at bounding box center [31, 50] width 50 height 50
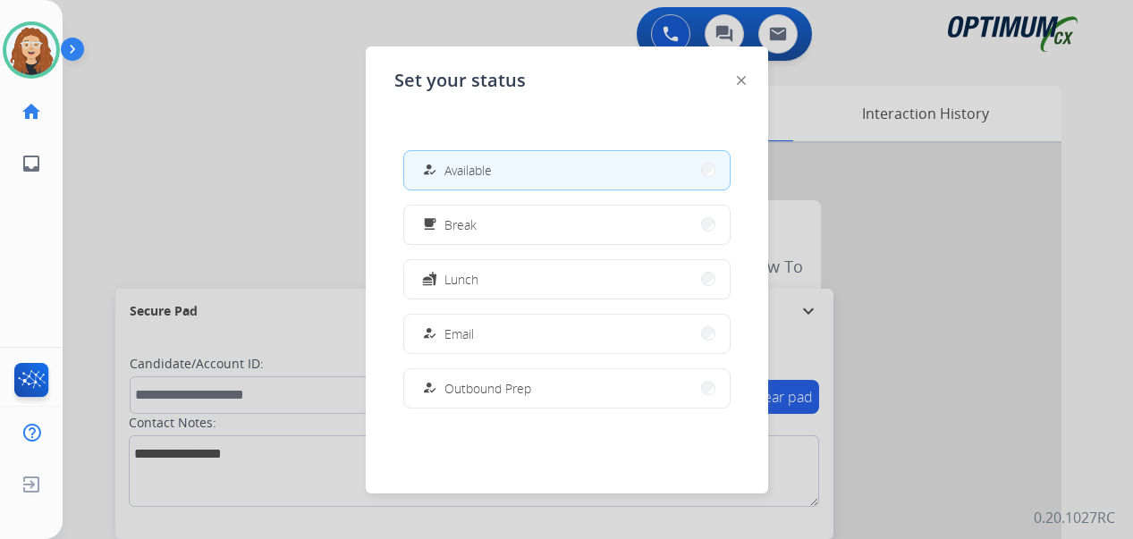
scroll to position [435, 0]
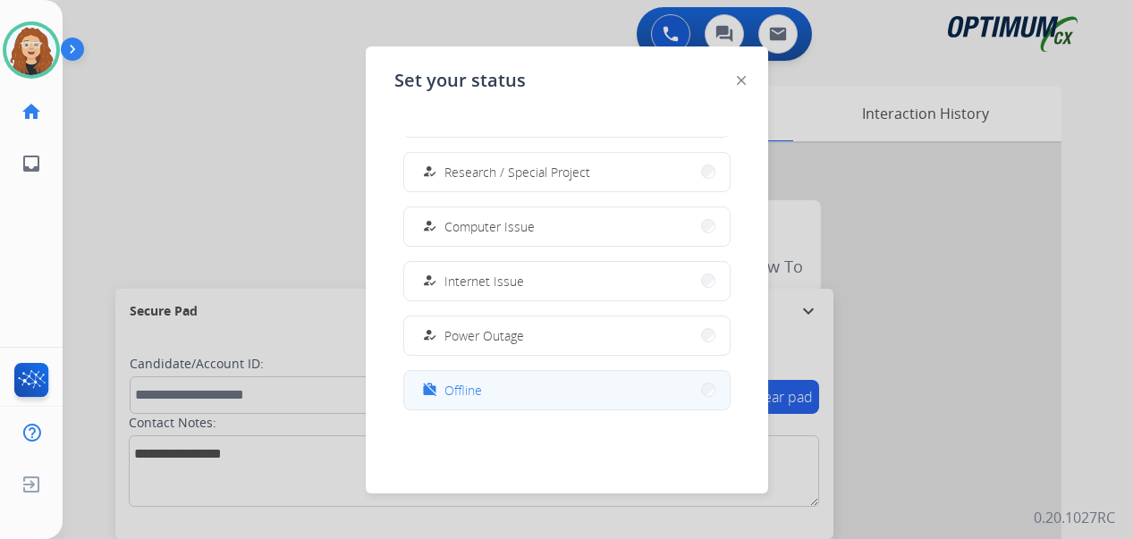
click at [578, 395] on button "work_off Offline" at bounding box center [566, 390] width 325 height 38
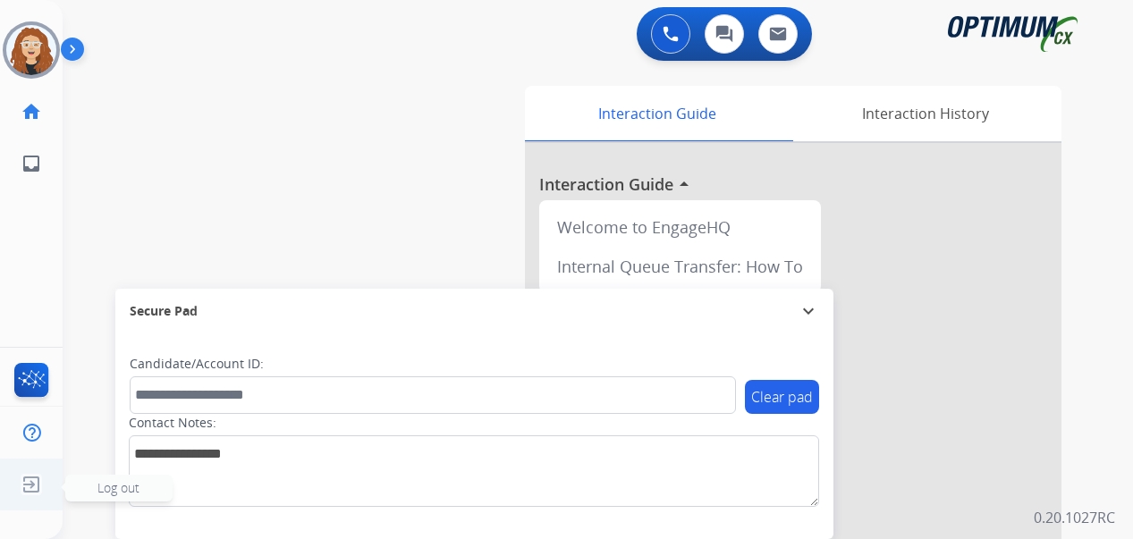
click at [37, 486] on img at bounding box center [31, 485] width 32 height 34
click at [89, 486] on span "Log out" at bounding box center [118, 488] width 107 height 27
